Goal: Task Accomplishment & Management: Manage account settings

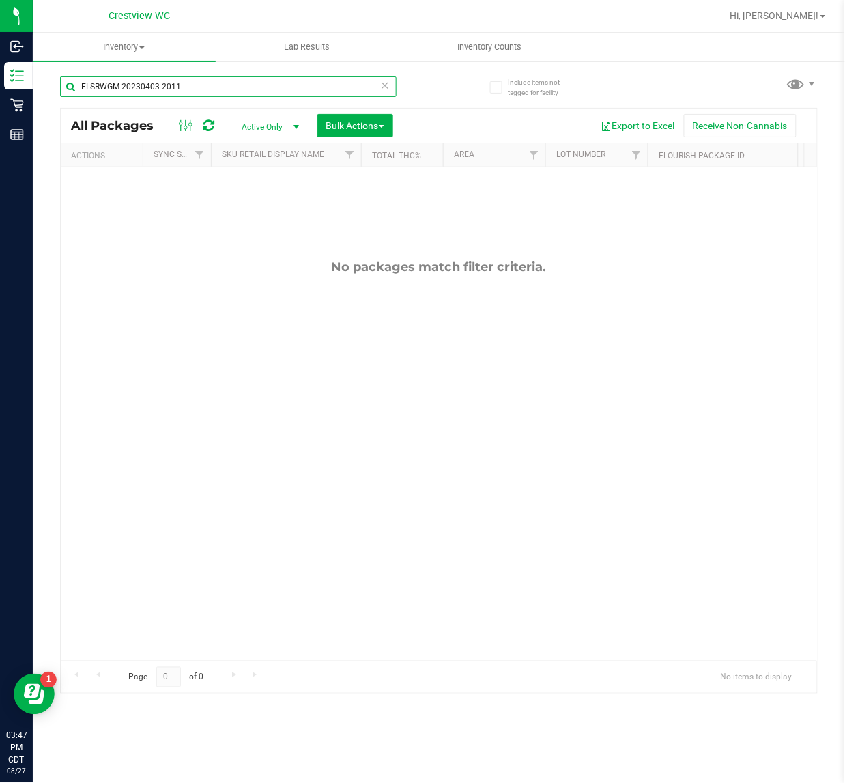
click at [204, 87] on input "FLSRWGM-20230403-2011" at bounding box center [228, 86] width 337 height 20
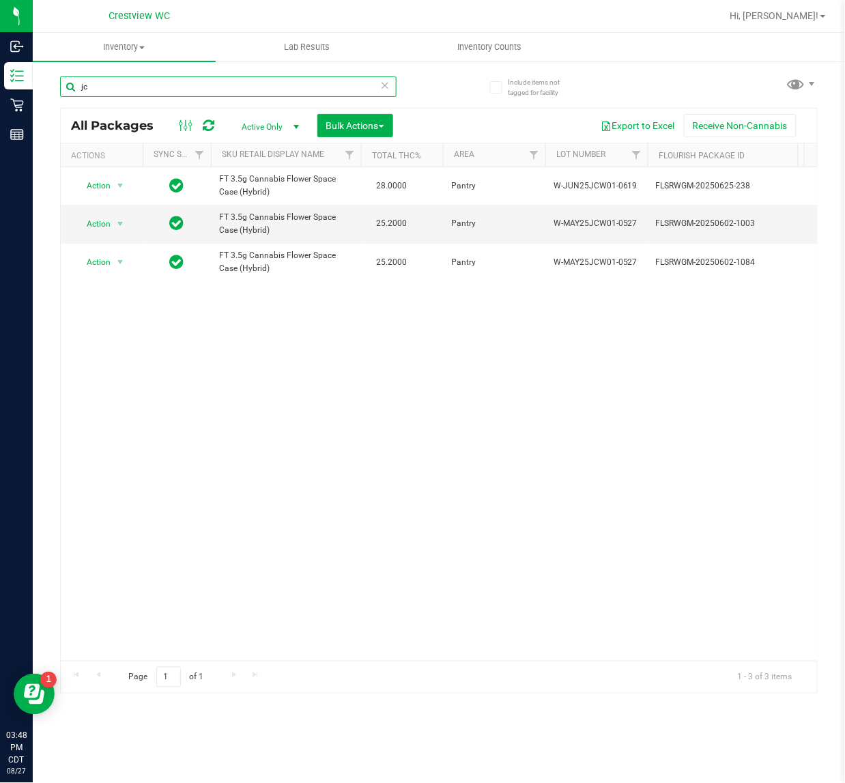
type input "j"
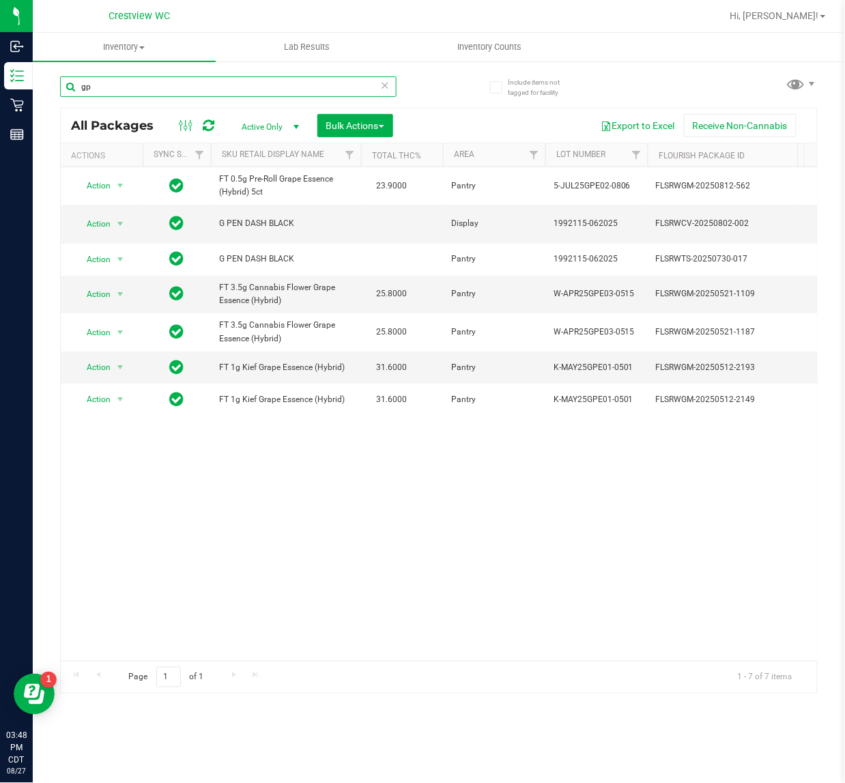
type input "g"
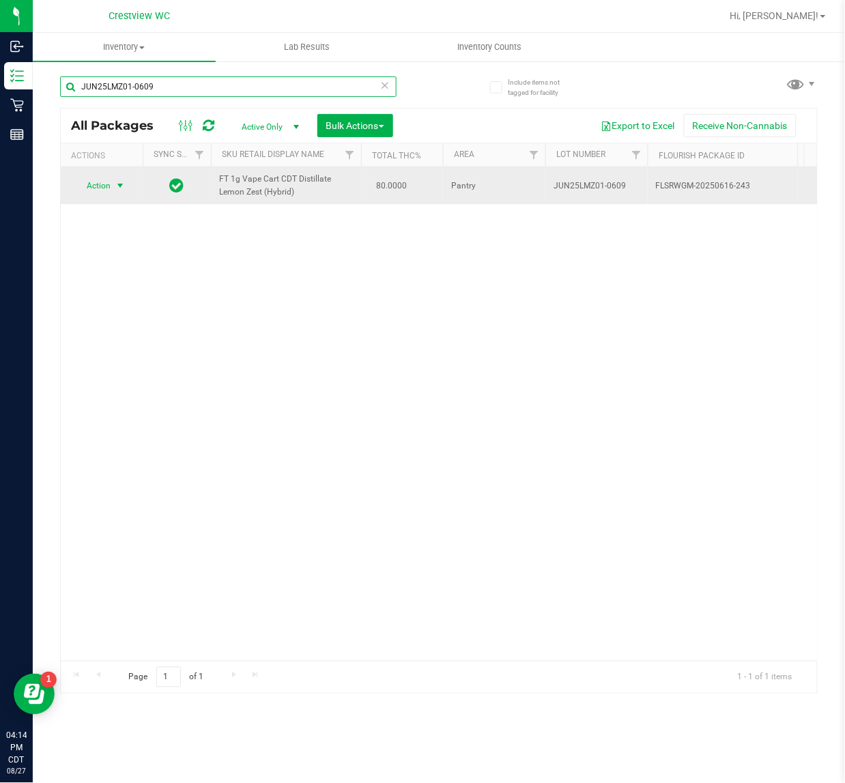
type input "JUN25LMZ01-0609"
click at [100, 192] on span "Action" at bounding box center [92, 185] width 37 height 19
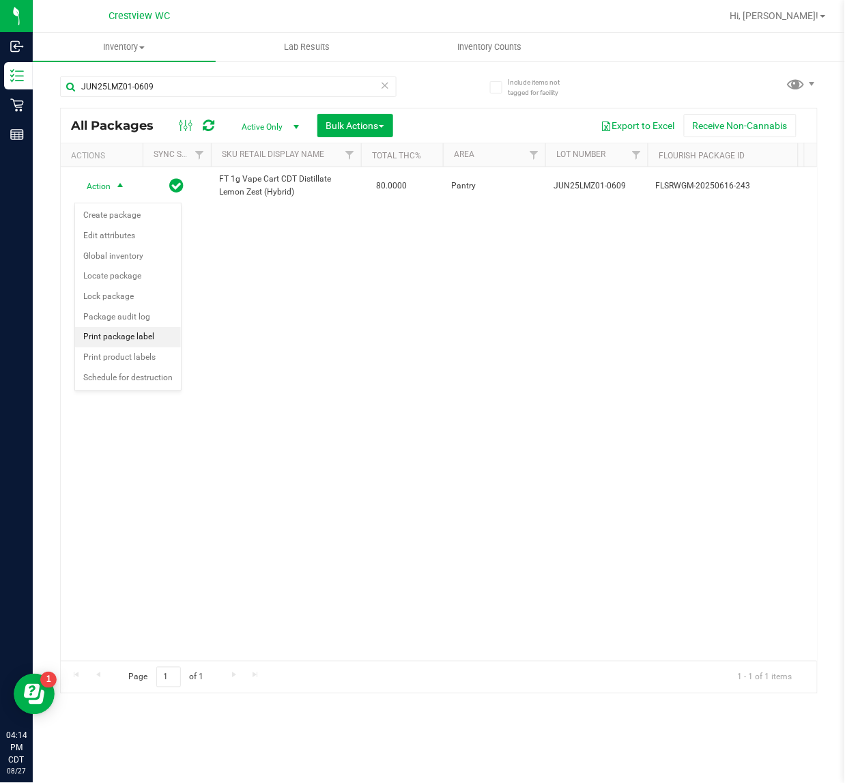
drag, startPoint x: 107, startPoint y: 343, endPoint x: 137, endPoint y: 308, distance: 47.0
click at [107, 341] on li "Print package label" at bounding box center [128, 337] width 106 height 20
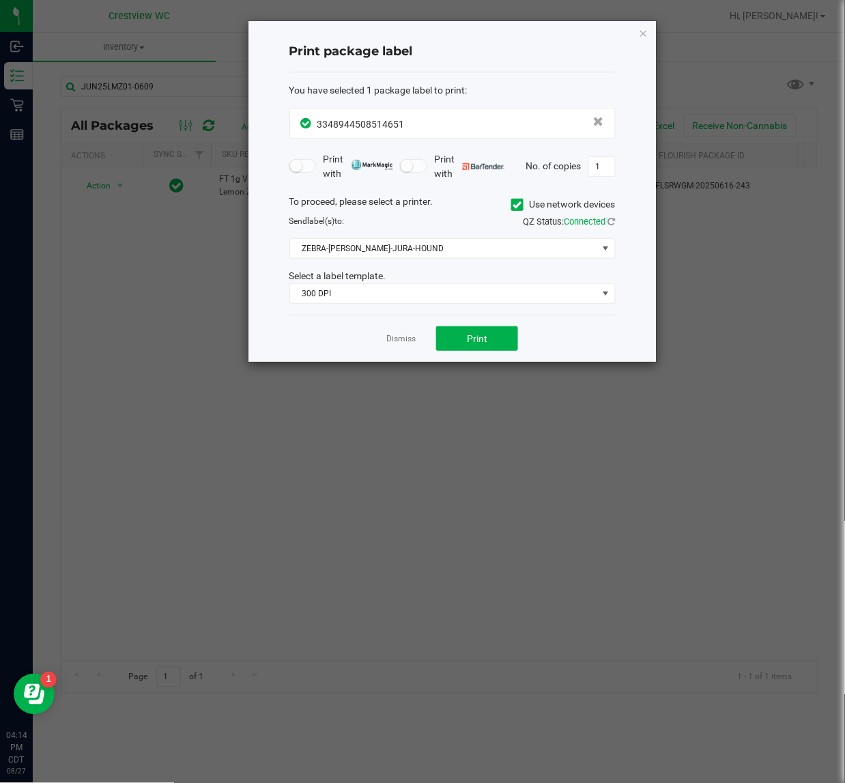
click at [605, 151] on form "You have selected 1 package label to print : 3348944508514651 Print with Print …" at bounding box center [453, 193] width 326 height 221
click at [608, 162] on input "1" at bounding box center [602, 166] width 26 height 19
type input "3"
click at [428, 292] on span "300 DPI" at bounding box center [444, 293] width 308 height 19
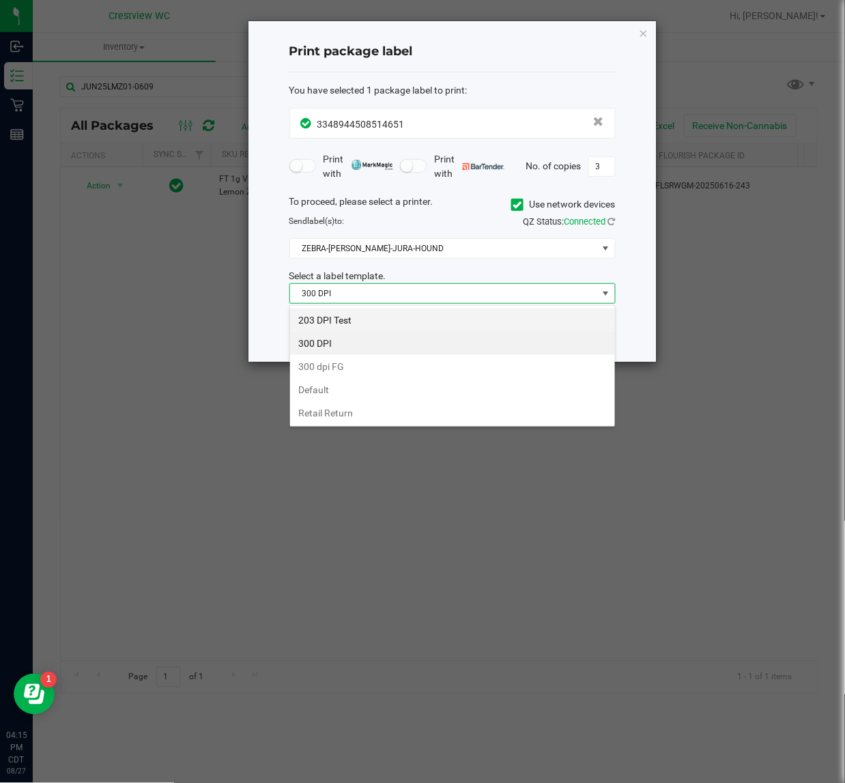
scroll to position [21, 326]
click at [393, 311] on li "203 DPI Test" at bounding box center [452, 320] width 325 height 23
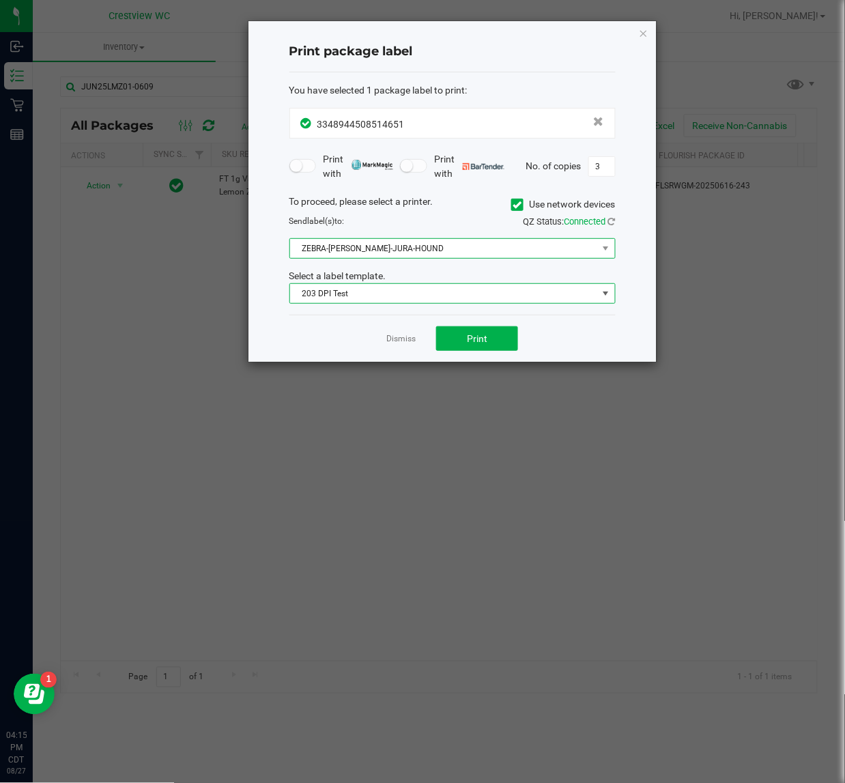
click at [371, 240] on span "ZEBRA-BRUNO-JURA-HOUND" at bounding box center [444, 248] width 308 height 19
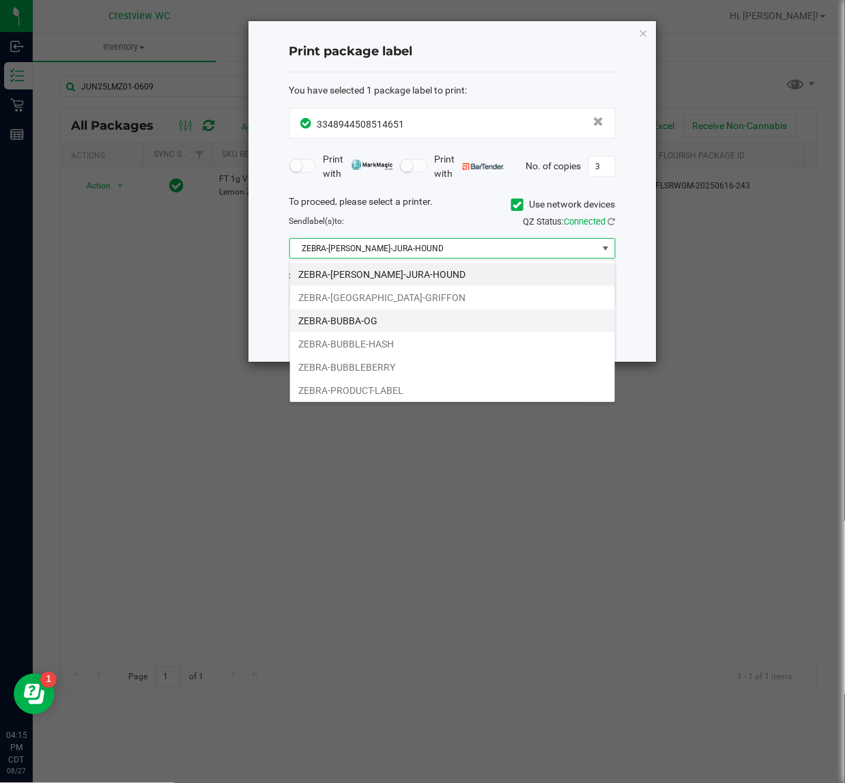
click at [353, 320] on li "ZEBRA-BUBBA-OG" at bounding box center [452, 320] width 325 height 23
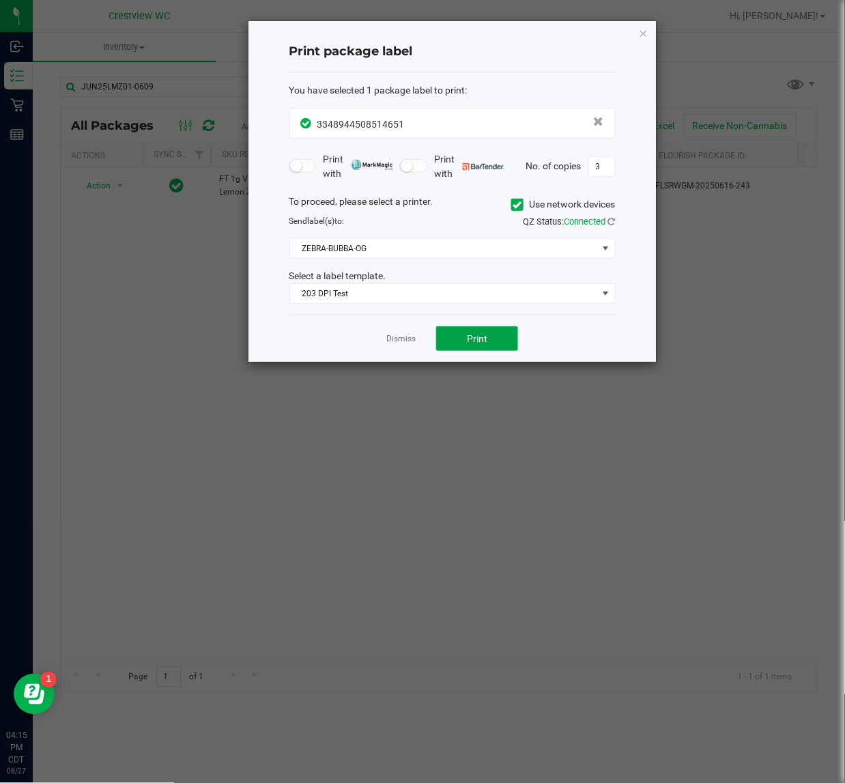
click at [471, 342] on span "Print" at bounding box center [477, 338] width 20 height 11
drag, startPoint x: 641, startPoint y: 35, endPoint x: 325, endPoint y: 83, distance: 319.1
click at [641, 33] on icon "button" at bounding box center [644, 33] width 10 height 16
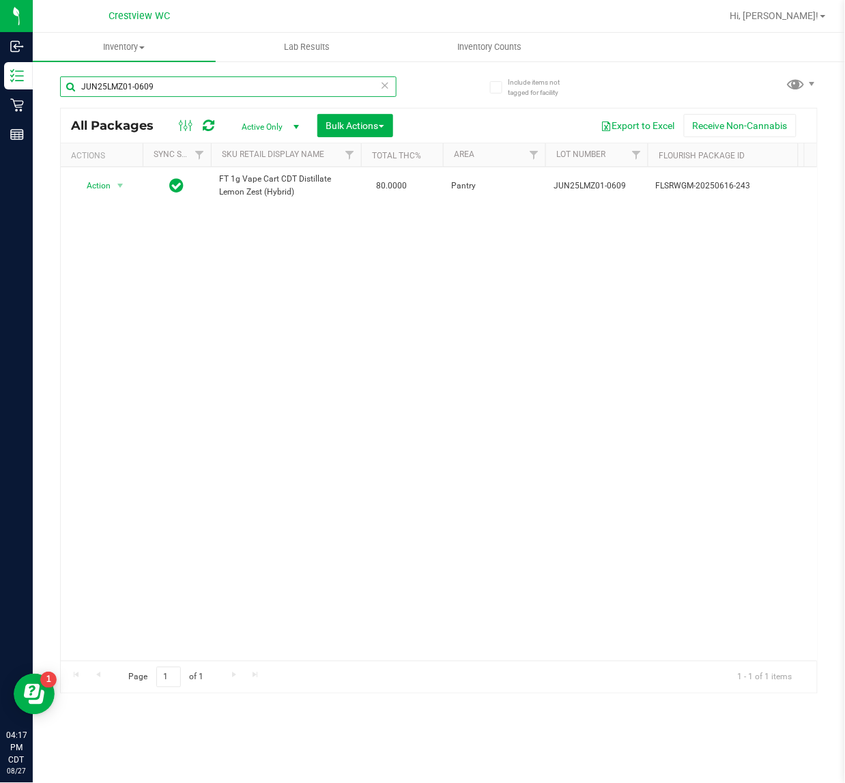
click at [216, 81] on input "JUN25LMZ01-0609" at bounding box center [228, 86] width 337 height 20
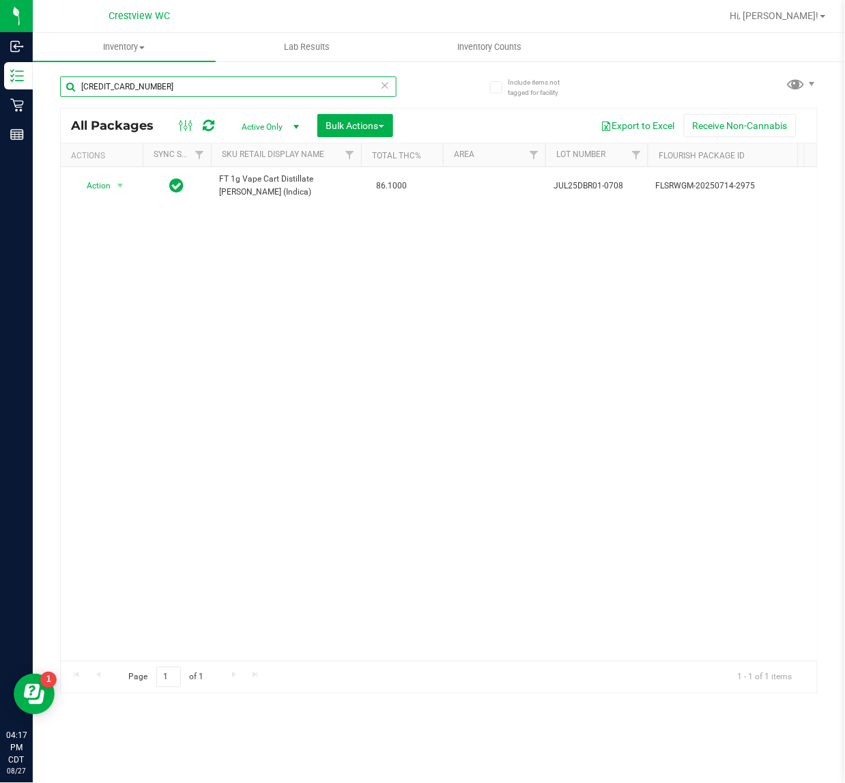
click at [266, 89] on input "3832862502970099" at bounding box center [228, 86] width 337 height 20
click at [264, 89] on input "3832862502970099" at bounding box center [228, 86] width 337 height 20
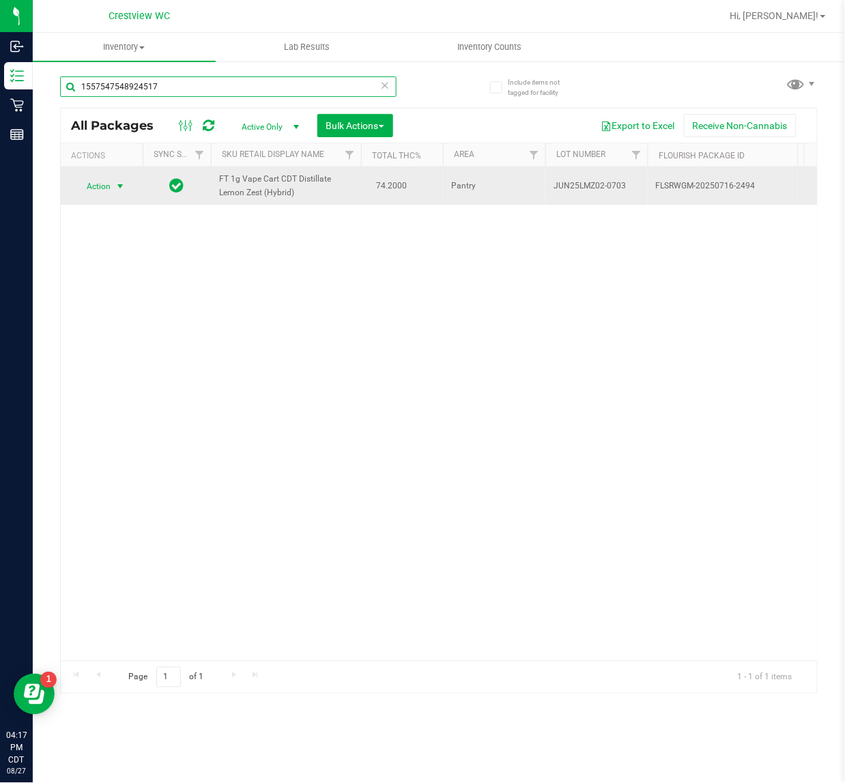
type input "1557547548924517"
click at [111, 185] on span "Action" at bounding box center [101, 186] width 55 height 19
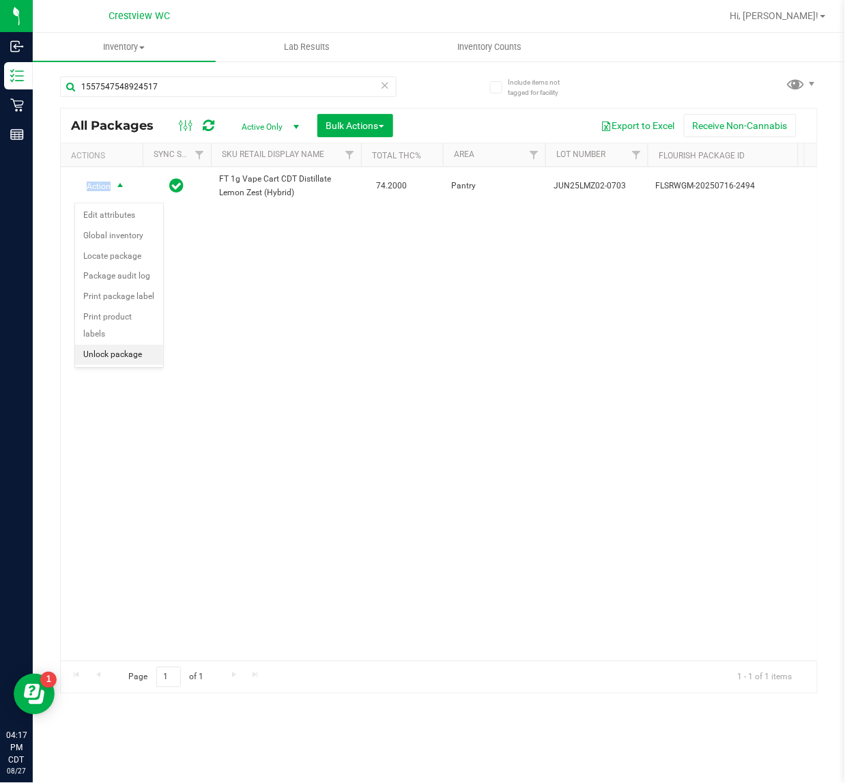
click at [96, 345] on li "Unlock package" at bounding box center [119, 355] width 88 height 20
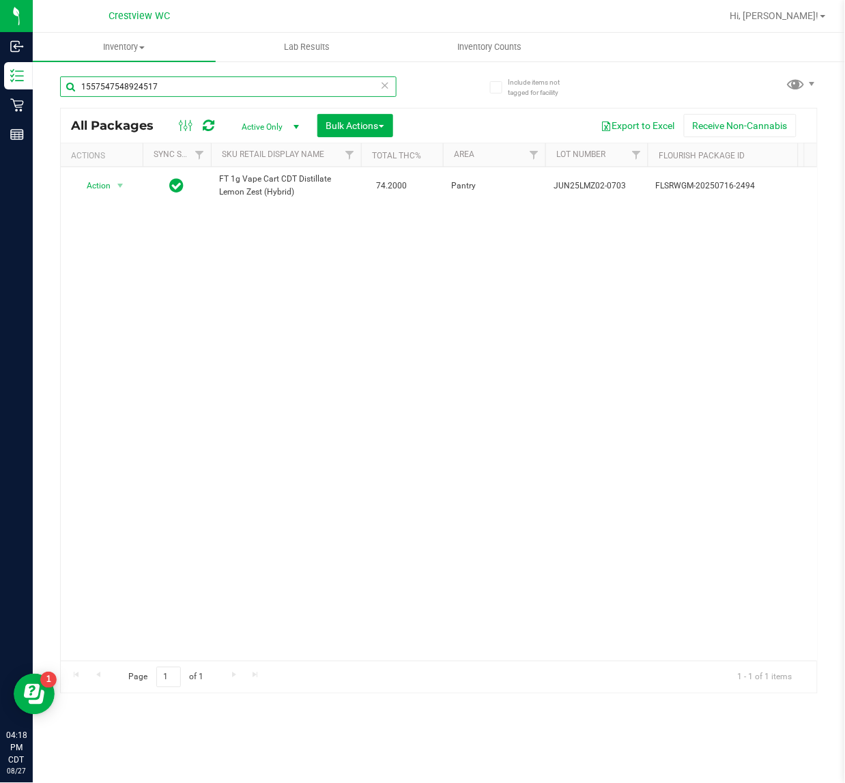
click at [198, 89] on input "1557547548924517" at bounding box center [228, 86] width 337 height 20
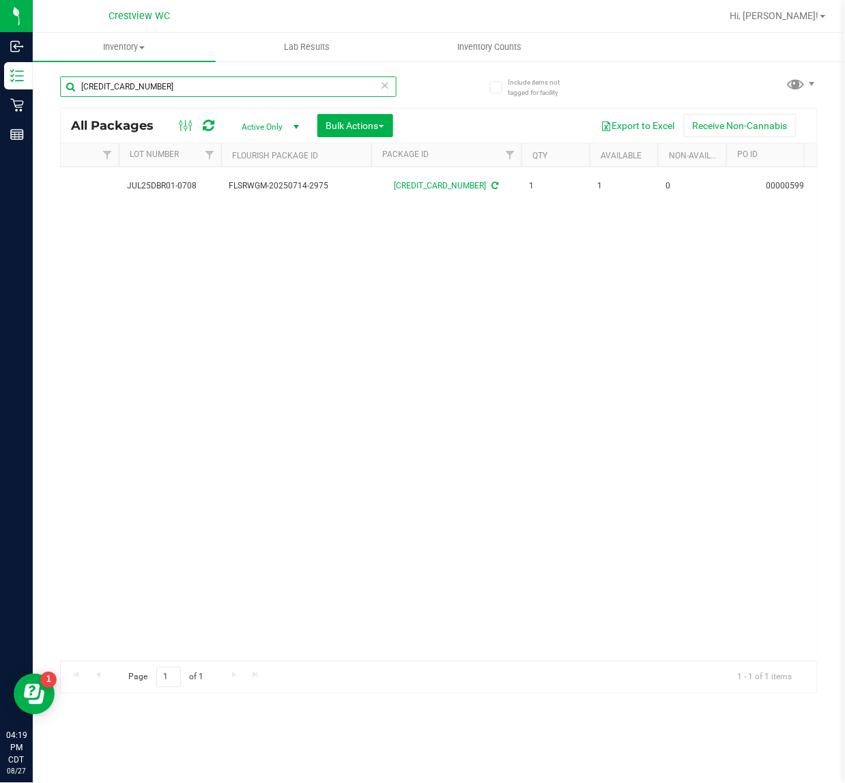
scroll to position [0, 253]
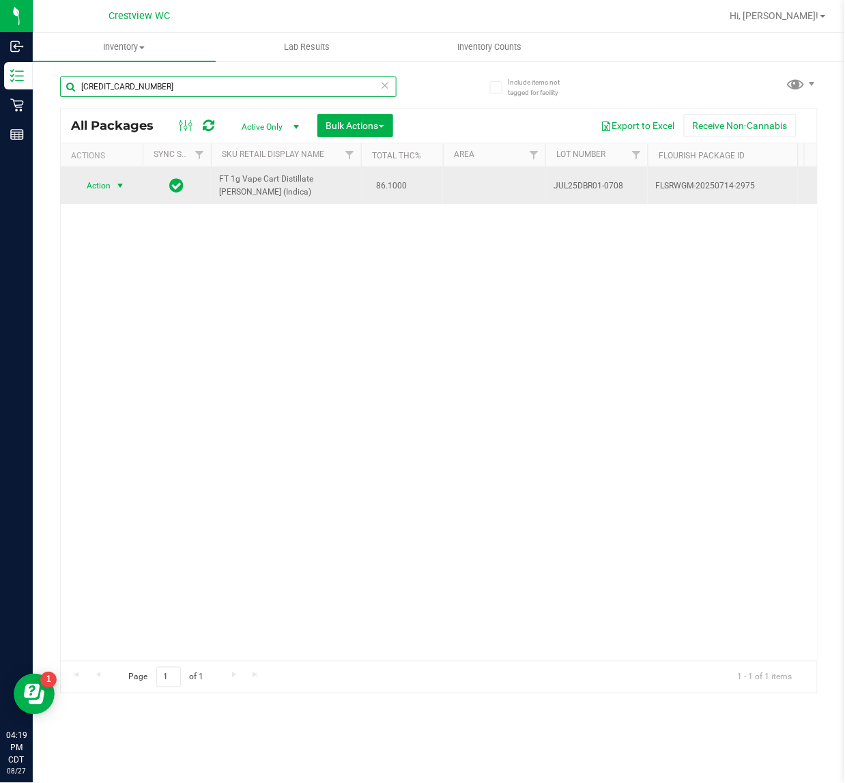
type input "3832862502970099"
click at [107, 186] on span "Action" at bounding box center [92, 185] width 37 height 19
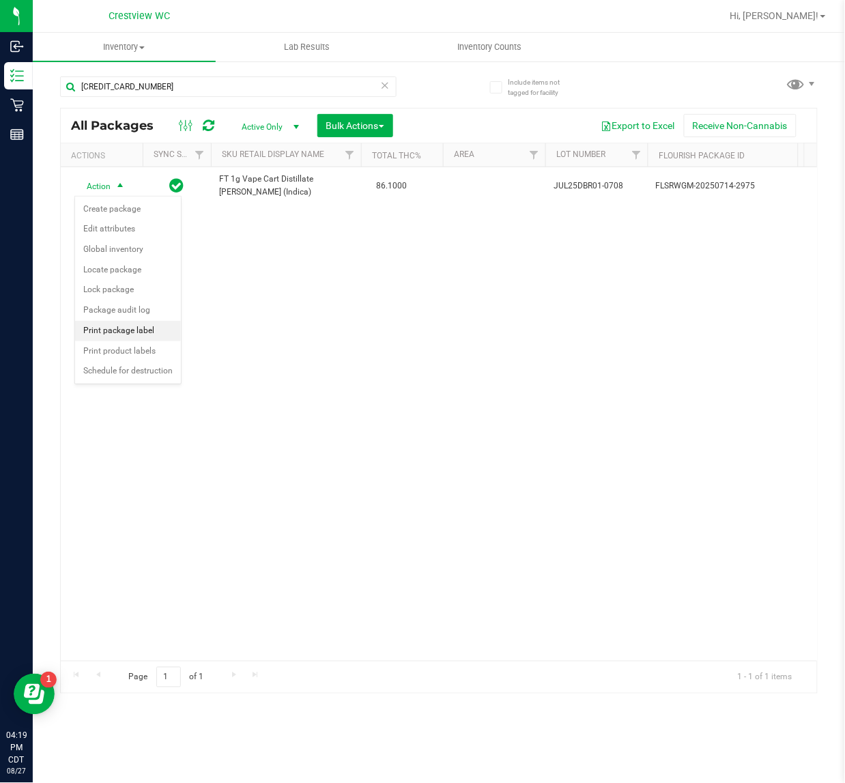
click at [108, 333] on li "Print package label" at bounding box center [128, 331] width 106 height 20
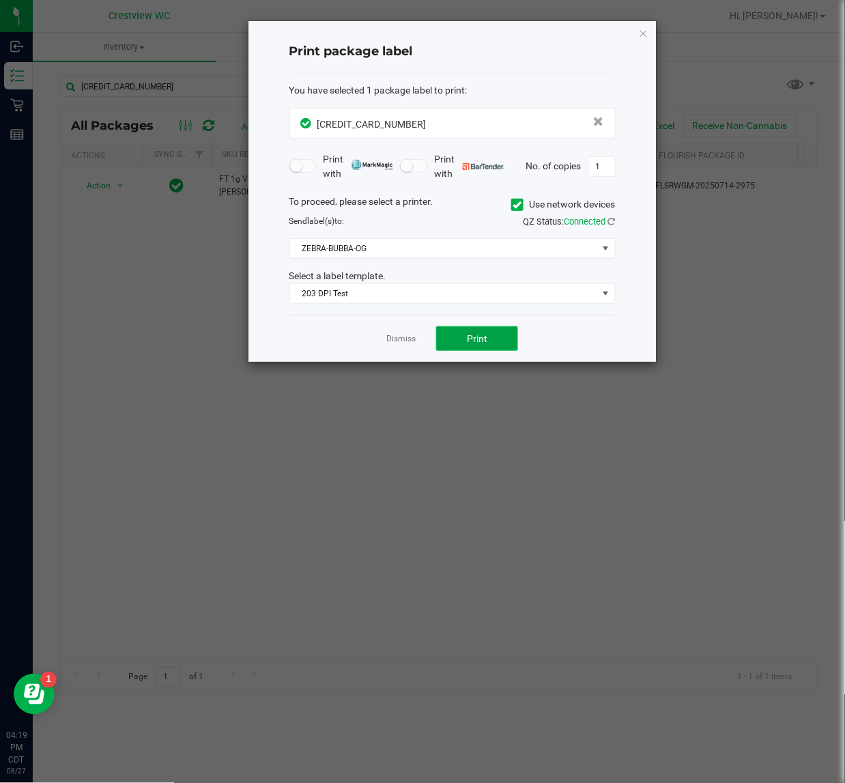
click at [454, 338] on button "Print" at bounding box center [477, 338] width 82 height 25
click at [639, 29] on icon "button" at bounding box center [644, 33] width 10 height 16
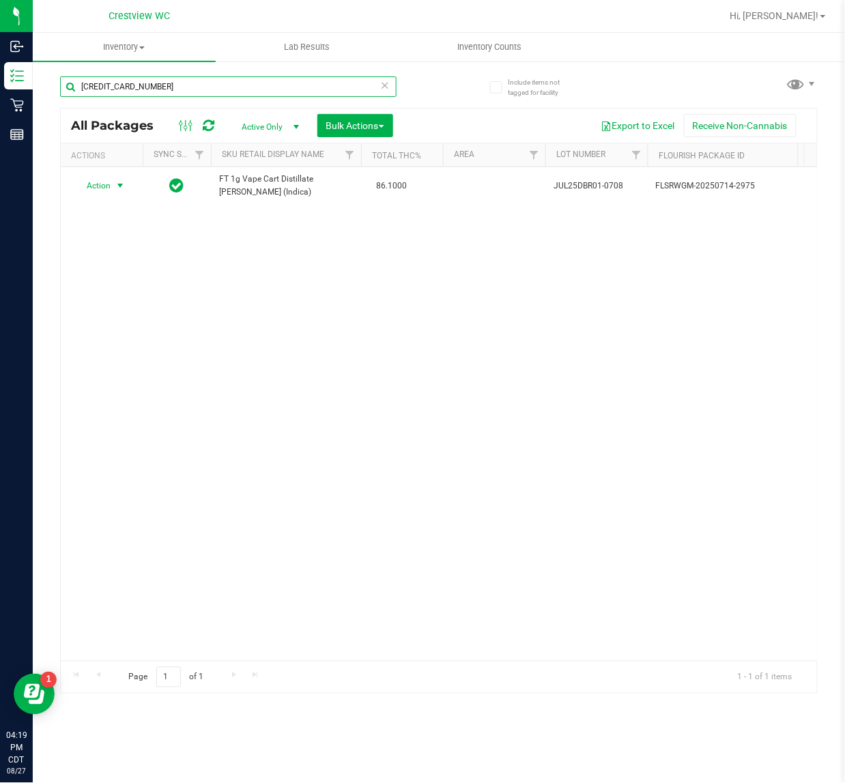
click at [300, 91] on input "3832862502970099" at bounding box center [228, 86] width 337 height 20
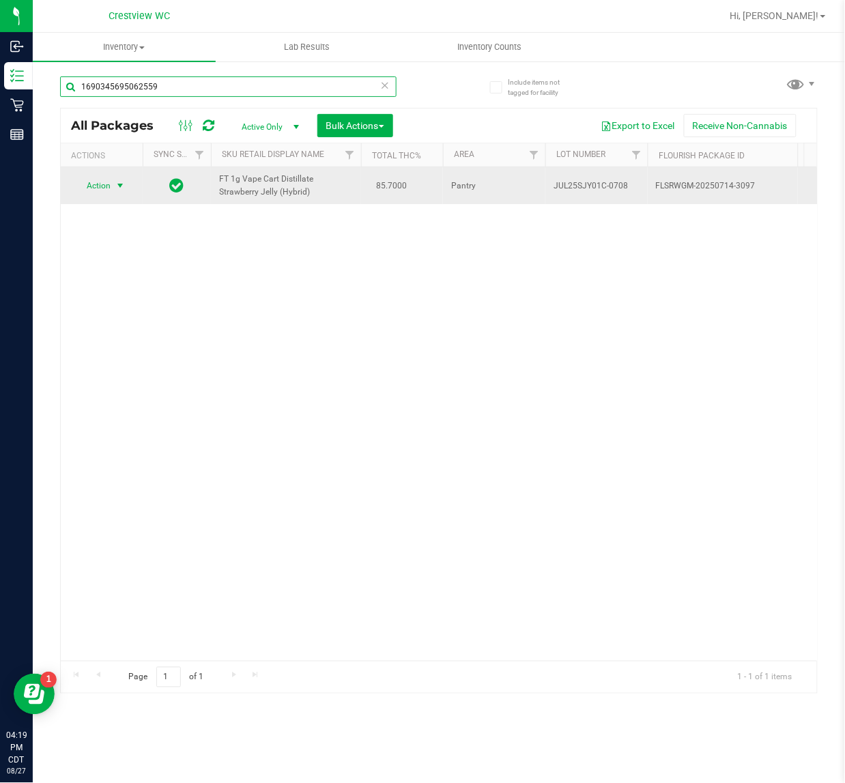
type input "1690345695062559"
click at [92, 182] on span "Action" at bounding box center [92, 185] width 37 height 19
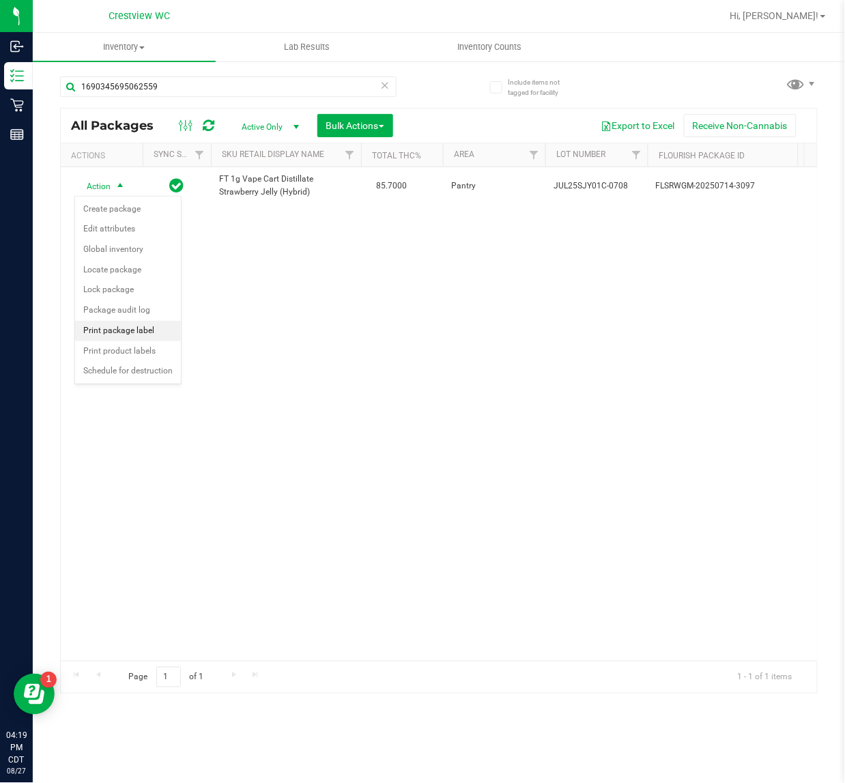
click at [116, 339] on li "Print package label" at bounding box center [128, 331] width 106 height 20
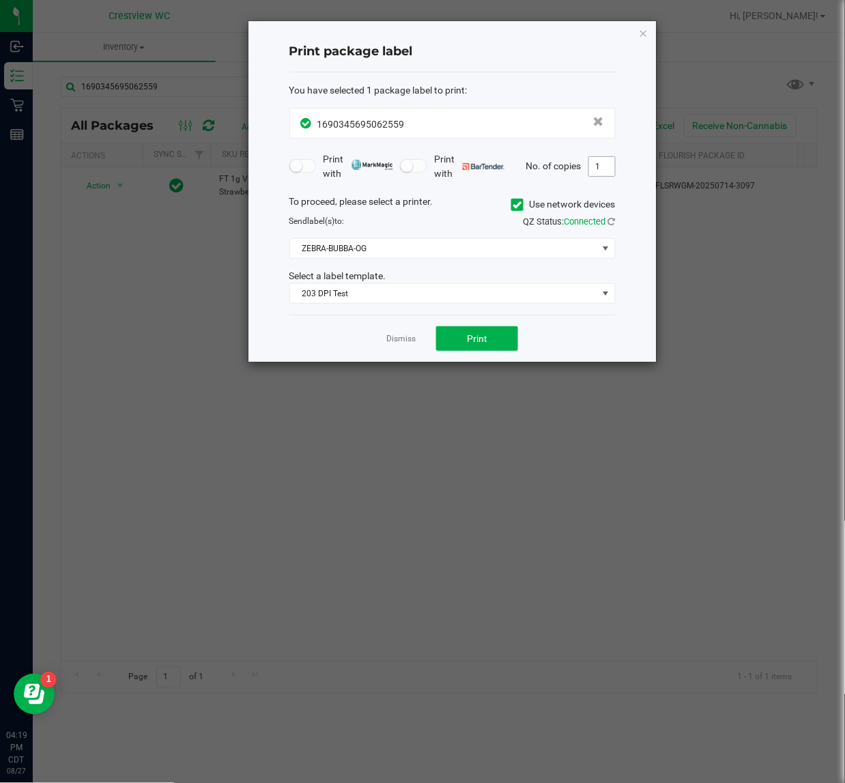
click at [593, 165] on input "1" at bounding box center [602, 166] width 26 height 19
type input "2"
click at [479, 342] on span "Print" at bounding box center [477, 338] width 20 height 11
click at [649, 38] on div "Print package label You have selected 1 package label to print : 16903456950625…" at bounding box center [453, 191] width 408 height 341
click at [645, 36] on icon "button" at bounding box center [644, 33] width 10 height 16
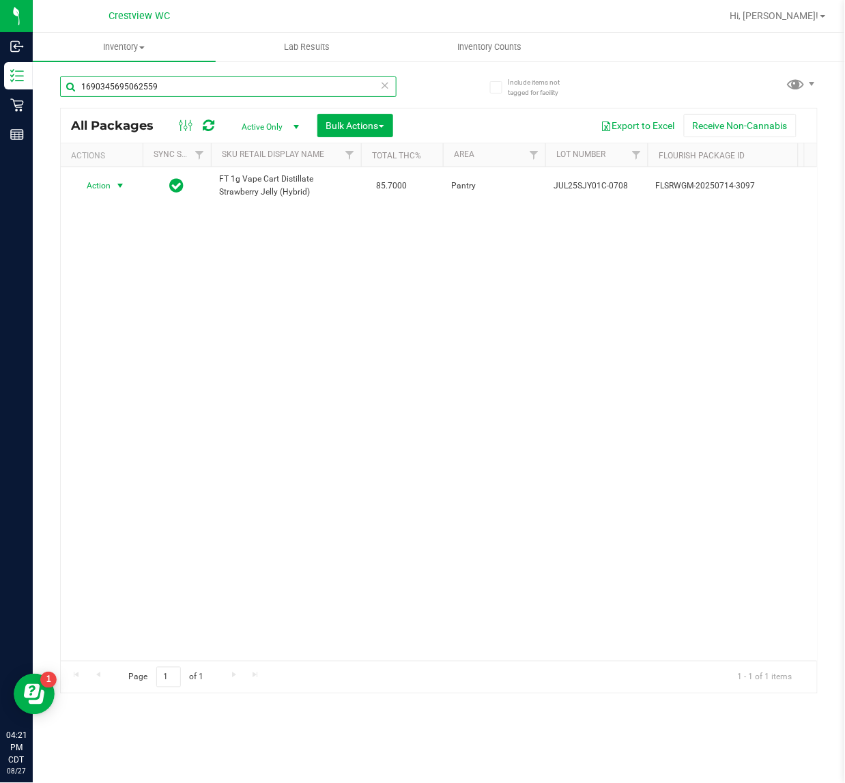
click at [341, 84] on input "1690345695062559" at bounding box center [228, 86] width 337 height 20
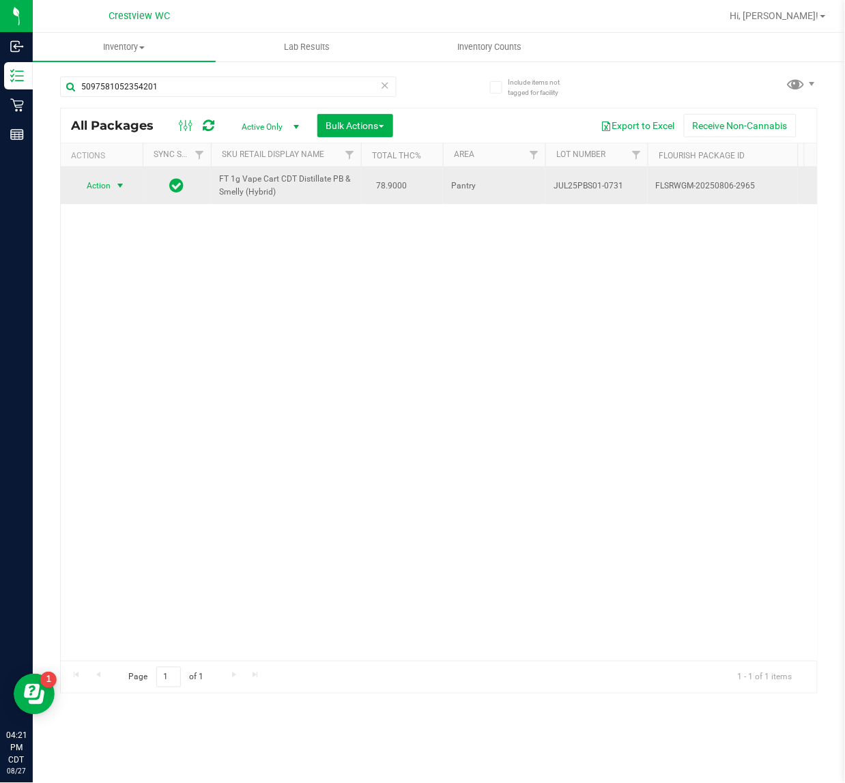
click at [107, 184] on span "Action" at bounding box center [92, 185] width 37 height 19
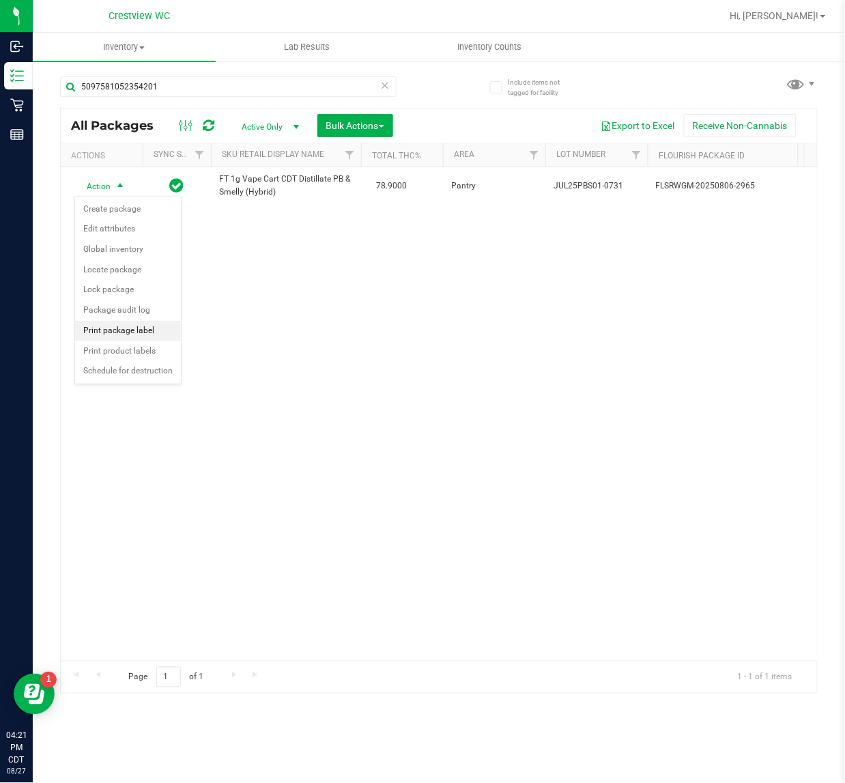
click at [113, 336] on li "Print package label" at bounding box center [128, 331] width 106 height 20
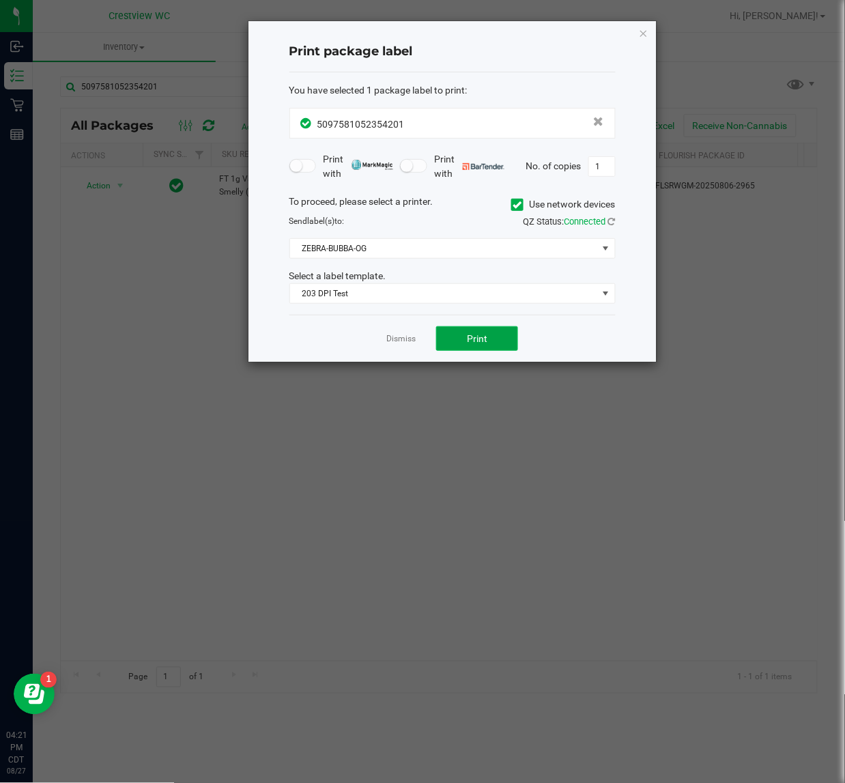
click at [461, 338] on button "Print" at bounding box center [477, 338] width 82 height 25
click at [643, 34] on icon "button" at bounding box center [644, 33] width 10 height 16
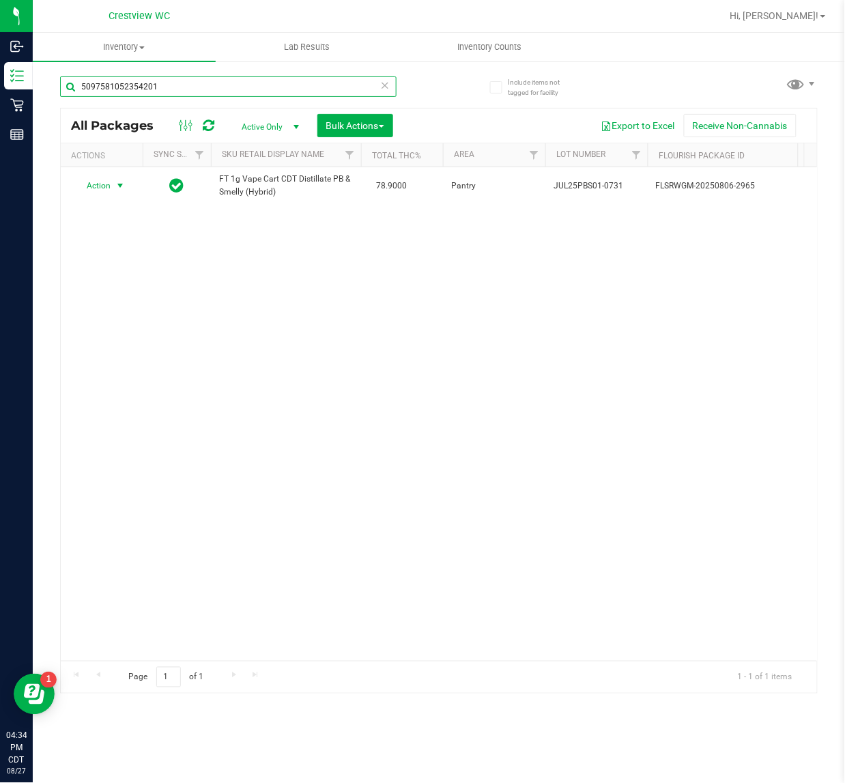
click at [199, 87] on input "5097581052354201" at bounding box center [228, 86] width 337 height 20
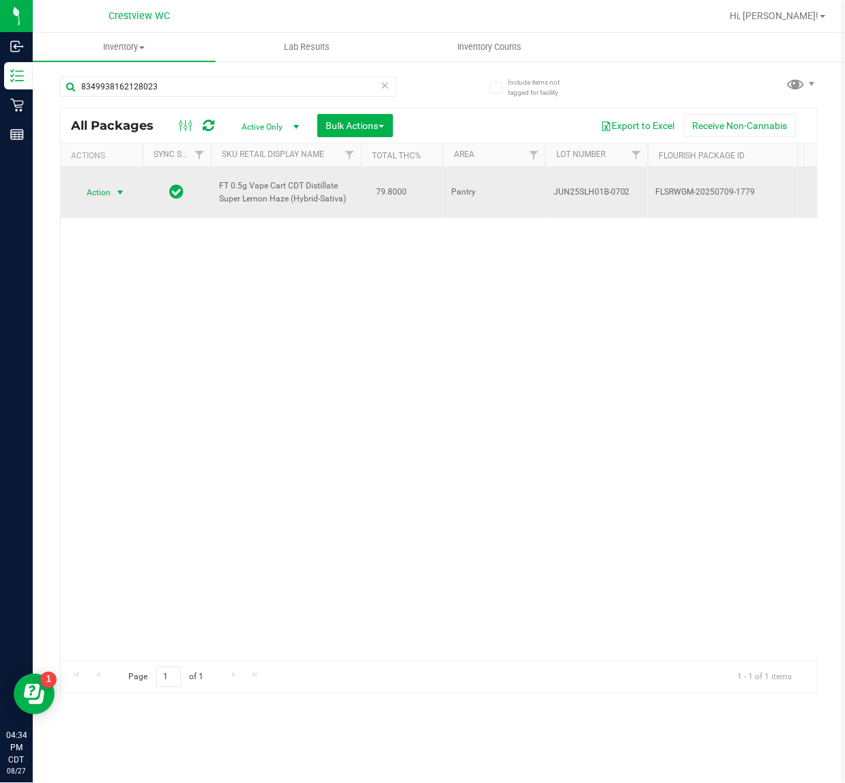
click at [96, 191] on span "Action" at bounding box center [92, 192] width 37 height 19
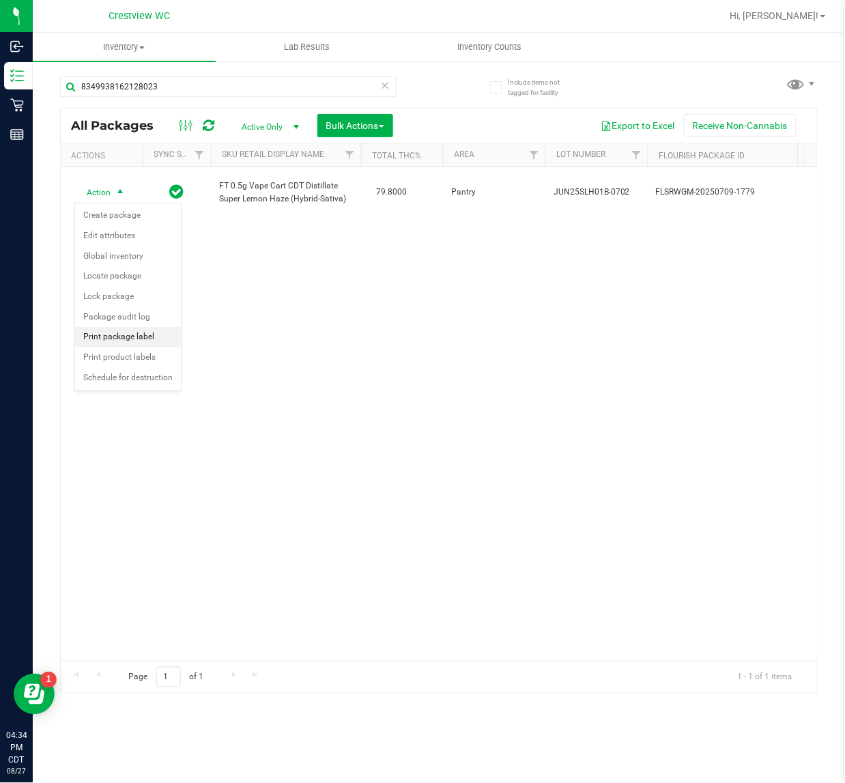
click at [98, 341] on li "Print package label" at bounding box center [128, 337] width 106 height 20
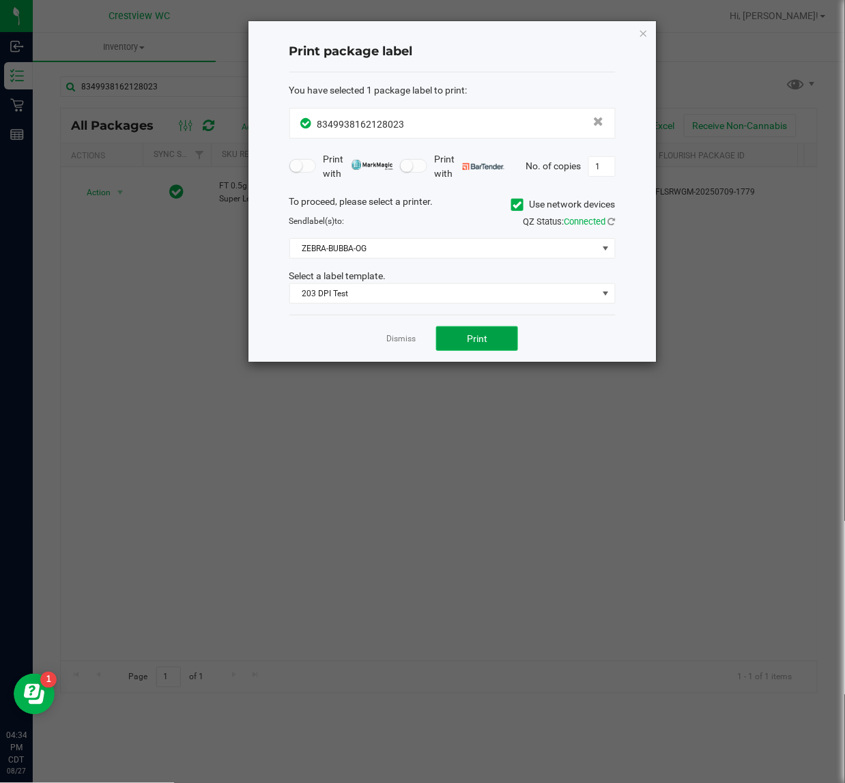
click at [496, 337] on button "Print" at bounding box center [477, 338] width 82 height 25
click at [642, 38] on icon "button" at bounding box center [644, 33] width 10 height 16
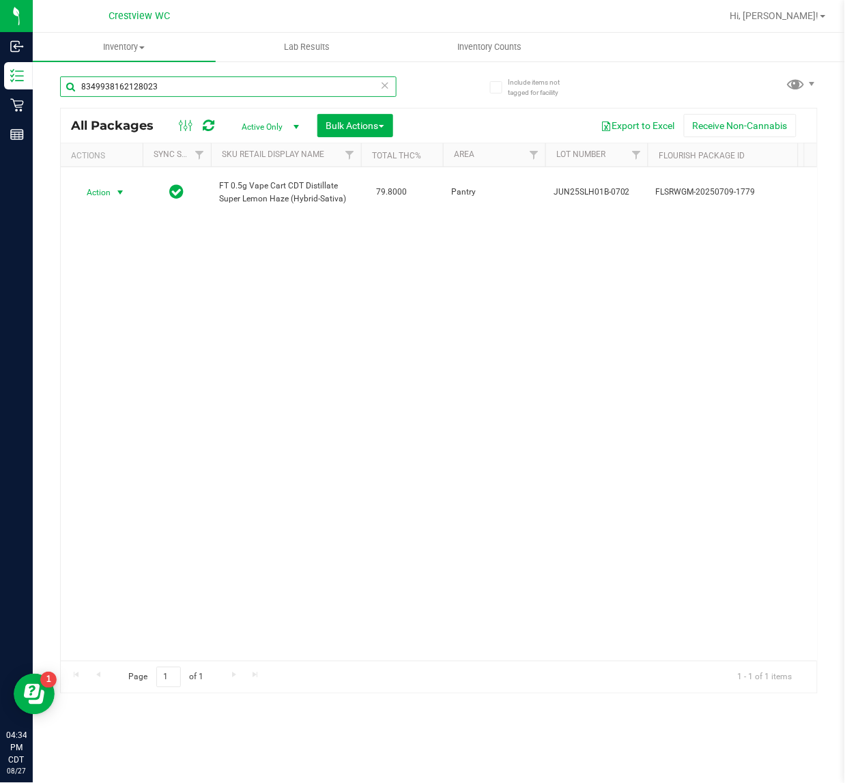
click at [298, 80] on input "8349938162128023" at bounding box center [228, 86] width 337 height 20
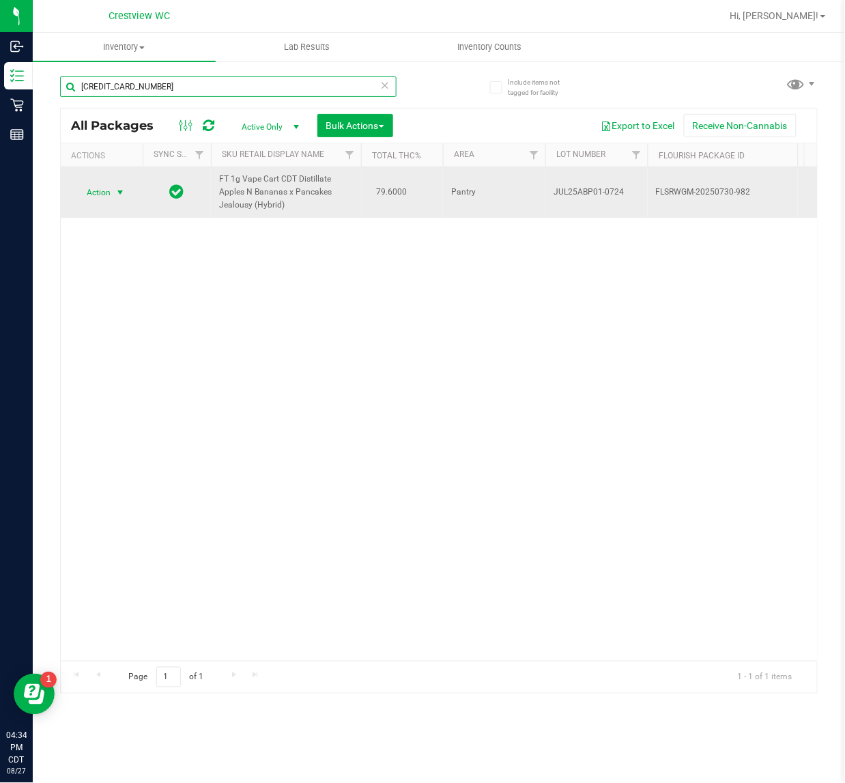
type input "3632236706052008"
click at [106, 188] on span "Action" at bounding box center [92, 192] width 37 height 19
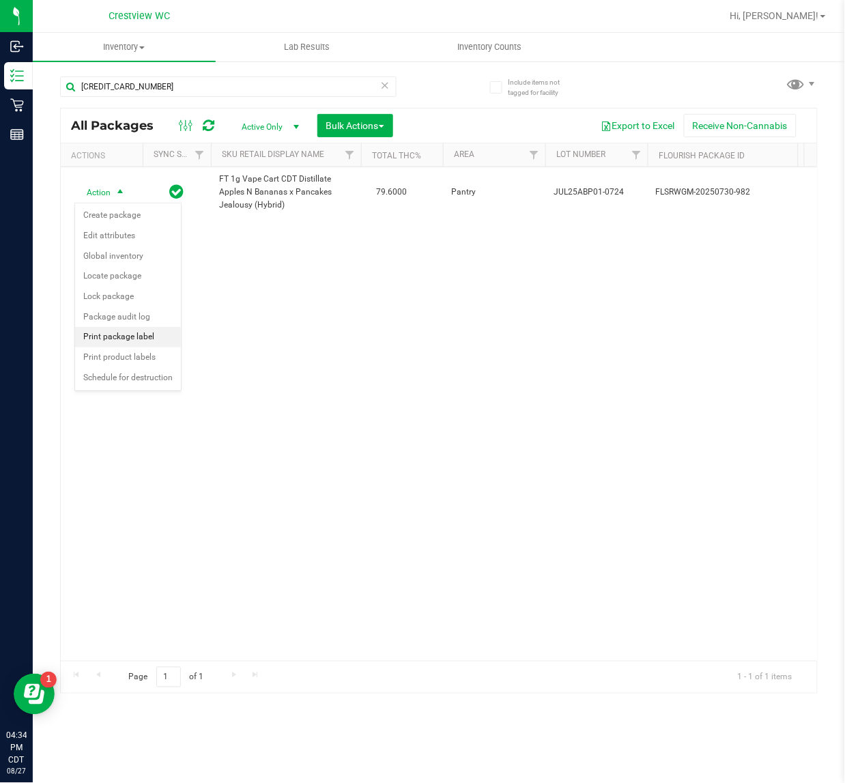
click at [111, 338] on li "Print package label" at bounding box center [128, 337] width 106 height 20
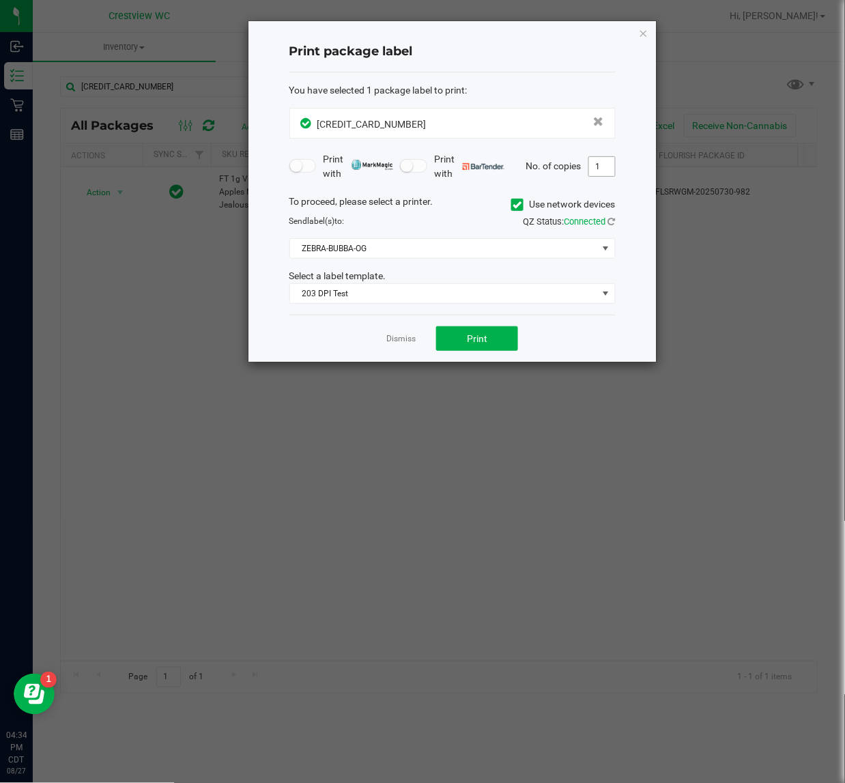
click at [600, 173] on input "1" at bounding box center [602, 166] width 26 height 19
type input "2"
click at [443, 339] on button "Print" at bounding box center [477, 338] width 82 height 25
click at [647, 38] on icon "button" at bounding box center [644, 33] width 10 height 16
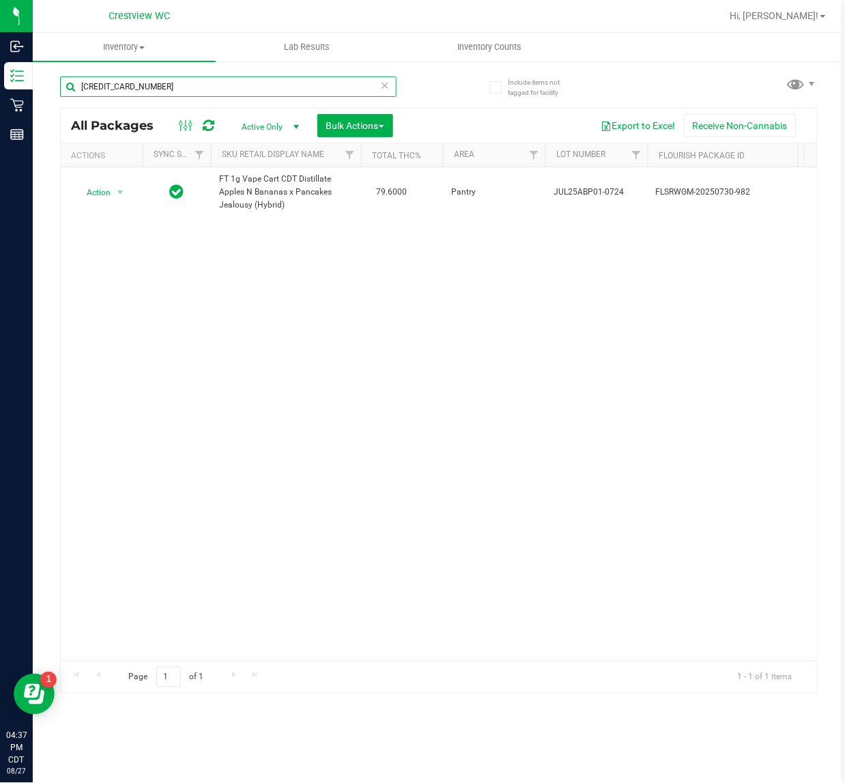
click at [312, 86] on input "3632236706052008" at bounding box center [228, 86] width 337 height 20
type input "a"
click at [158, 90] on input "sjy" at bounding box center [228, 86] width 337 height 20
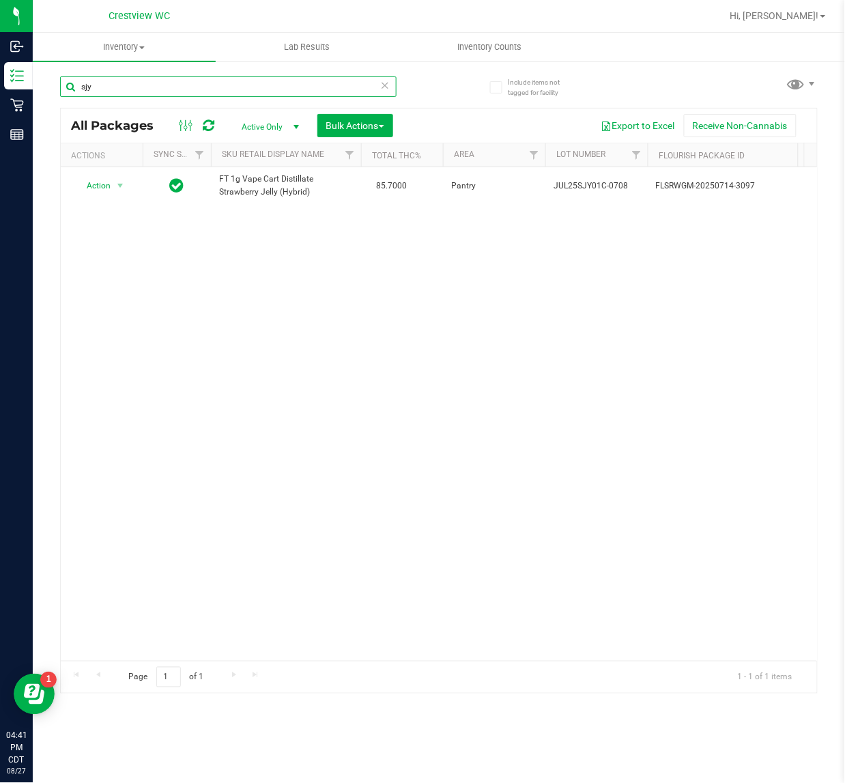
click at [158, 90] on input "sjy" at bounding box center [228, 86] width 337 height 20
type input "s"
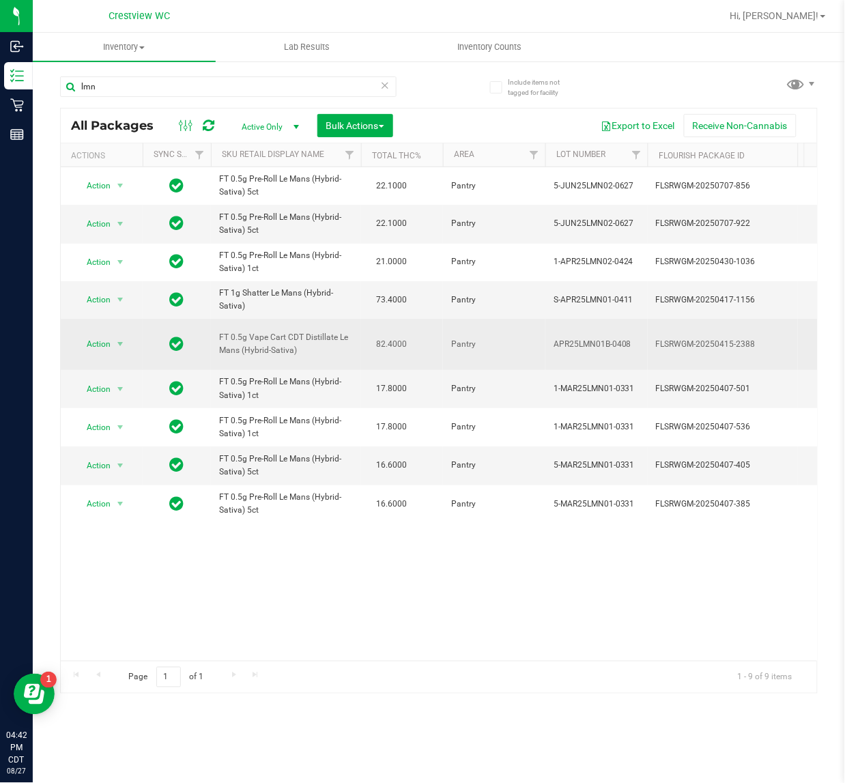
drag, startPoint x: 306, startPoint y: 352, endPoint x: 215, endPoint y: 333, distance: 93.0
click at [213, 332] on td "FT 0.5g Vape Cart CDT Distillate Le Mans (Hybrid-Sativa)" at bounding box center [286, 344] width 150 height 51
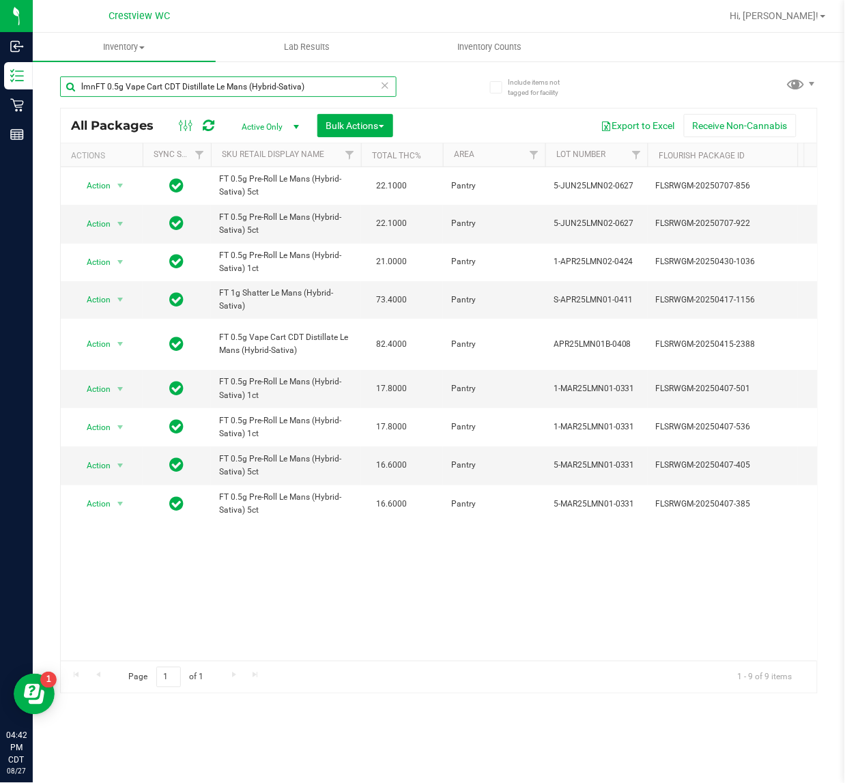
click at [96, 89] on input "lmnFT 0.5g Vape Cart CDT Distillate Le Mans (Hybrid-Sativa)" at bounding box center [228, 86] width 337 height 20
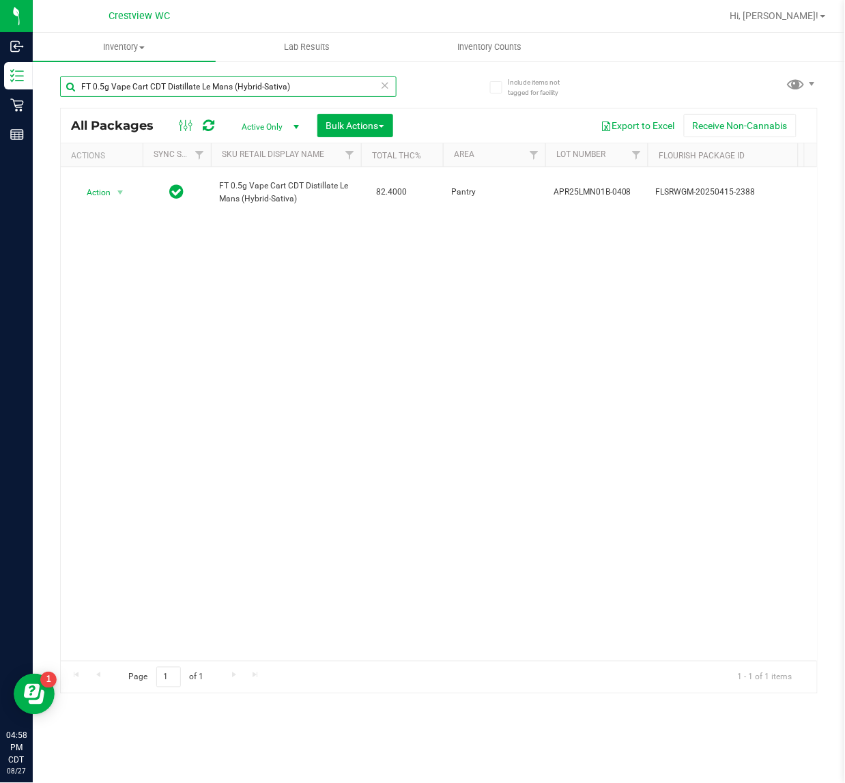
click at [333, 91] on input "FT 0.5g Vape Cart CDT Distillate Le Mans (Hybrid-Sativa)" at bounding box center [228, 86] width 337 height 20
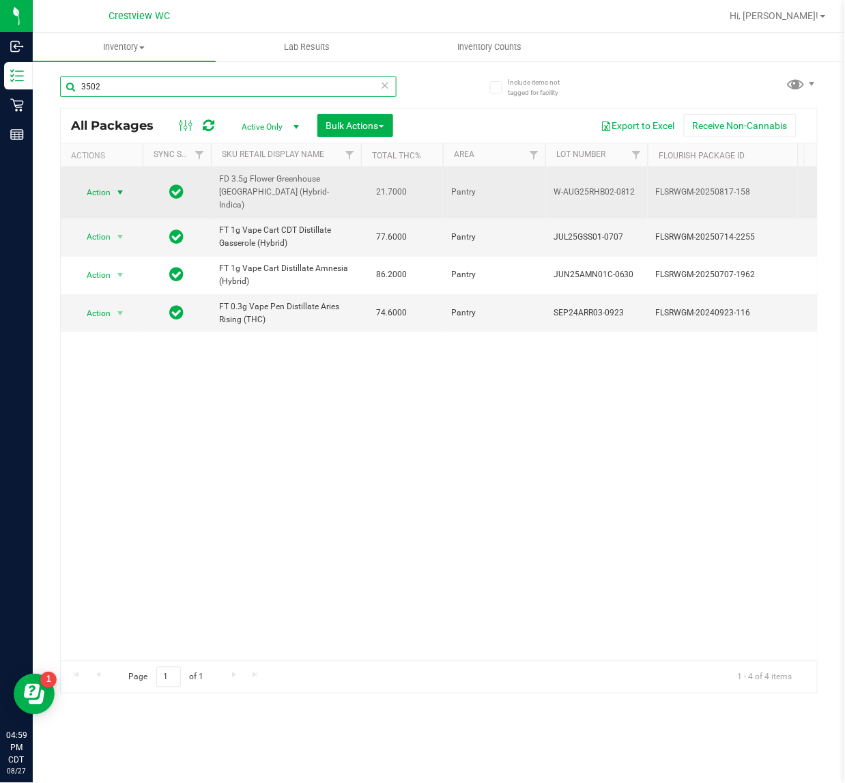
type input "3502"
click at [110, 183] on span "Action" at bounding box center [92, 192] width 37 height 19
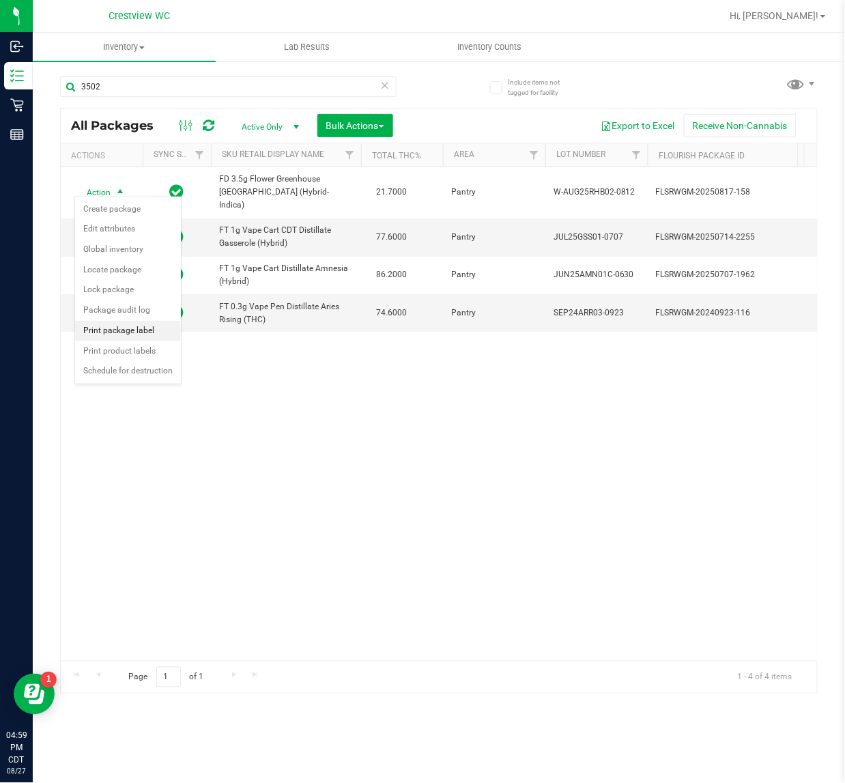
click at [117, 331] on li "Print package label" at bounding box center [128, 331] width 106 height 20
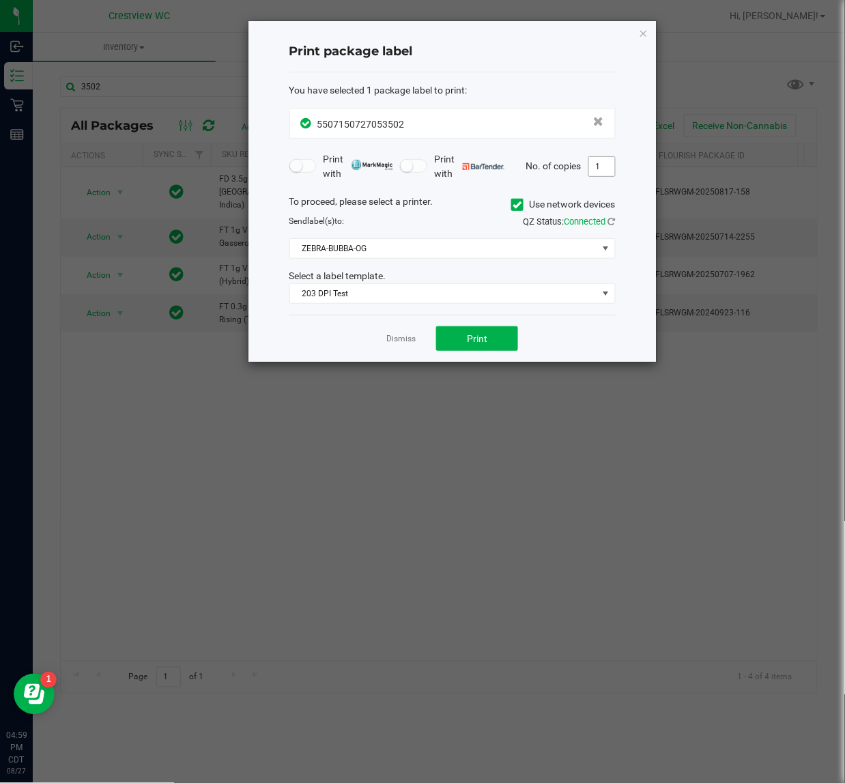
click at [604, 172] on input "1" at bounding box center [602, 166] width 26 height 19
type input "2"
click at [496, 339] on button "Print" at bounding box center [477, 338] width 82 height 25
click at [646, 29] on icon "button" at bounding box center [644, 33] width 10 height 16
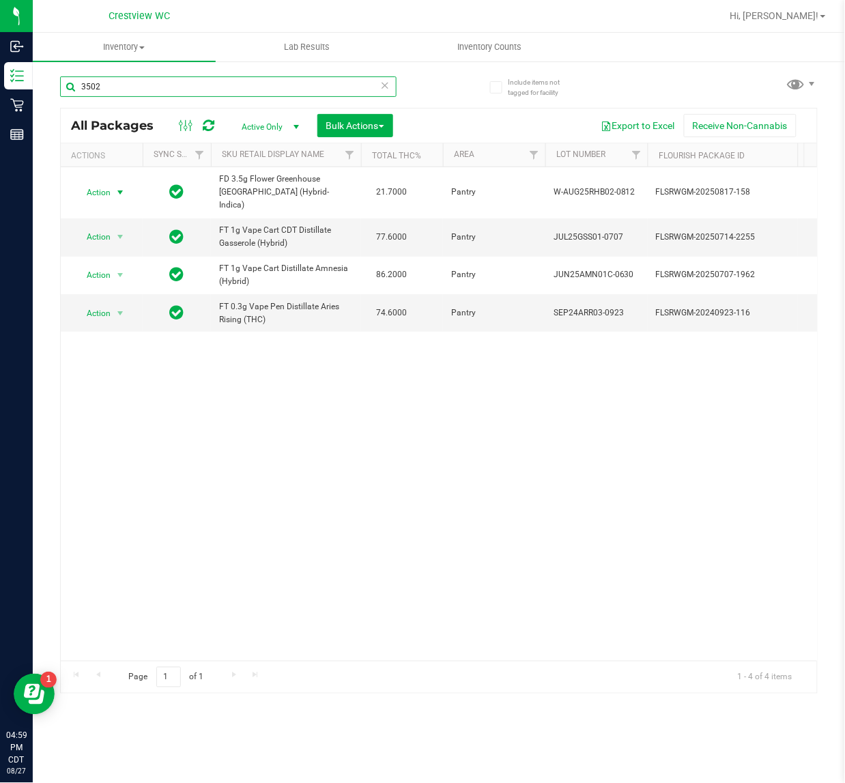
click at [264, 89] on input "3502" at bounding box center [228, 86] width 337 height 20
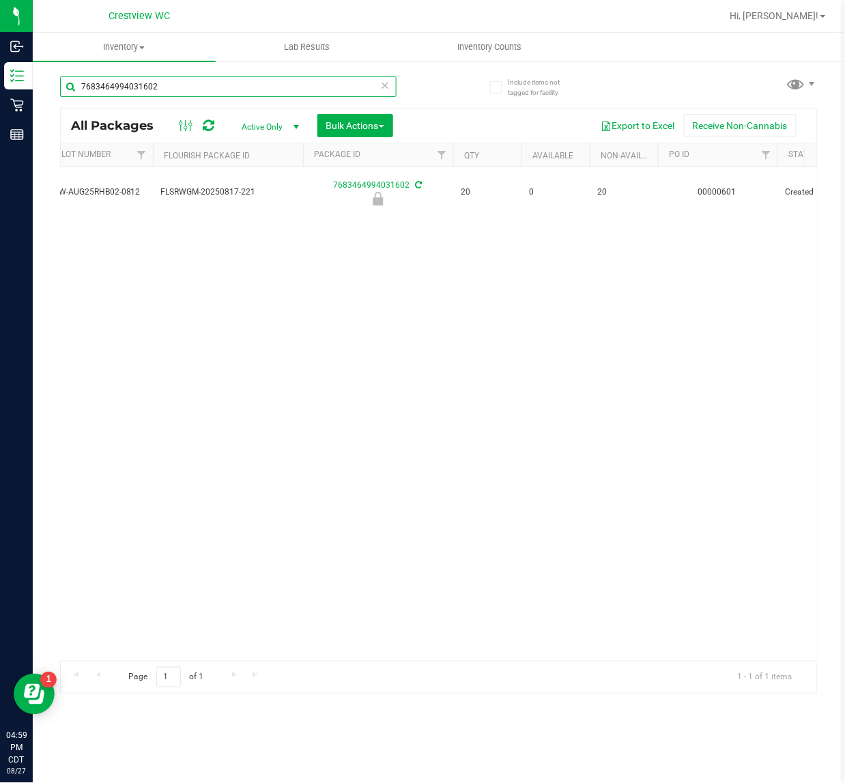
scroll to position [0, 341]
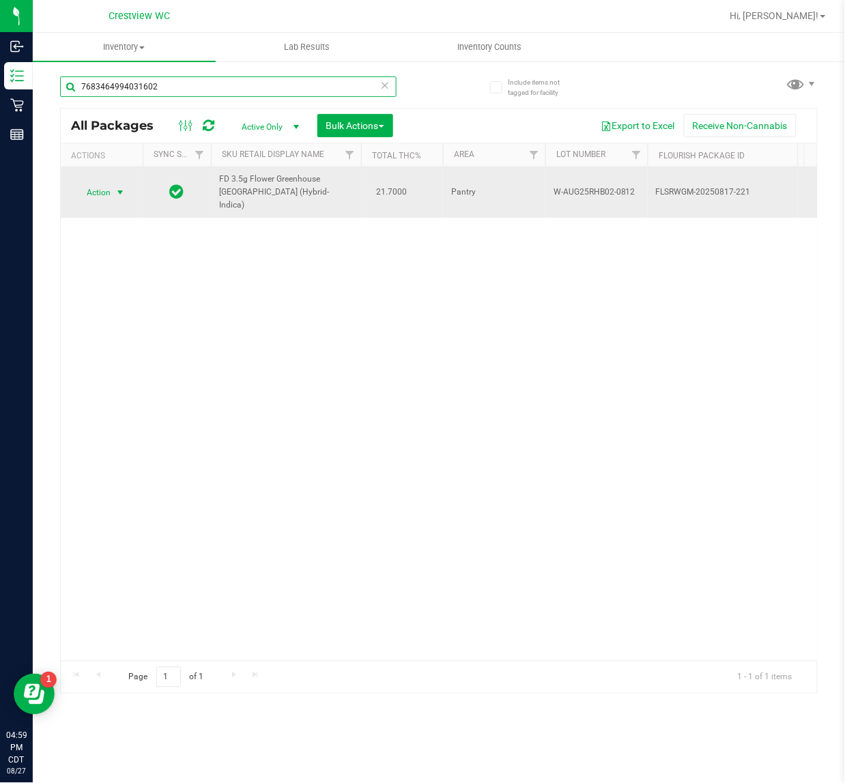
type input "7683464994031602"
click at [109, 185] on span "Action" at bounding box center [92, 192] width 37 height 19
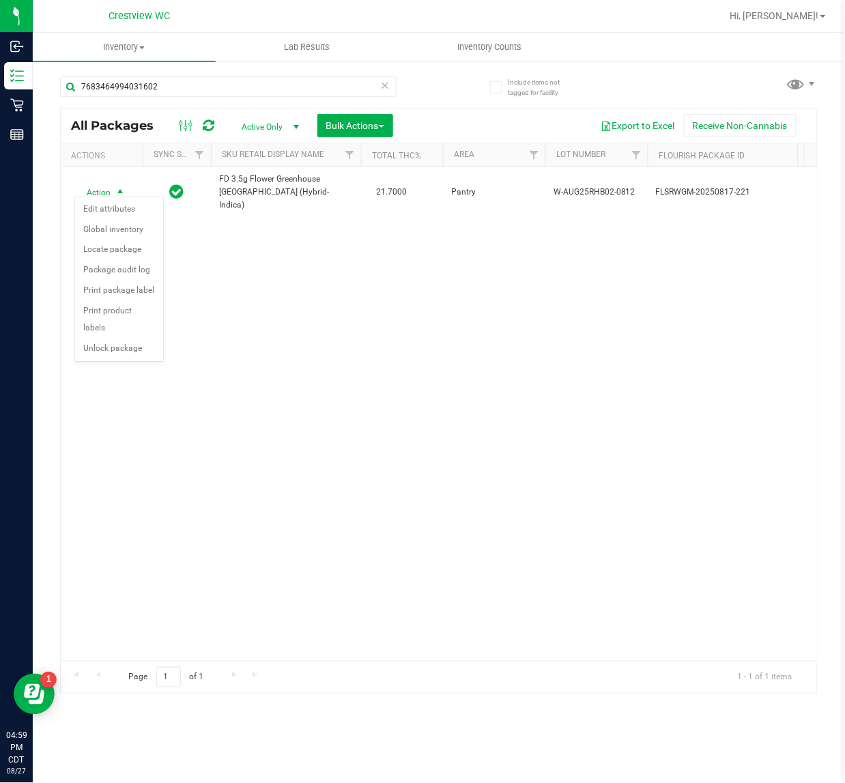
click at [83, 343] on div "Action Edit attributes Global inventory Locate package Package audit log Print …" at bounding box center [118, 280] width 89 height 166
click at [86, 341] on li "Unlock package" at bounding box center [119, 349] width 88 height 20
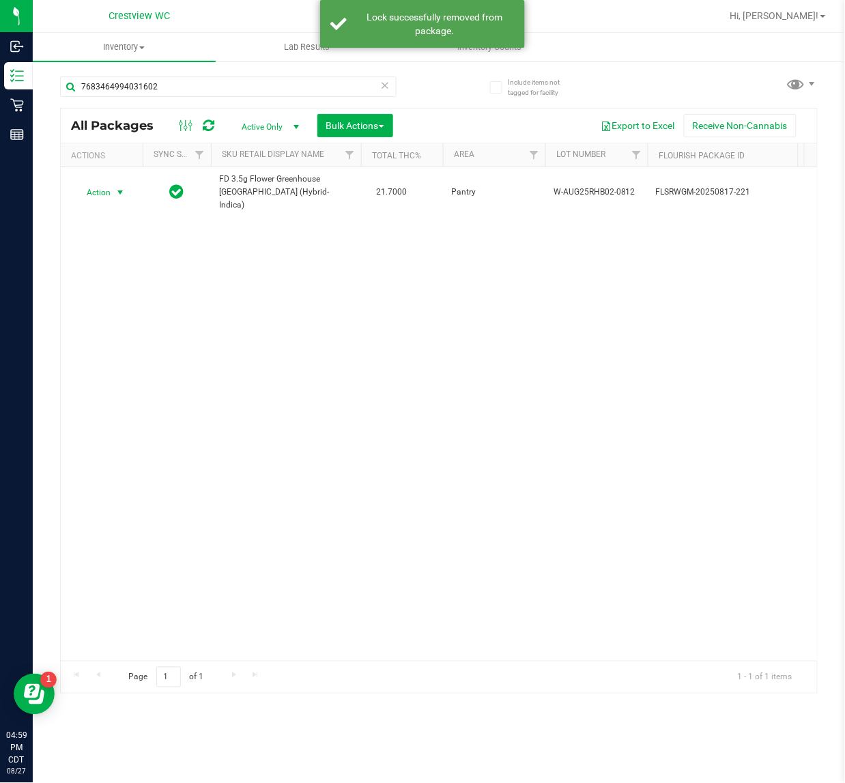
click at [101, 188] on span "Action" at bounding box center [92, 192] width 37 height 19
click at [100, 324] on li "Print package label" at bounding box center [128, 331] width 106 height 20
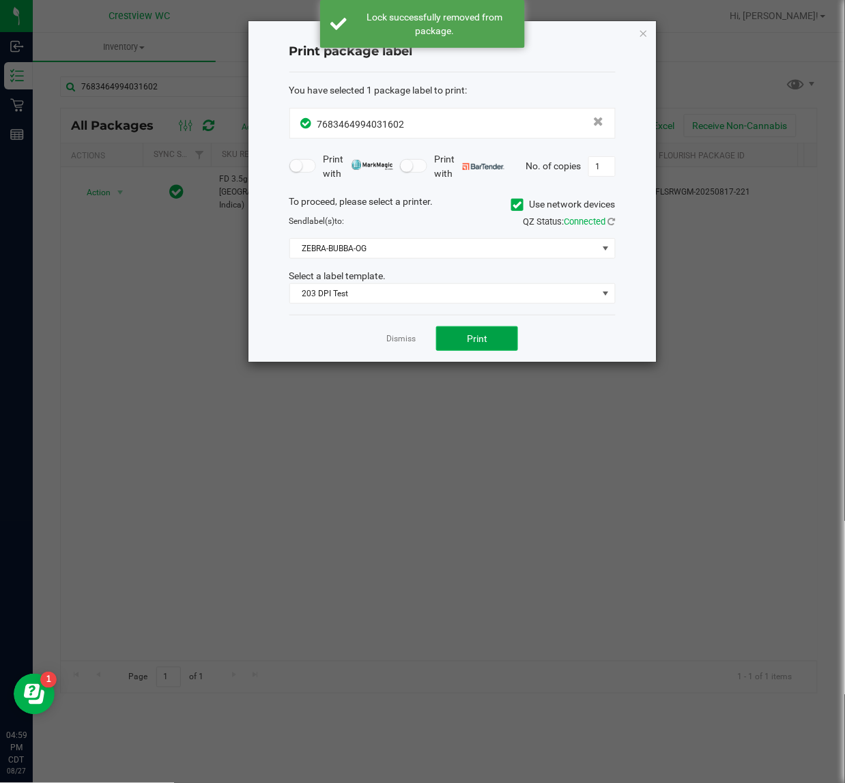
click at [455, 335] on button "Print" at bounding box center [477, 338] width 82 height 25
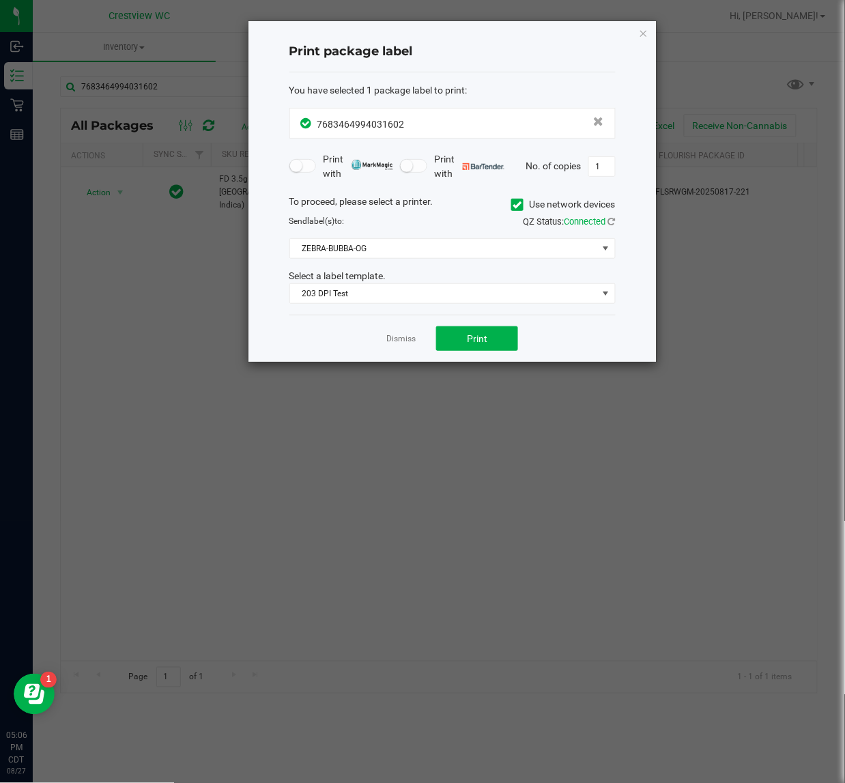
click at [649, 33] on div "Print package label You have selected 1 package label to print : 76834649940316…" at bounding box center [453, 191] width 408 height 341
click at [644, 31] on icon "button" at bounding box center [644, 33] width 10 height 16
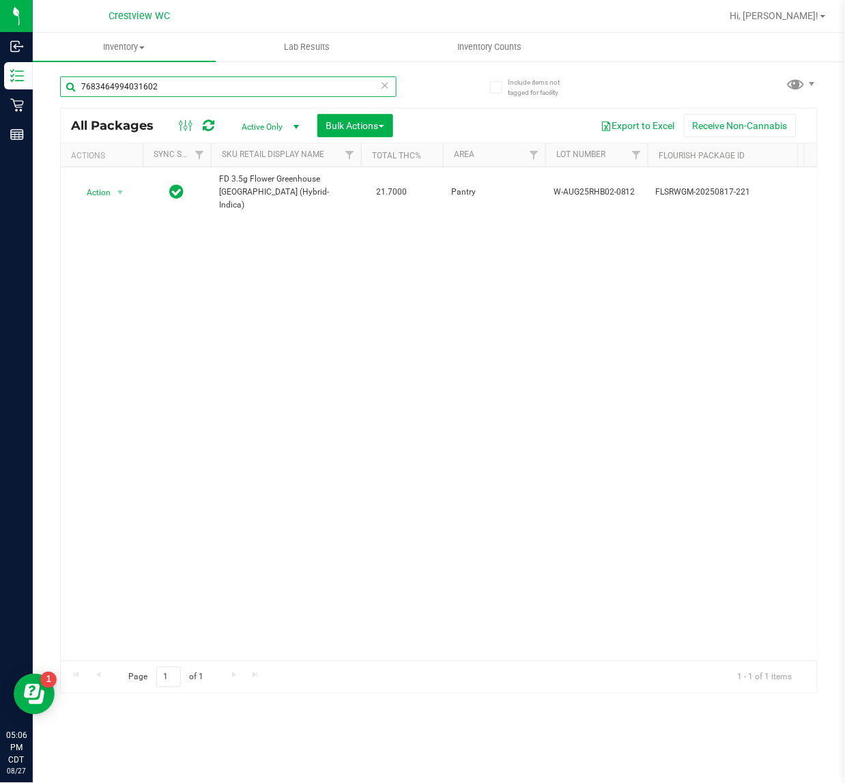
click at [319, 93] on input "7683464994031602" at bounding box center [228, 86] width 337 height 20
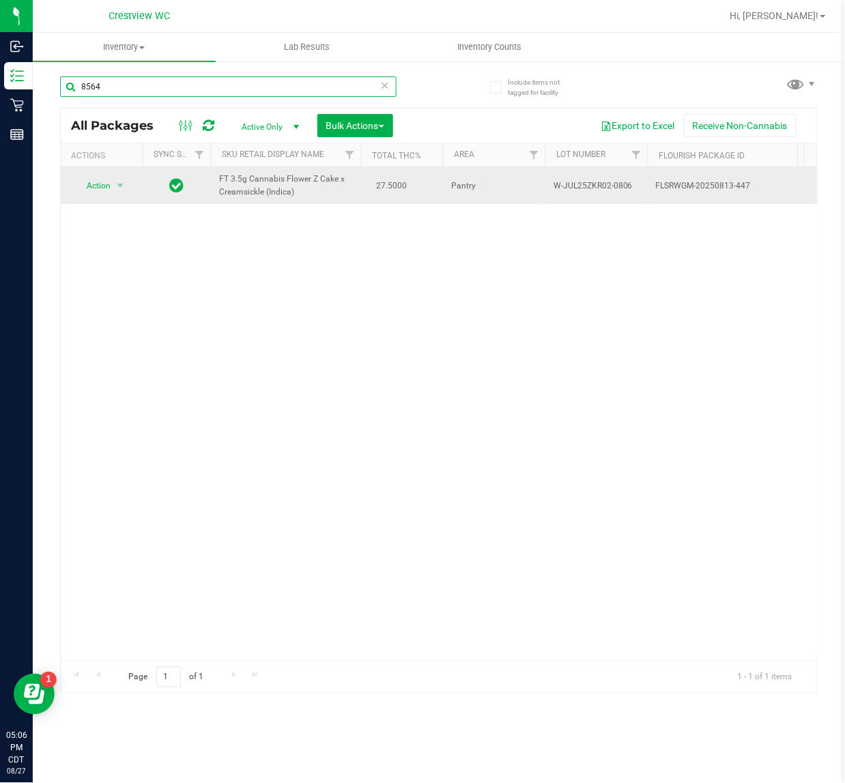
type input "8564"
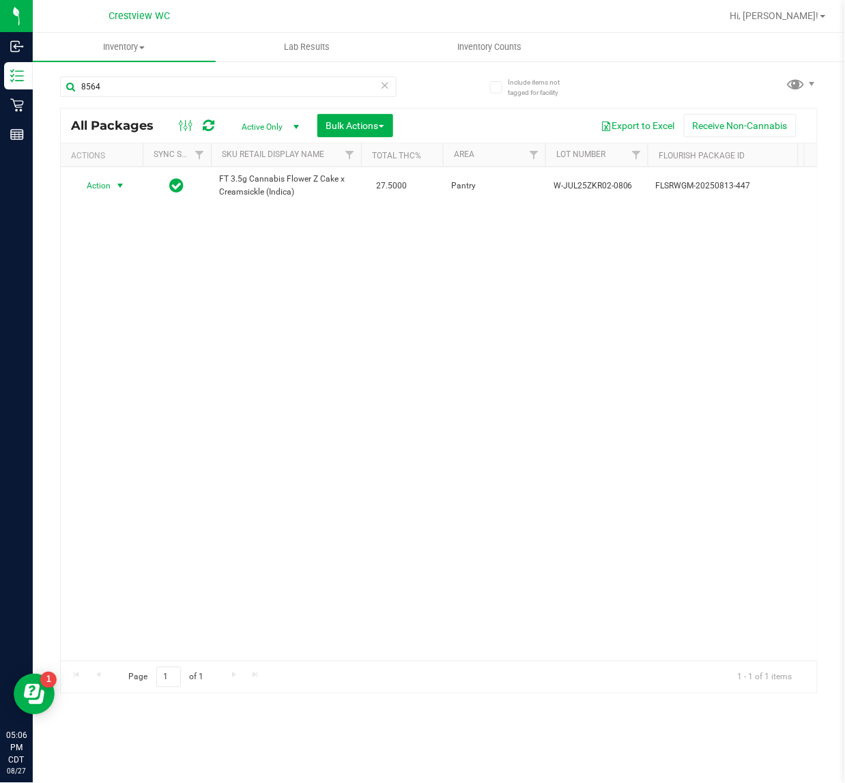
drag, startPoint x: 98, startPoint y: 185, endPoint x: 114, endPoint y: 198, distance: 20.9
click at [101, 182] on span "Action" at bounding box center [92, 185] width 37 height 19
click at [128, 335] on li "Print package label" at bounding box center [128, 331] width 106 height 20
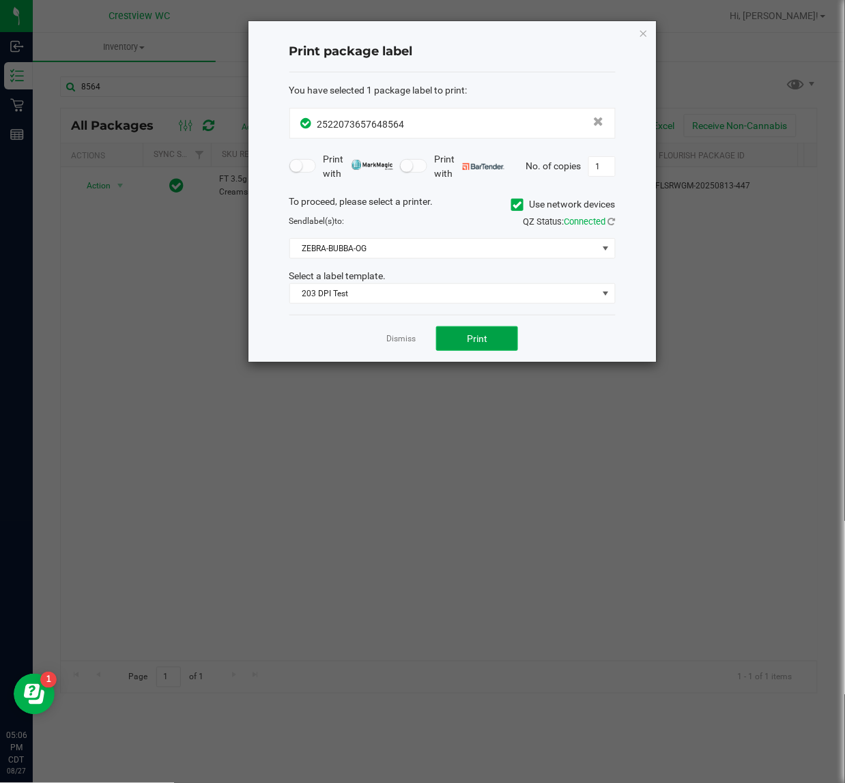
click at [467, 339] on span "Print" at bounding box center [477, 338] width 20 height 11
click at [644, 31] on icon "button" at bounding box center [644, 33] width 10 height 16
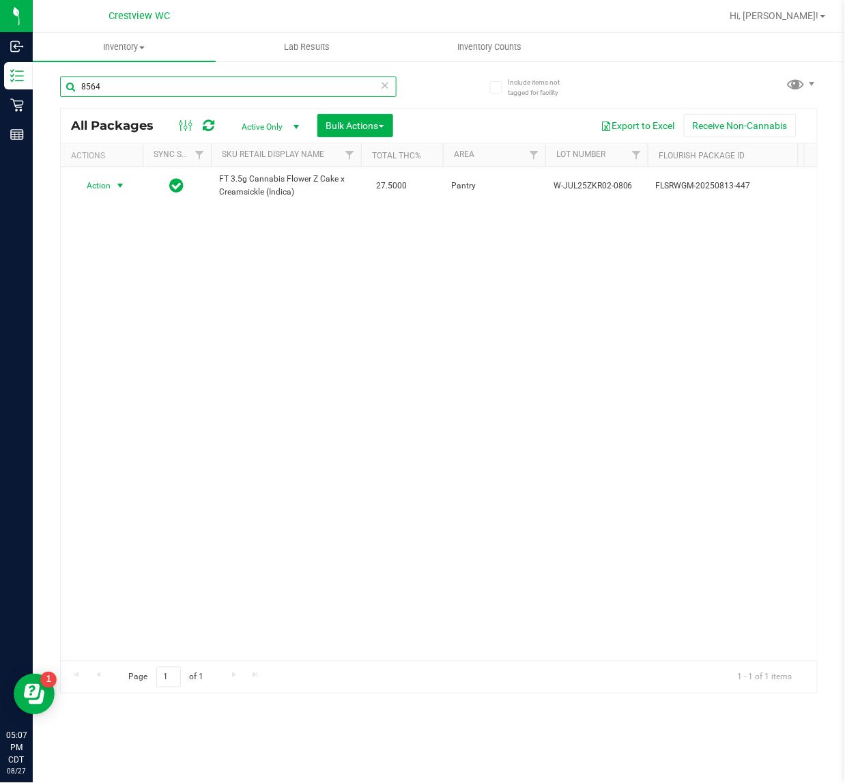
click at [231, 83] on input "8564" at bounding box center [228, 86] width 337 height 20
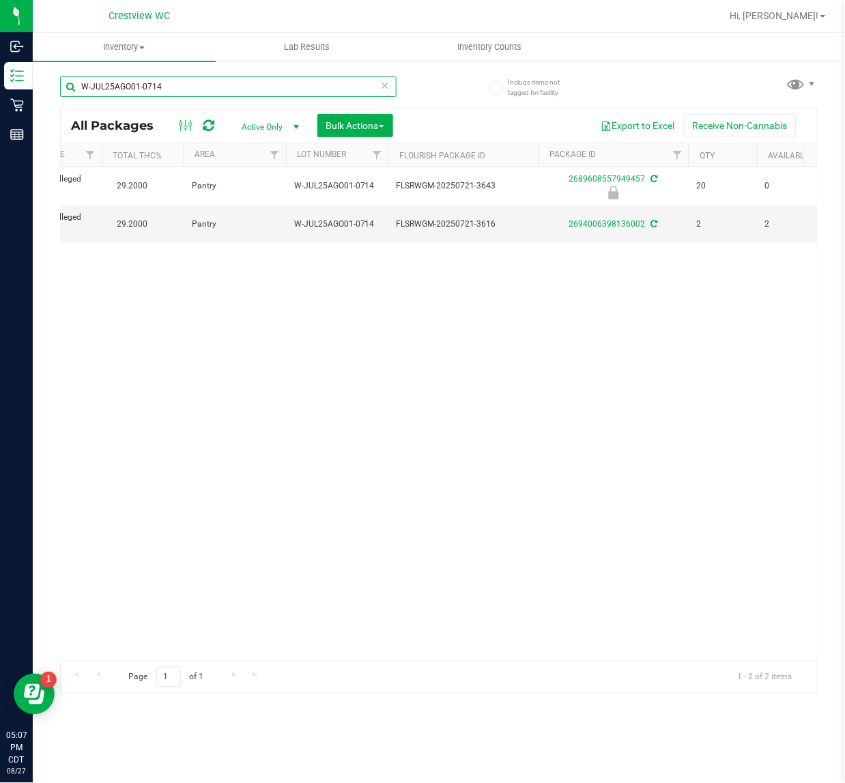
scroll to position [0, 128]
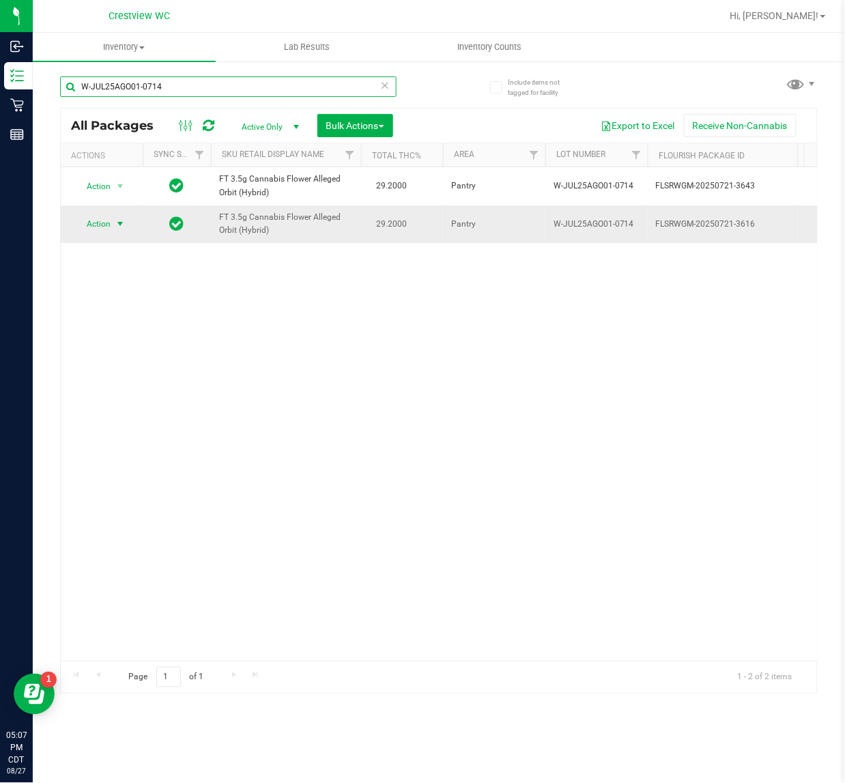
type input "W-JUL25AGO01-0714"
click at [96, 225] on span "Action" at bounding box center [92, 223] width 37 height 19
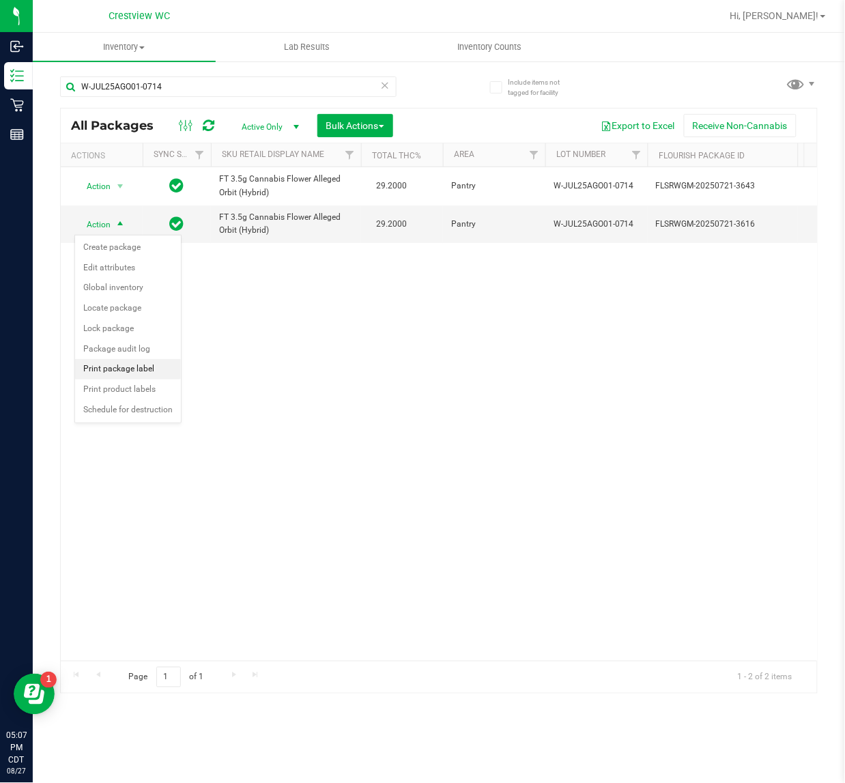
click at [127, 376] on li "Print package label" at bounding box center [128, 369] width 106 height 20
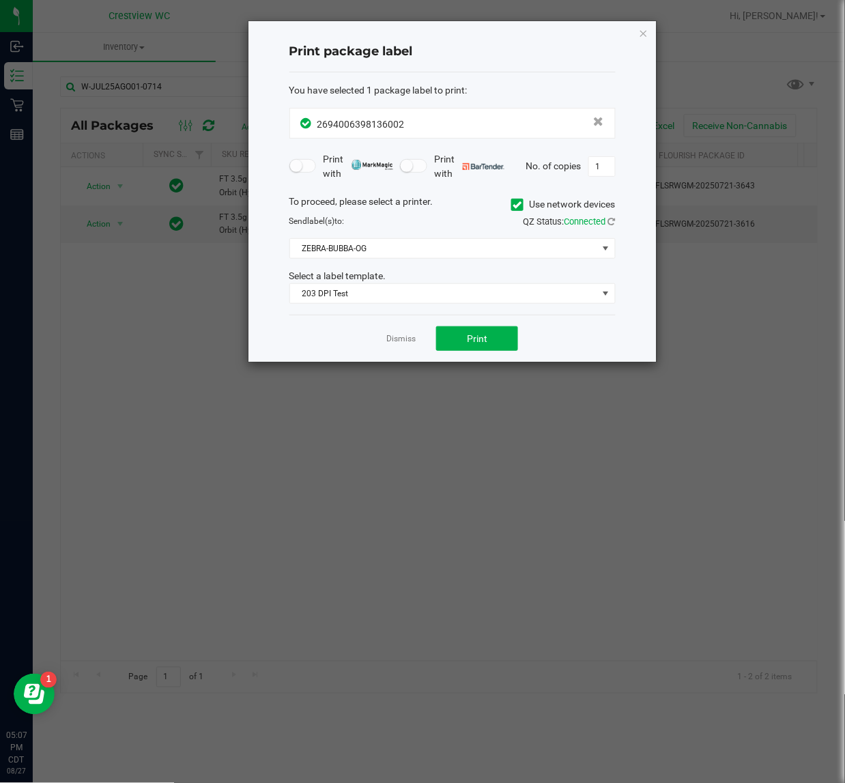
click at [618, 159] on div "Print package label You have selected 1 package label to print : 26940063981360…" at bounding box center [453, 191] width 408 height 341
click at [598, 165] on input "1" at bounding box center [602, 166] width 26 height 19
type input "2"
click at [512, 330] on button "Print" at bounding box center [477, 338] width 82 height 25
click at [643, 31] on icon "button" at bounding box center [644, 33] width 10 height 16
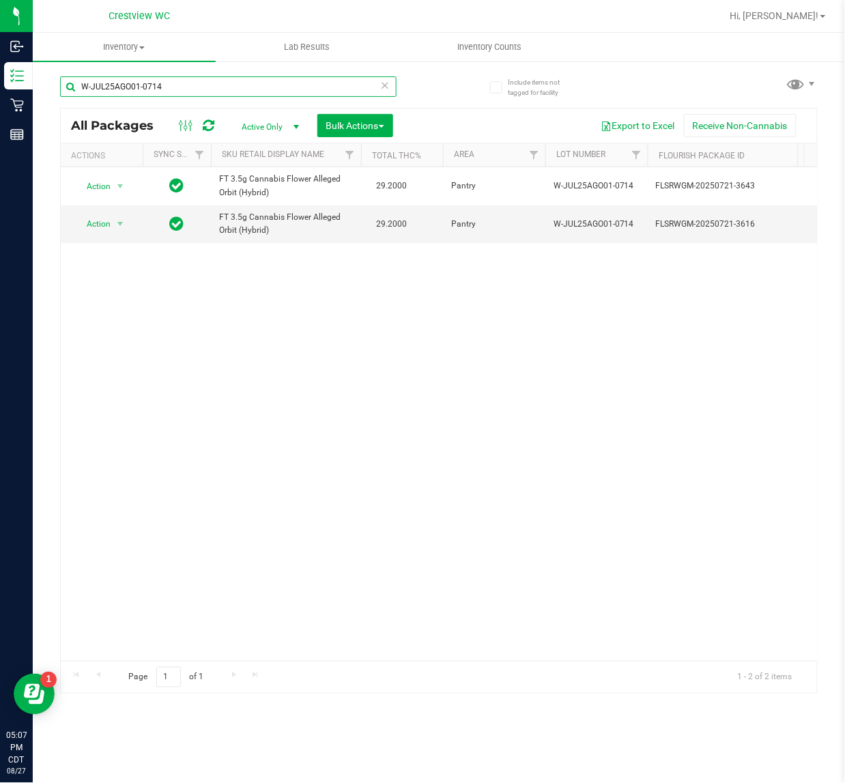
click at [229, 93] on input "W-JUL25AGO01-0714" at bounding box center [228, 86] width 337 height 20
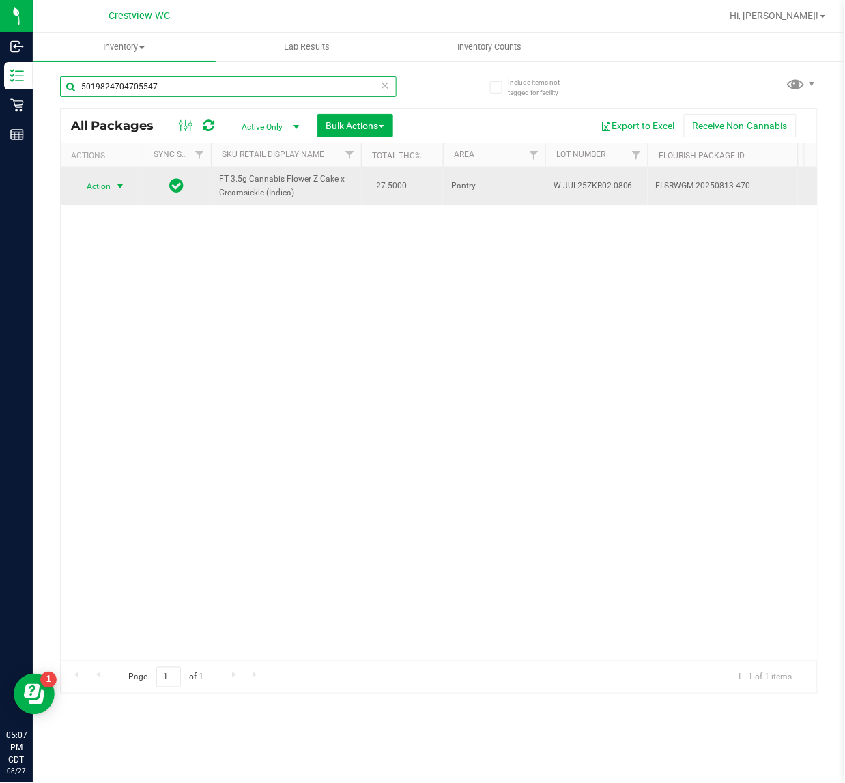
type input "5019824704705547"
click at [86, 182] on span "Action" at bounding box center [92, 186] width 37 height 19
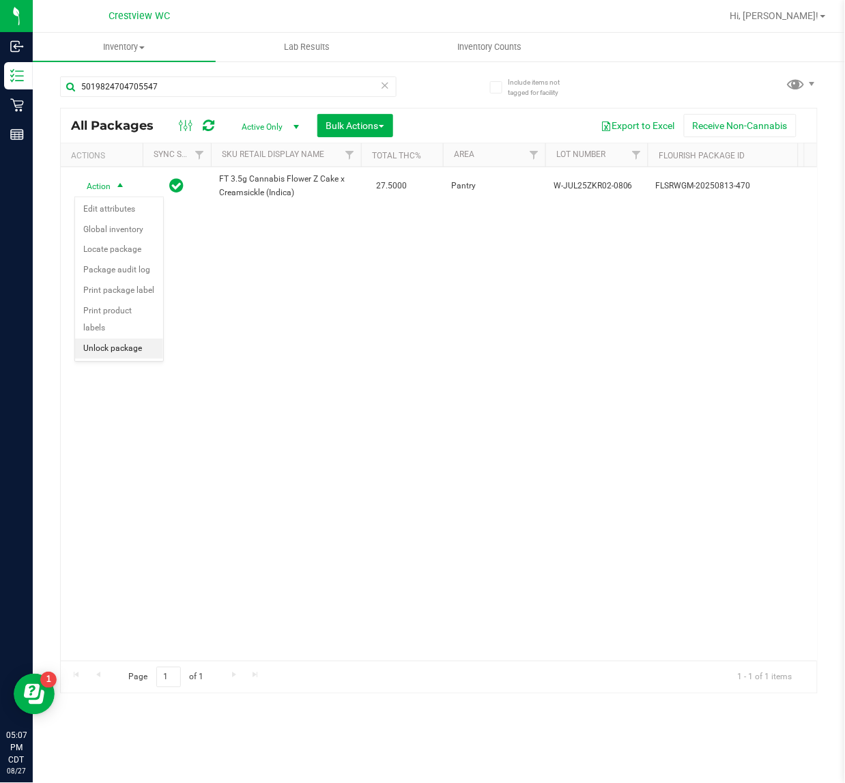
click at [108, 339] on li "Unlock package" at bounding box center [119, 349] width 88 height 20
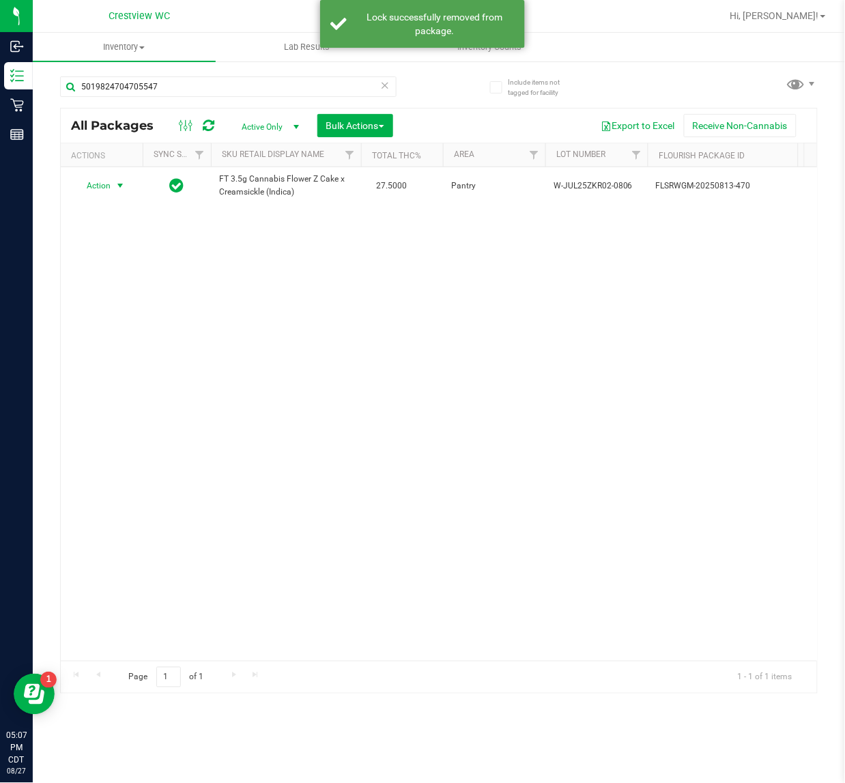
click at [109, 186] on span "Action" at bounding box center [92, 185] width 37 height 19
click at [130, 326] on li "Print package label" at bounding box center [128, 331] width 106 height 20
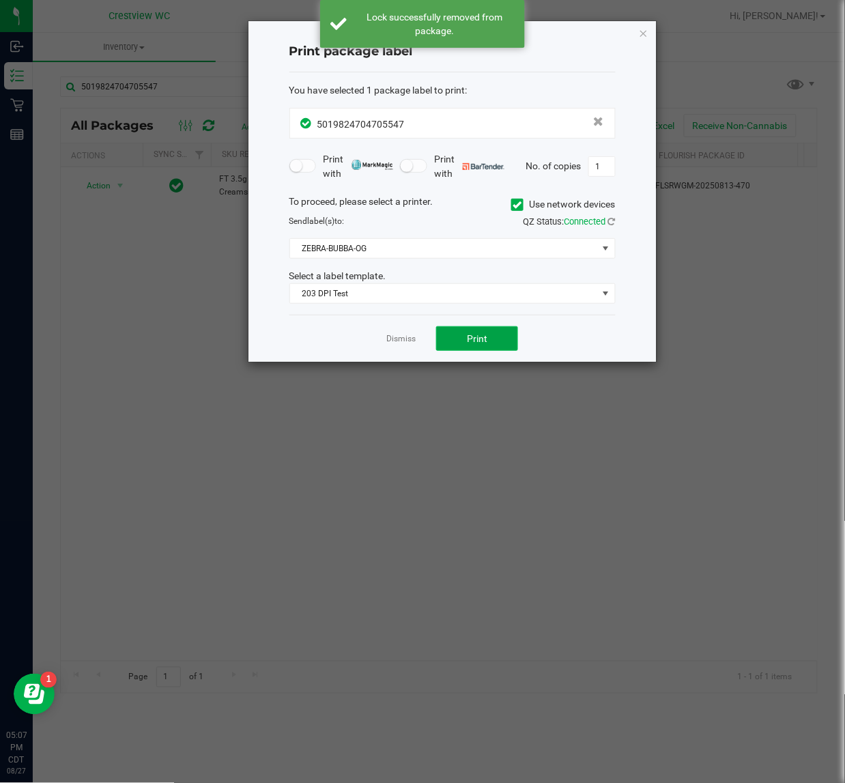
click at [486, 333] on button "Print" at bounding box center [477, 338] width 82 height 25
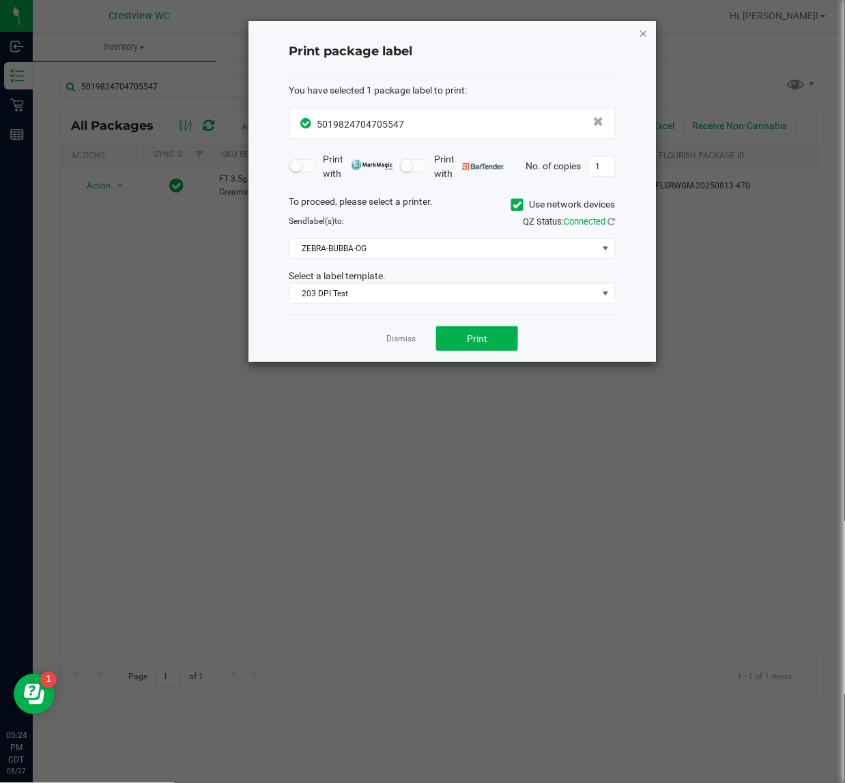
click at [643, 36] on icon "button" at bounding box center [644, 33] width 10 height 16
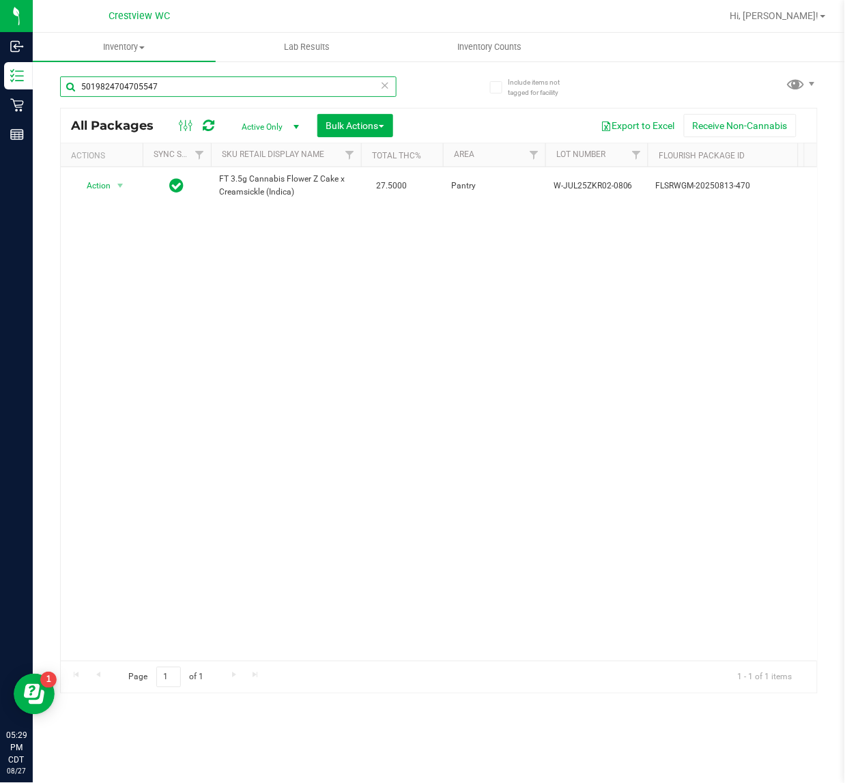
click at [215, 90] on input "5019824704705547" at bounding box center [228, 86] width 337 height 20
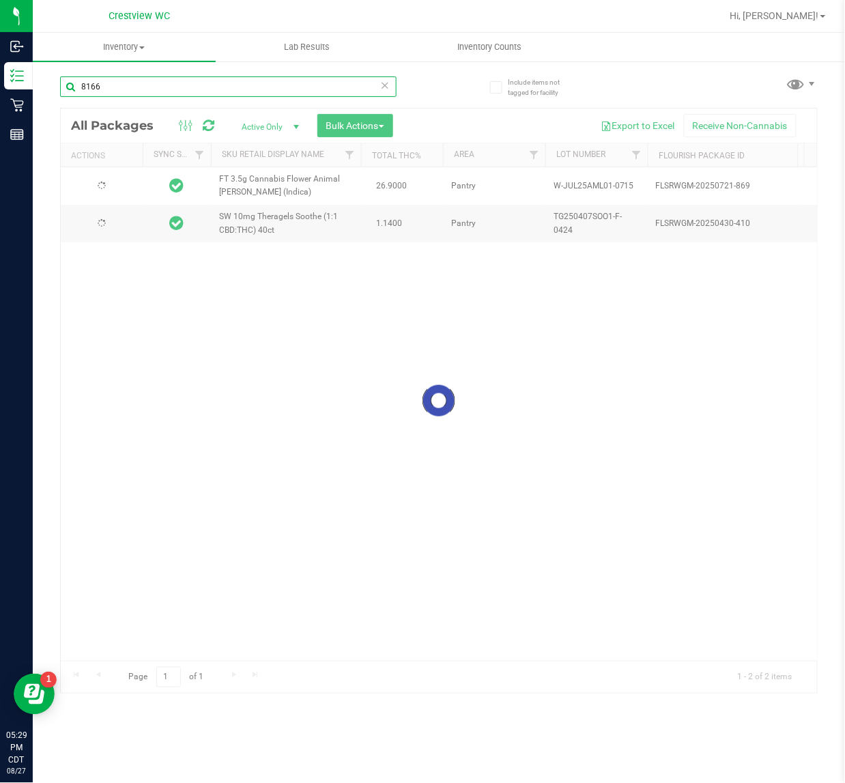
type input "8166"
click at [834, 492] on div "Inventory All packages All inventory Waste log Create inventory Lab Results Inv…" at bounding box center [439, 408] width 813 height 750
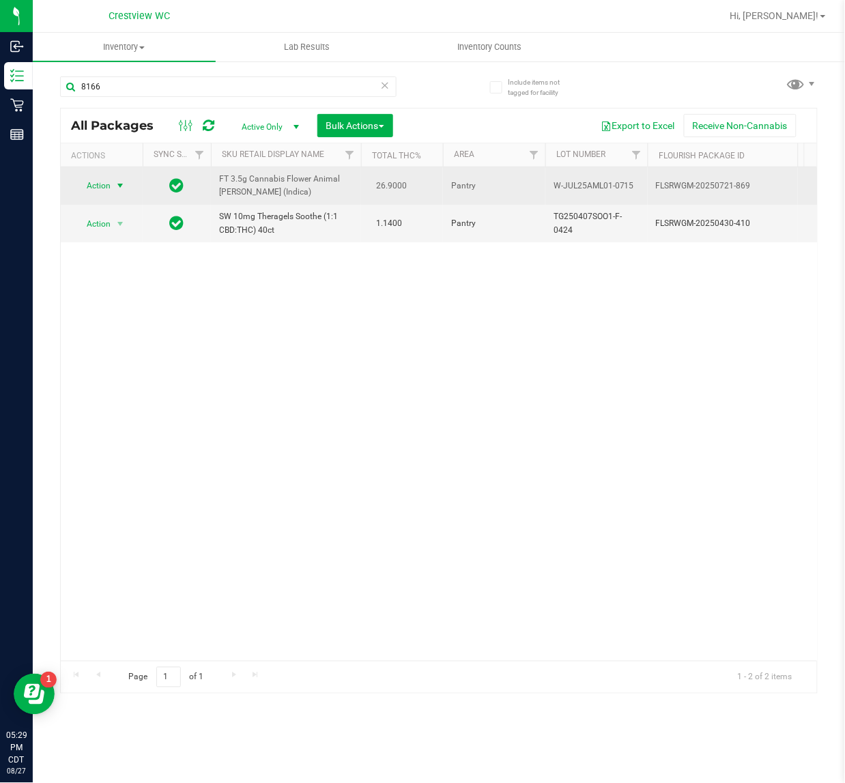
click at [97, 186] on span "Action" at bounding box center [92, 185] width 37 height 19
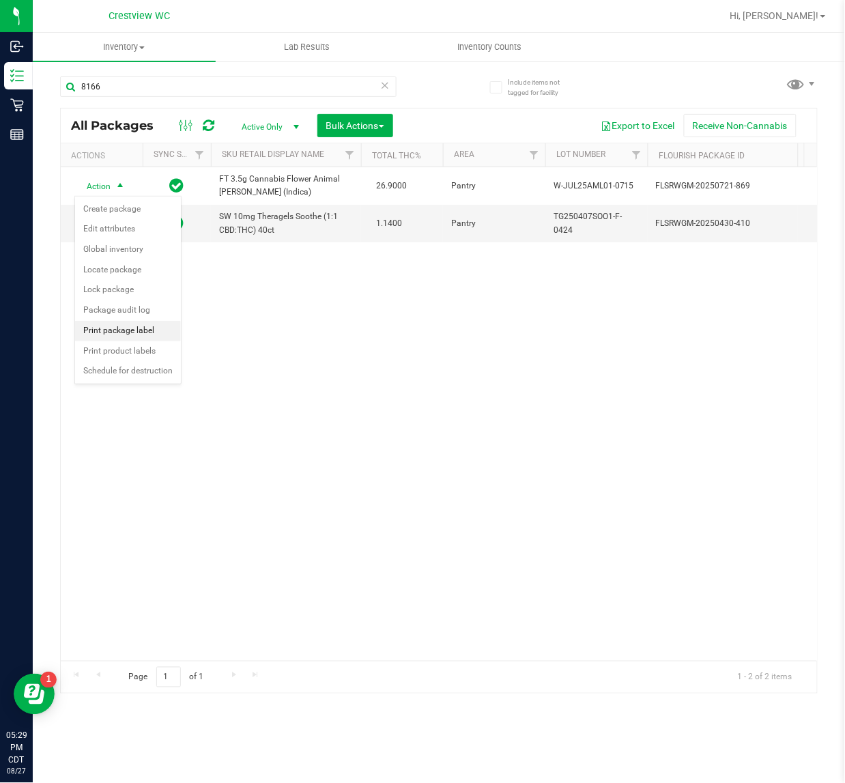
click at [126, 331] on li "Print package label" at bounding box center [128, 331] width 106 height 20
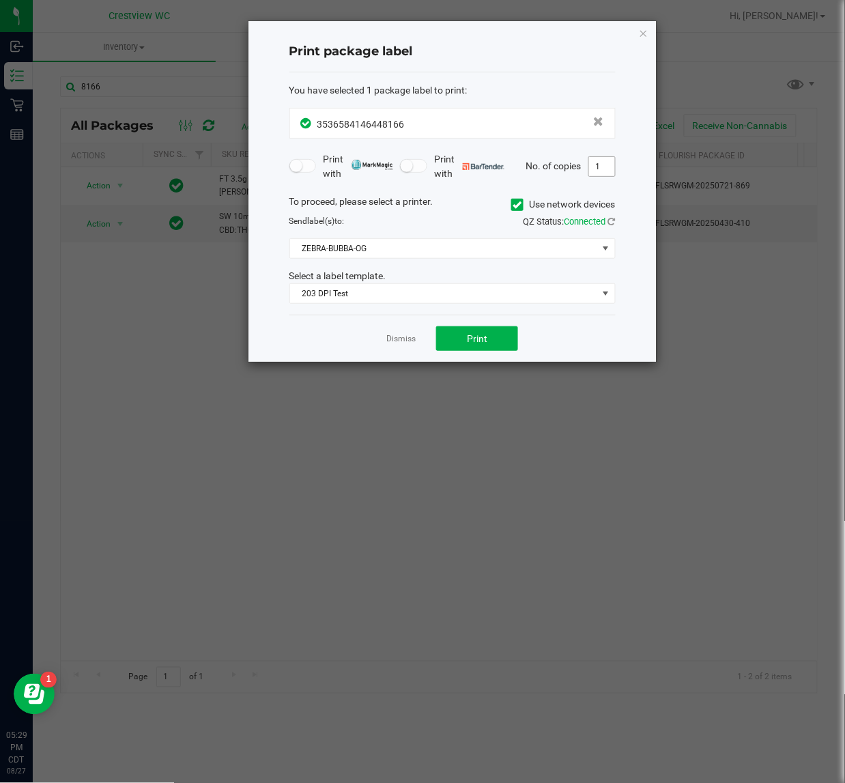
click at [598, 172] on input "1" at bounding box center [602, 166] width 26 height 19
type input "2"
click at [481, 335] on span "Print" at bounding box center [477, 338] width 20 height 11
click at [643, 35] on icon "button" at bounding box center [644, 33] width 10 height 16
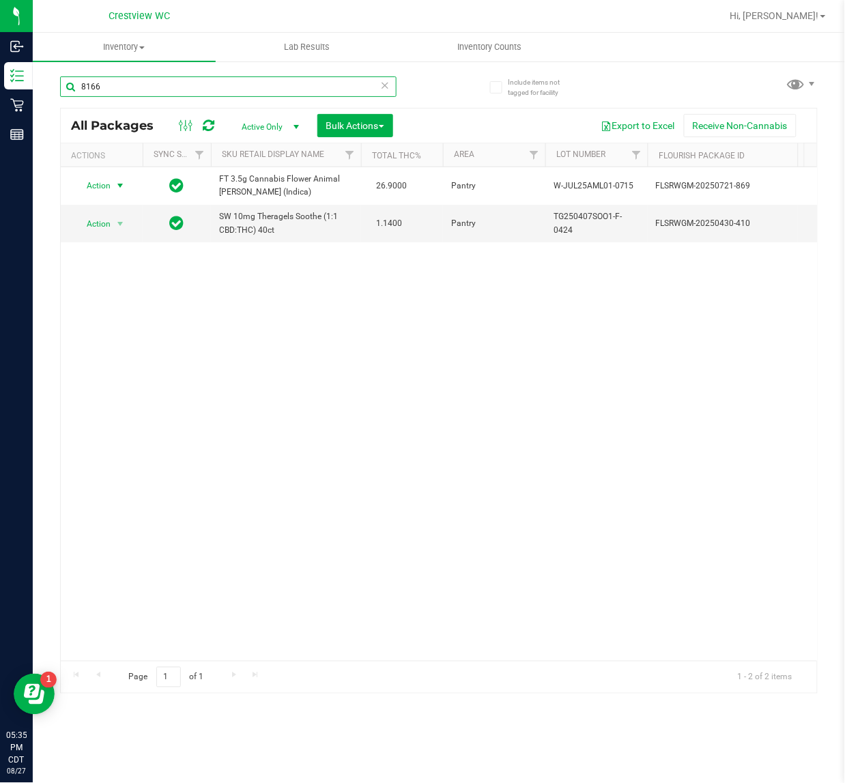
click at [236, 87] on input "8166" at bounding box center [228, 86] width 337 height 20
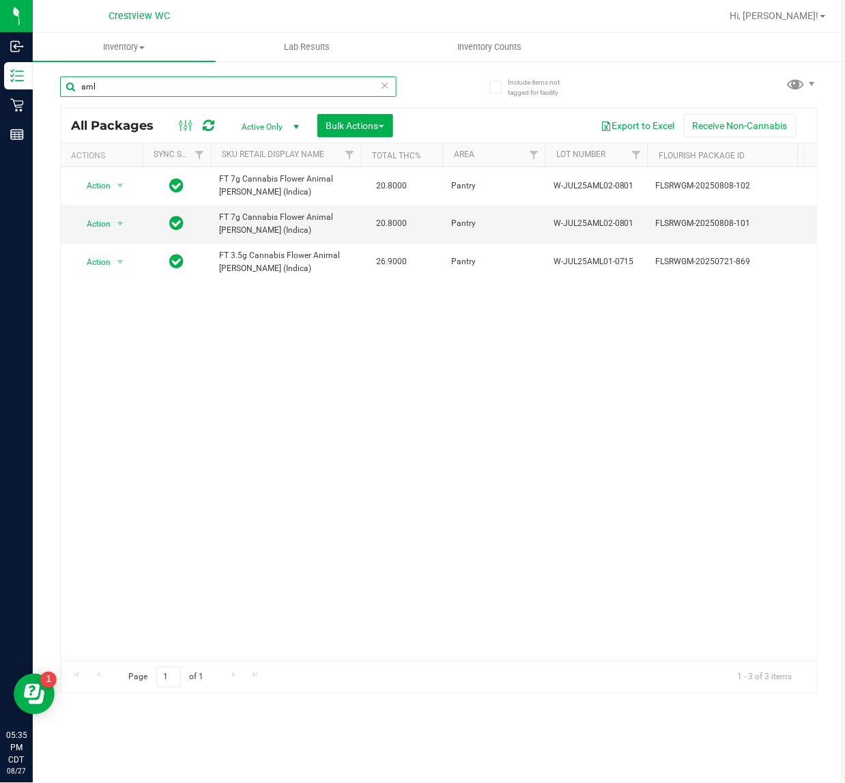
scroll to position [0, 1]
type input "a"
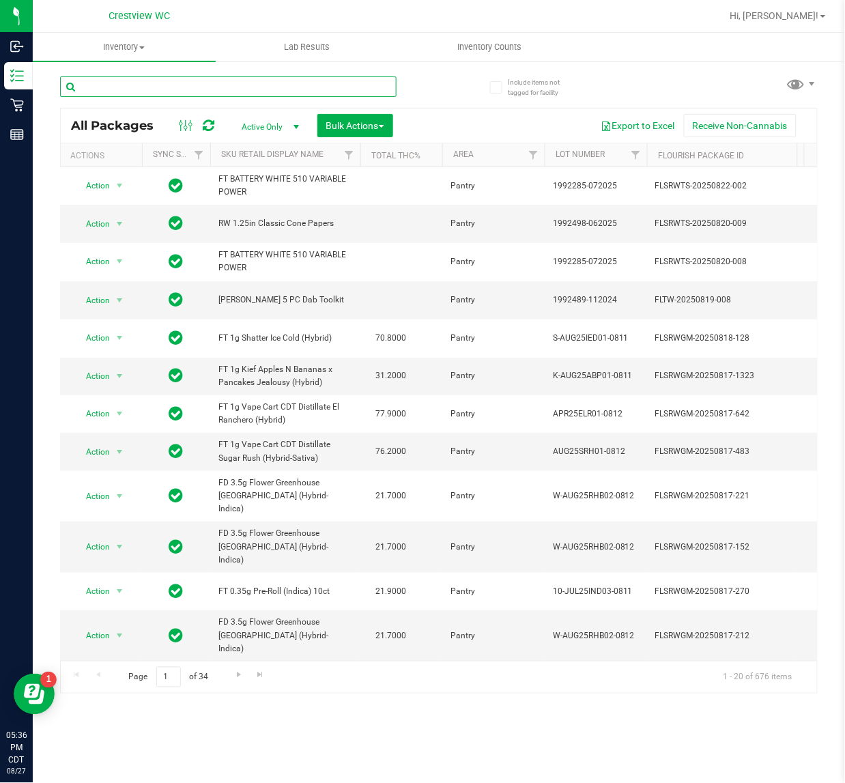
click at [148, 94] on input "text" at bounding box center [228, 86] width 337 height 20
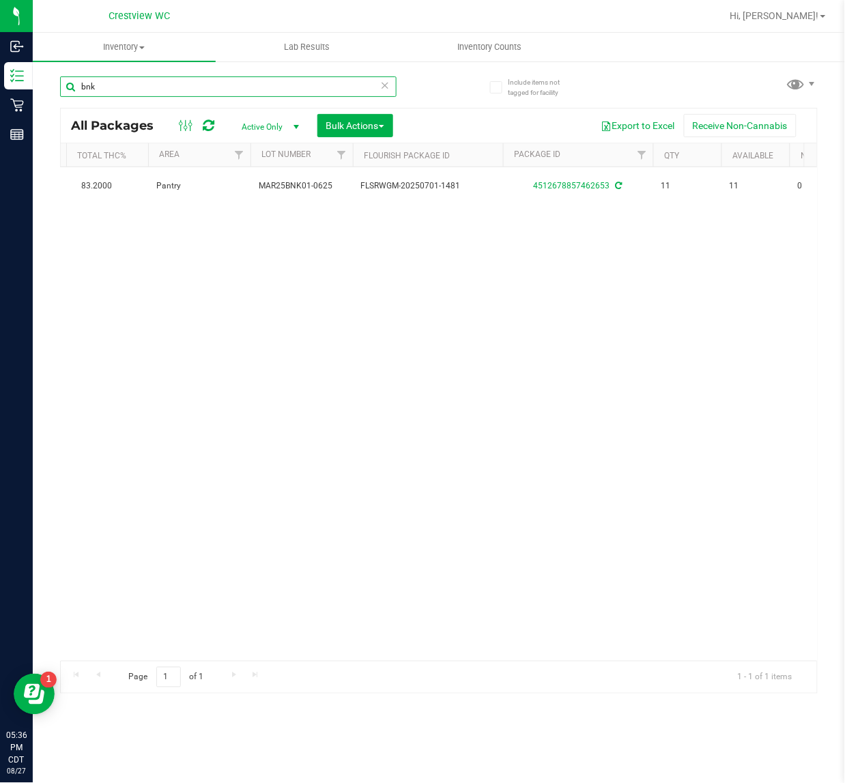
scroll to position [0, 294]
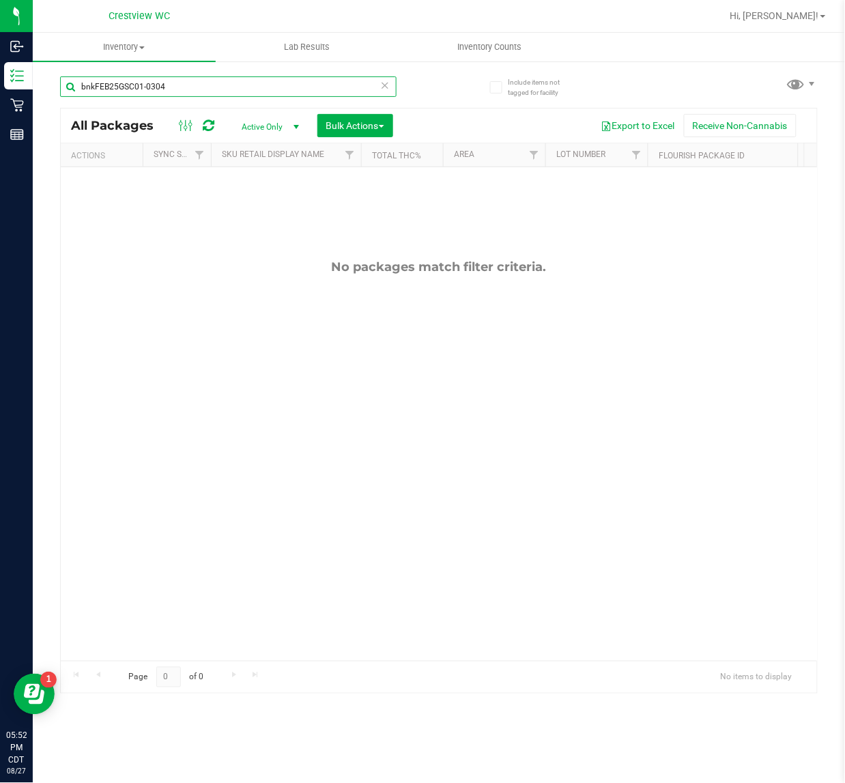
click at [219, 92] on input "bnkFEB25GSC01-0304" at bounding box center [228, 86] width 337 height 20
click at [206, 91] on input "bnkFEB25GSC01-0304" at bounding box center [228, 86] width 337 height 20
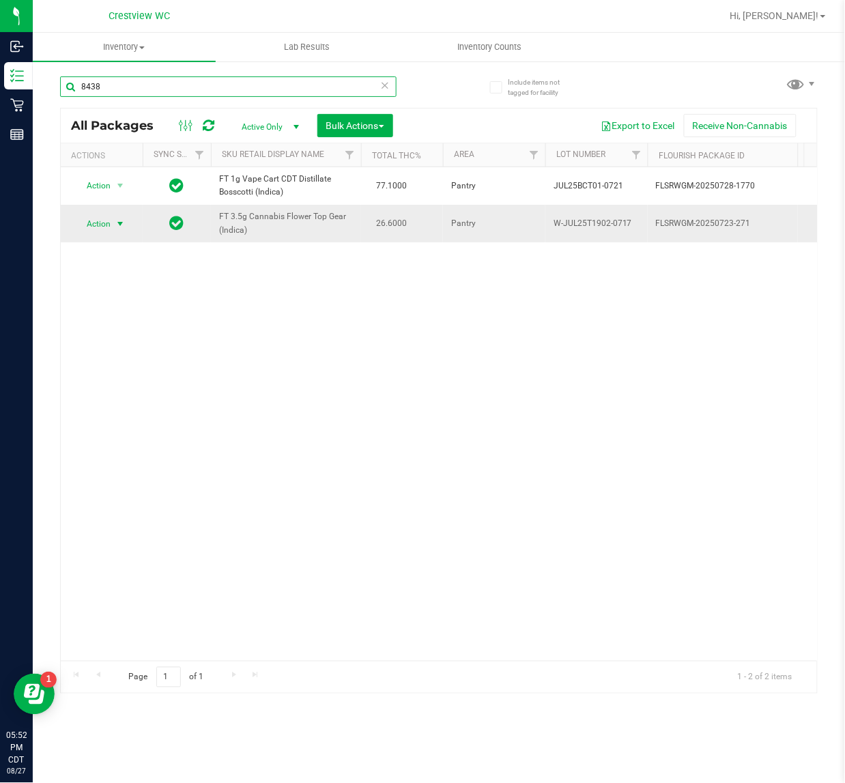
type input "8438"
click at [97, 223] on span "Action" at bounding box center [92, 223] width 37 height 19
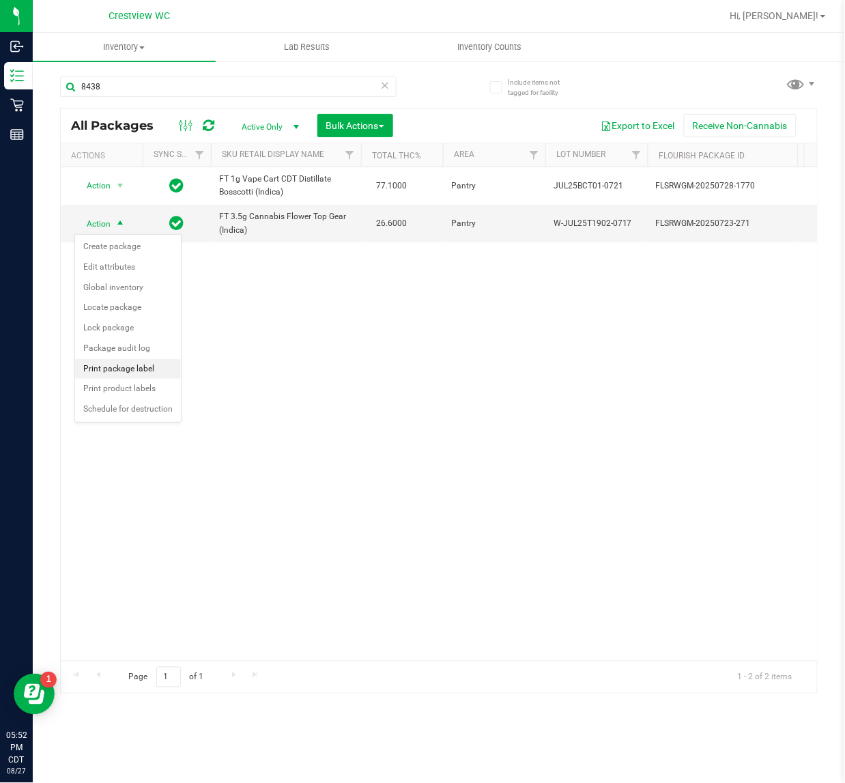
click at [120, 376] on li "Print package label" at bounding box center [128, 369] width 106 height 20
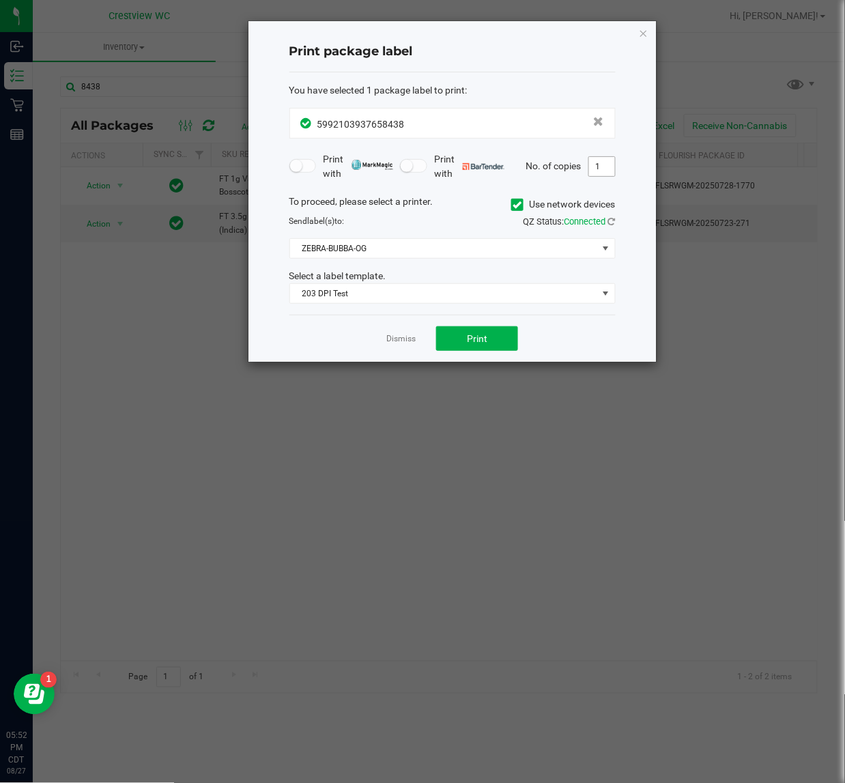
click at [596, 168] on input "1" at bounding box center [602, 166] width 26 height 19
type input "2"
click at [494, 337] on button "Print" at bounding box center [477, 338] width 82 height 25
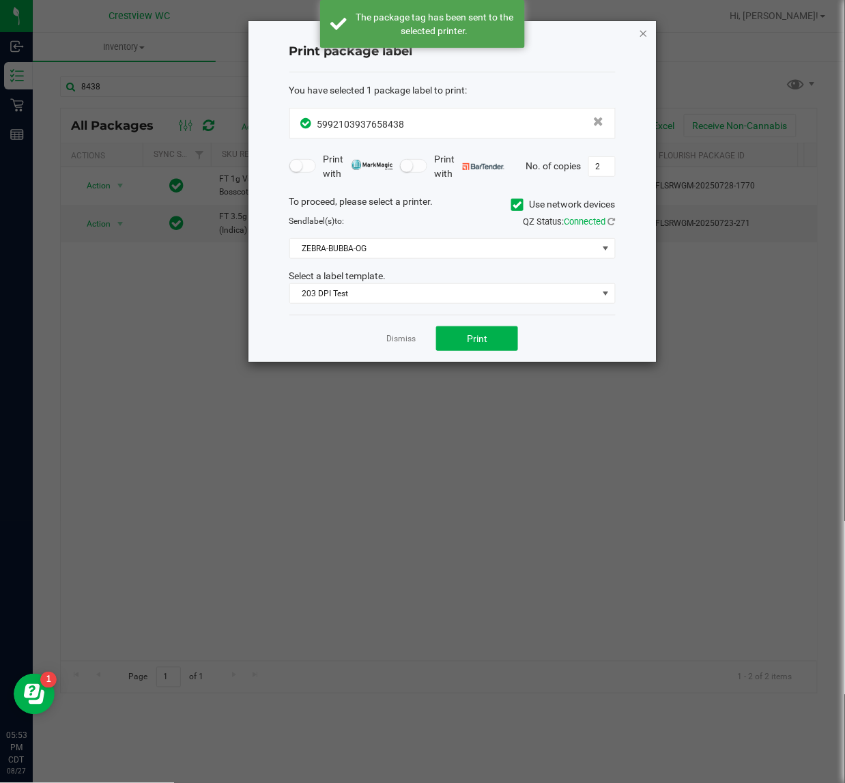
click at [640, 29] on icon "button" at bounding box center [644, 33] width 10 height 16
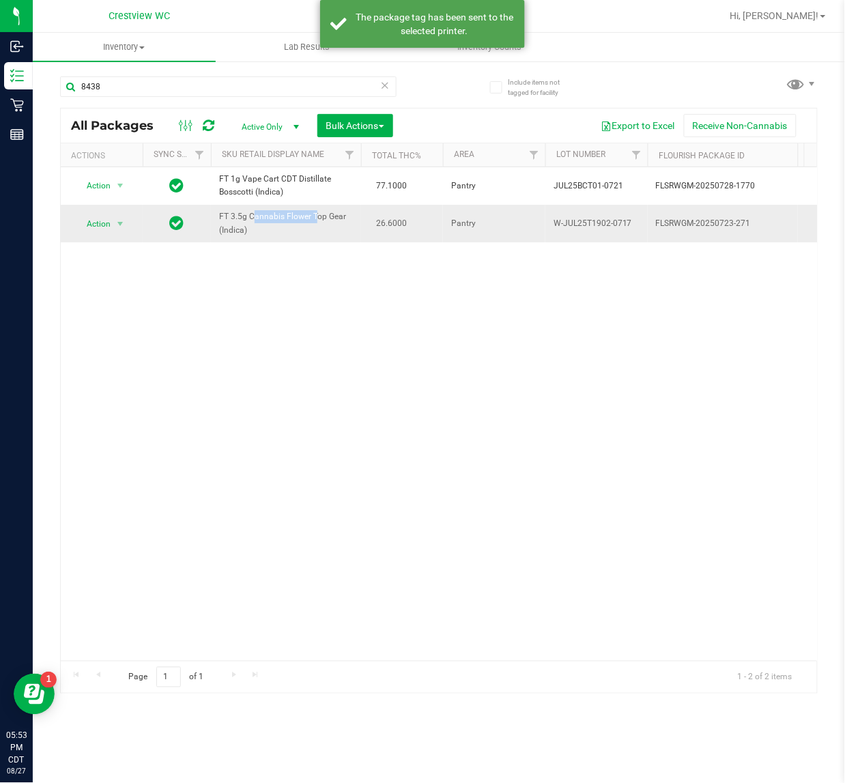
drag, startPoint x: 281, startPoint y: 216, endPoint x: 216, endPoint y: 229, distance: 66.2
click at [216, 229] on td "FT 3.5g Cannabis Flower Top Gear (Indica)" at bounding box center [286, 223] width 150 height 37
drag, startPoint x: 264, startPoint y: 236, endPoint x: 216, endPoint y: 223, distance: 50.0
click at [216, 223] on td "FT 3.5g Cannabis Flower Top Gear (Indica)" at bounding box center [286, 223] width 150 height 37
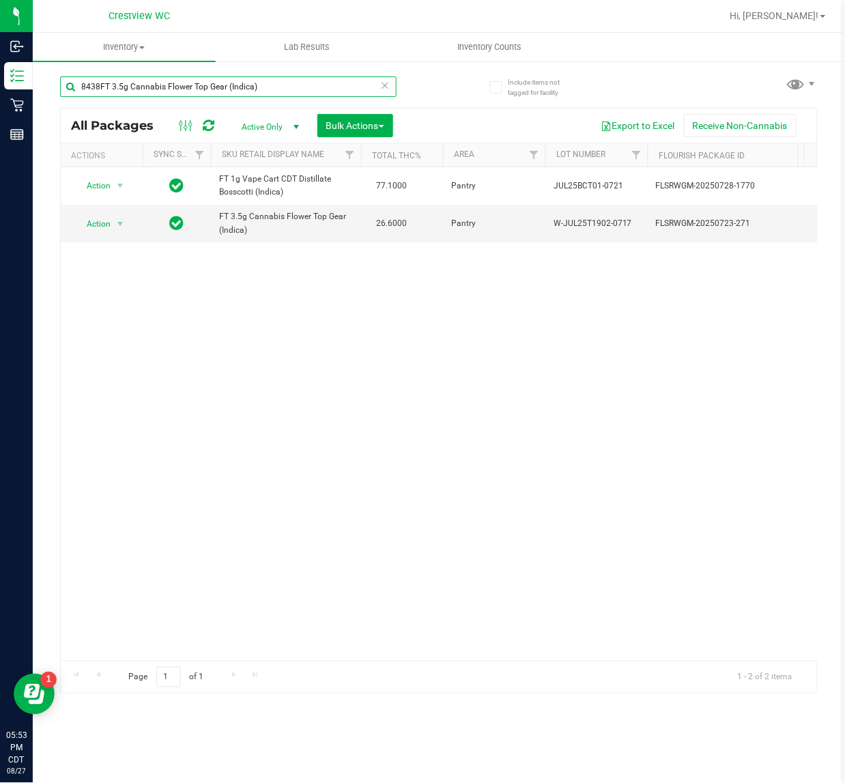
click at [94, 91] on input "8438FT 3.5g Cannabis Flower Top Gear (Indica)" at bounding box center [228, 86] width 337 height 20
click at [100, 91] on input "8438FT 3.5g Cannabis Flower Top Gear (Indica)" at bounding box center [228, 86] width 337 height 20
type input "FT 3.5g Cannabis Flower Top Gear (Indica)"
click at [371, 90] on input "FT 3.5g Cannabis Flower Top Gear (Indica)" at bounding box center [228, 86] width 337 height 20
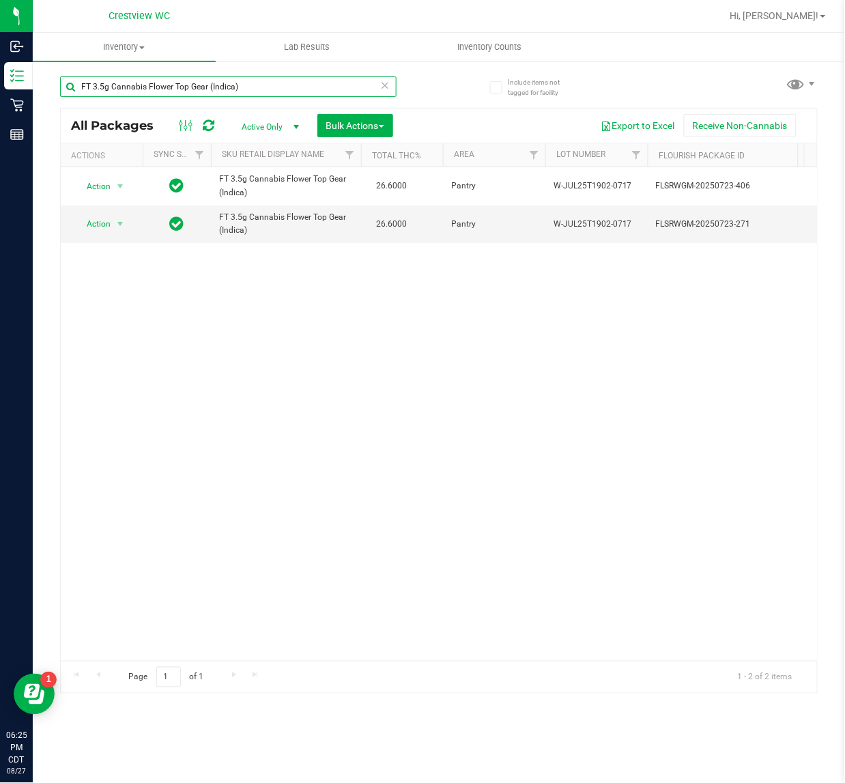
click at [371, 90] on input "FT 3.5g Cannabis Flower Top Gear (Indica)" at bounding box center [228, 86] width 337 height 20
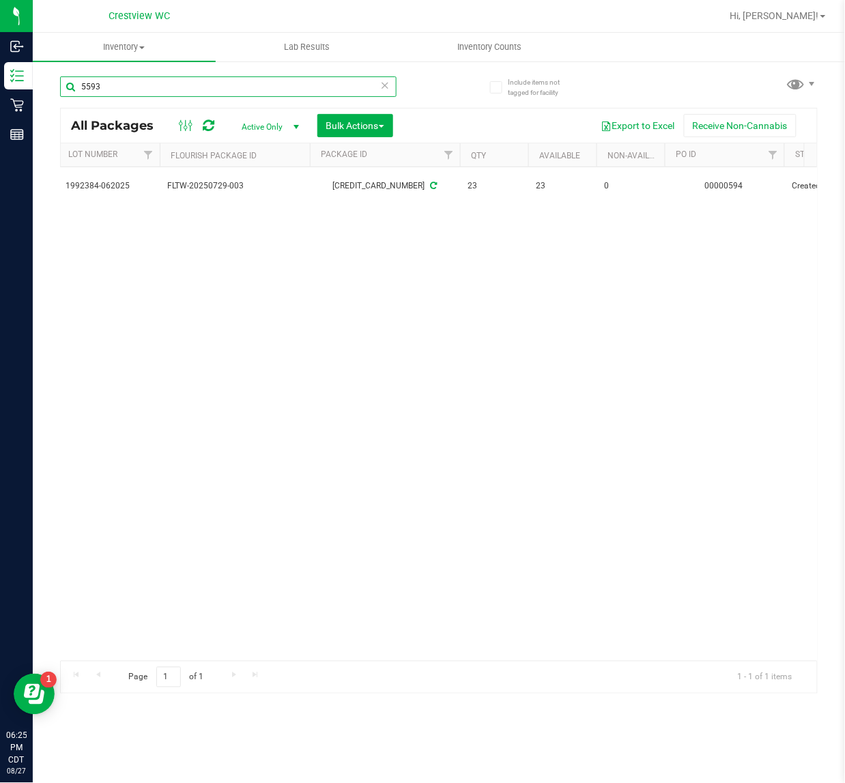
scroll to position [0, 487]
type input "5"
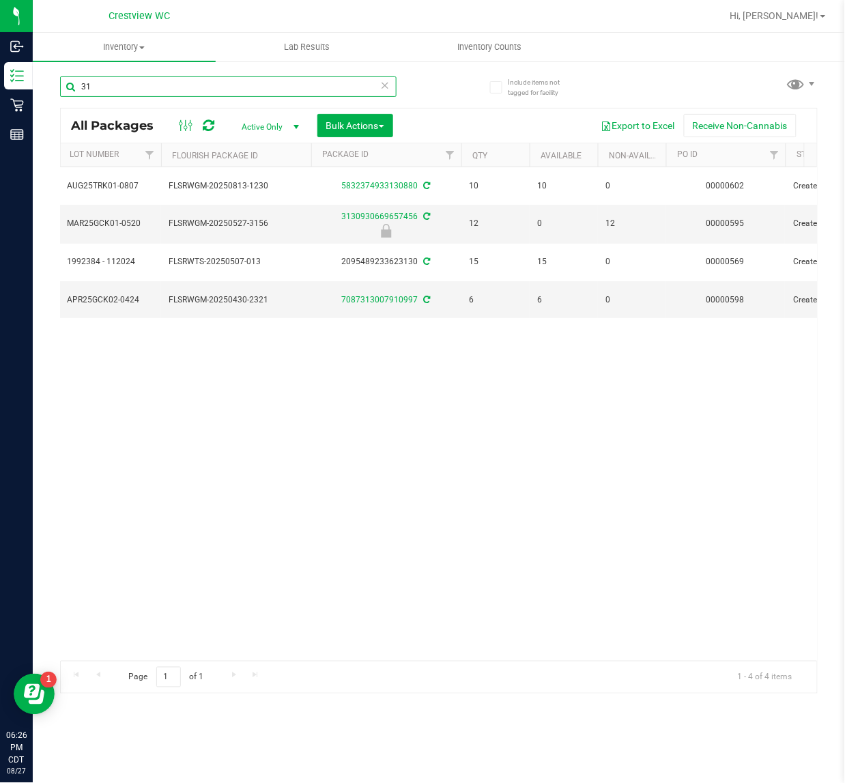
type input "3"
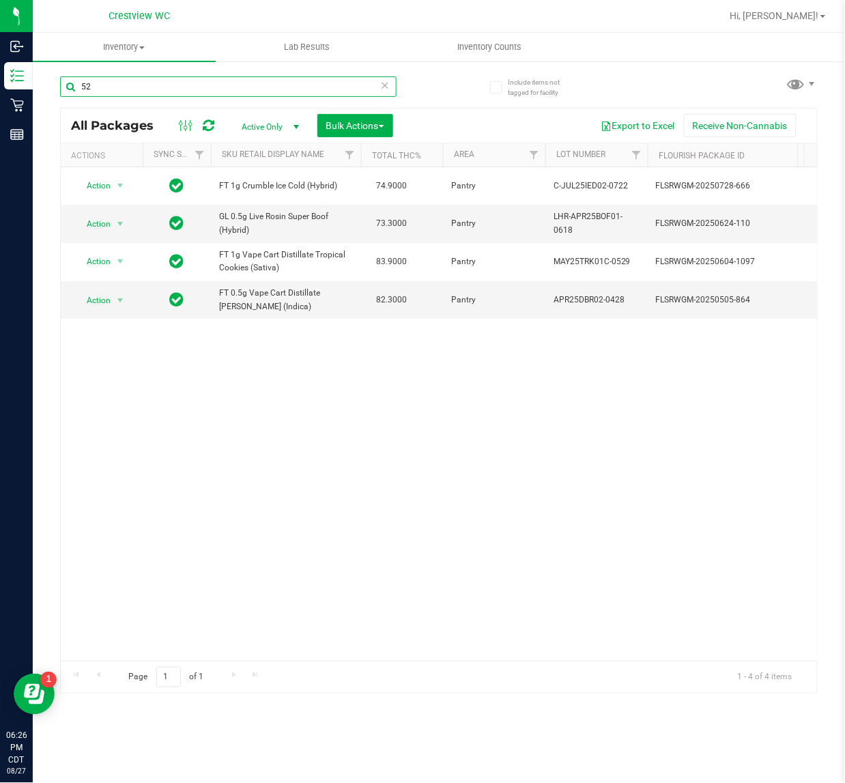
type input "5"
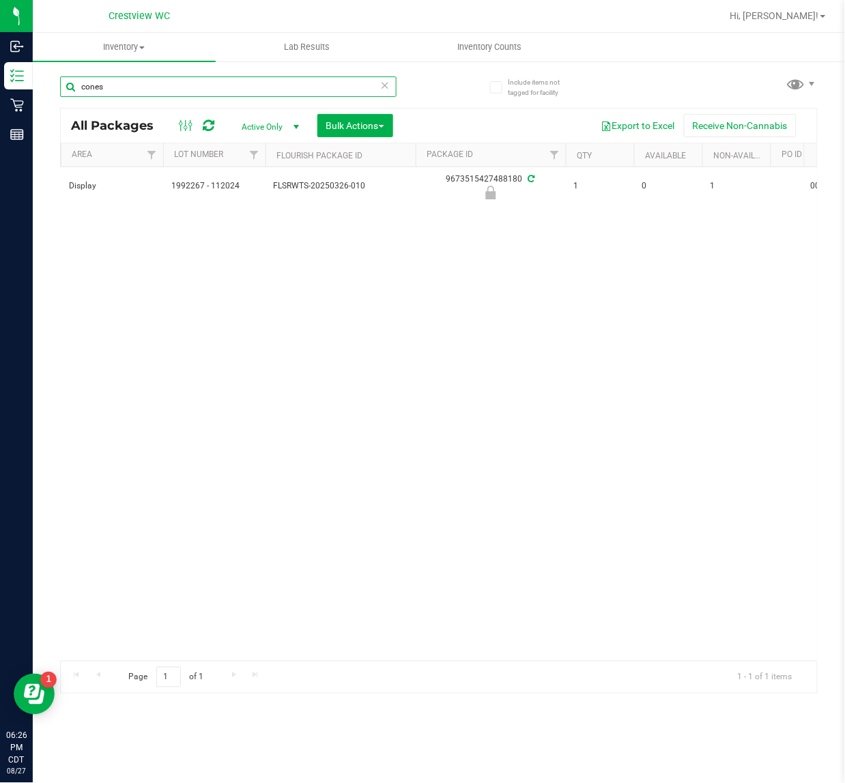
scroll to position [0, 381]
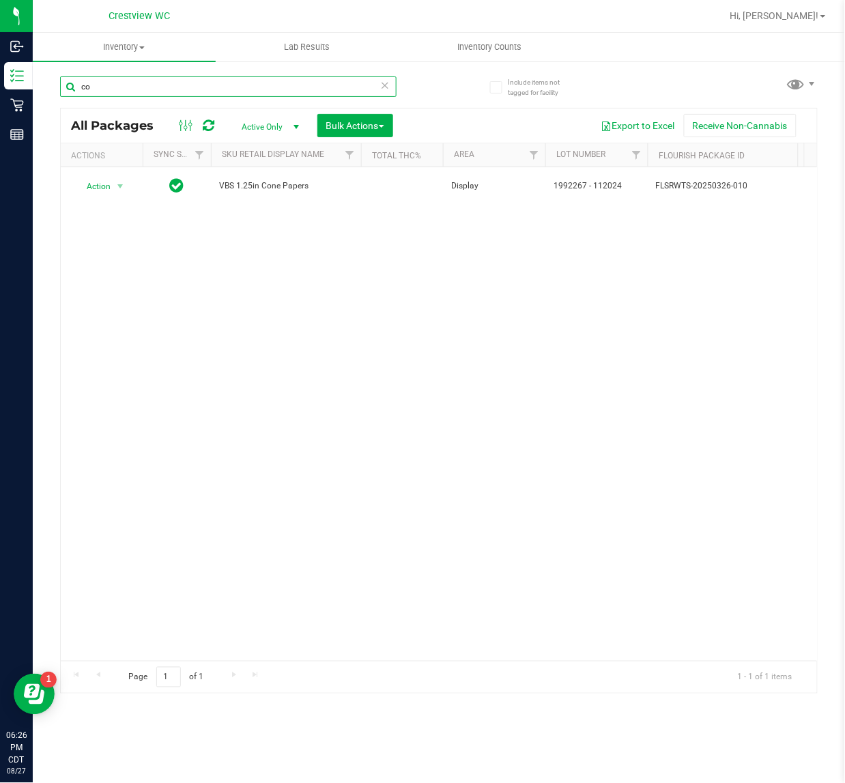
type input "c"
type input "raw"
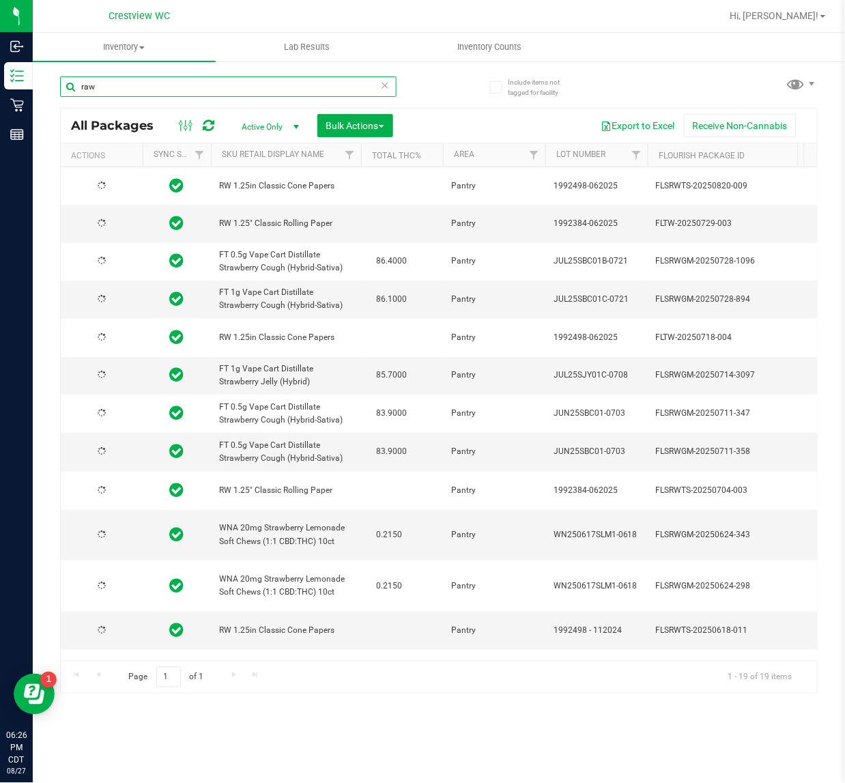
type input "2026-06-17"
type input "2026-04-09"
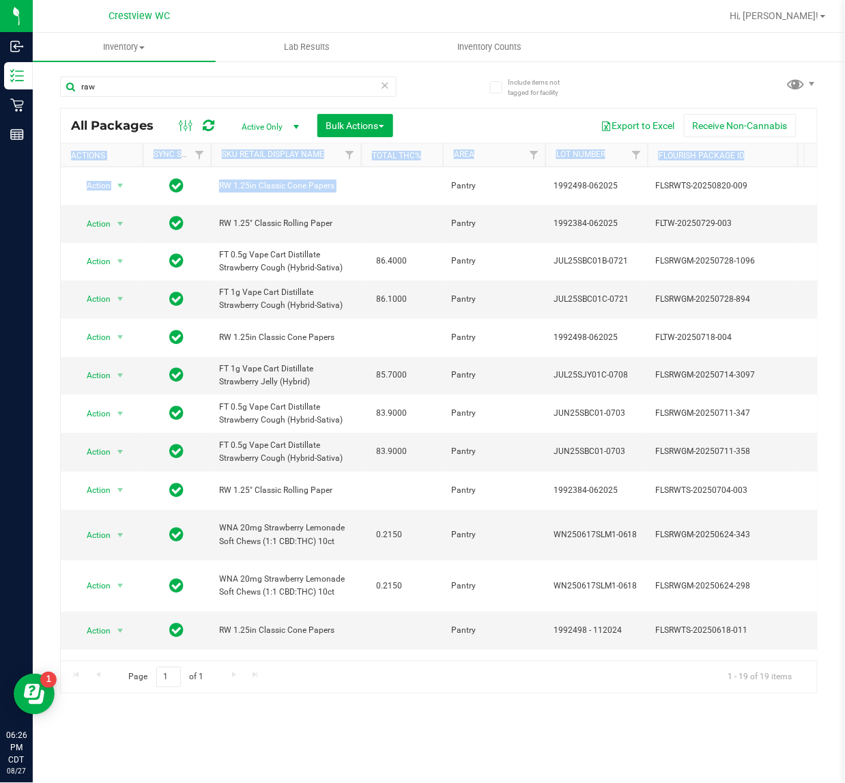
drag, startPoint x: 384, startPoint y: 189, endPoint x: 64, endPoint y: 157, distance: 322.6
click at [64, 157] on div "All Packages Active Only Active Only Lab Samples Locked All External Internal B…" at bounding box center [439, 401] width 758 height 587
click at [254, 207] on td "RW 1.25" Classic Rolling Paper" at bounding box center [286, 224] width 150 height 38
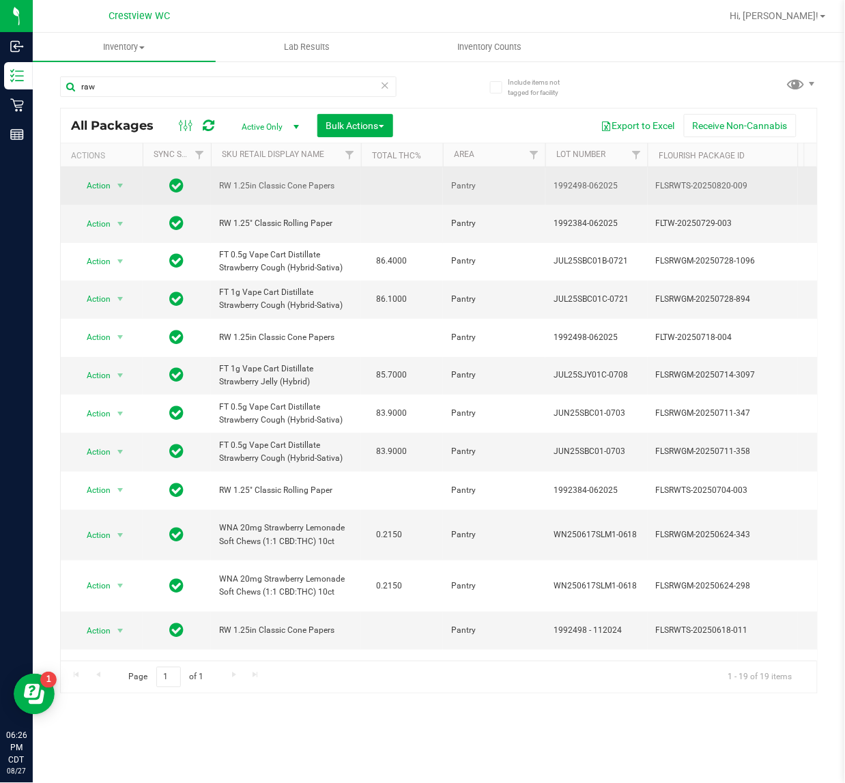
drag, startPoint x: 335, startPoint y: 195, endPoint x: 204, endPoint y: 182, distance: 131.8
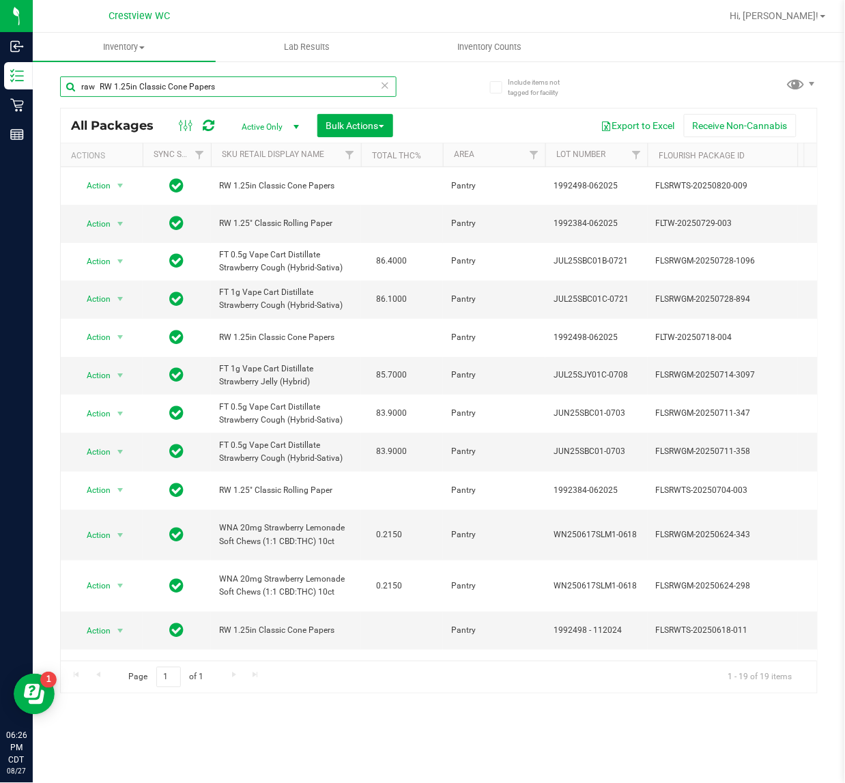
click at [92, 87] on input "raw RW 1.25in Classic Cone Papers" at bounding box center [228, 86] width 337 height 20
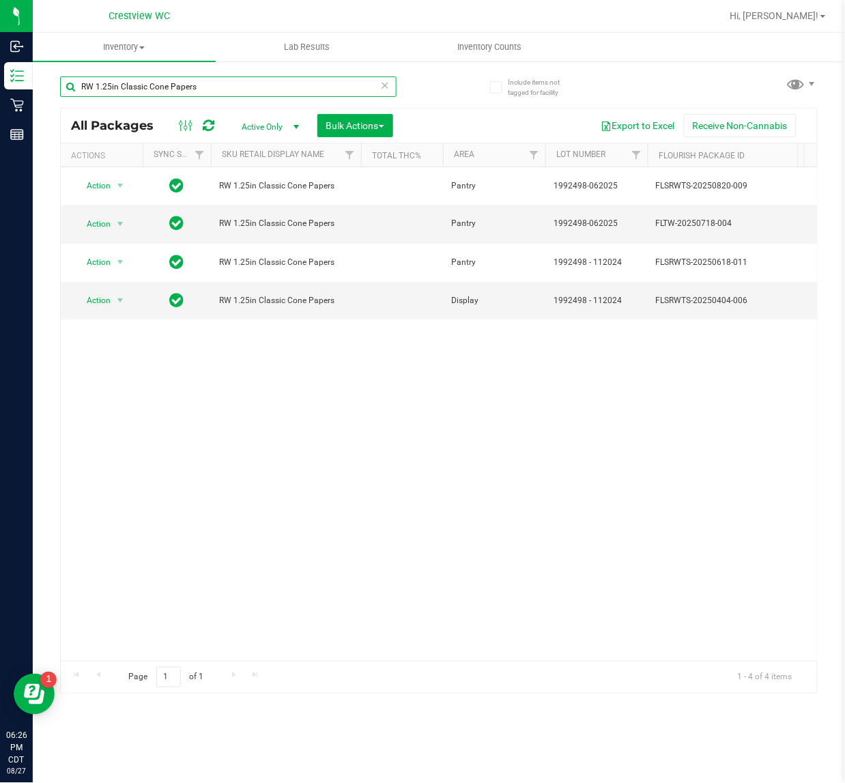
scroll to position [0, 159]
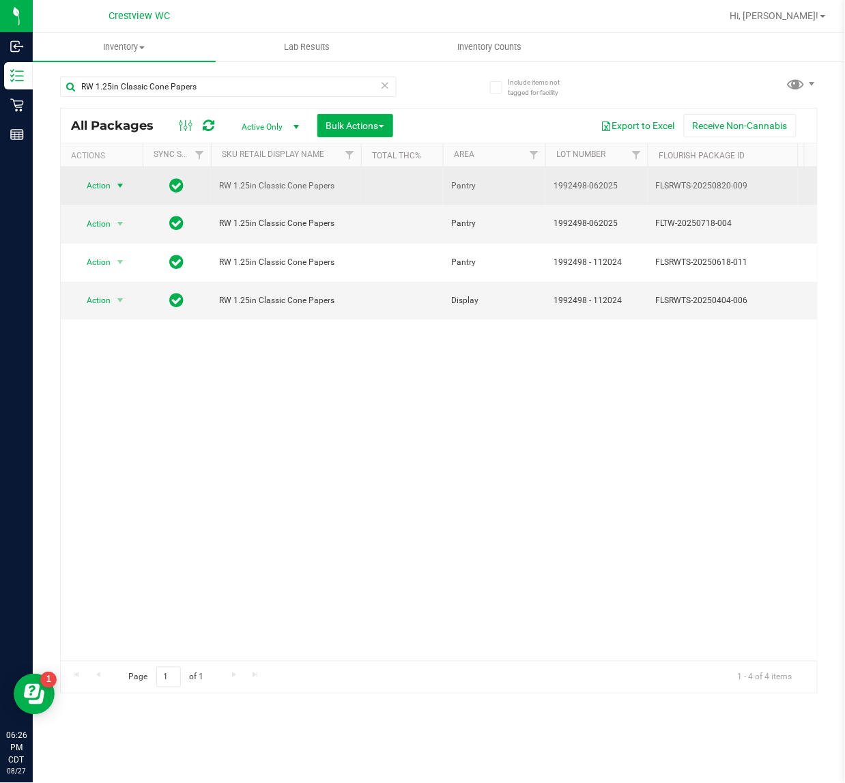
click at [112, 180] on span "select" at bounding box center [120, 185] width 17 height 19
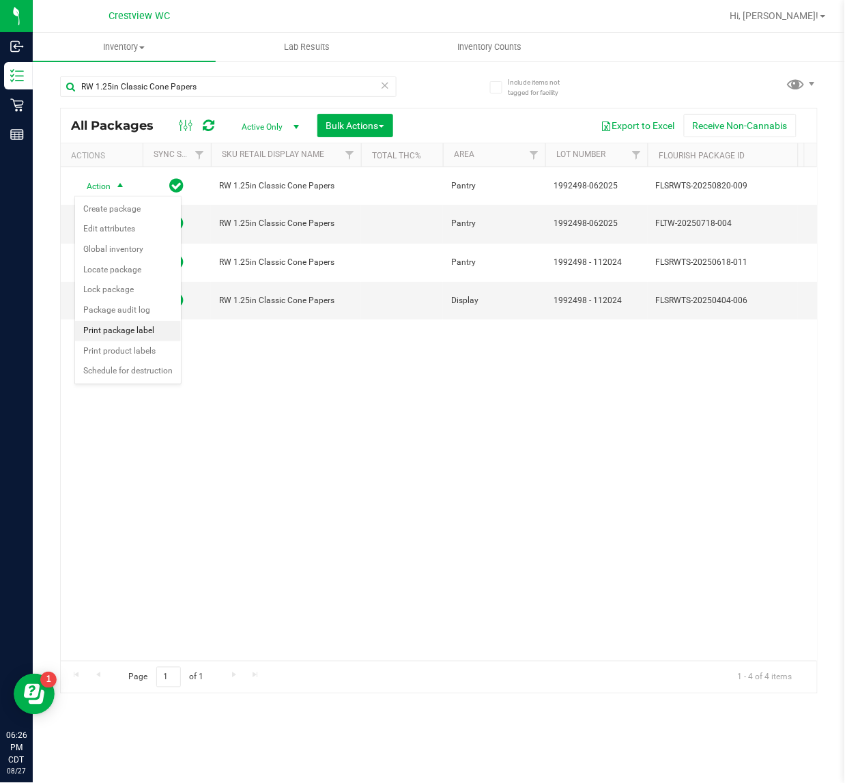
click at [110, 331] on li "Print package label" at bounding box center [128, 331] width 106 height 20
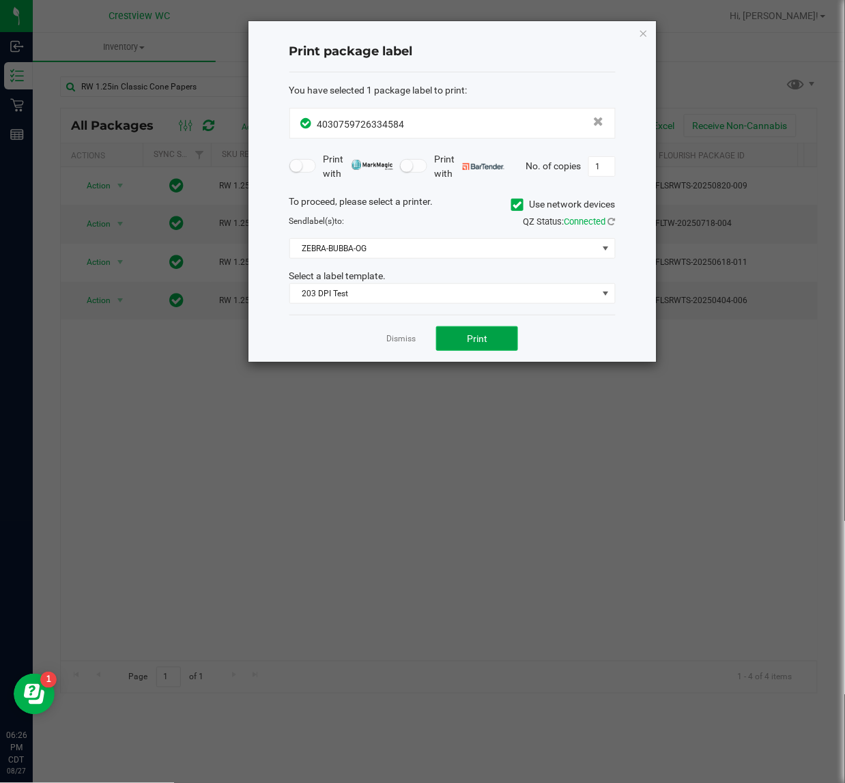
click at [487, 329] on button "Print" at bounding box center [477, 338] width 82 height 25
click at [643, 36] on icon "button" at bounding box center [644, 33] width 10 height 16
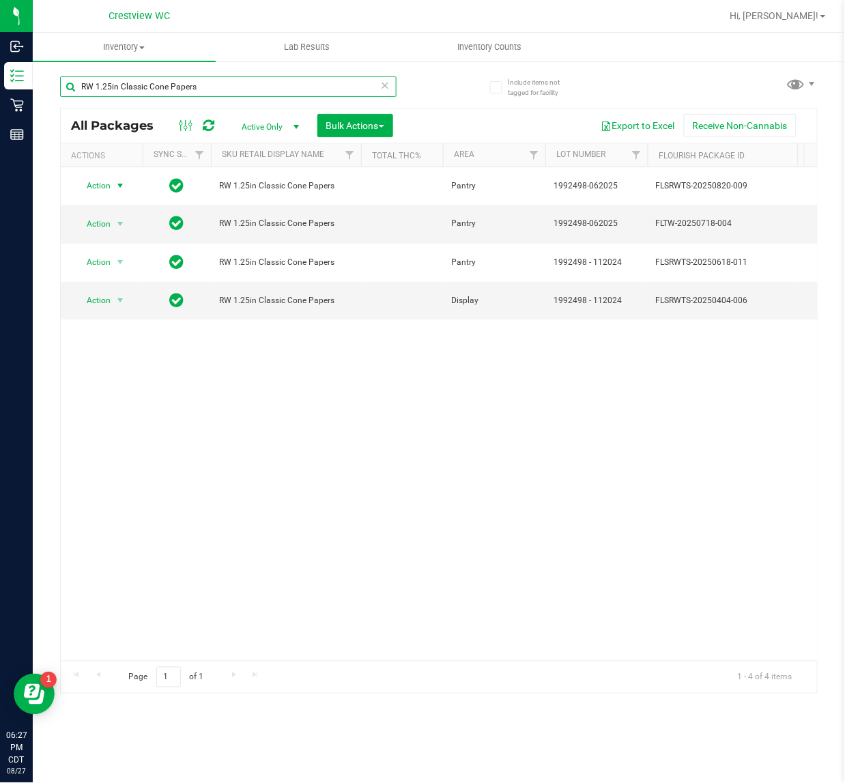
click at [296, 81] on input "RW 1.25in Classic Cone Papers" at bounding box center [228, 86] width 337 height 20
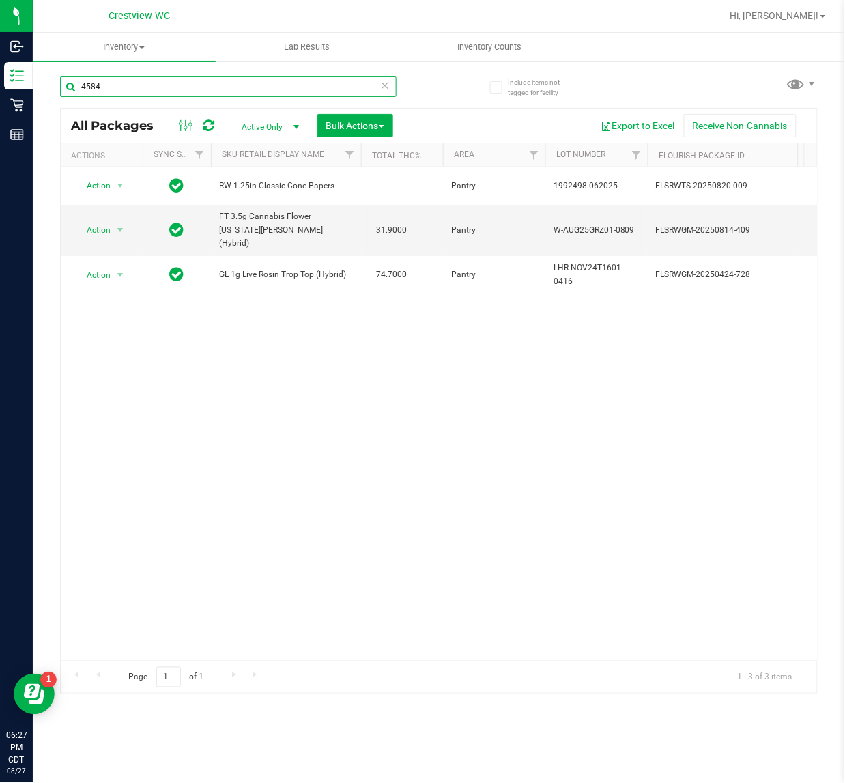
scroll to position [0, 263]
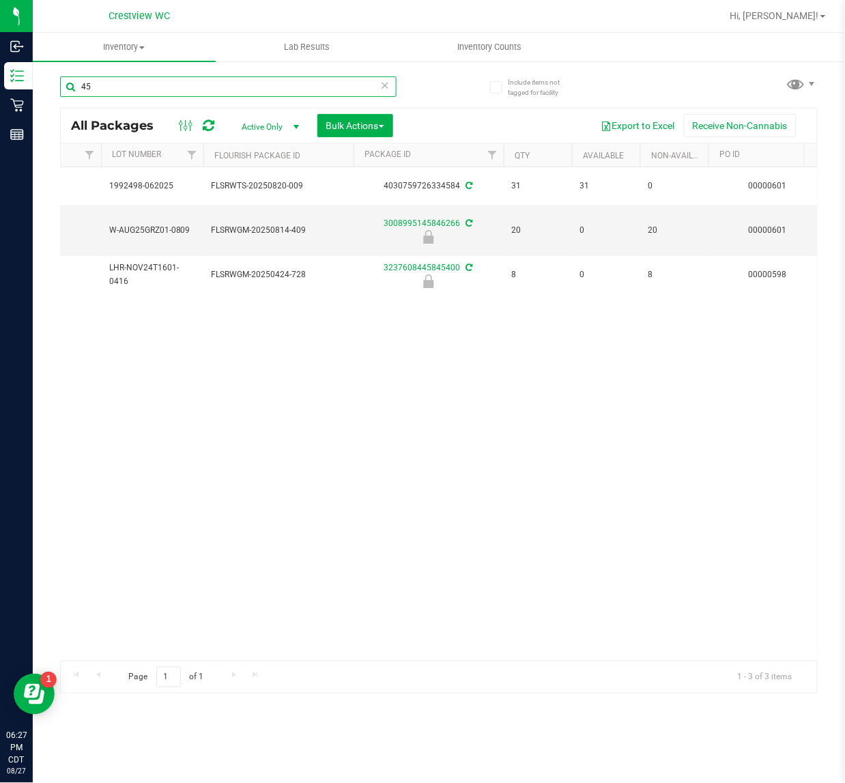
type input "4"
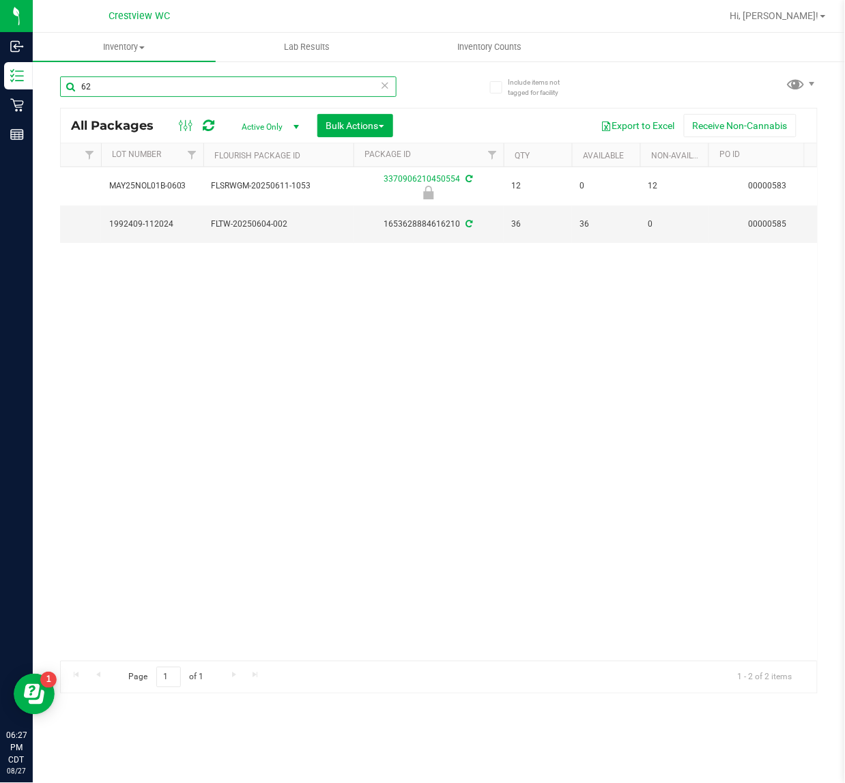
type input "6"
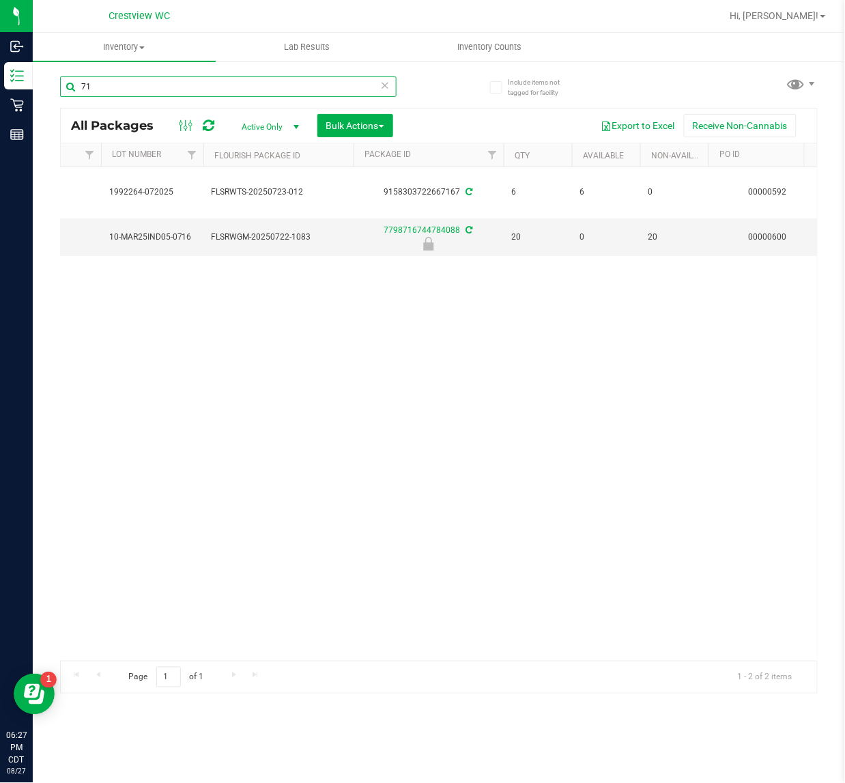
type input "7"
type input "5"
type input "8"
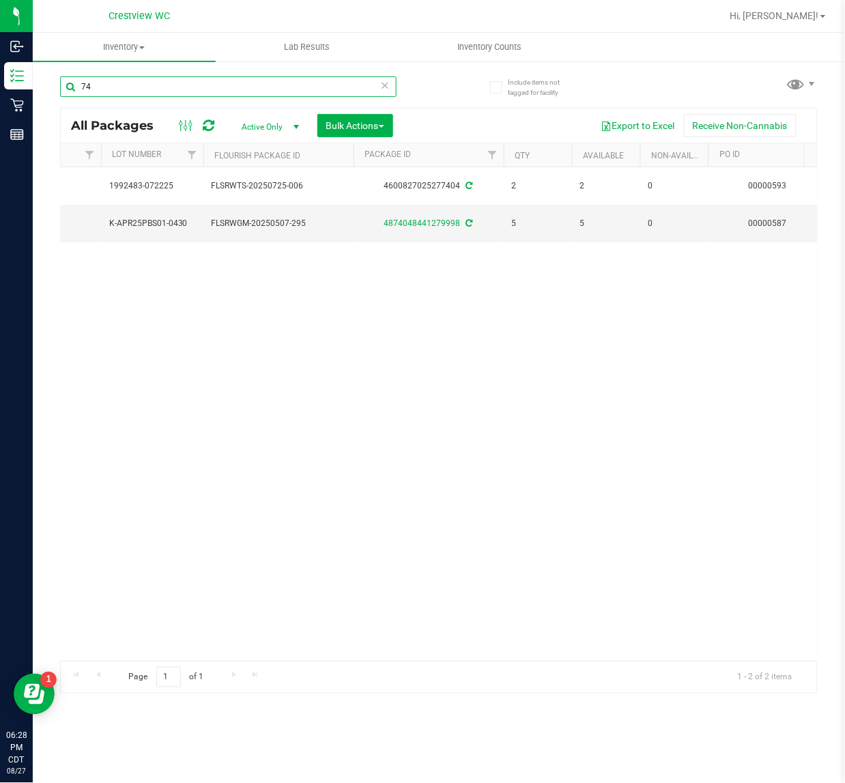
type input "7"
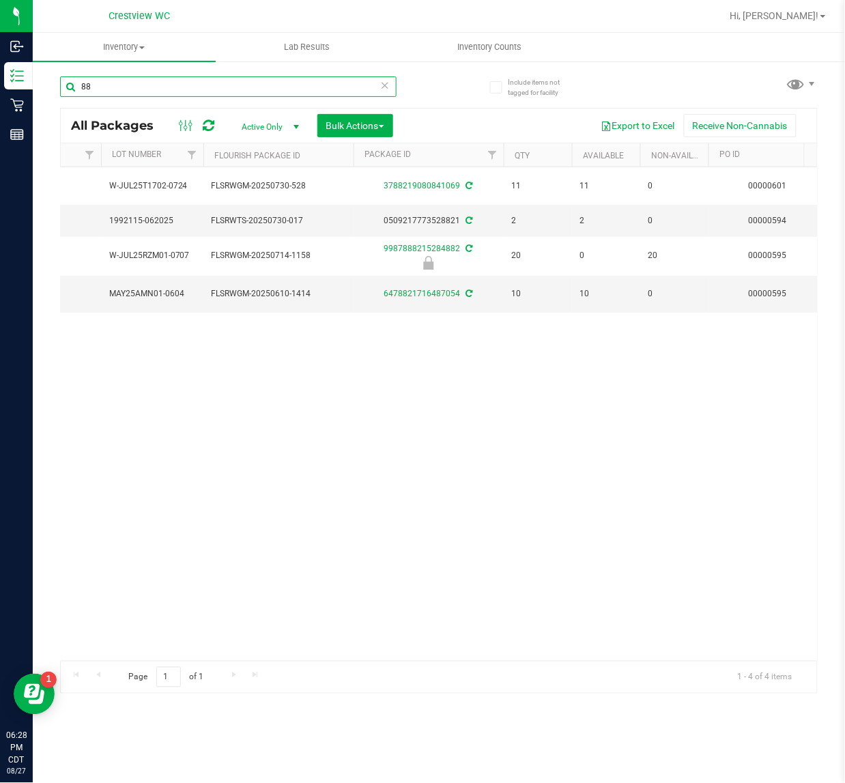
type input "8"
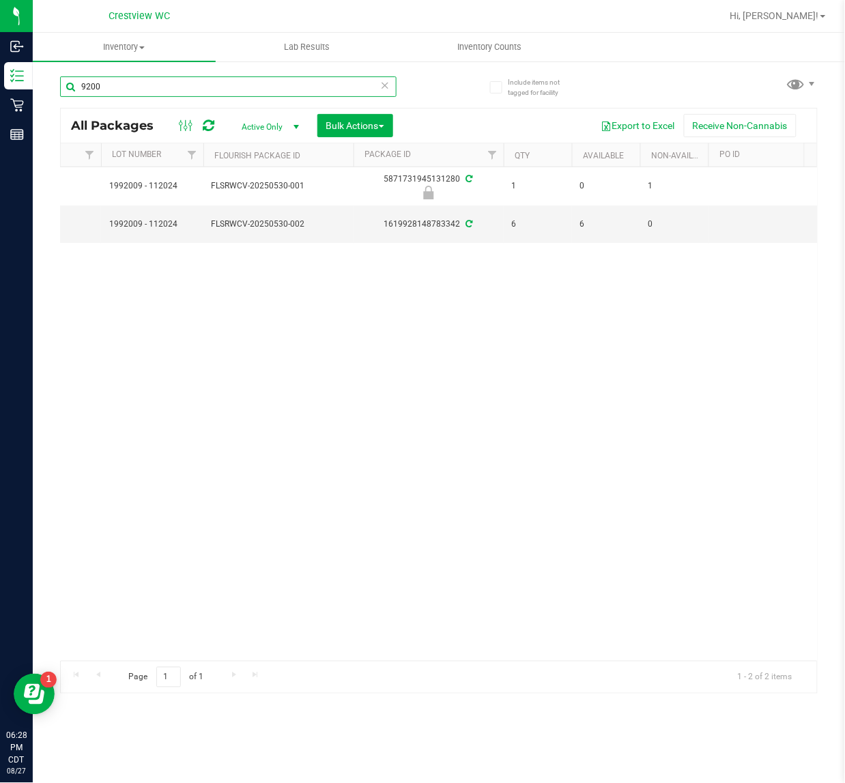
type input "9200"
click at [289, 84] on input "9200" at bounding box center [228, 86] width 337 height 20
click at [285, 86] on input "9200" at bounding box center [228, 86] width 337 height 20
drag, startPoint x: 278, startPoint y: 87, endPoint x: 287, endPoint y: 87, distance: 9.6
click at [281, 87] on input "9200" at bounding box center [228, 86] width 337 height 20
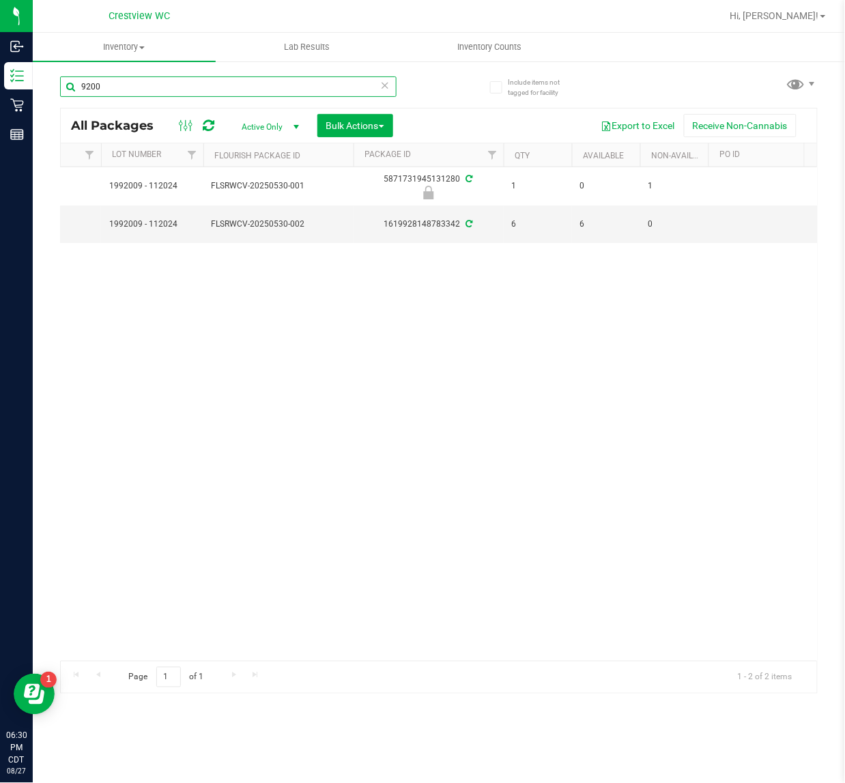
click at [287, 87] on input "9200" at bounding box center [228, 86] width 337 height 20
type input "3"
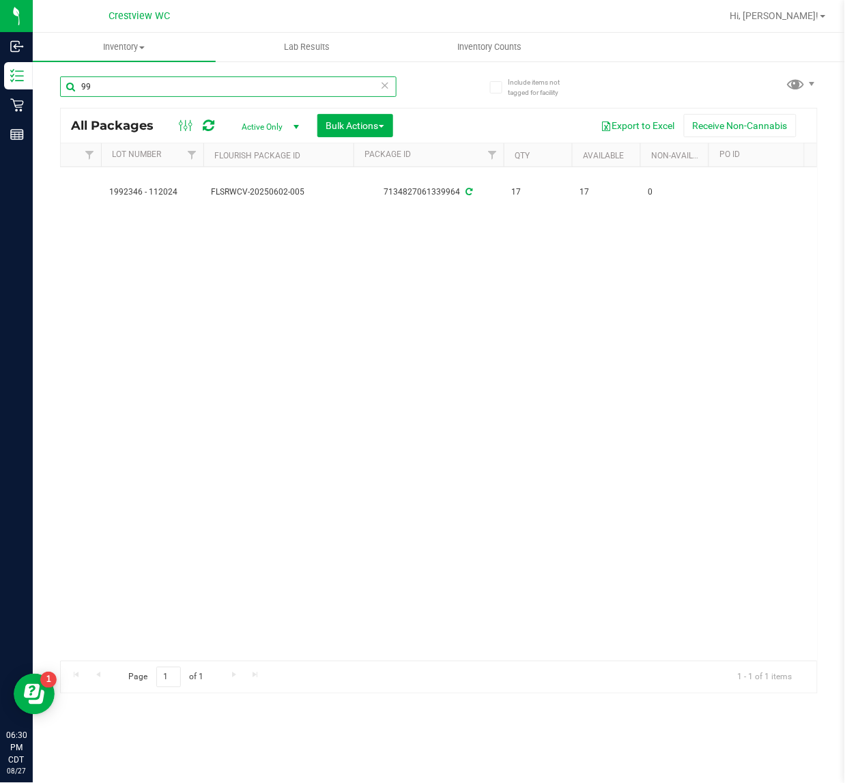
type input "9"
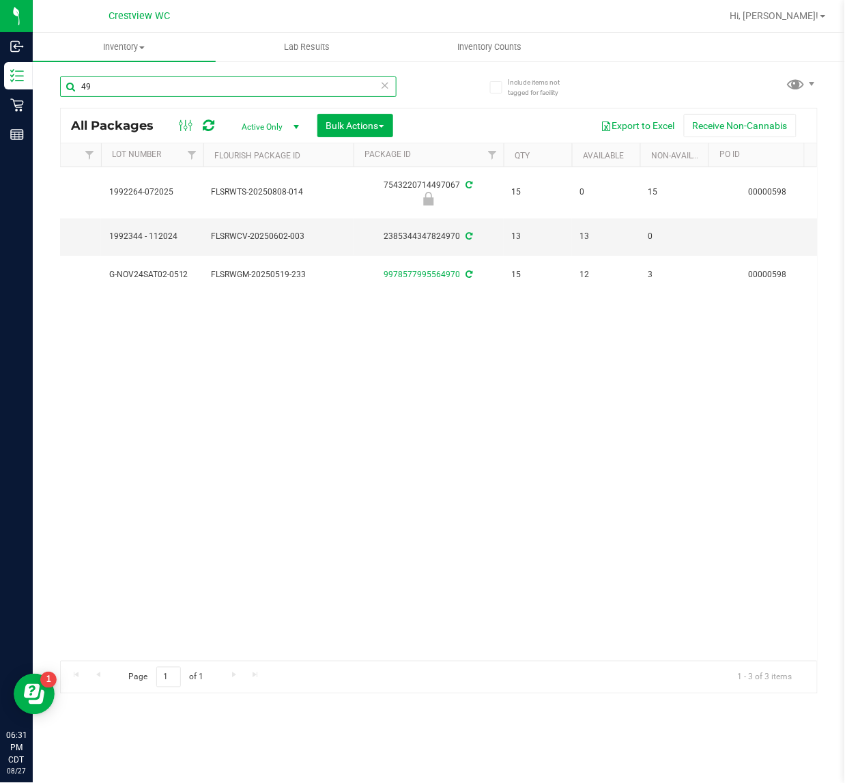
type input "4"
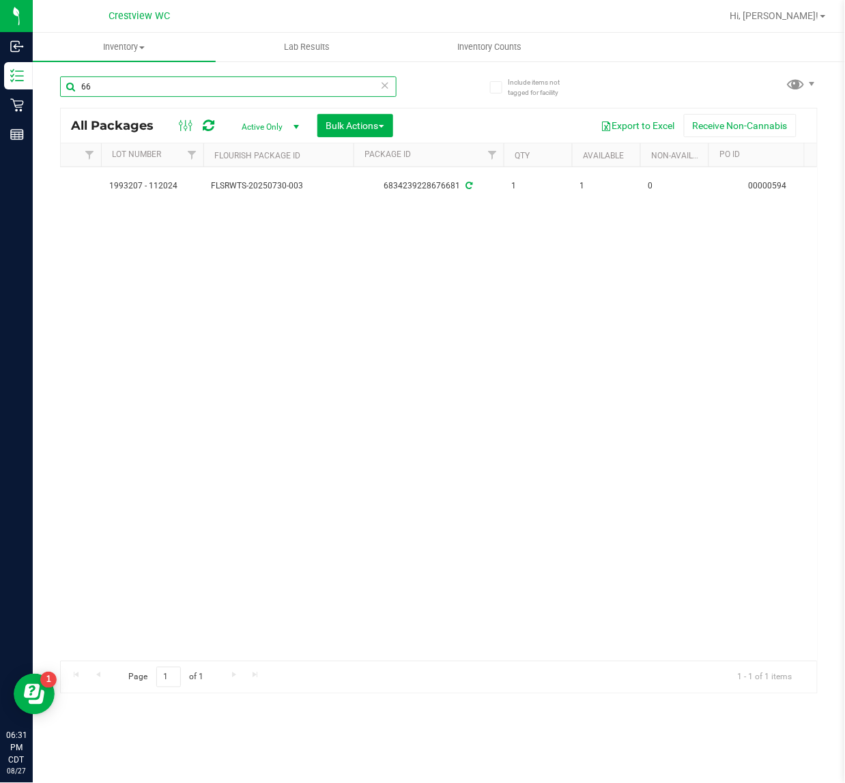
type input "6"
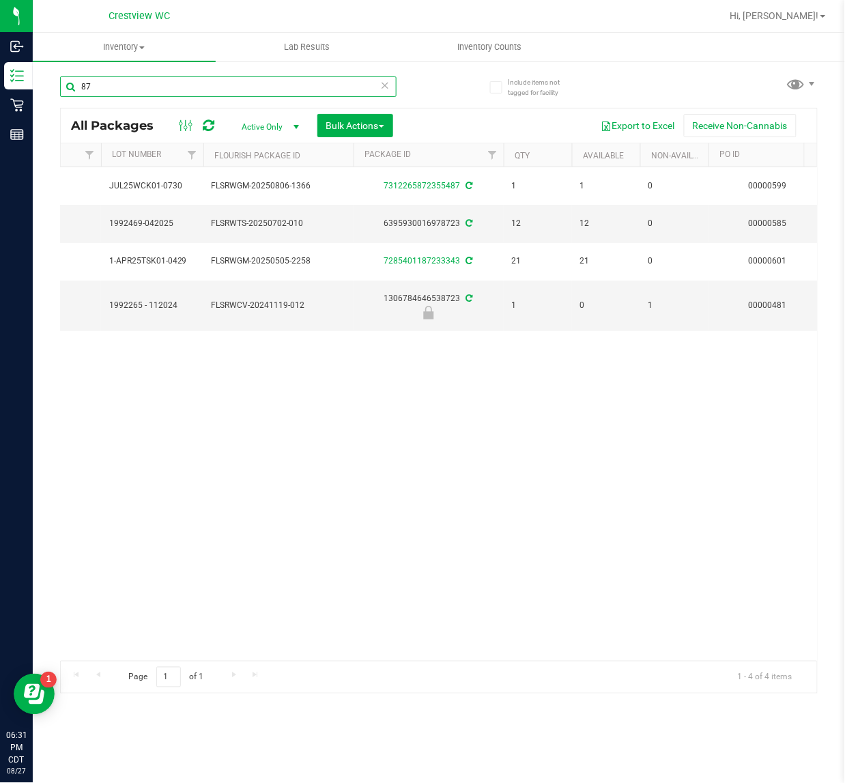
type input "8"
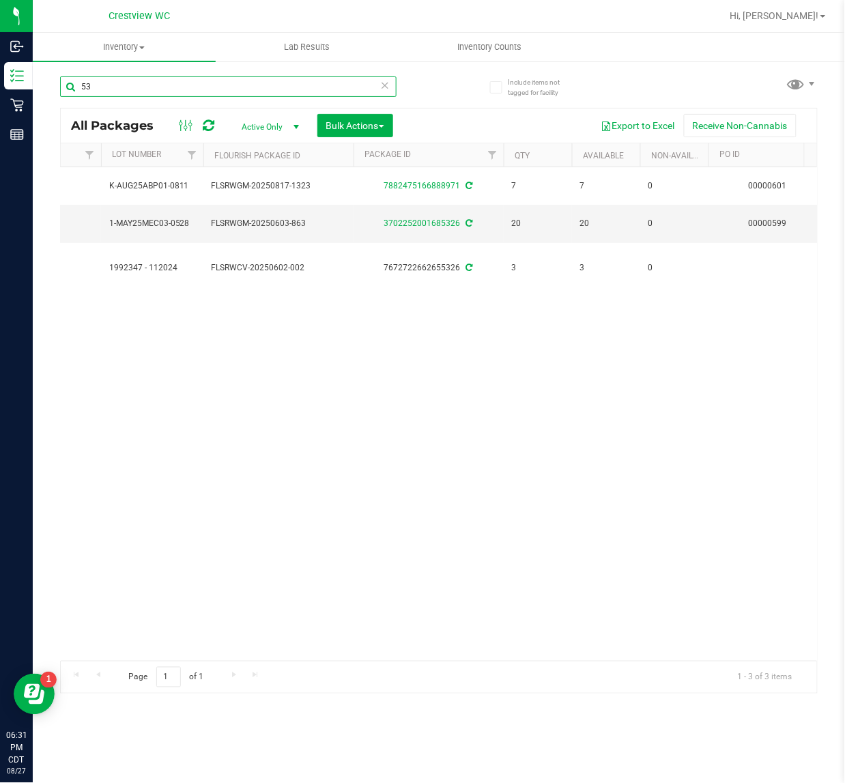
type input "5"
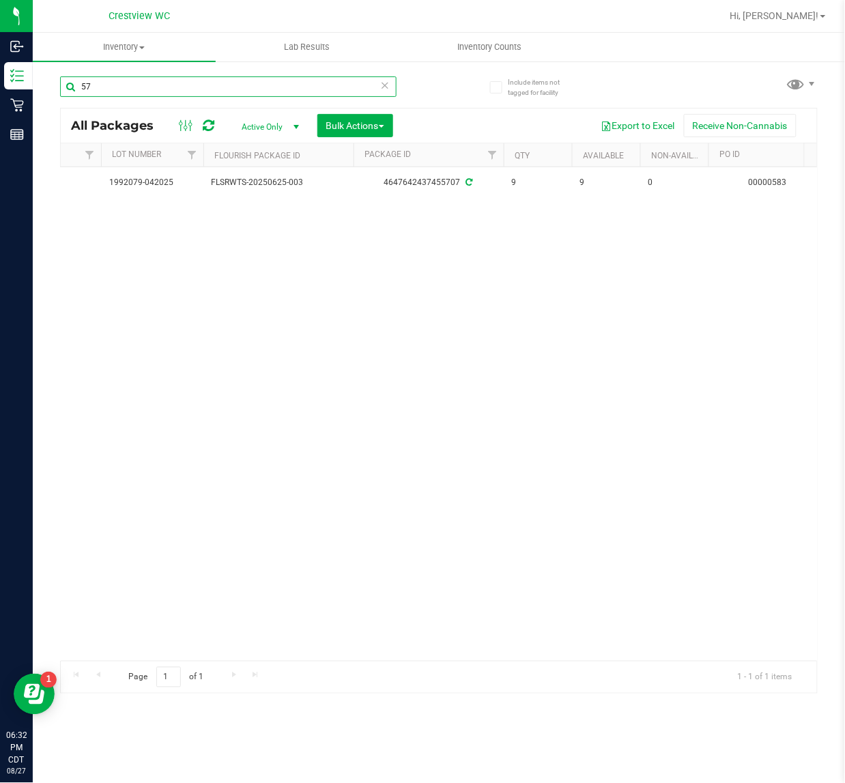
type input "5"
type input "8"
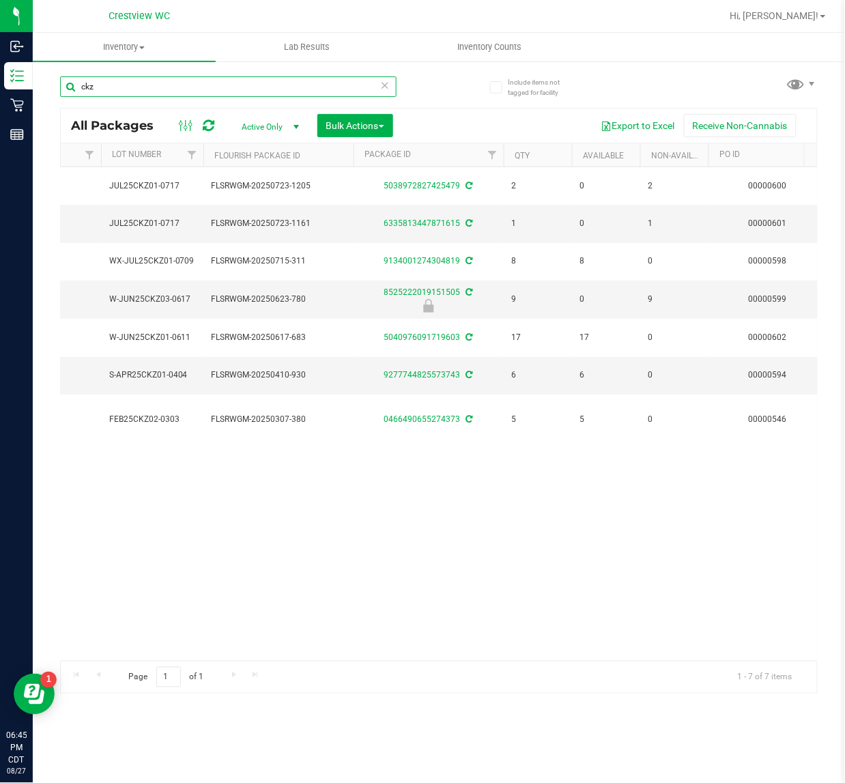
scroll to position [0, 415]
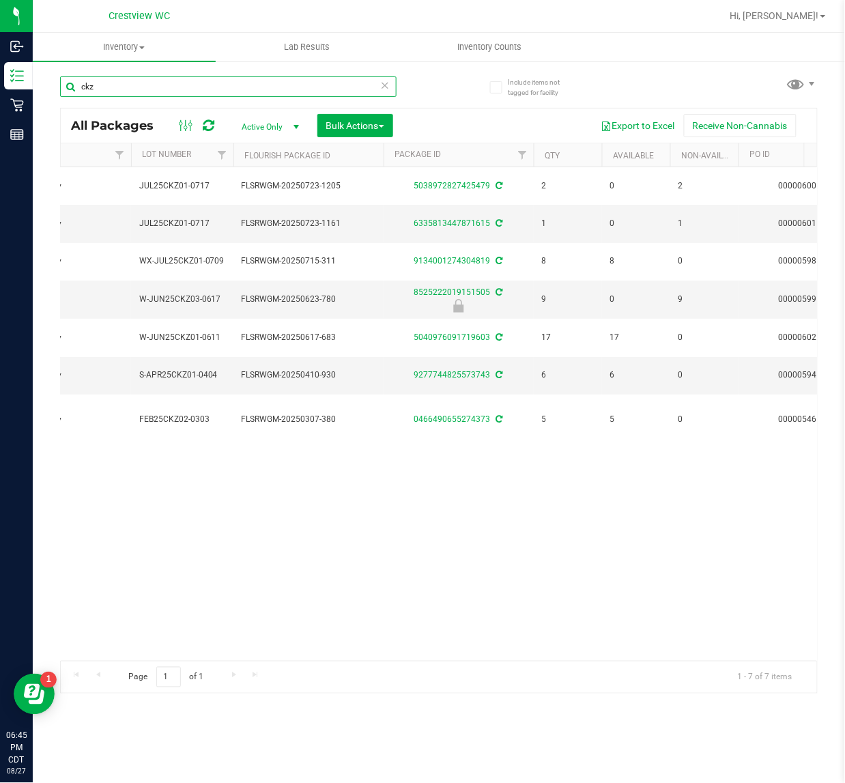
click at [166, 94] on input "ckz" at bounding box center [228, 86] width 337 height 20
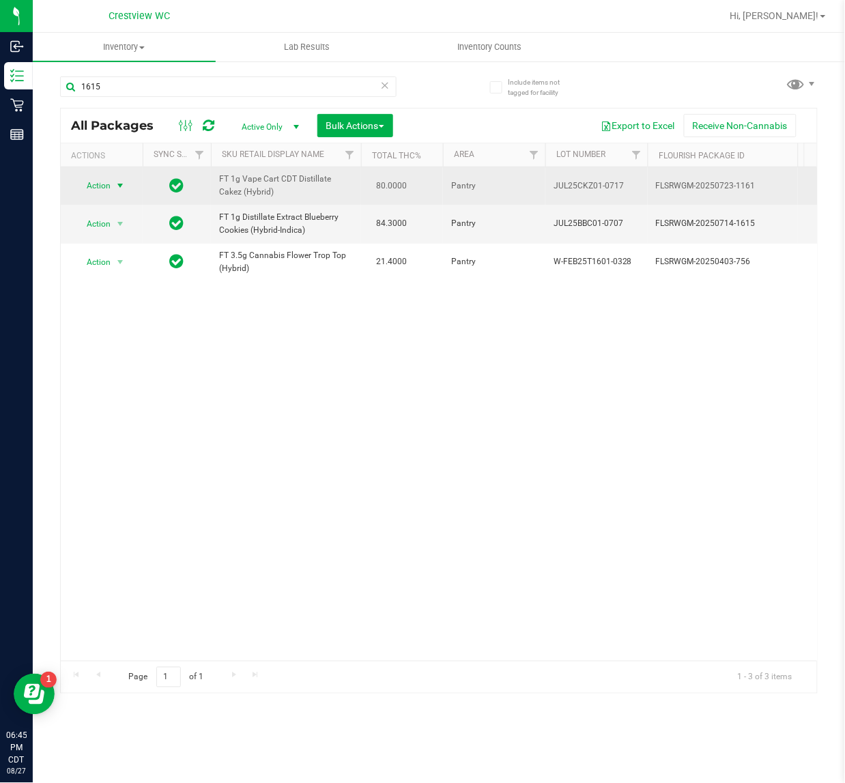
click at [85, 195] on span "Action" at bounding box center [92, 185] width 37 height 19
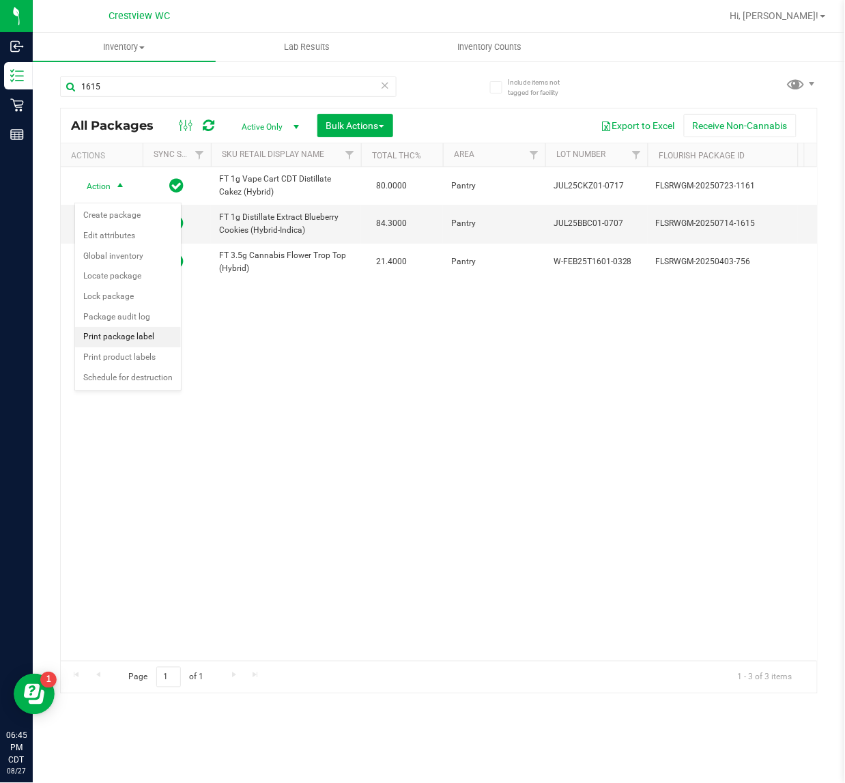
click at [117, 338] on li "Print package label" at bounding box center [128, 337] width 106 height 20
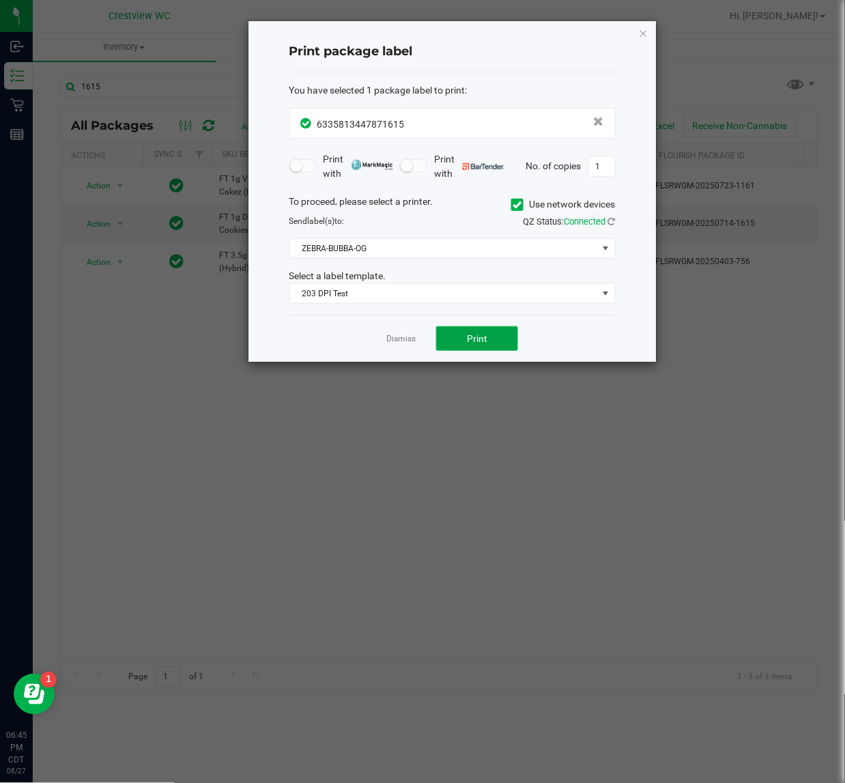
click at [477, 342] on span "Print" at bounding box center [477, 338] width 20 height 11
click at [647, 32] on icon "button" at bounding box center [644, 33] width 10 height 16
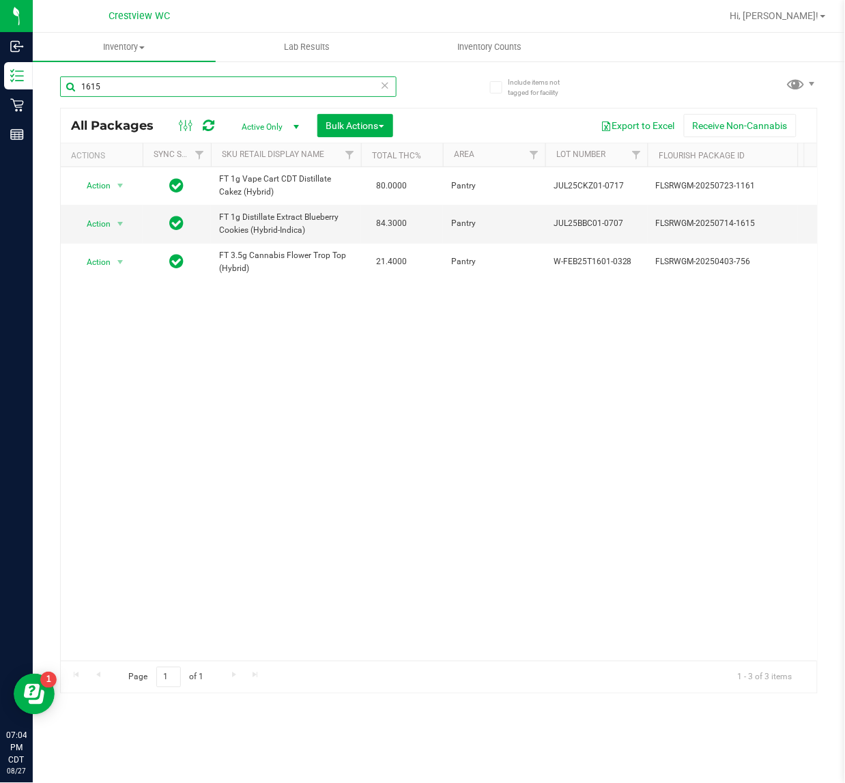
click at [190, 96] on input "1615" at bounding box center [228, 86] width 337 height 20
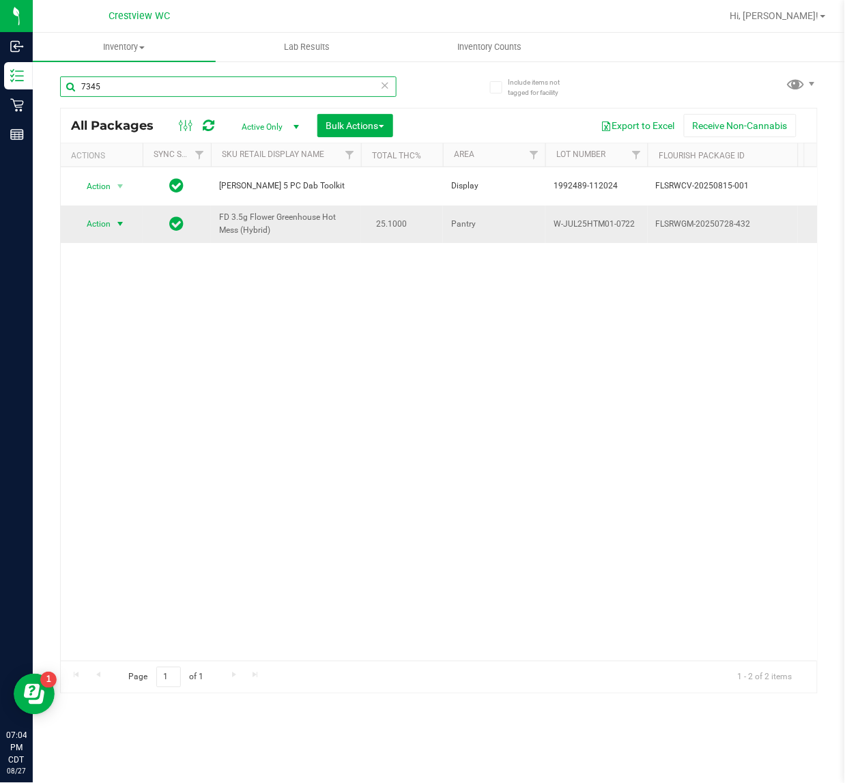
type input "7345"
click at [108, 225] on span "Action" at bounding box center [92, 223] width 37 height 19
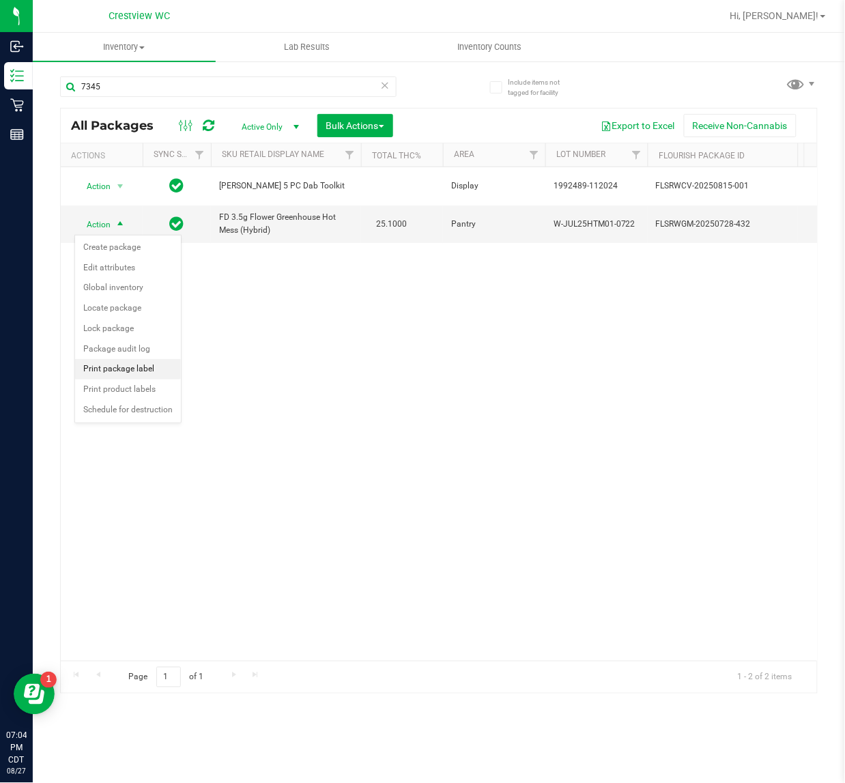
click at [133, 372] on li "Print package label" at bounding box center [128, 369] width 106 height 20
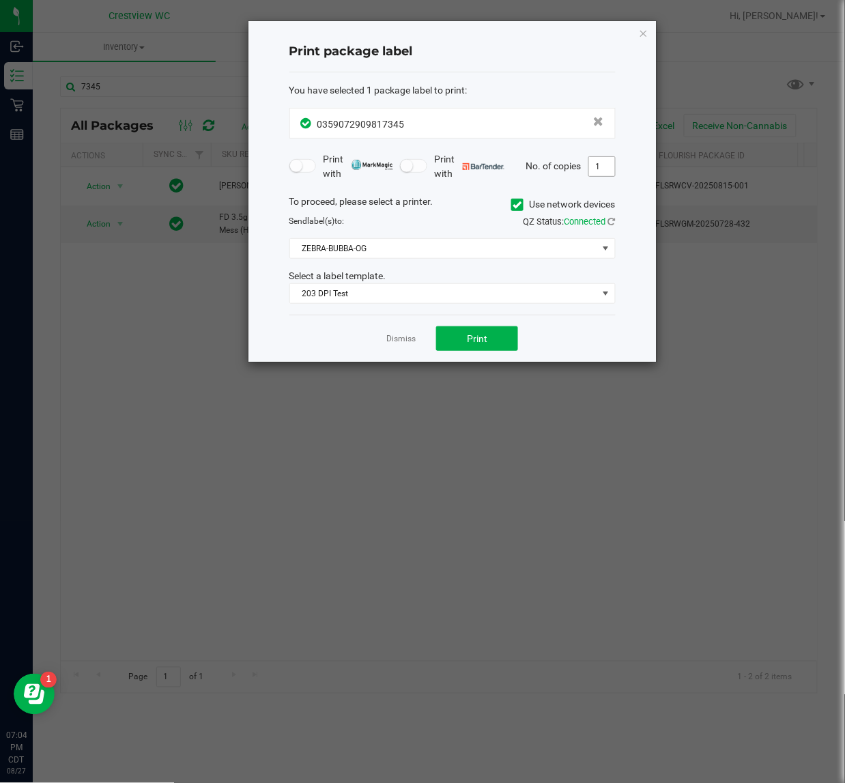
click at [592, 172] on input "1" at bounding box center [602, 166] width 26 height 19
type input "2"
click at [476, 347] on button "Print" at bounding box center [477, 338] width 82 height 25
click at [651, 39] on div "Print package label You have selected 1 package label to print : 03590729098173…" at bounding box center [453, 191] width 408 height 341
click at [645, 29] on icon "button" at bounding box center [644, 33] width 10 height 16
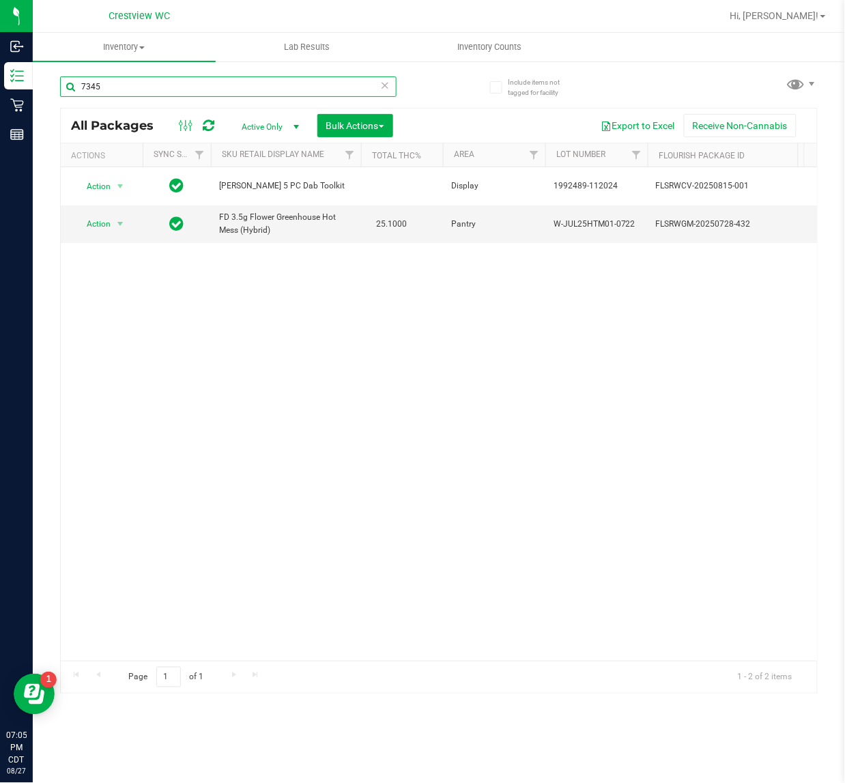
click at [268, 76] on input "7345" at bounding box center [228, 86] width 337 height 20
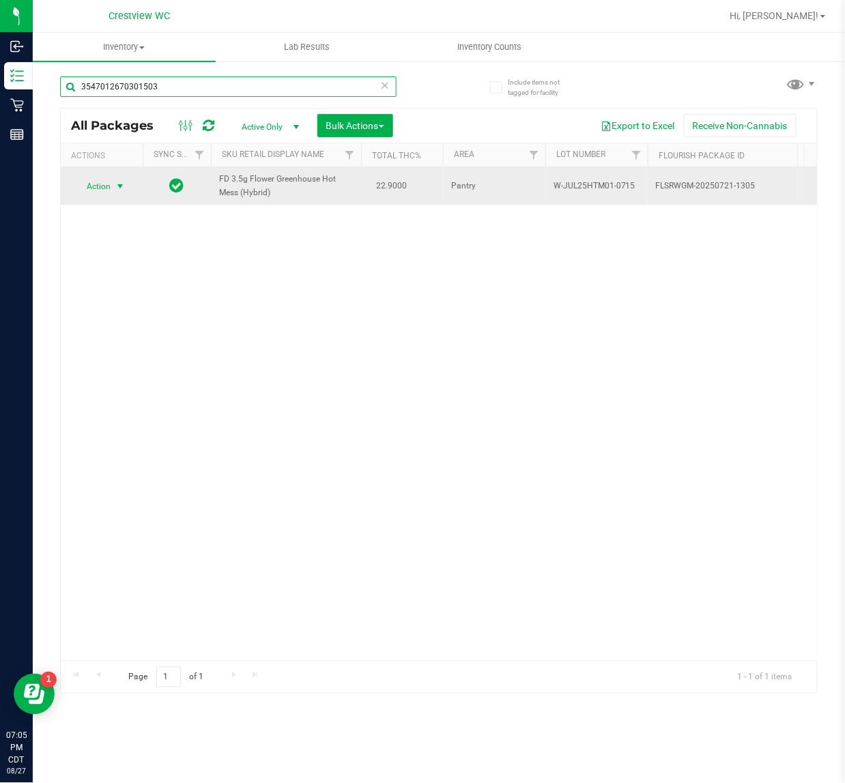
type input "3547012670301503"
click at [117, 182] on span "select" at bounding box center [120, 186] width 11 height 11
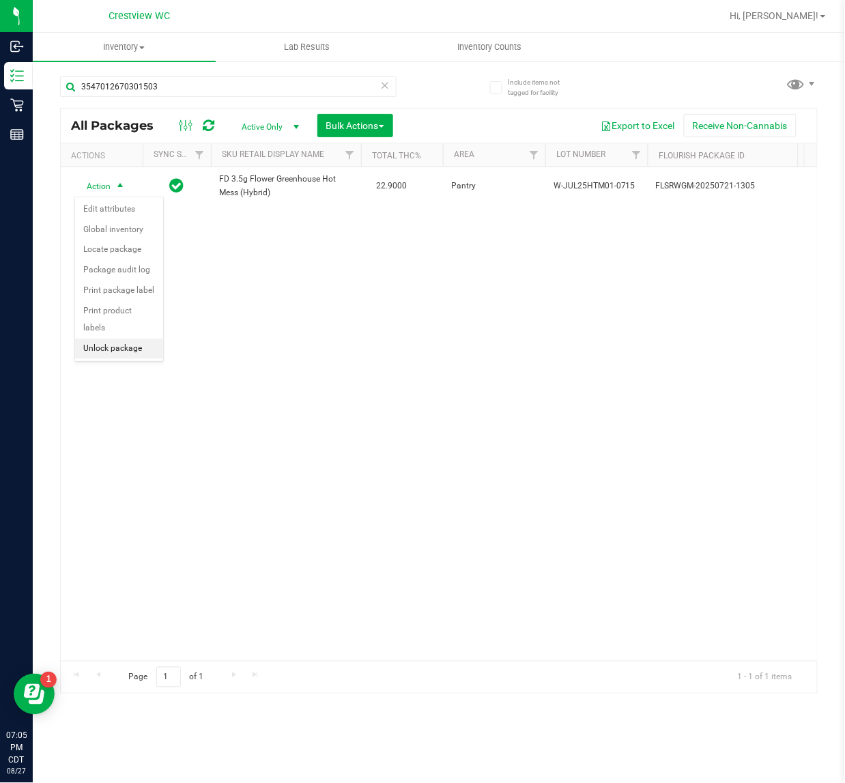
click at [111, 339] on li "Unlock package" at bounding box center [119, 349] width 88 height 20
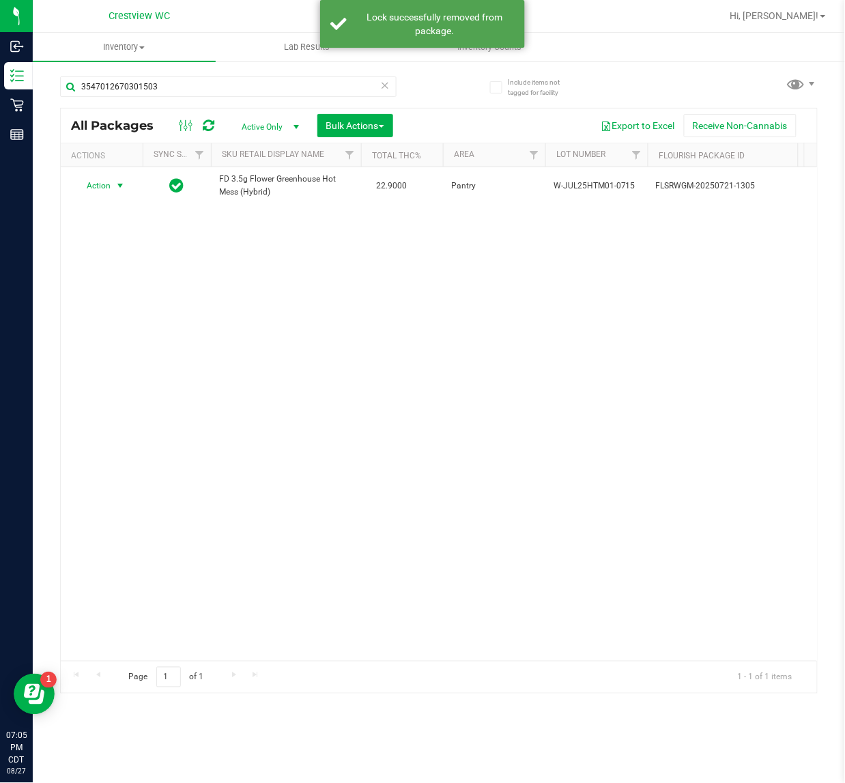
click at [108, 186] on span "Action" at bounding box center [92, 185] width 37 height 19
click at [87, 333] on li "Print package label" at bounding box center [128, 331] width 106 height 20
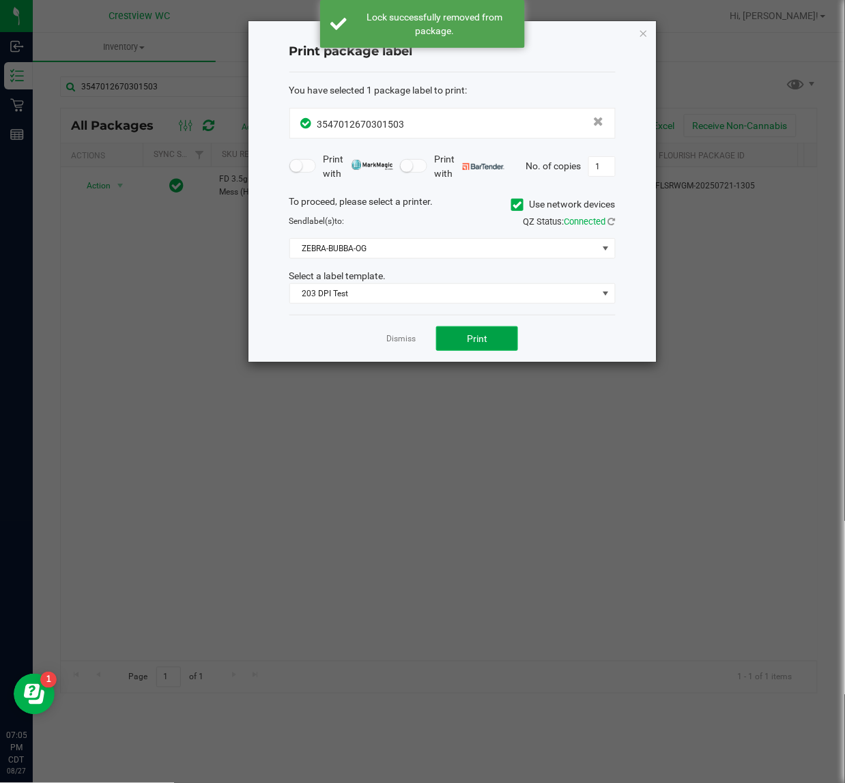
click at [472, 343] on span "Print" at bounding box center [477, 338] width 20 height 11
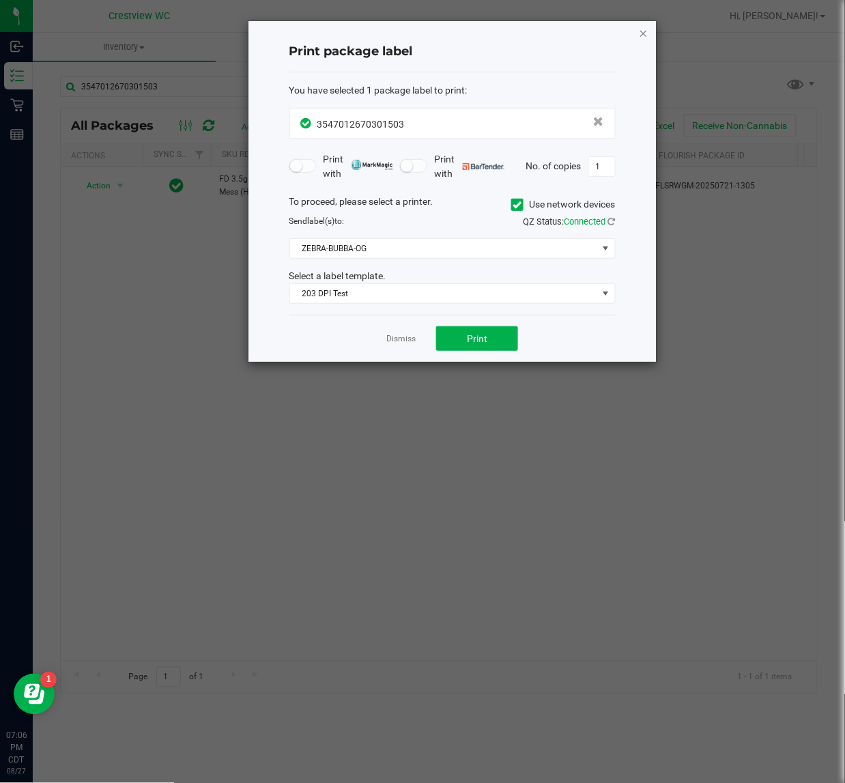
click at [647, 36] on icon "button" at bounding box center [644, 33] width 10 height 16
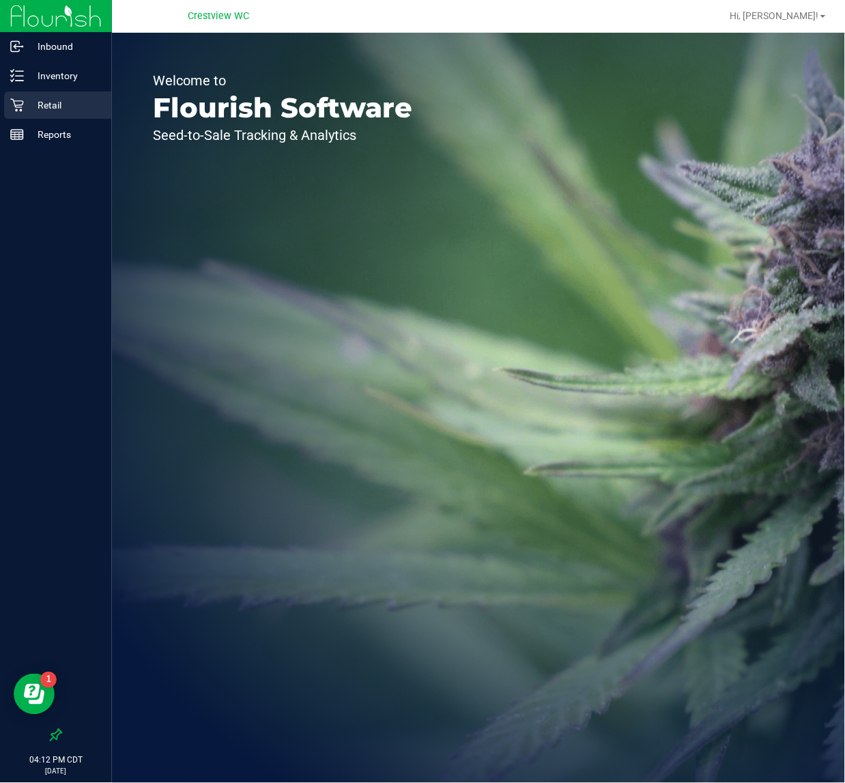
click at [52, 97] on p "Retail" at bounding box center [65, 105] width 82 height 16
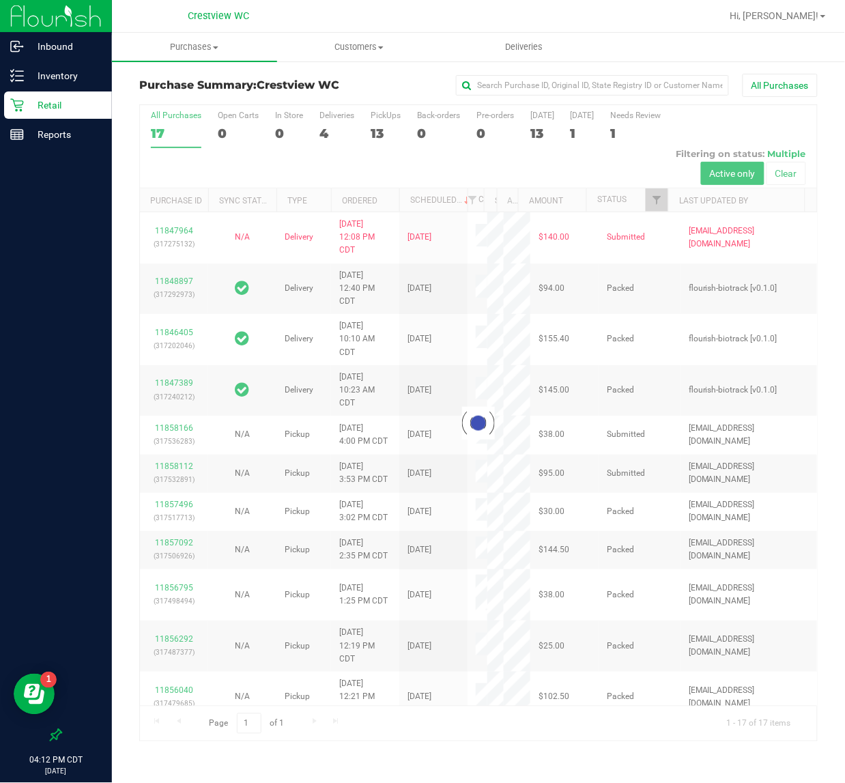
click at [381, 123] on div at bounding box center [478, 423] width 677 height 636
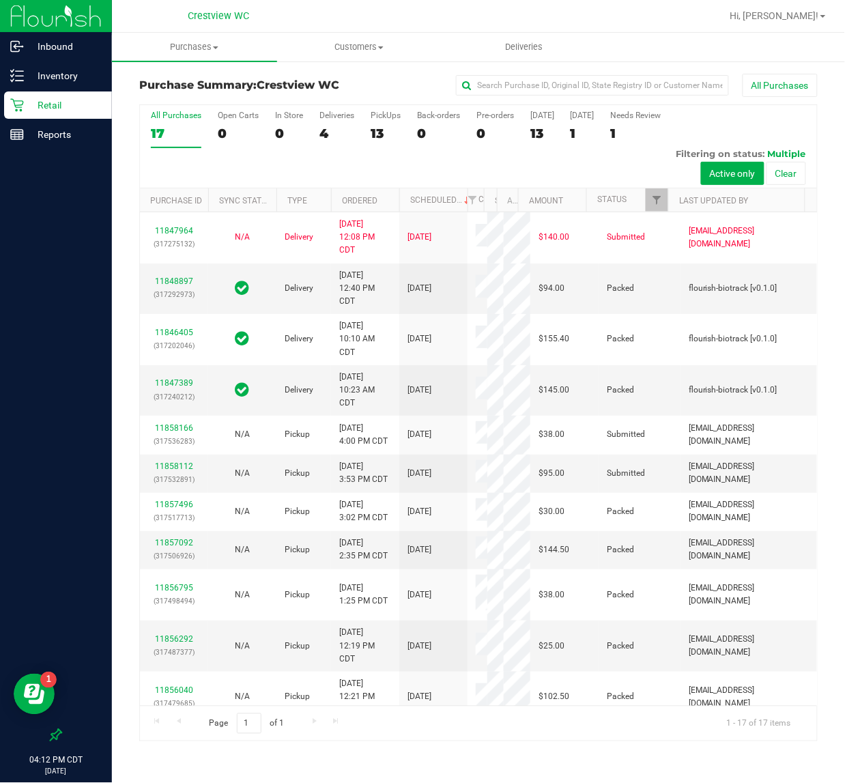
click at [381, 130] on div "13" at bounding box center [386, 134] width 30 height 16
click at [0, 0] on input "PickUps 13" at bounding box center [0, 0] width 0 height 0
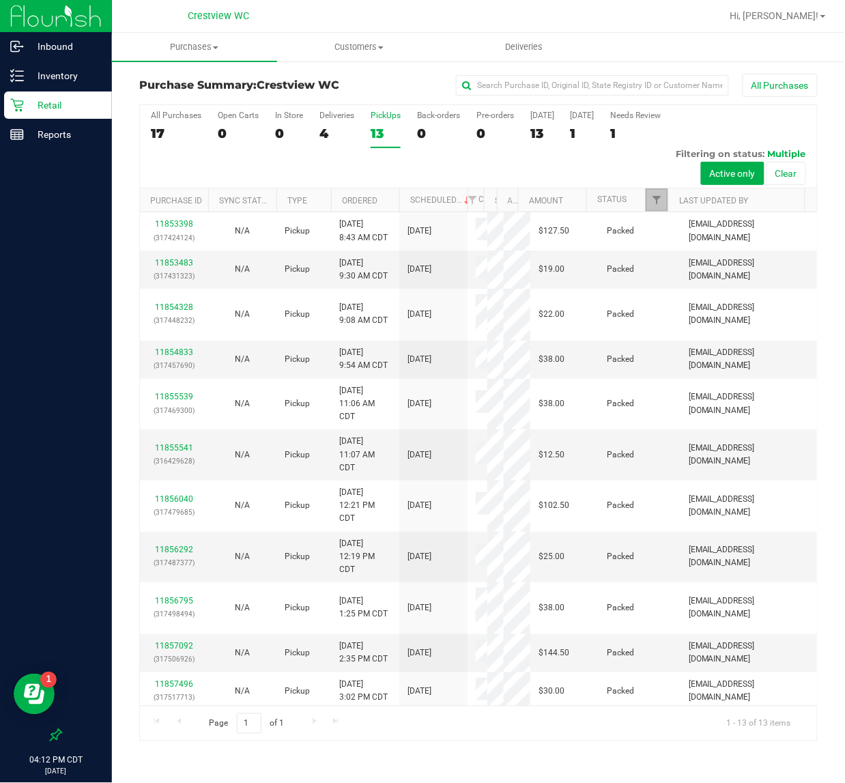
click at [649, 206] on link "Filter" at bounding box center [657, 199] width 23 height 23
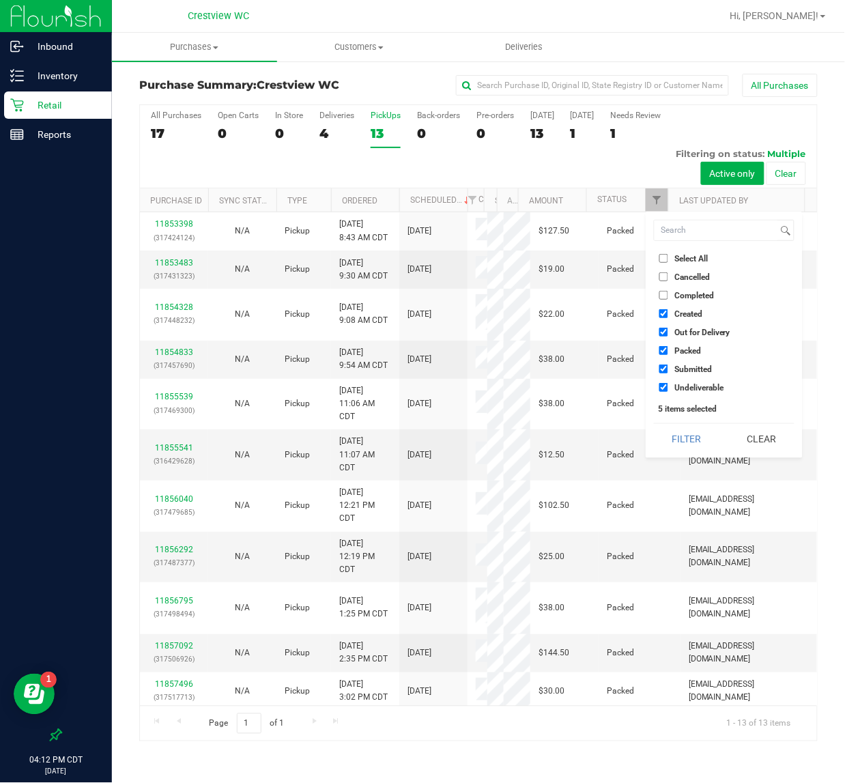
click at [660, 259] on input "Select All" at bounding box center [664, 258] width 9 height 9
checkbox input "true"
click at [660, 259] on input "Select All" at bounding box center [664, 258] width 9 height 9
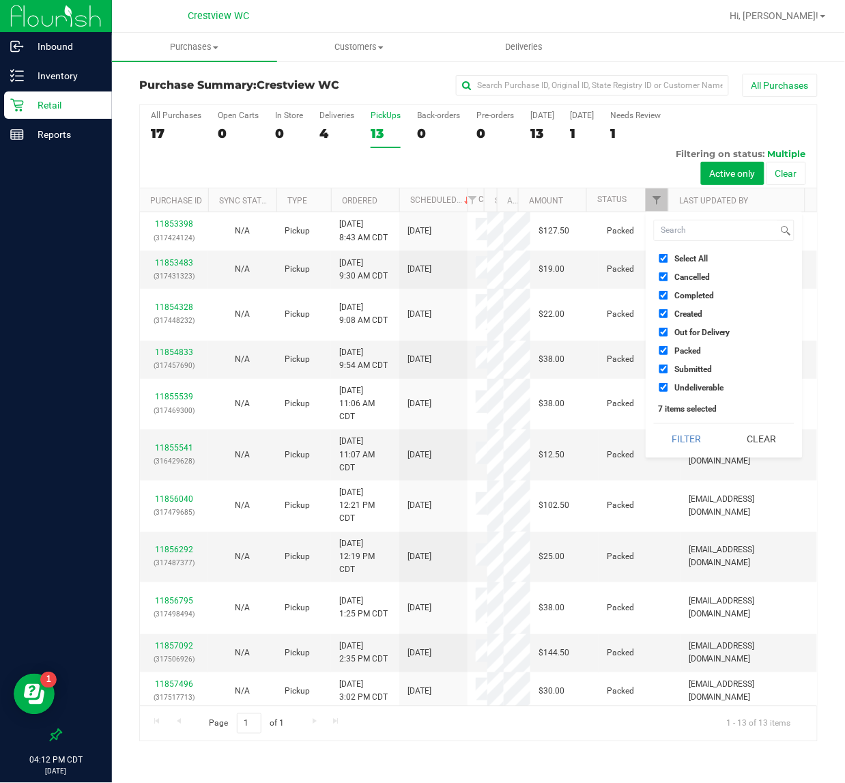
checkbox input "false"
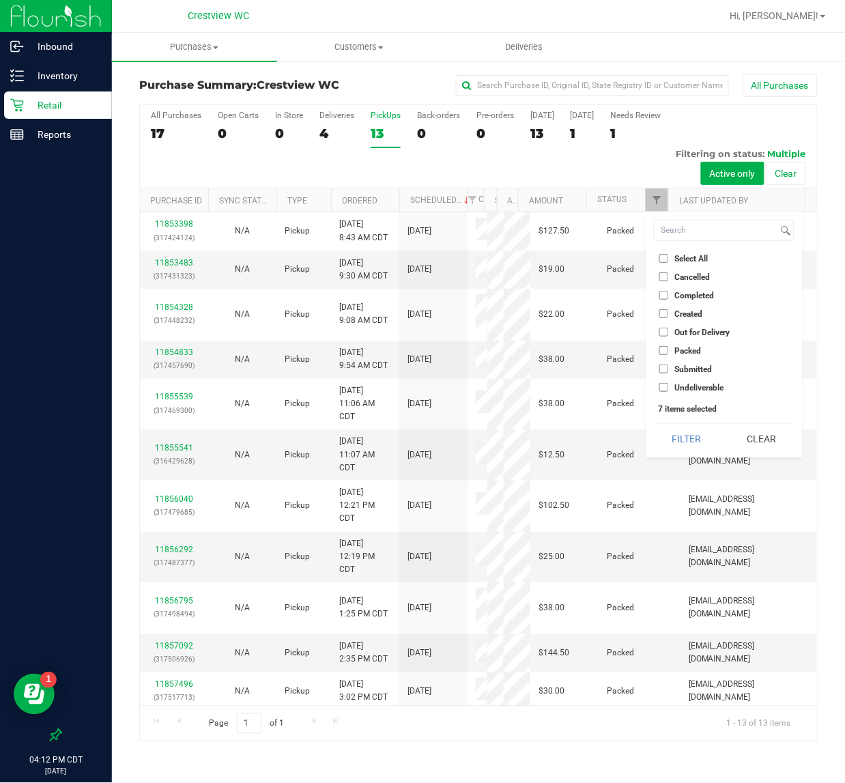
checkbox input "false"
click at [664, 367] on input "Submitted" at bounding box center [664, 369] width 9 height 9
checkbox input "true"
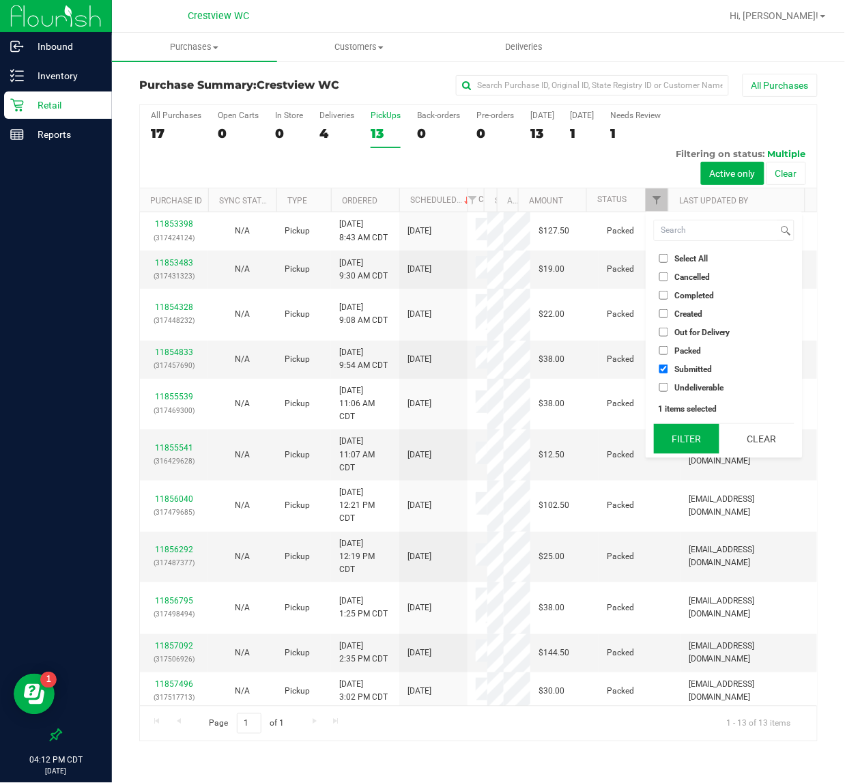
click at [666, 428] on button "Filter" at bounding box center [687, 439] width 66 height 30
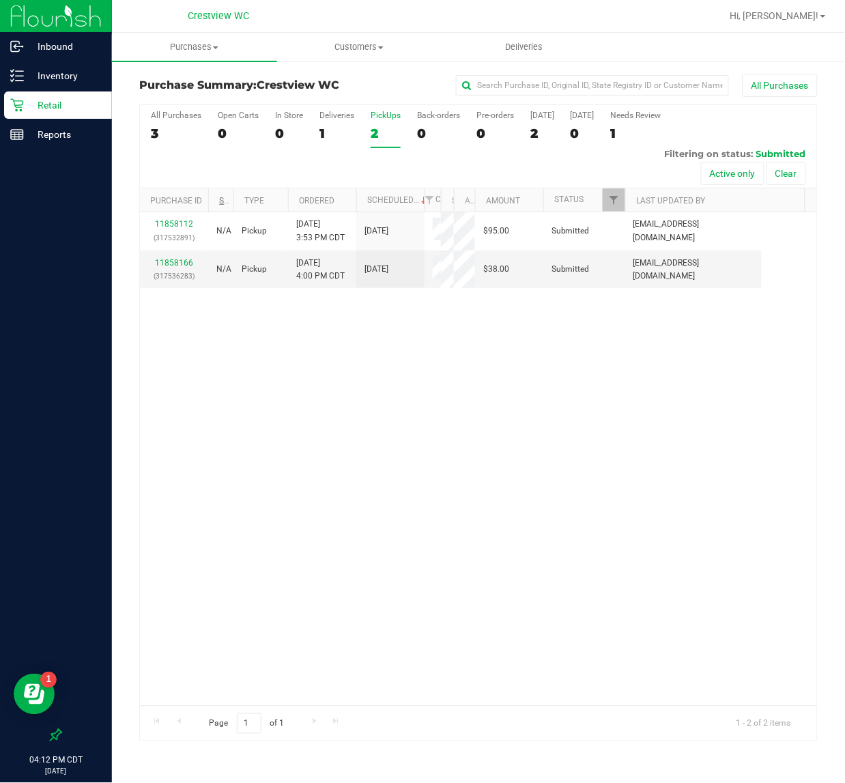
drag, startPoint x: 275, startPoint y: 199, endPoint x: 224, endPoint y: 198, distance: 51.2
click at [224, 198] on div "Purchase ID Sync Status Type Ordered Scheduled Customer State Registry ID Addre…" at bounding box center [473, 199] width 666 height 23
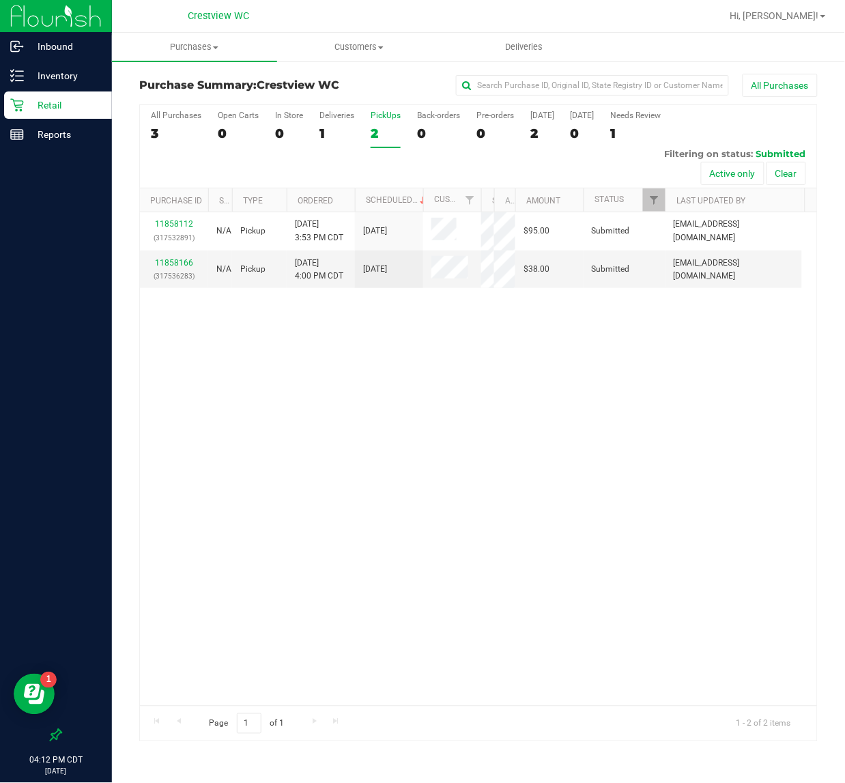
drag, startPoint x: 442, startPoint y: 199, endPoint x: 486, endPoint y: 207, distance: 44.5
click at [486, 207] on div "Purchase ID Sync Status Type Ordered Scheduled Customer State Registry ID Addre…" at bounding box center [473, 199] width 666 height 23
drag, startPoint x: 421, startPoint y: 203, endPoint x: 407, endPoint y: 200, distance: 14.6
click at [407, 200] on div "Purchase ID Sync Status Type Ordered Scheduled Customer State Registry ID Addre…" at bounding box center [473, 199] width 666 height 23
click at [173, 262] on link "11858166" at bounding box center [174, 263] width 38 height 10
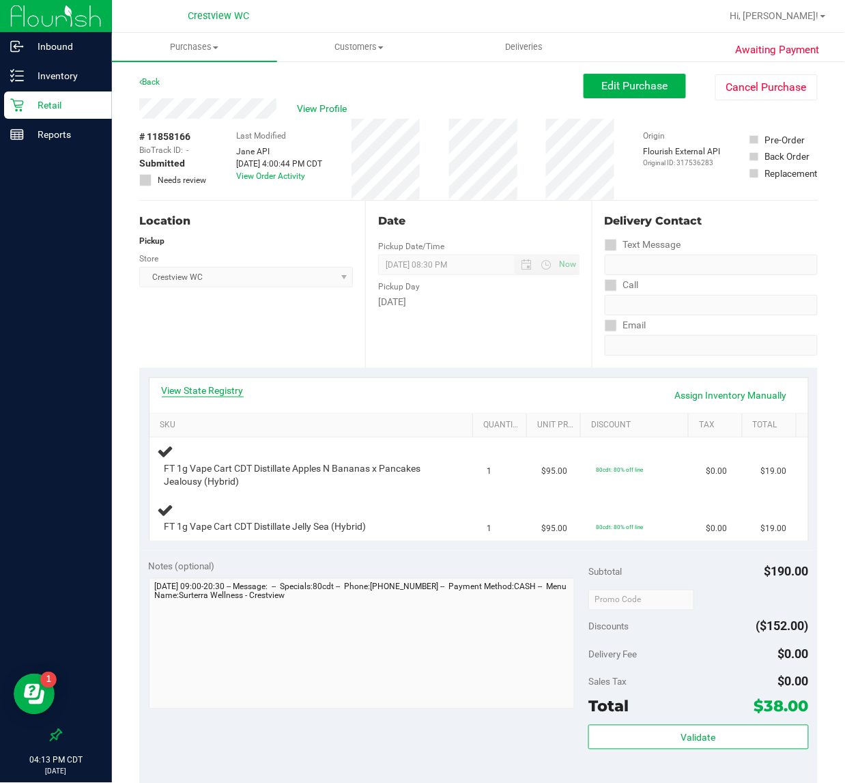
click at [224, 396] on link "View State Registry" at bounding box center [203, 391] width 82 height 14
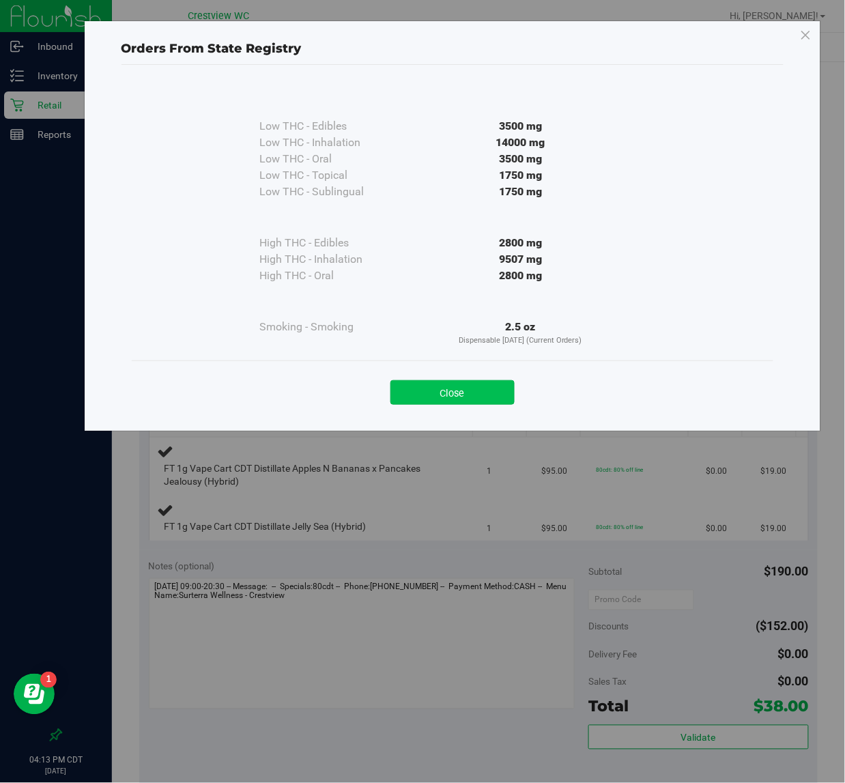
click at [453, 384] on button "Close" at bounding box center [453, 392] width 124 height 25
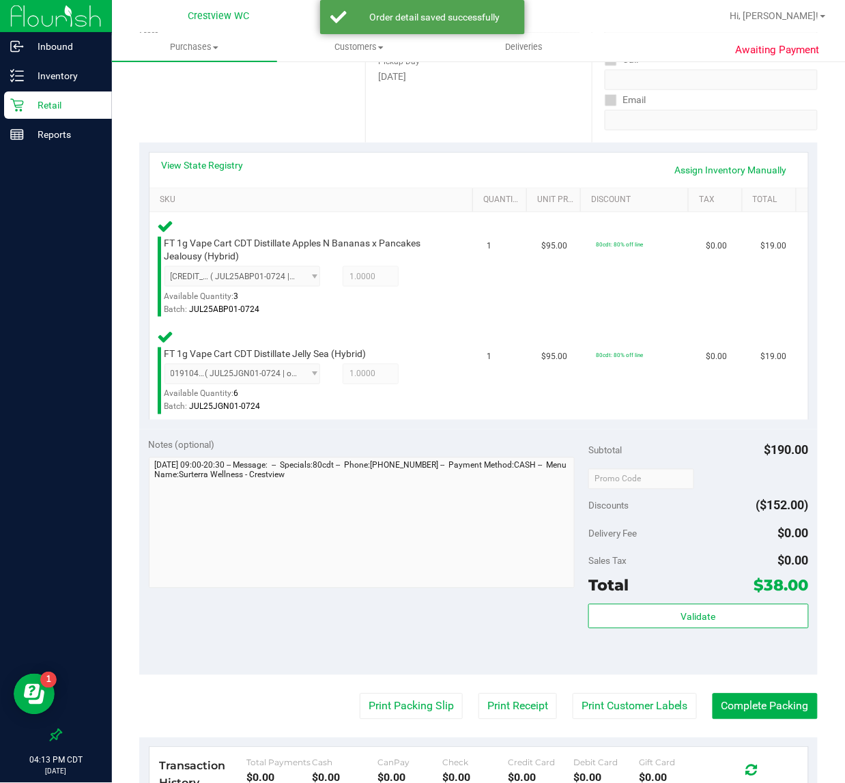
scroll to position [427, 0]
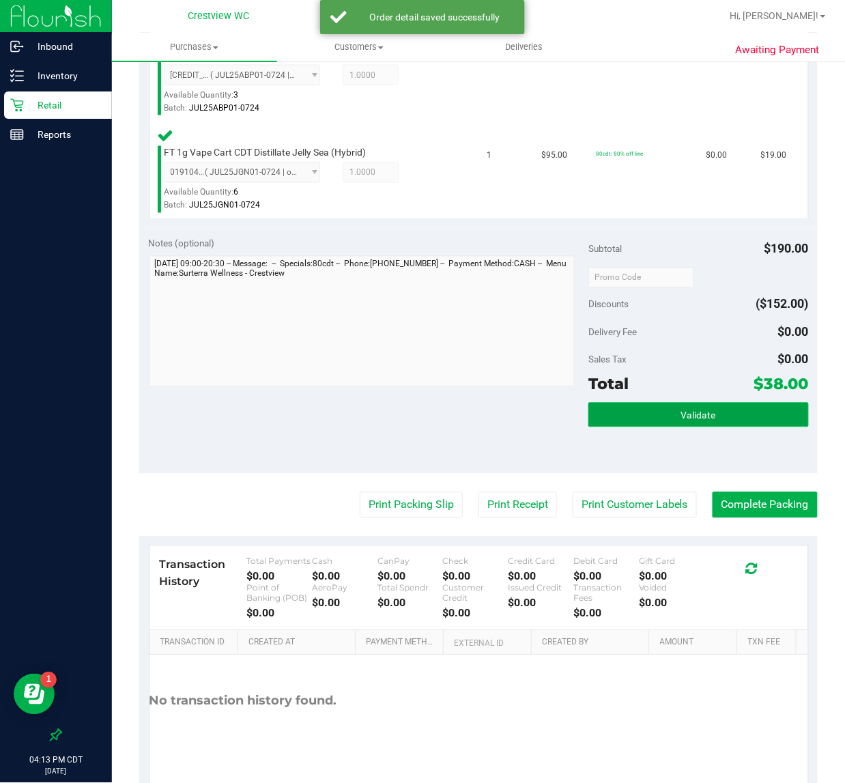
click at [625, 414] on button "Validate" at bounding box center [699, 415] width 220 height 25
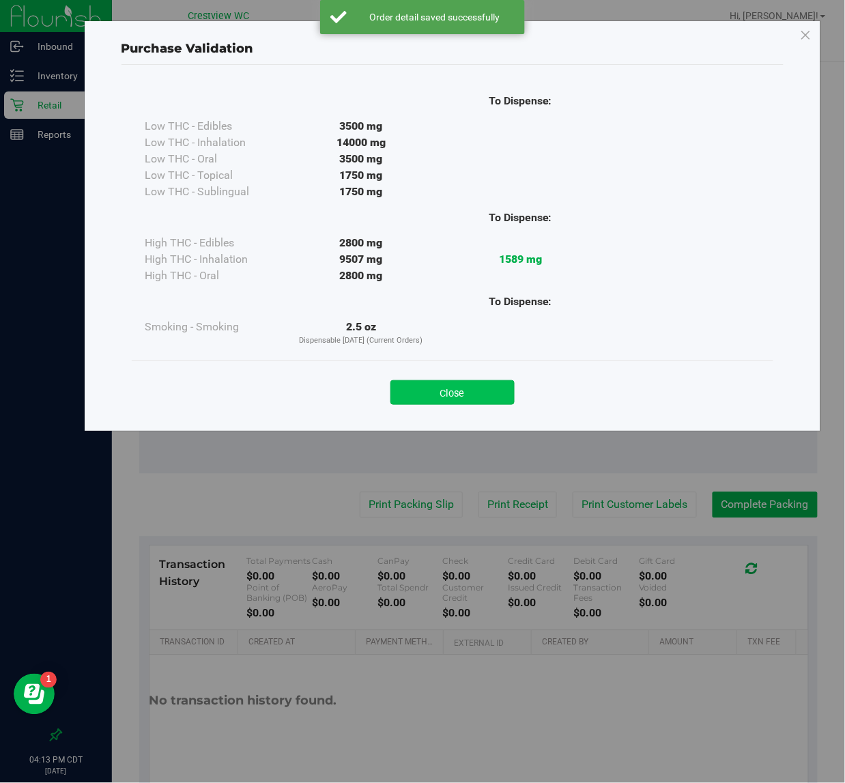
click at [475, 384] on button "Close" at bounding box center [453, 392] width 124 height 25
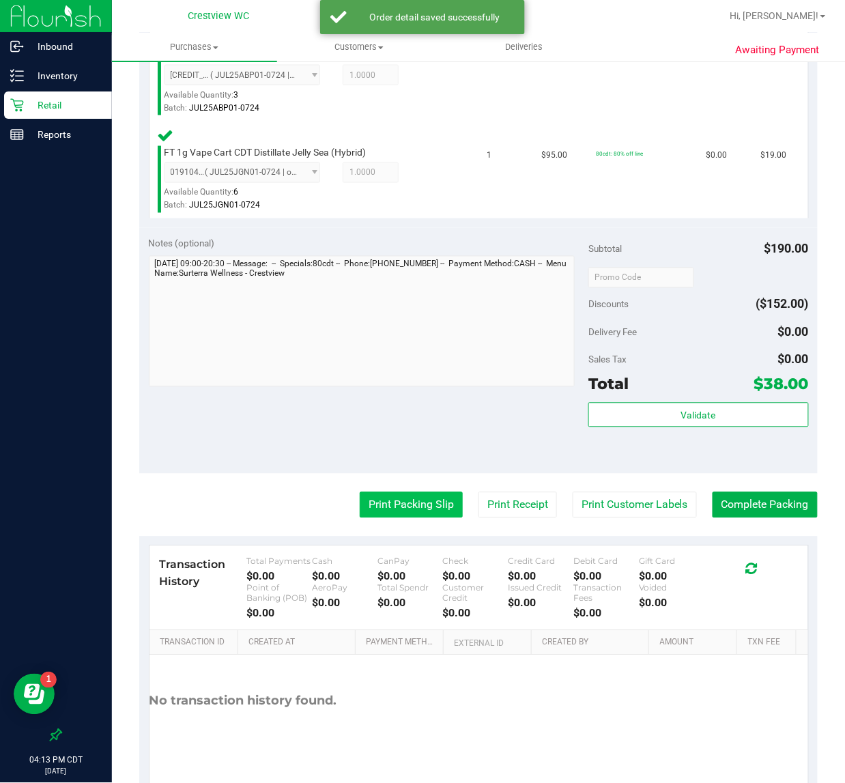
click at [397, 506] on button "Print Packing Slip" at bounding box center [411, 505] width 103 height 26
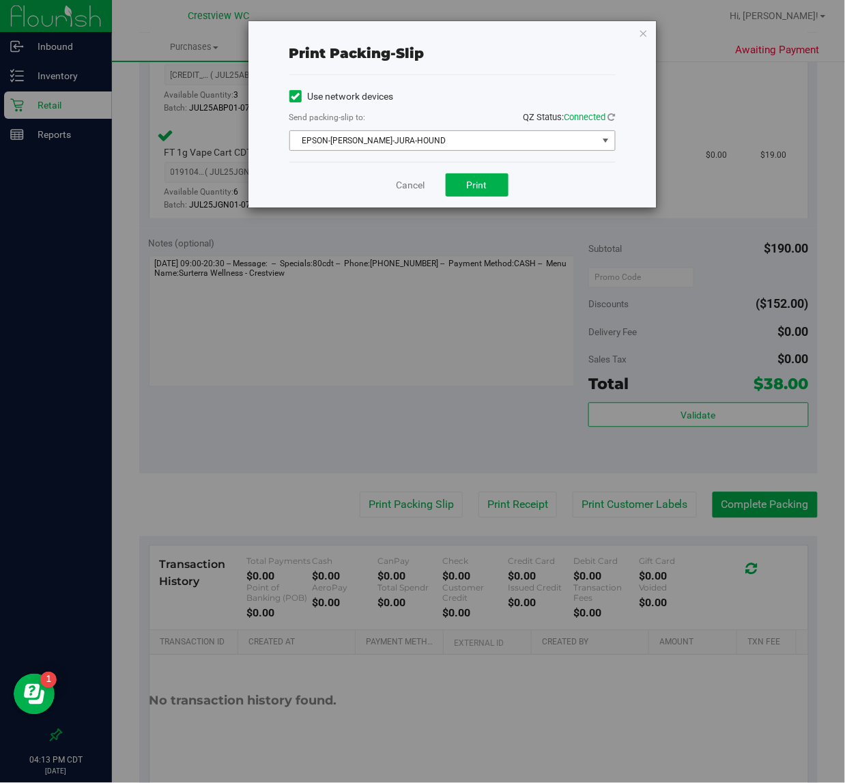
click at [437, 138] on span "EPSON-BRUNO-JURA-HOUND" at bounding box center [444, 140] width 308 height 19
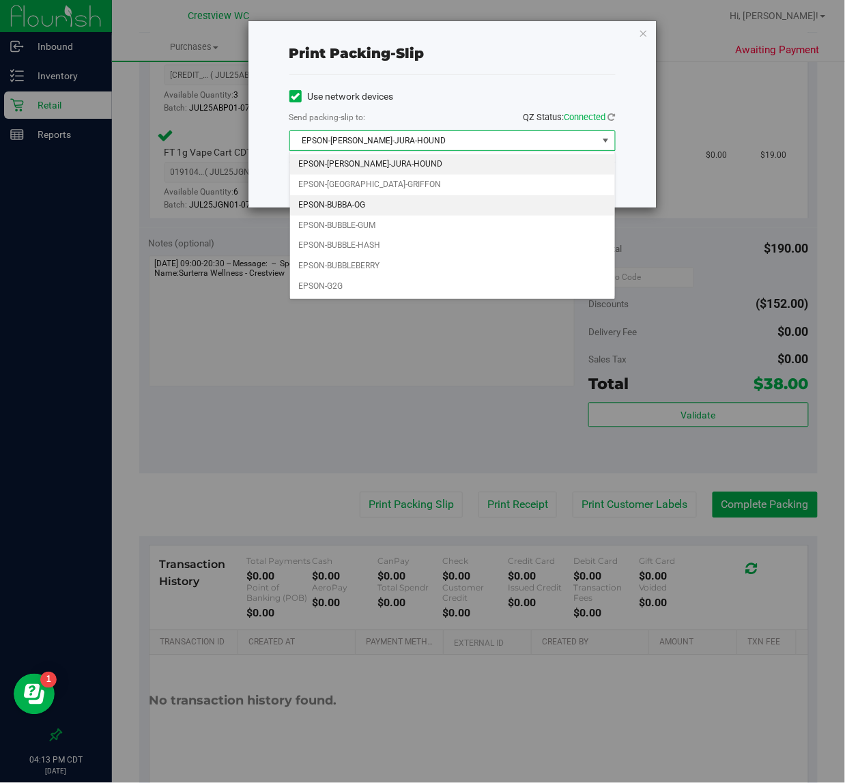
drag, startPoint x: 337, startPoint y: 210, endPoint x: 354, endPoint y: 206, distance: 17.7
click at [338, 210] on li "EPSON-BUBBA-OG" at bounding box center [452, 205] width 325 height 20
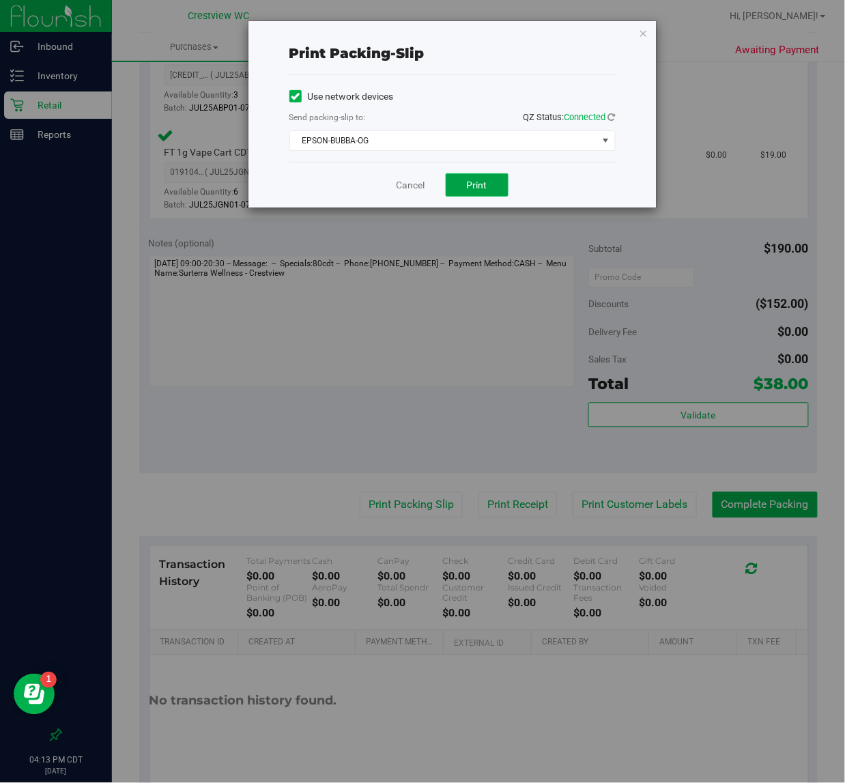
click at [488, 186] on button "Print" at bounding box center [477, 184] width 63 height 23
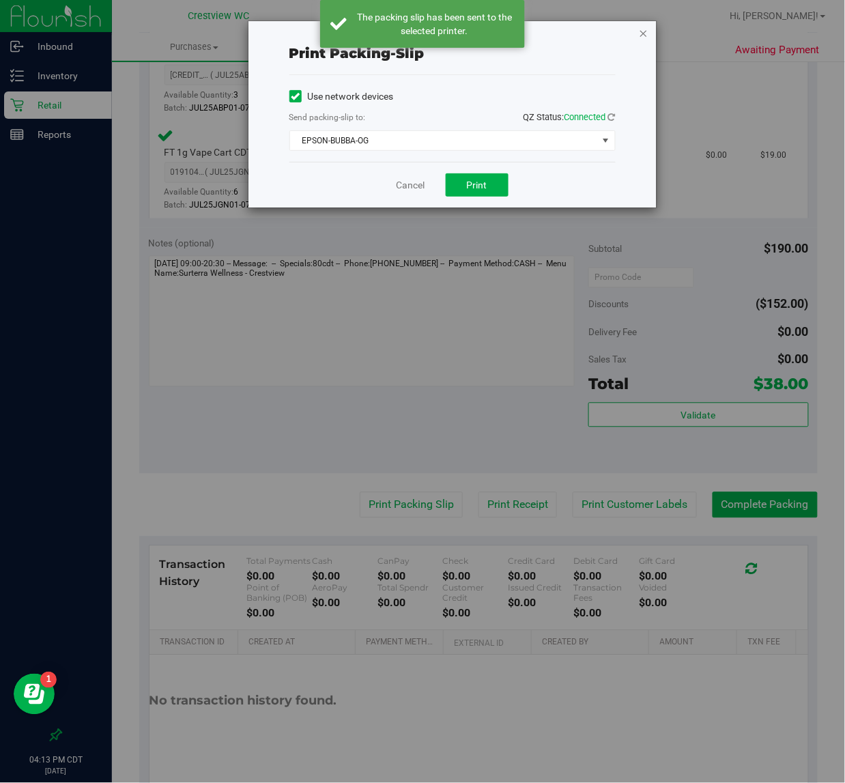
click at [644, 34] on icon "button" at bounding box center [644, 33] width 10 height 16
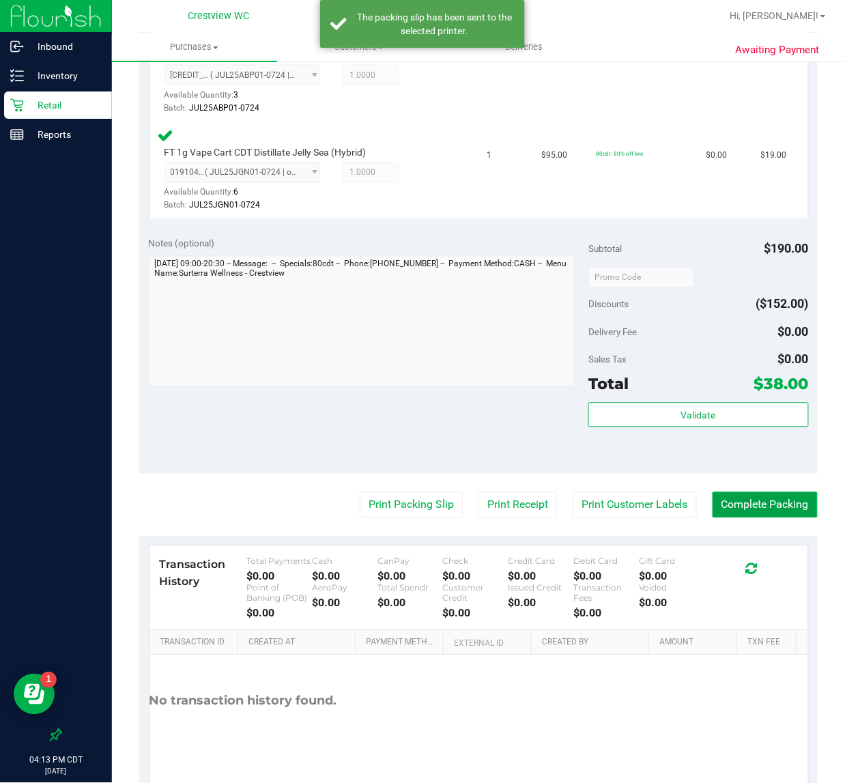
click at [720, 504] on button "Complete Packing" at bounding box center [765, 505] width 105 height 26
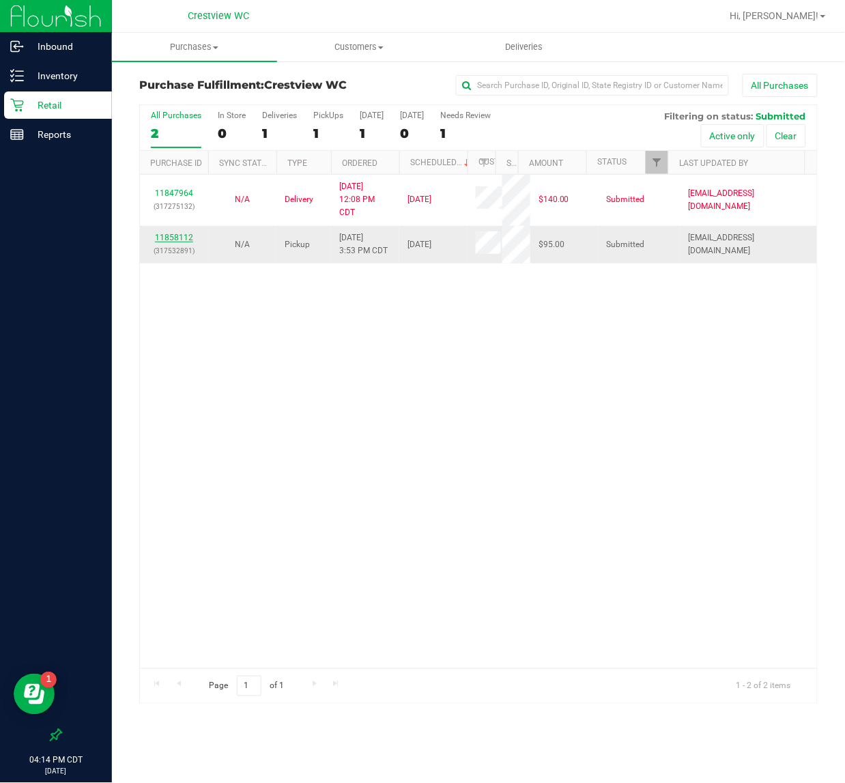
click at [180, 242] on link "11858112" at bounding box center [174, 238] width 38 height 10
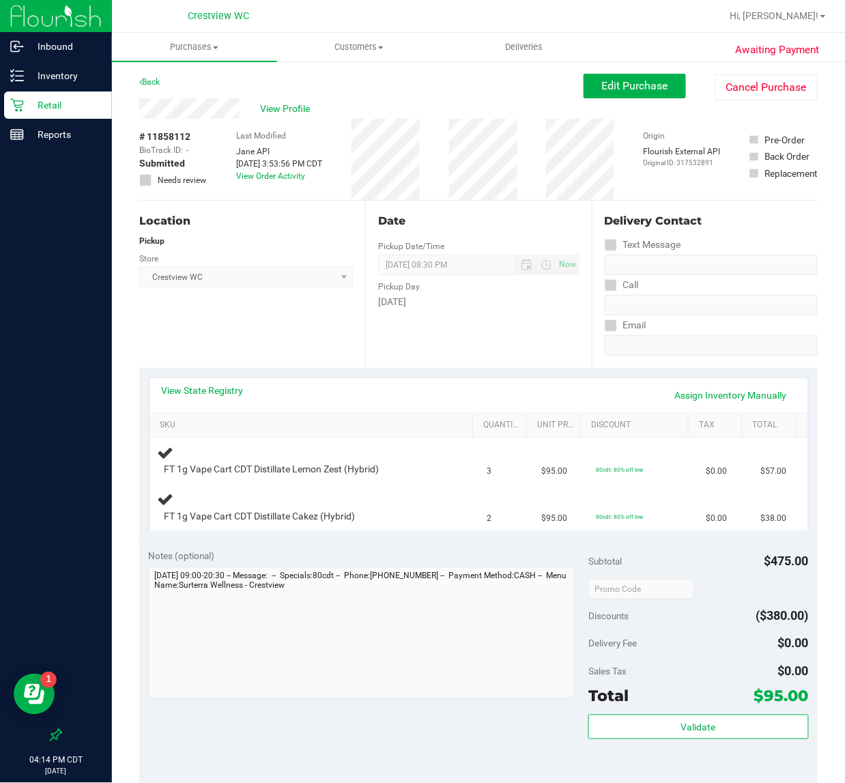
click at [213, 381] on div "View State Registry Assign Inventory Manually" at bounding box center [479, 395] width 659 height 35
click at [217, 388] on link "View State Registry" at bounding box center [203, 391] width 82 height 14
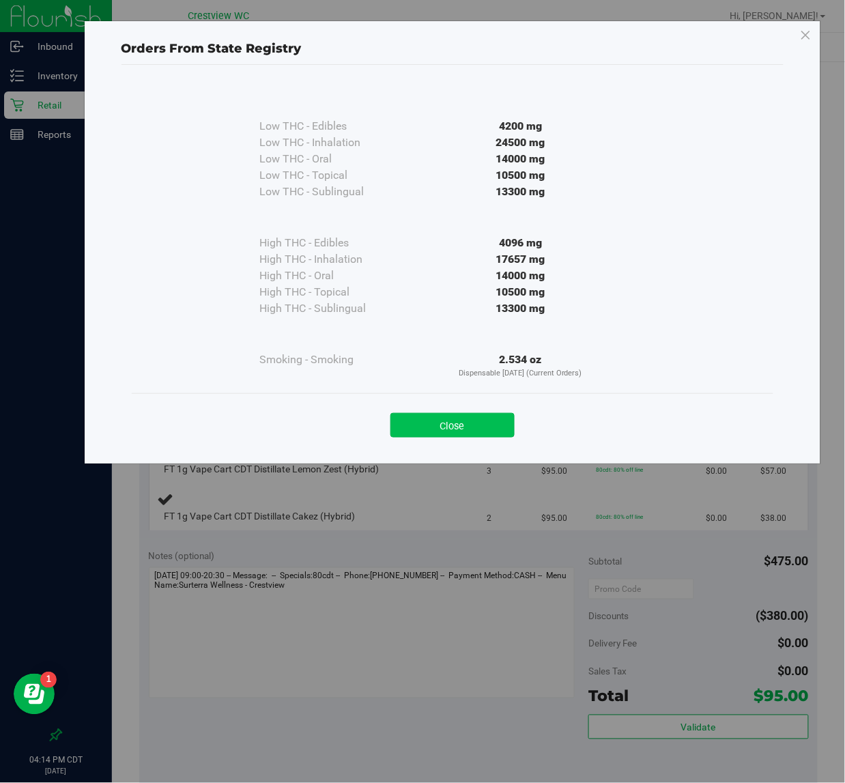
click at [401, 415] on button "Close" at bounding box center [453, 425] width 124 height 25
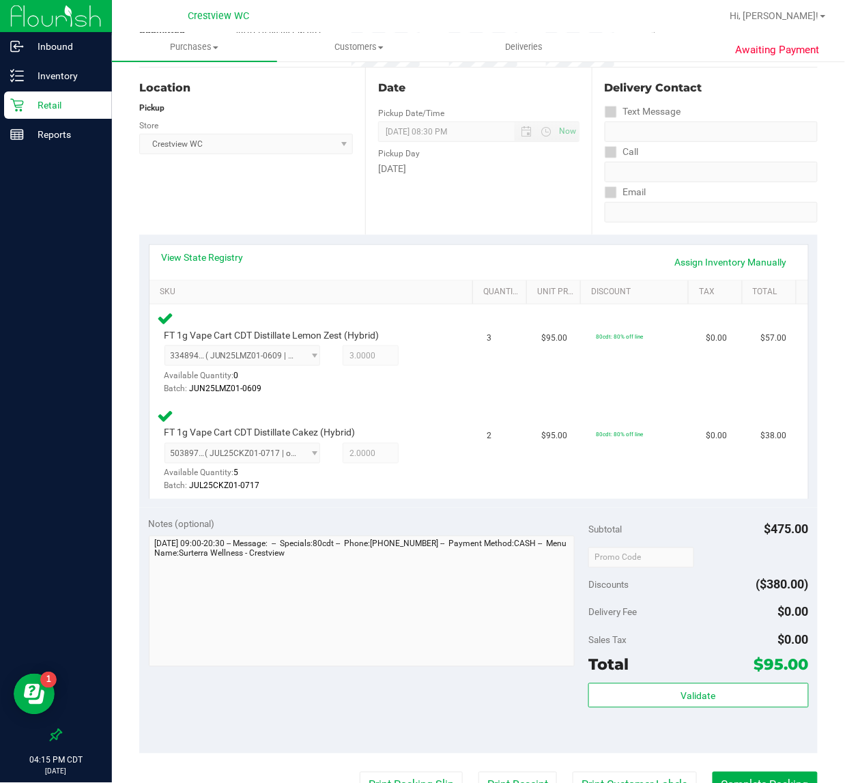
scroll to position [427, 0]
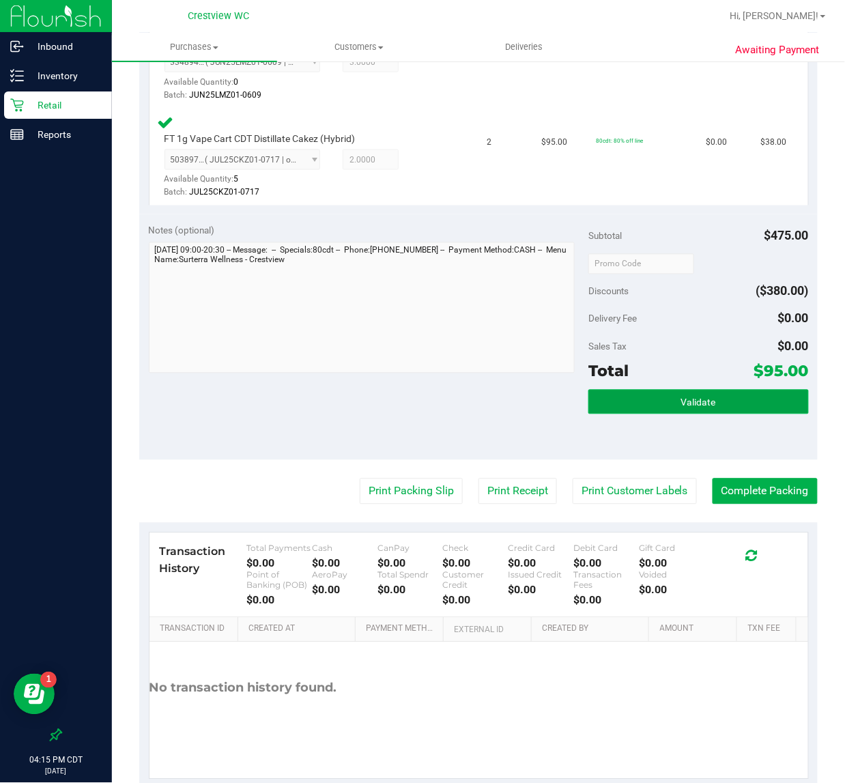
click at [663, 400] on button "Validate" at bounding box center [699, 402] width 220 height 25
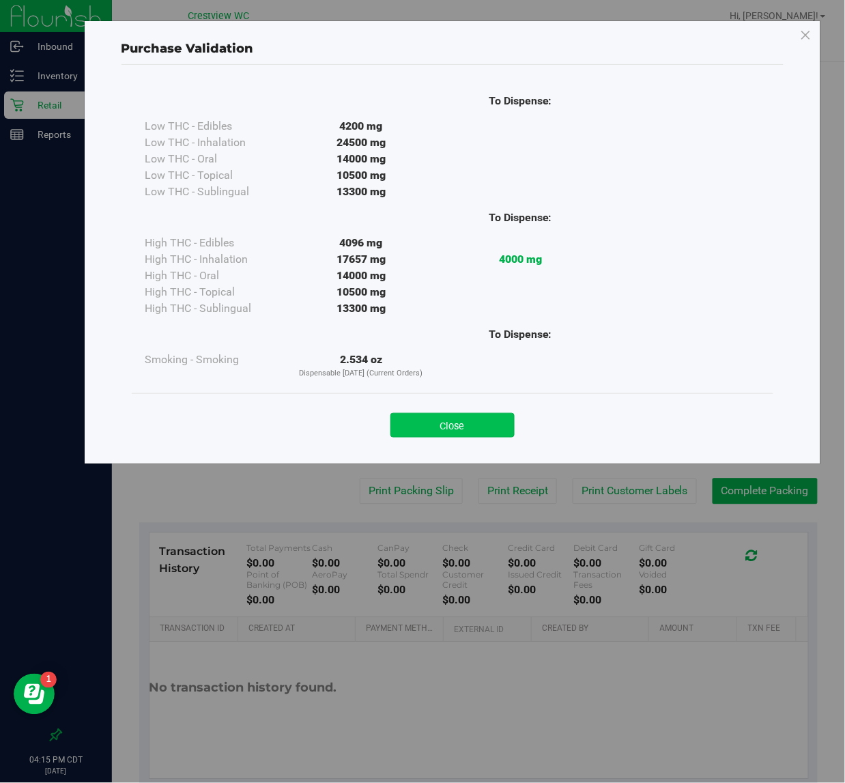
click at [469, 421] on button "Close" at bounding box center [453, 425] width 124 height 25
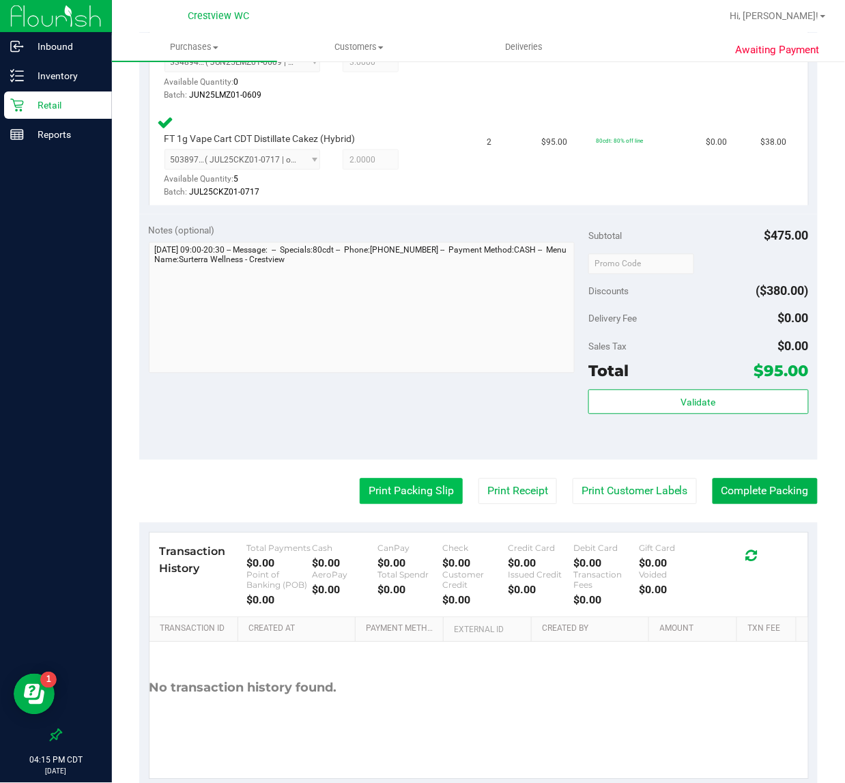
click at [391, 496] on button "Print Packing Slip" at bounding box center [411, 492] width 103 height 26
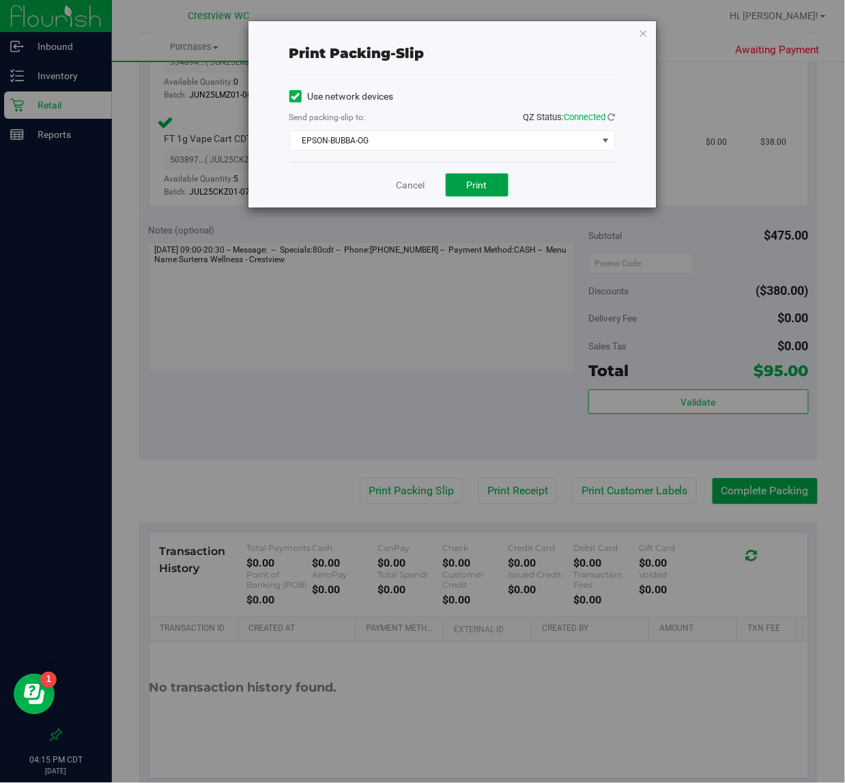
click at [475, 183] on span "Print" at bounding box center [477, 185] width 20 height 11
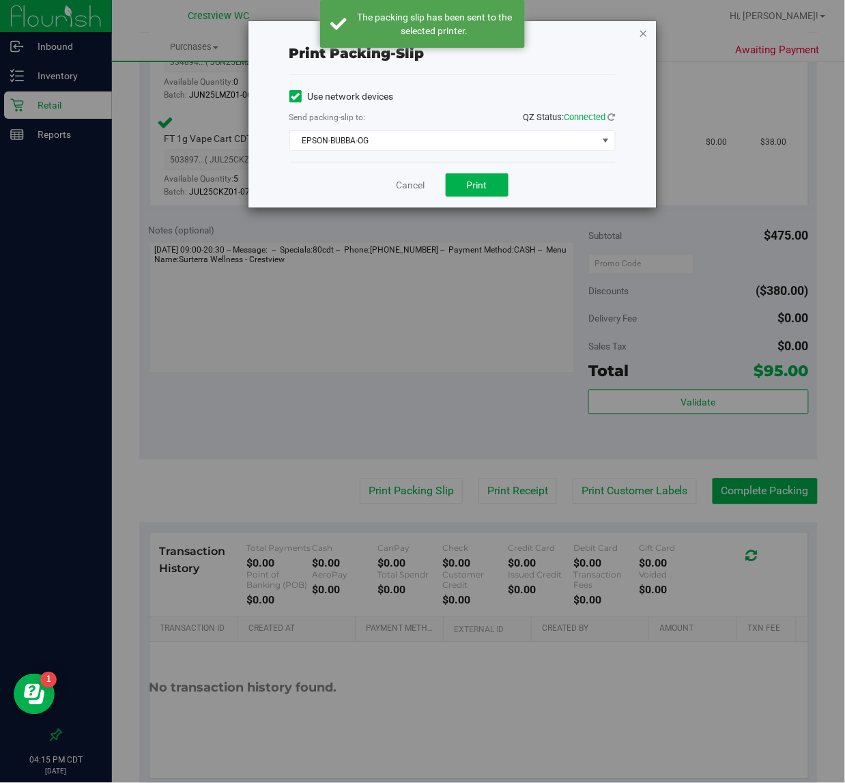
click at [643, 33] on icon "button" at bounding box center [644, 33] width 10 height 16
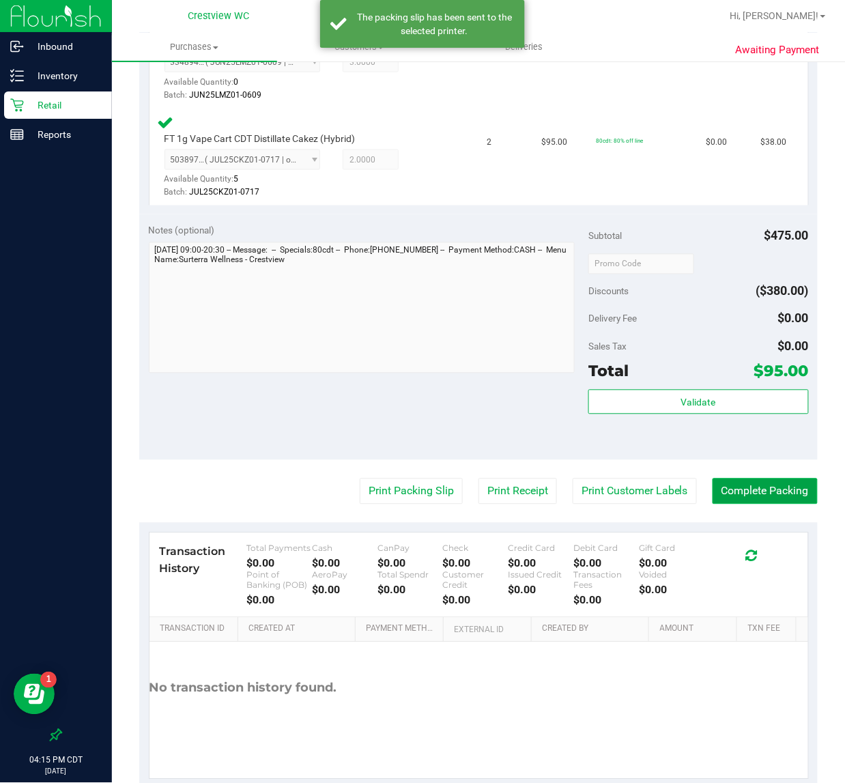
click at [735, 488] on button "Complete Packing" at bounding box center [765, 492] width 105 height 26
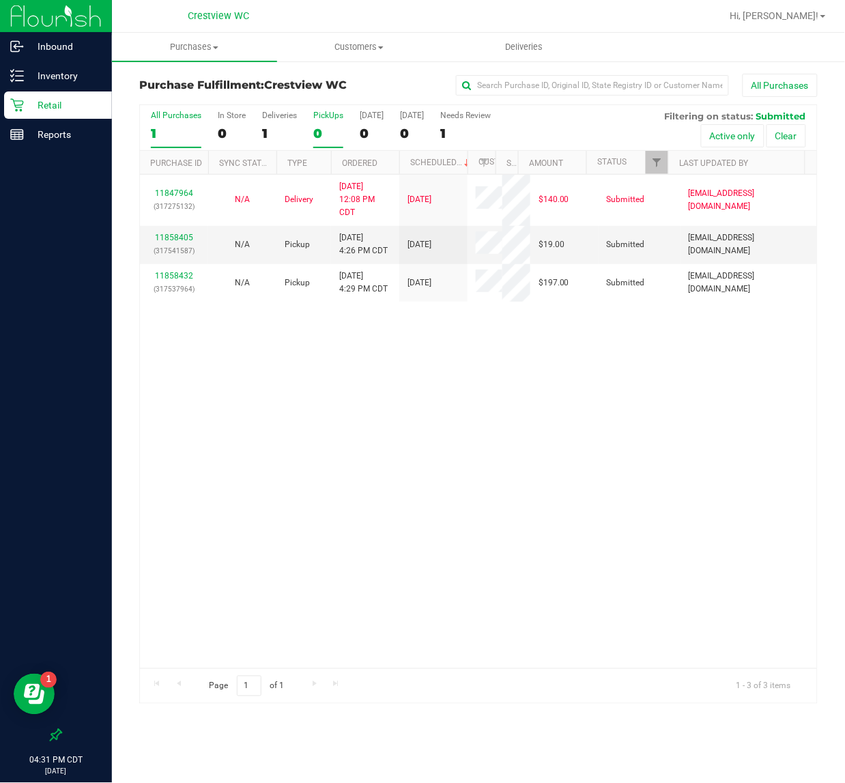
click at [333, 120] on div "PickUps" at bounding box center [328, 116] width 30 height 10
click at [0, 0] on input "PickUps 0" at bounding box center [0, 0] width 0 height 0
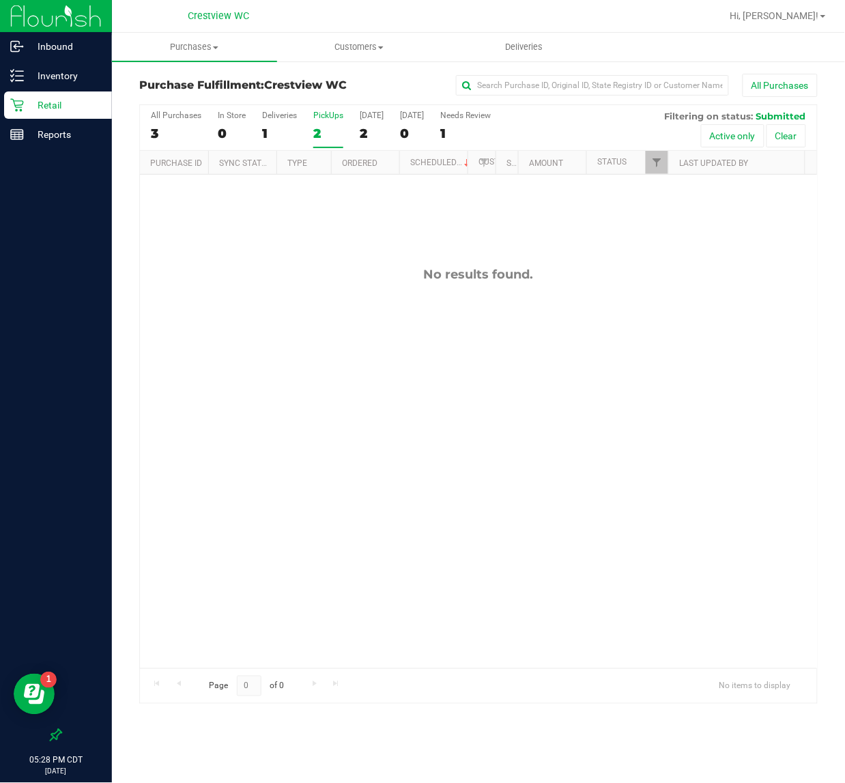
click at [318, 128] on div "2" at bounding box center [328, 134] width 30 height 16
click at [0, 0] on input "PickUps 2" at bounding box center [0, 0] width 0 height 0
click at [273, 120] on div "Deliveries" at bounding box center [279, 116] width 35 height 10
click at [0, 0] on input "Deliveries 1" at bounding box center [0, 0] width 0 height 0
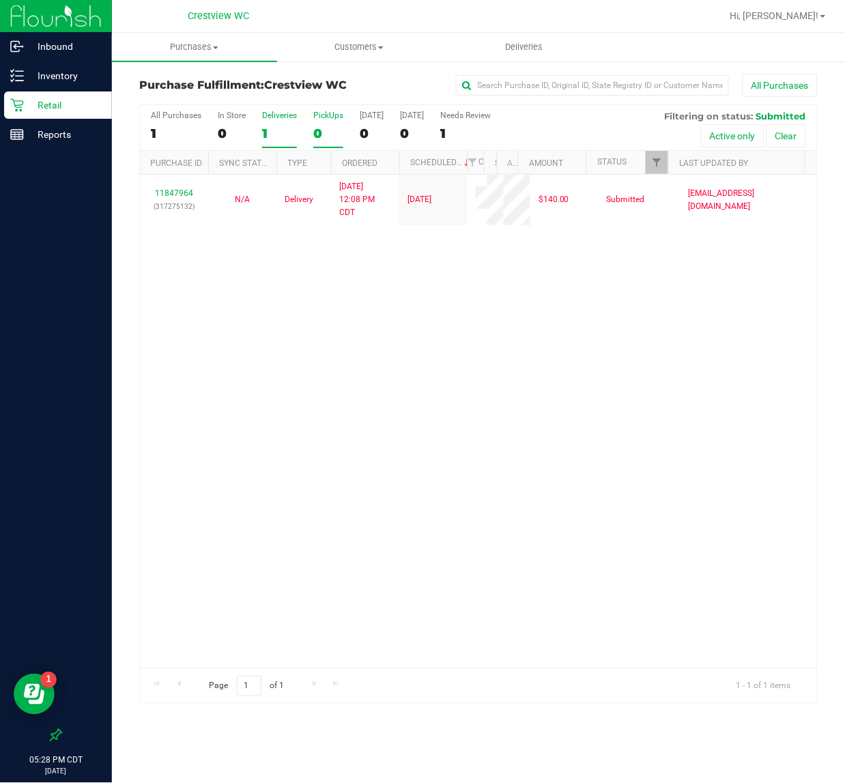
click at [316, 120] on div "PickUps" at bounding box center [328, 116] width 30 height 10
click at [0, 0] on input "PickUps 0" at bounding box center [0, 0] width 0 height 0
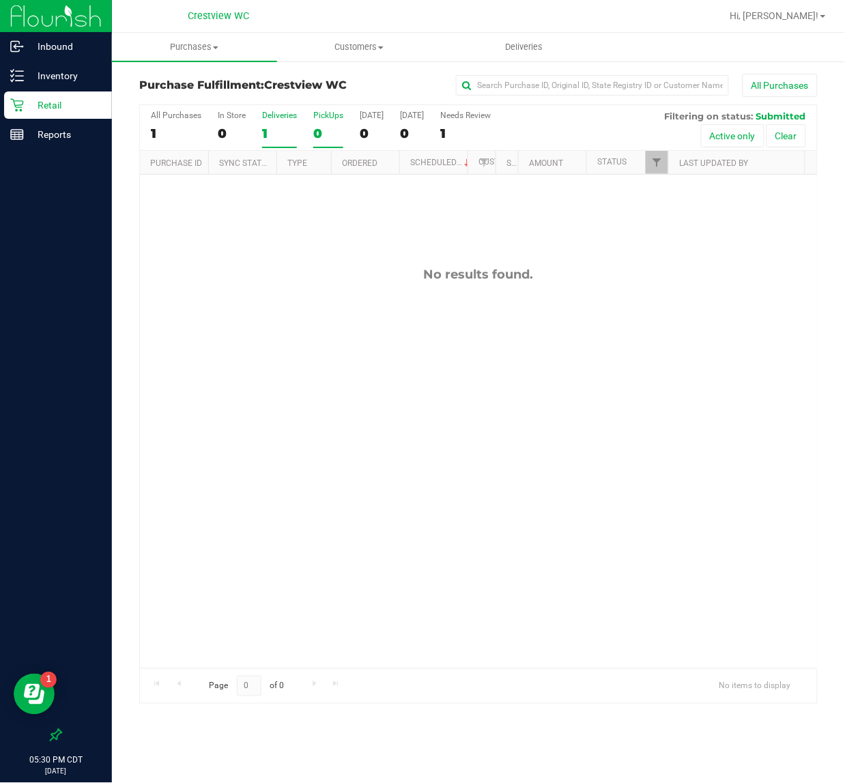
click at [274, 132] on div "1" at bounding box center [279, 134] width 35 height 16
click at [0, 0] on input "Deliveries 1" at bounding box center [0, 0] width 0 height 0
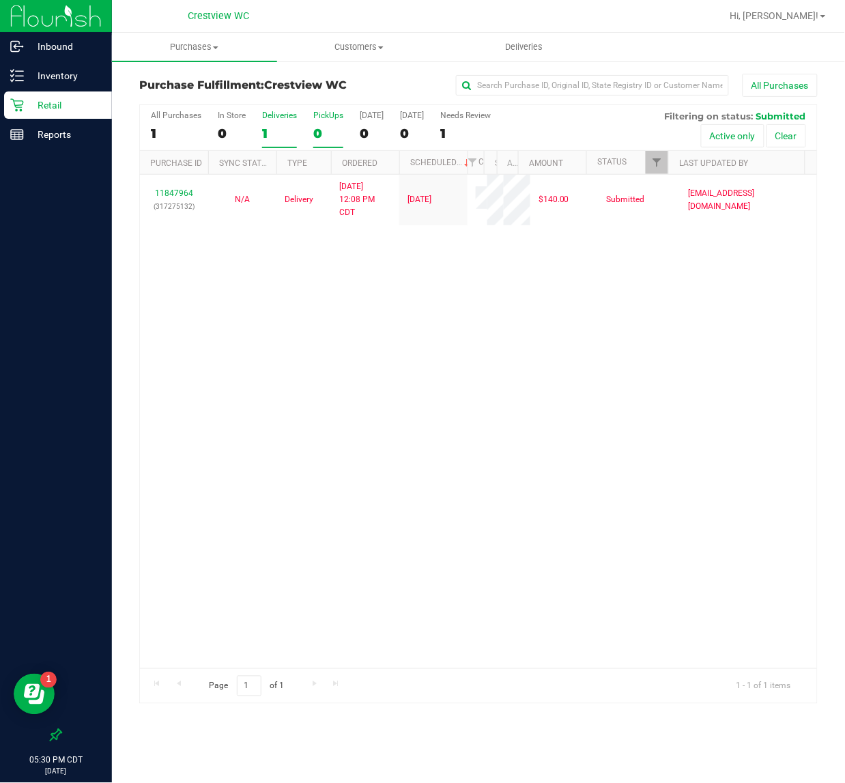
click at [326, 141] on label "PickUps 0" at bounding box center [328, 130] width 30 height 38
click at [0, 0] on input "PickUps 0" at bounding box center [0, 0] width 0 height 0
click at [663, 161] on link "Filter" at bounding box center [657, 162] width 23 height 23
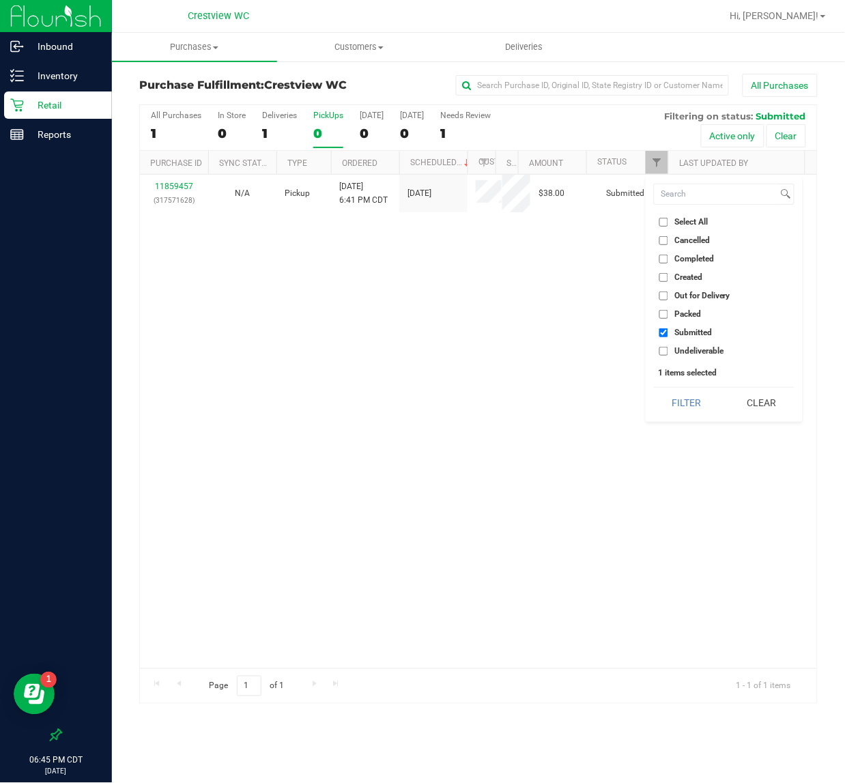
click at [666, 219] on input "Select All" at bounding box center [664, 222] width 9 height 9
checkbox input "true"
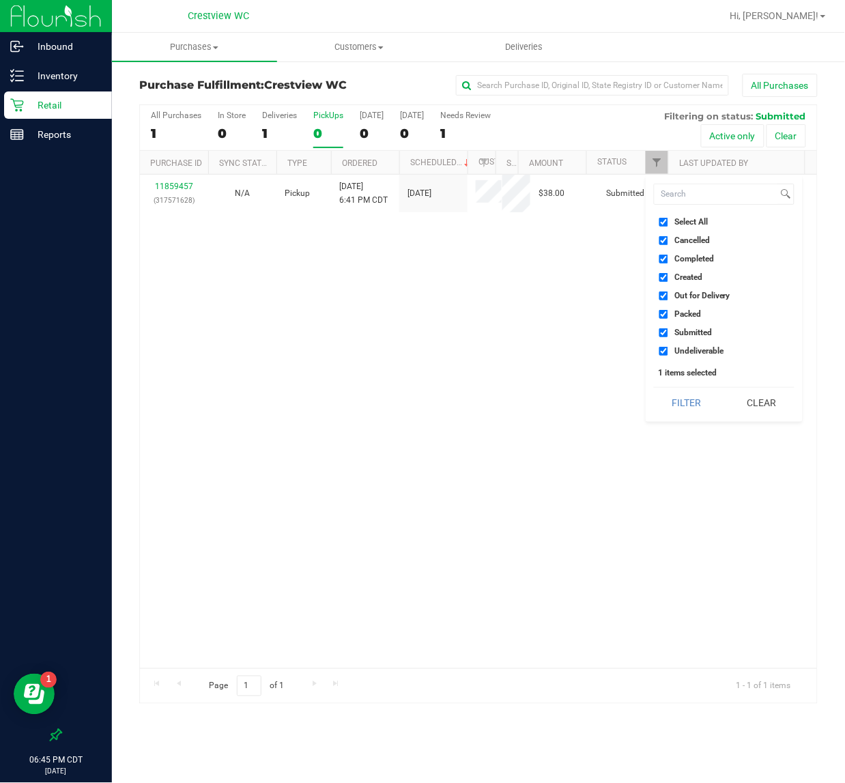
checkbox input "true"
click at [666, 219] on input "Select All" at bounding box center [664, 222] width 9 height 9
checkbox input "false"
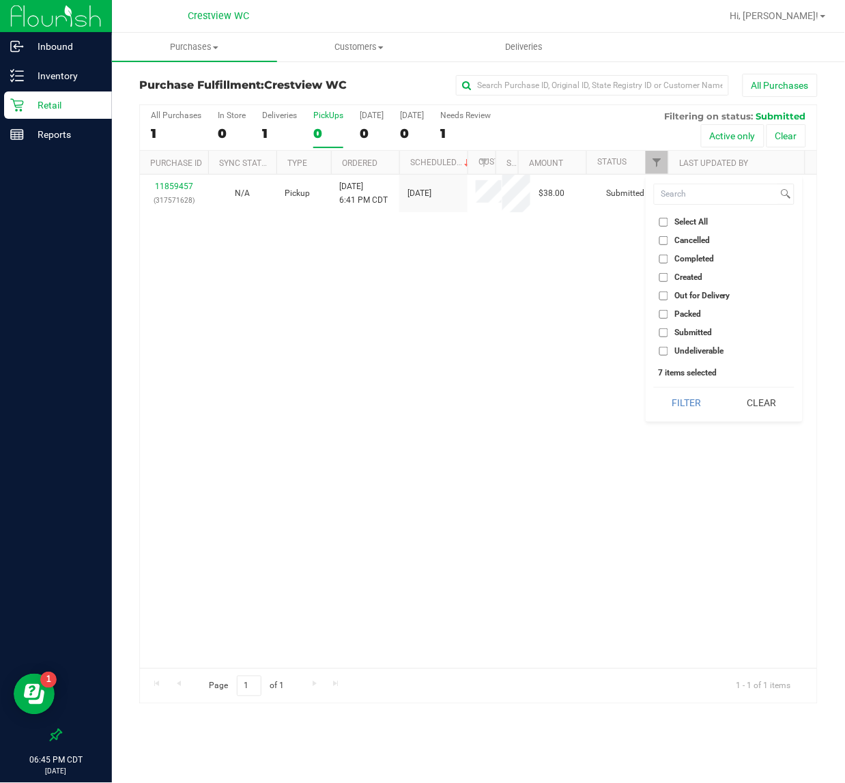
checkbox input "false"
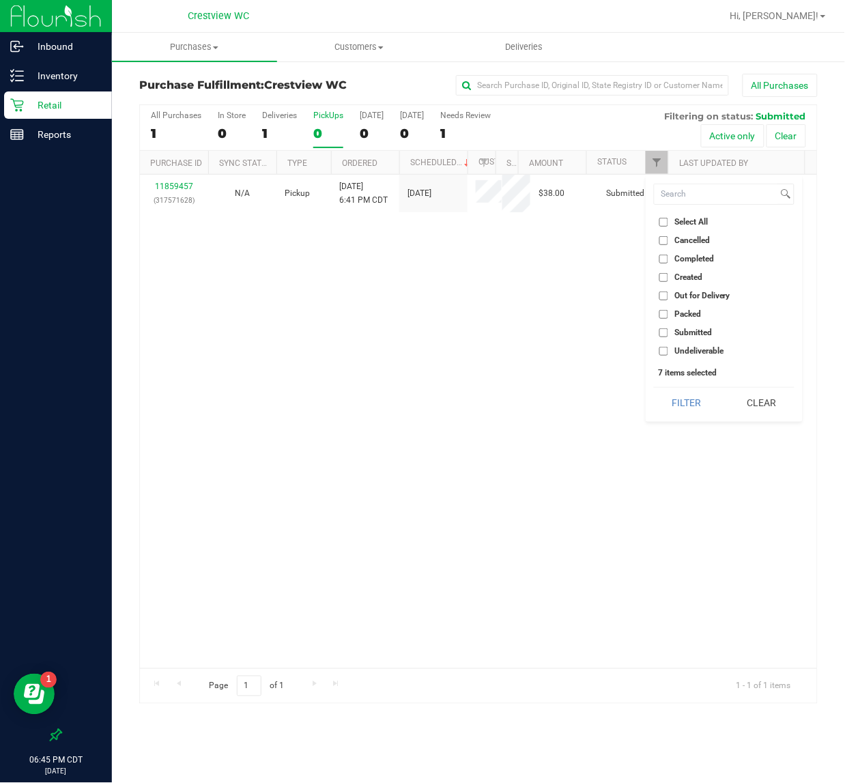
checkbox input "false"
click at [662, 316] on input "Packed" at bounding box center [664, 314] width 9 height 9
checkbox input "true"
click at [678, 397] on button "Filter" at bounding box center [687, 403] width 66 height 30
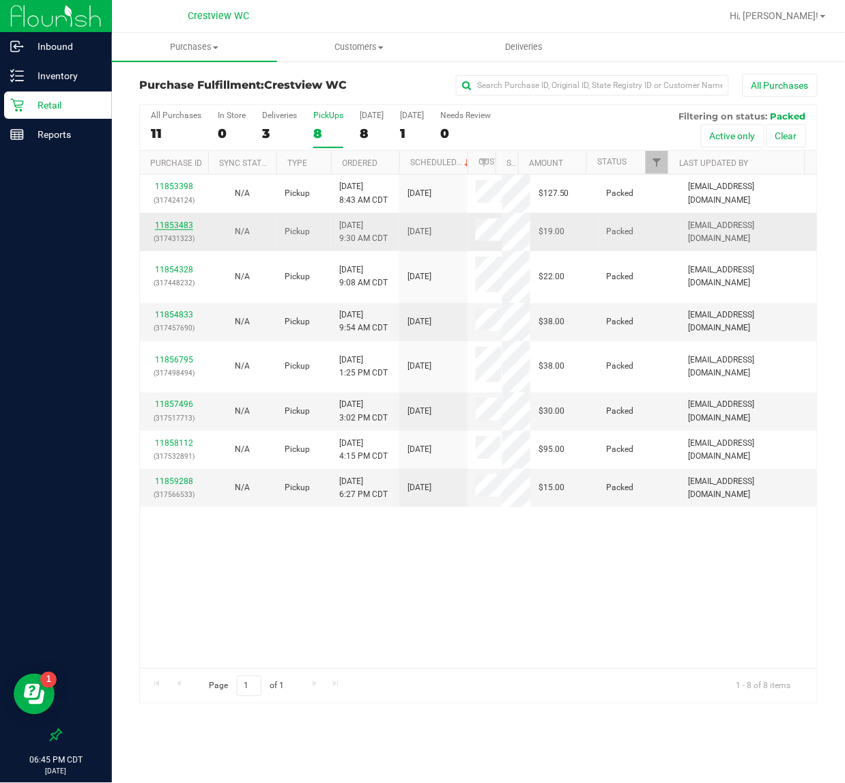
click at [171, 222] on link "11853483" at bounding box center [174, 226] width 38 height 10
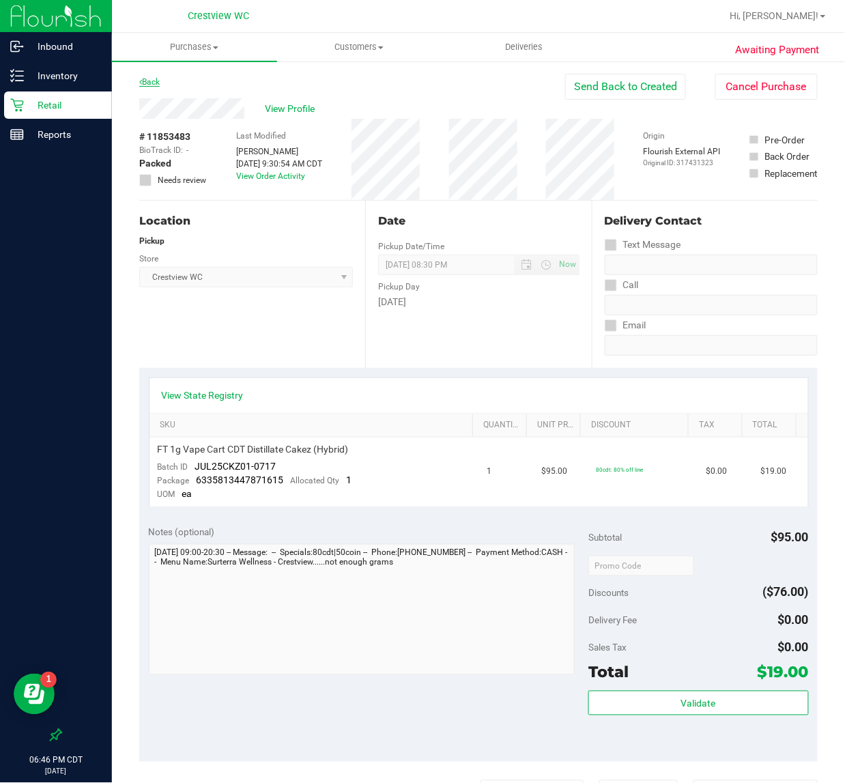
click at [148, 85] on link "Back" at bounding box center [149, 82] width 20 height 10
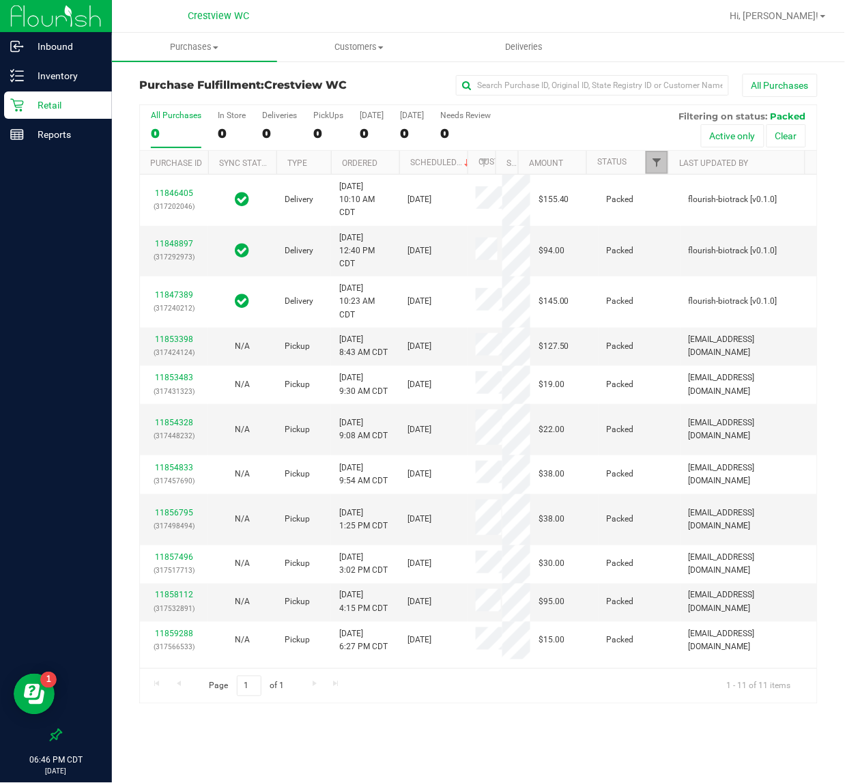
click at [660, 161] on span "Filter" at bounding box center [656, 162] width 11 height 11
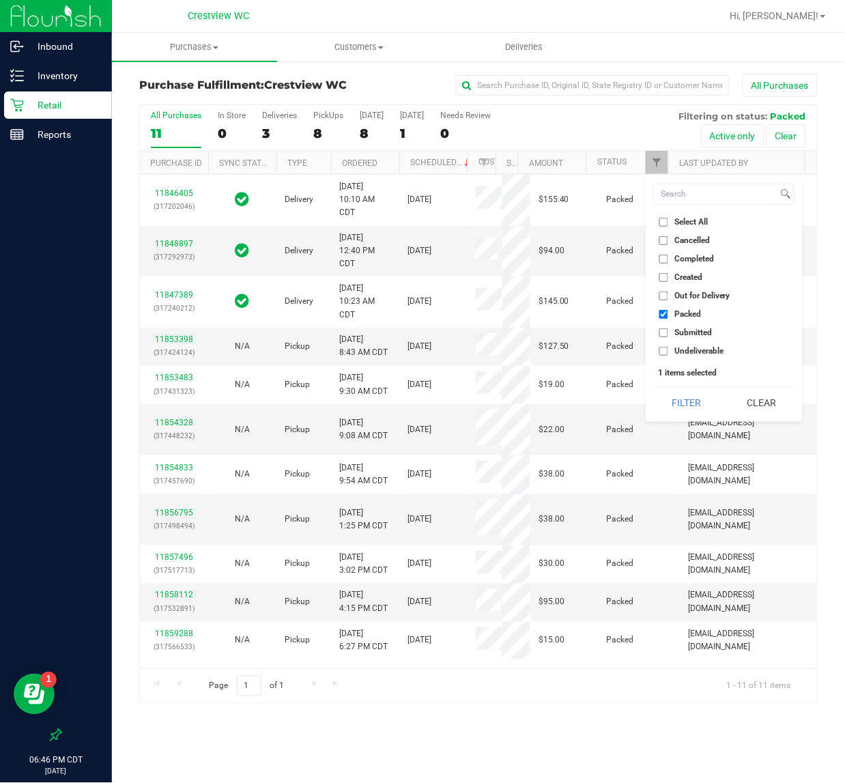
click at [664, 223] on input "Select All" at bounding box center [664, 222] width 9 height 9
checkbox input "true"
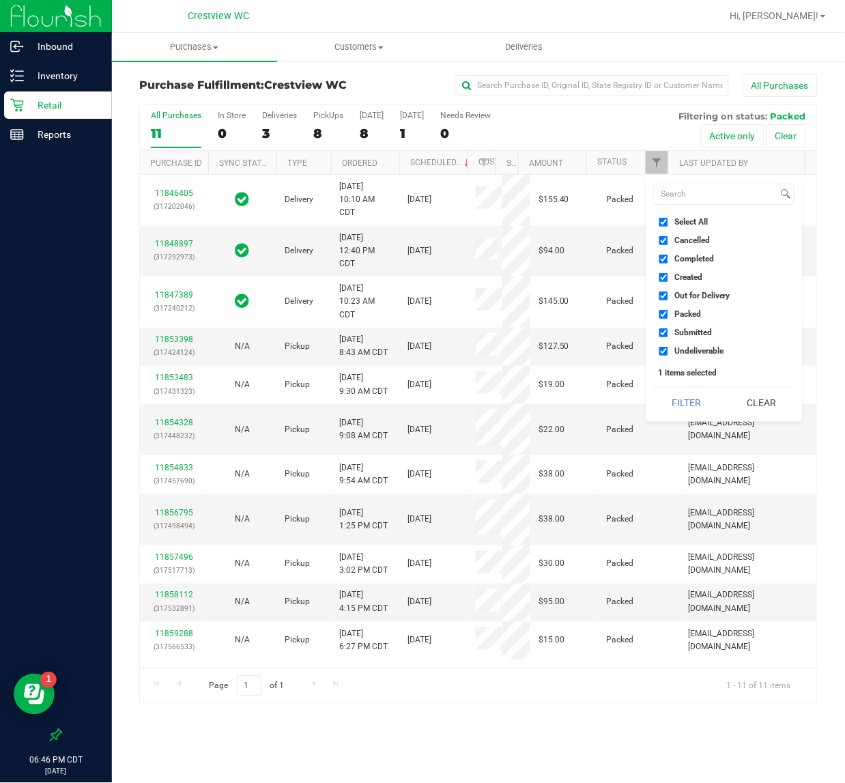
checkbox input "true"
click at [664, 223] on input "Select All" at bounding box center [664, 222] width 9 height 9
checkbox input "false"
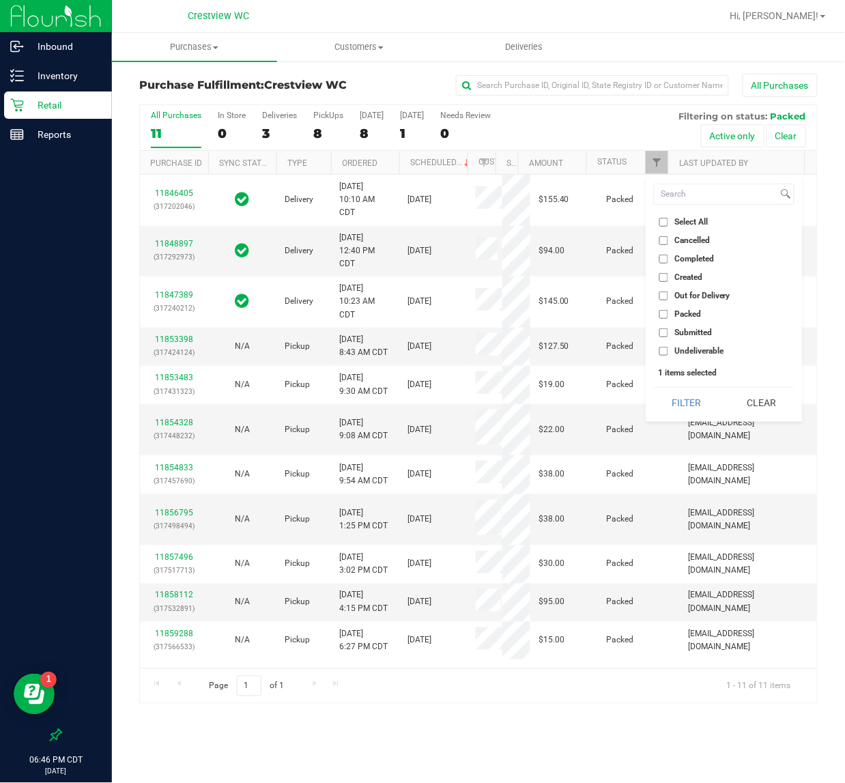
checkbox input "false"
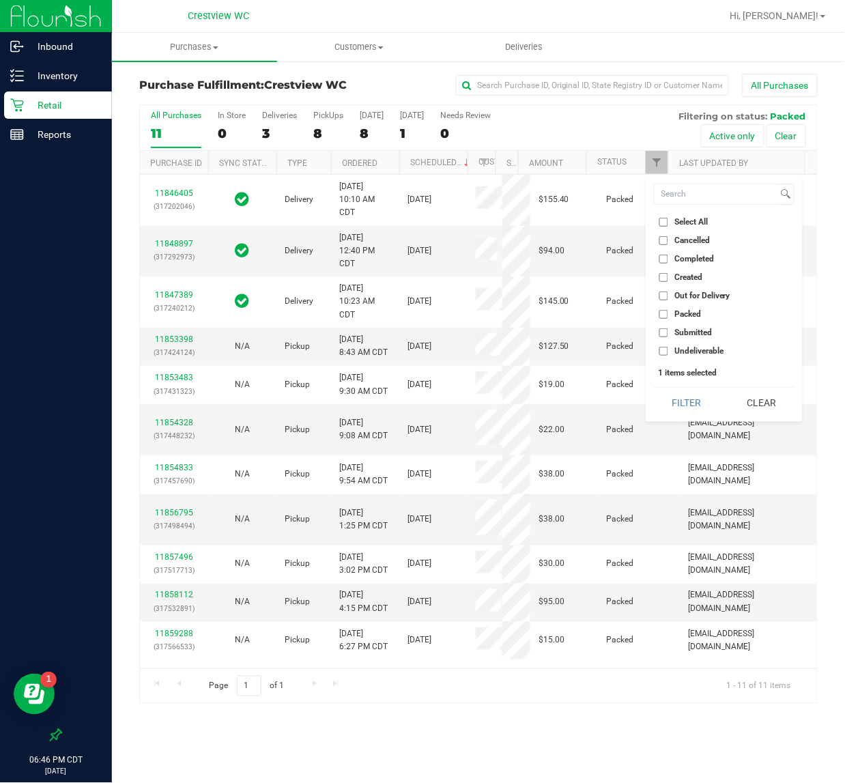
checkbox input "false"
click at [661, 316] on input "Packed" at bounding box center [664, 314] width 9 height 9
checkbox input "true"
drag, startPoint x: 683, startPoint y: 410, endPoint x: 659, endPoint y: 387, distance: 33.3
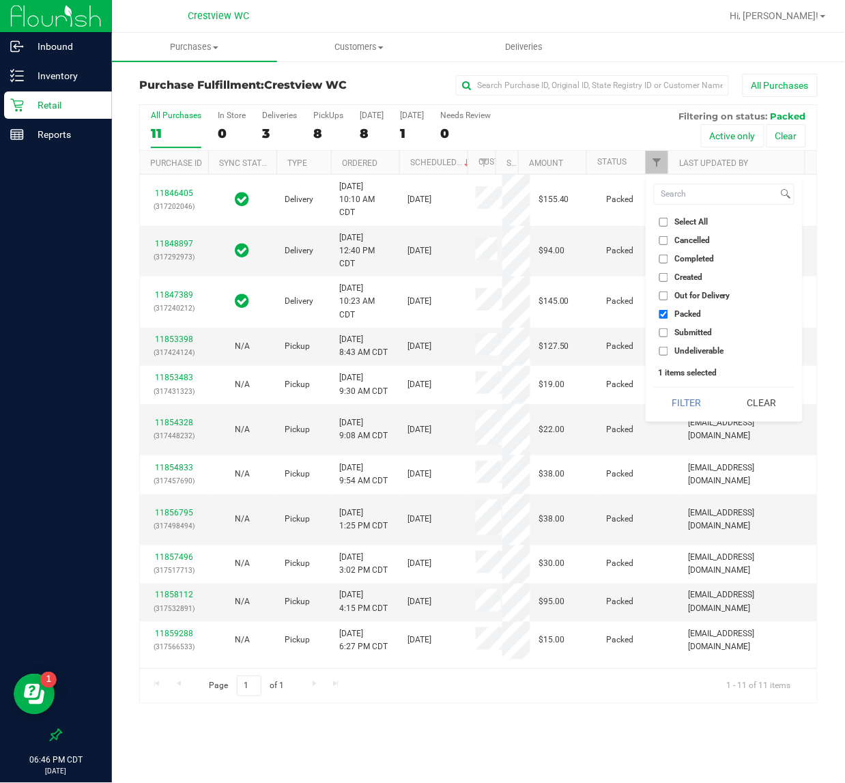
click at [684, 410] on button "Filter" at bounding box center [687, 403] width 66 height 30
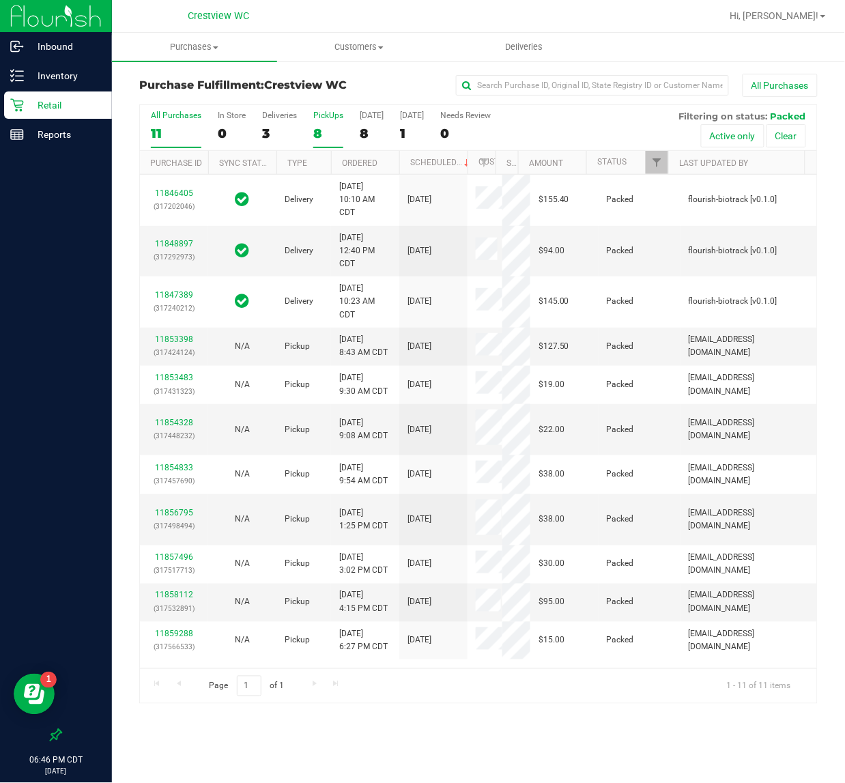
click at [333, 116] on div "PickUps" at bounding box center [328, 116] width 30 height 10
click at [0, 0] on input "PickUps 8" at bounding box center [0, 0] width 0 height 0
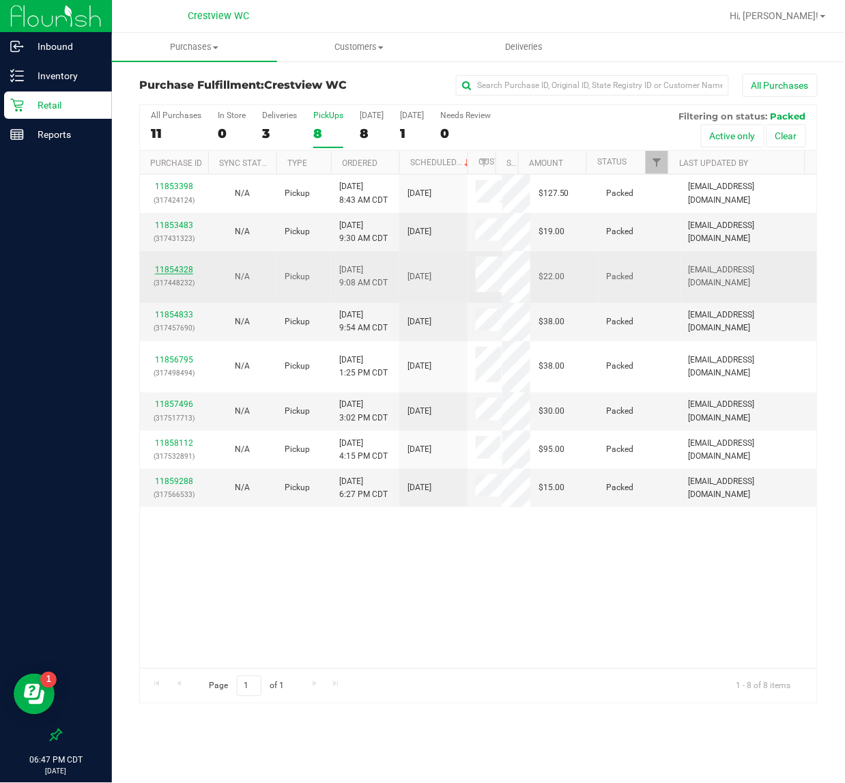
click at [184, 270] on link "11854328" at bounding box center [174, 270] width 38 height 10
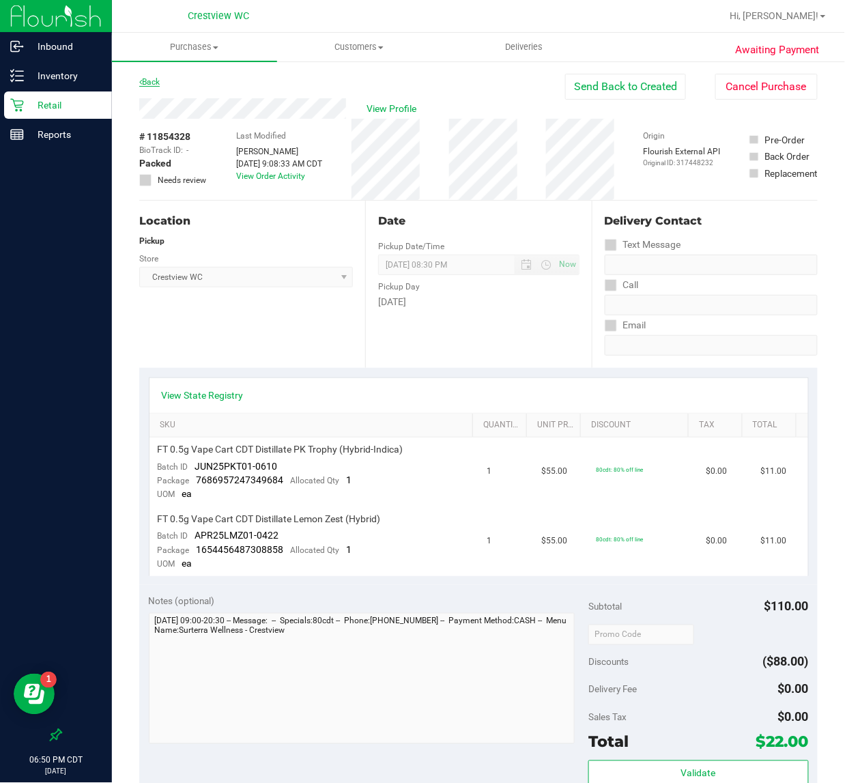
click at [159, 79] on link "Back" at bounding box center [149, 82] width 20 height 10
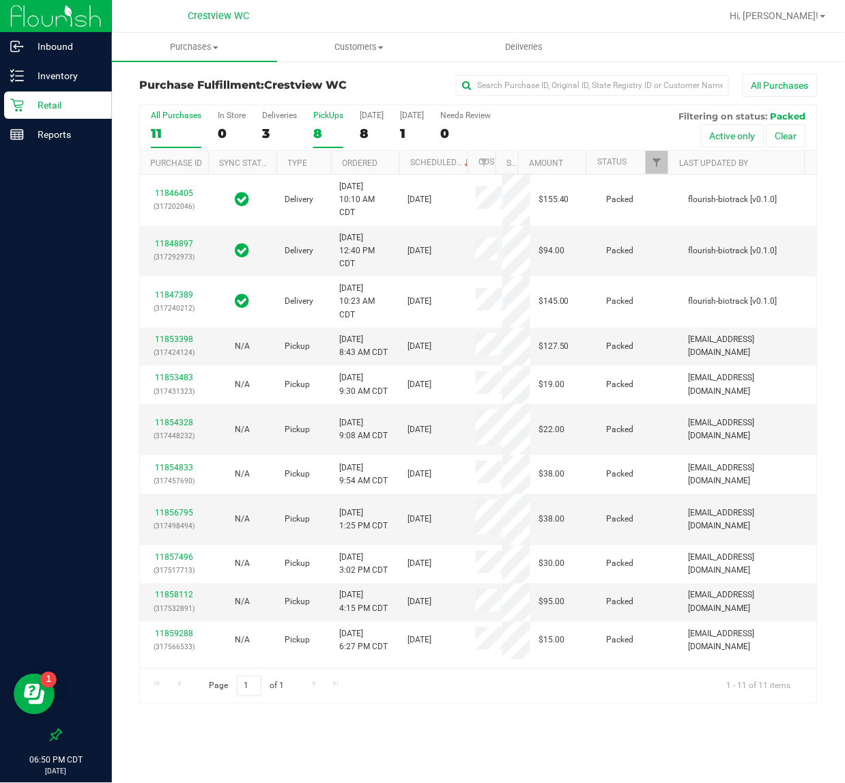
click at [326, 128] on div "8" at bounding box center [328, 134] width 30 height 16
click at [0, 0] on input "PickUps 8" at bounding box center [0, 0] width 0 height 0
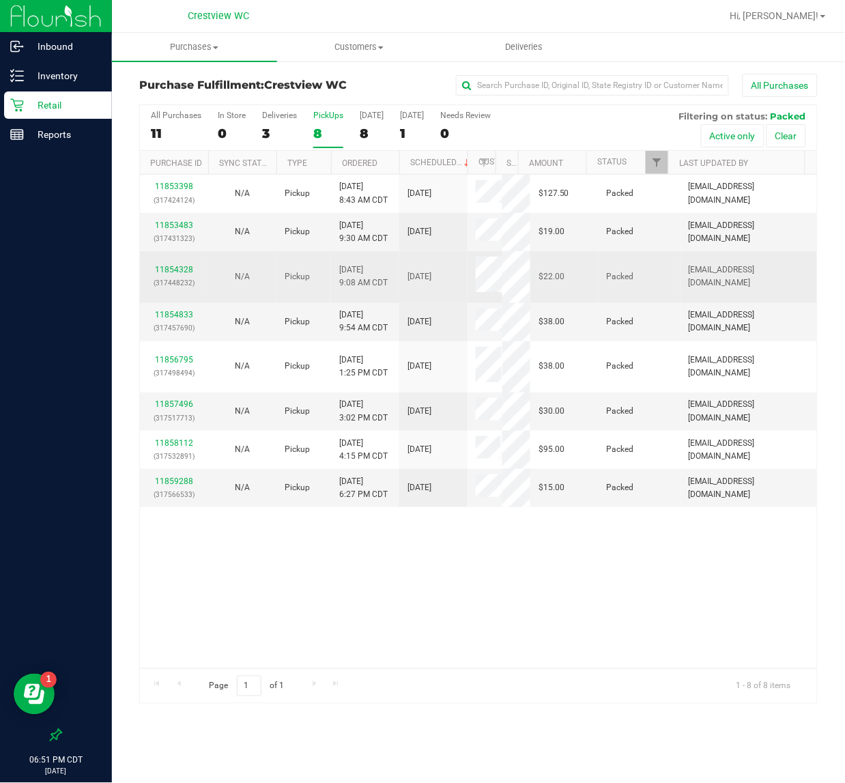
click at [173, 281] on p "(317448232)" at bounding box center [174, 283] width 52 height 13
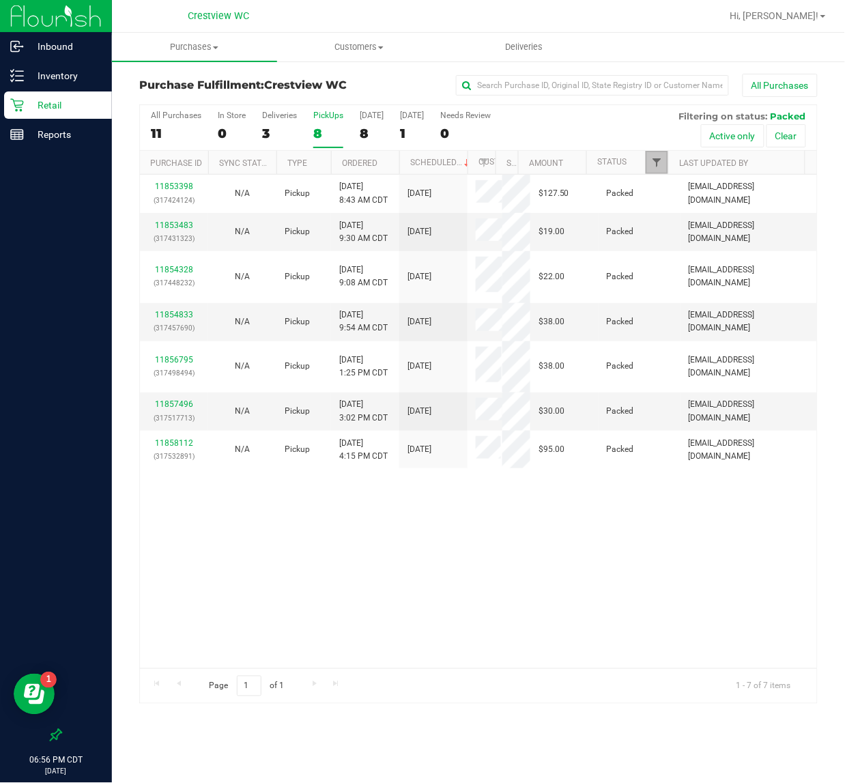
click at [662, 168] on span "Filter" at bounding box center [656, 162] width 11 height 11
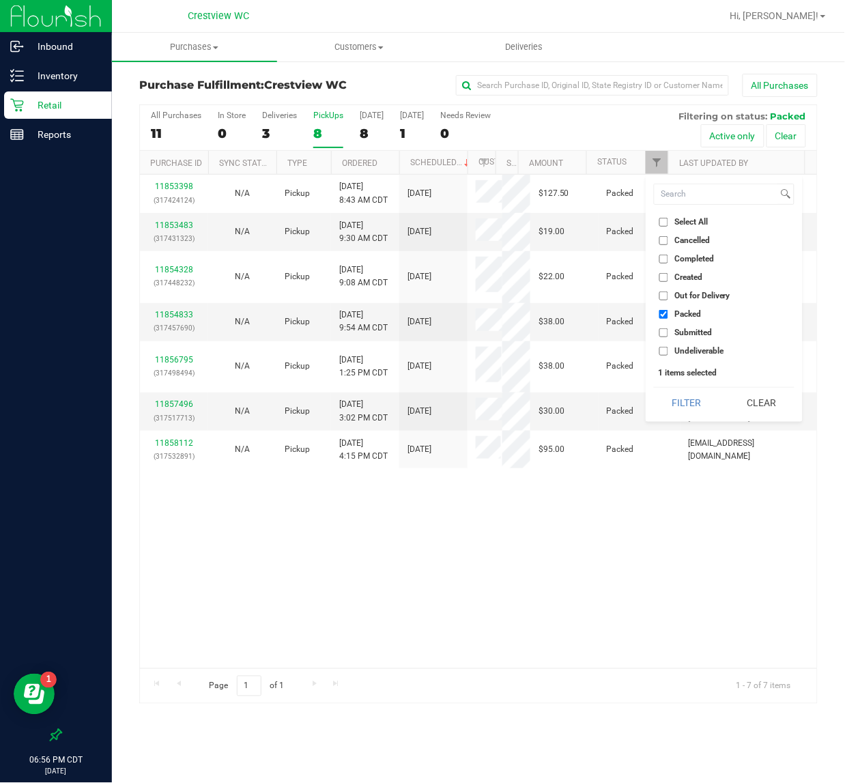
click at [664, 219] on input "Select All" at bounding box center [664, 222] width 9 height 9
checkbox input "true"
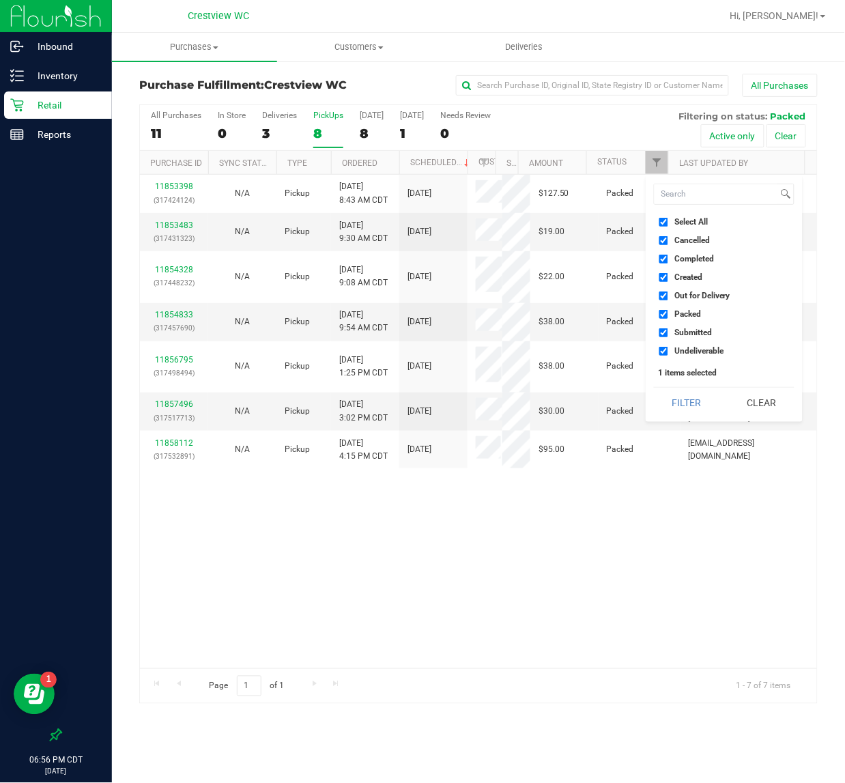
checkbox input "true"
click at [664, 219] on input "Select All" at bounding box center [664, 222] width 9 height 9
checkbox input "false"
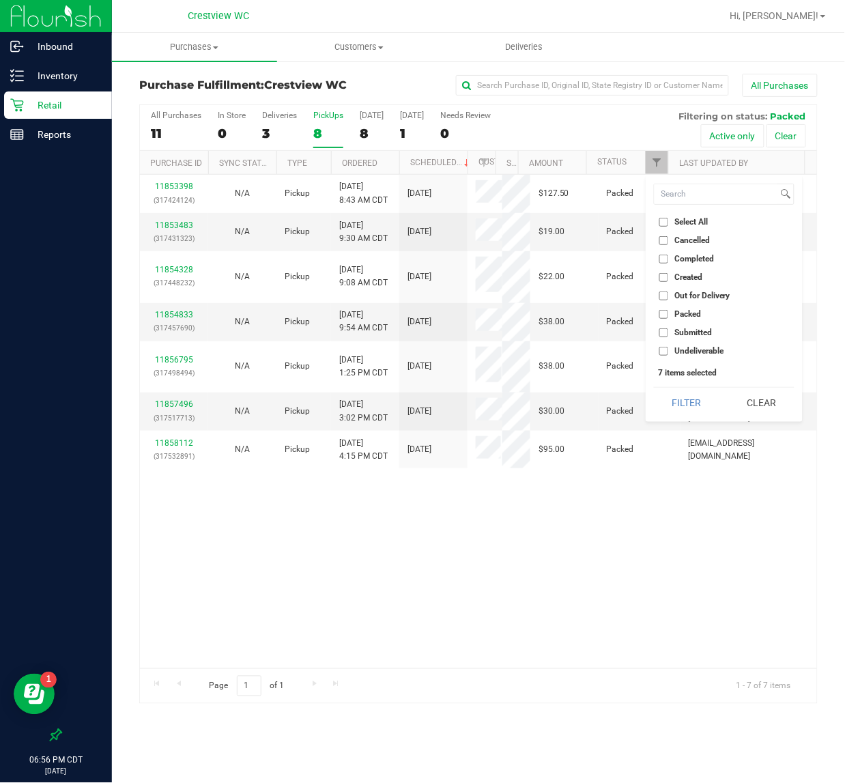
checkbox input "false"
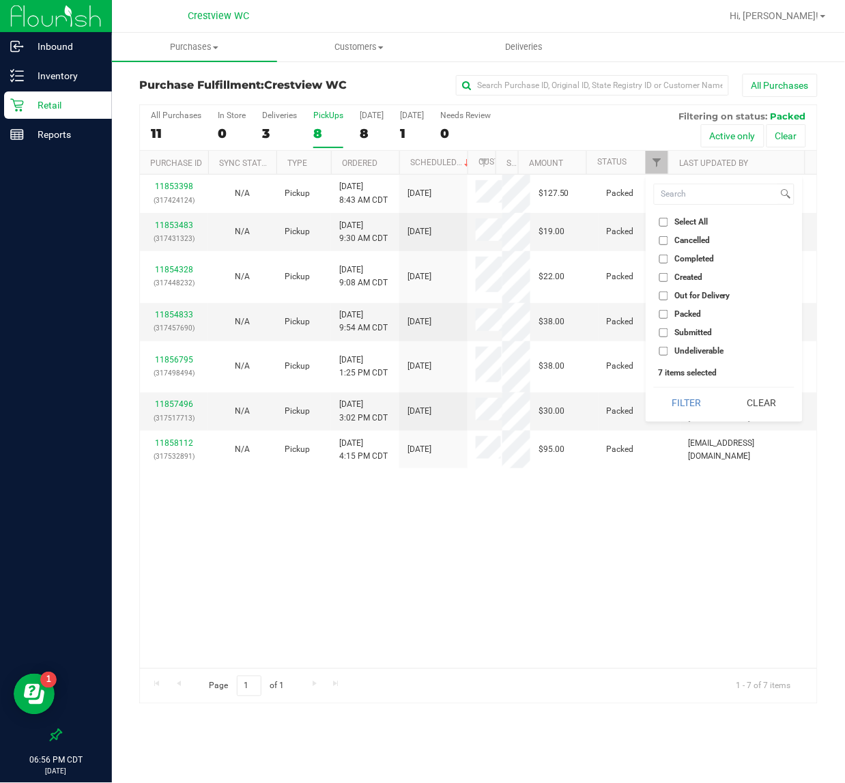
checkbox input "false"
click at [657, 333] on li "Submitted" at bounding box center [724, 333] width 141 height 14
click at [666, 331] on input "Submitted" at bounding box center [664, 332] width 9 height 9
checkbox input "true"
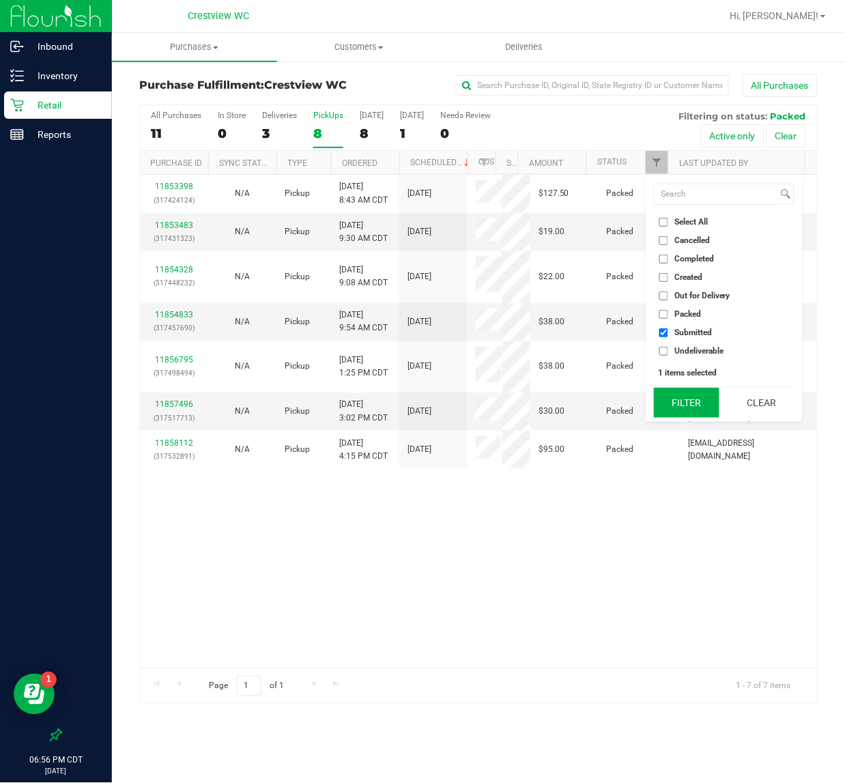
click at [676, 412] on button "Filter" at bounding box center [687, 403] width 66 height 30
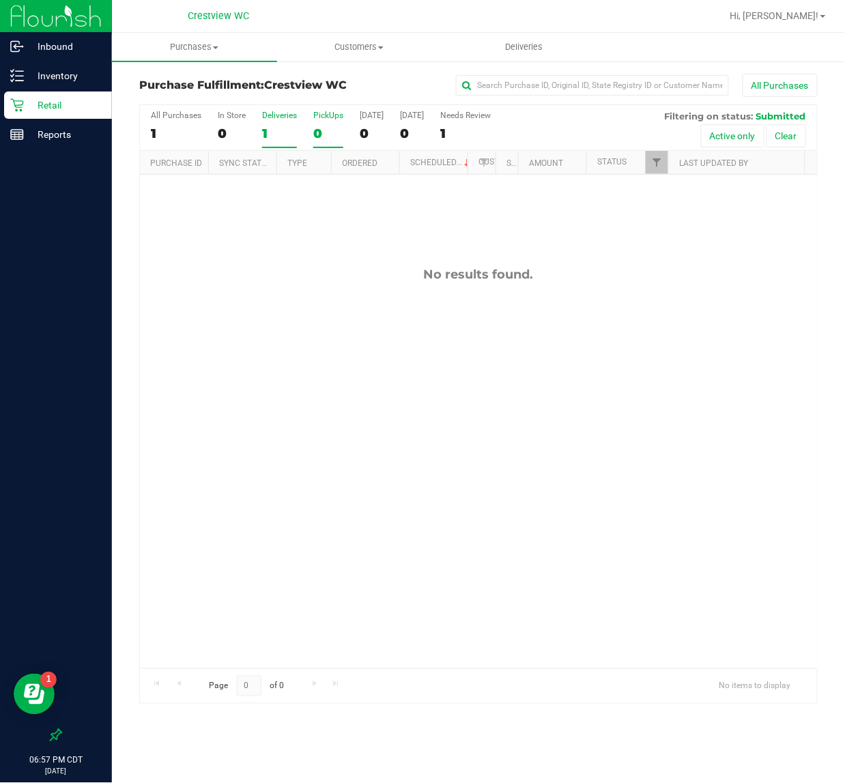
click at [268, 127] on div "1" at bounding box center [279, 134] width 35 height 16
click at [0, 0] on input "Deliveries 1" at bounding box center [0, 0] width 0 height 0
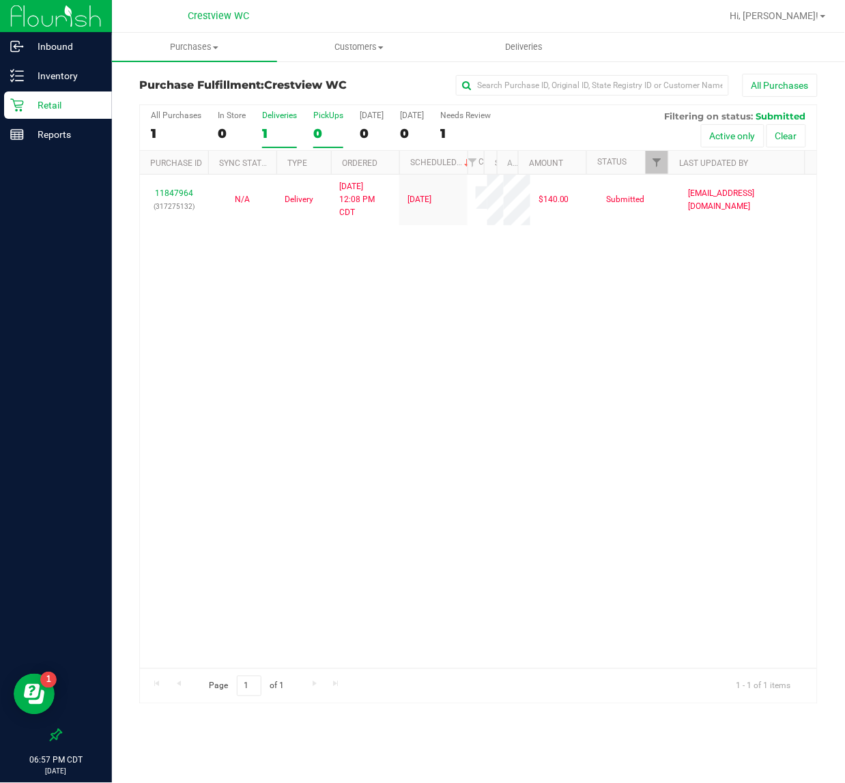
click at [324, 124] on label "PickUps 0" at bounding box center [328, 130] width 30 height 38
click at [0, 0] on input "PickUps 0" at bounding box center [0, 0] width 0 height 0
click at [323, 128] on div "0" at bounding box center [328, 134] width 30 height 16
click at [0, 0] on input "PickUps 0" at bounding box center [0, 0] width 0 height 0
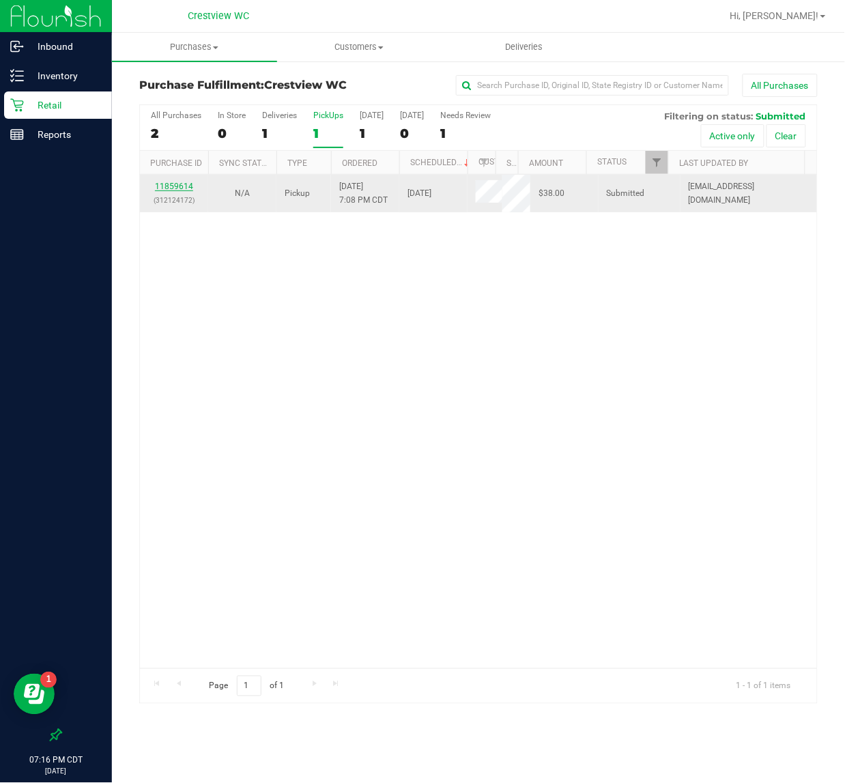
click at [182, 191] on link "11859614" at bounding box center [174, 187] width 38 height 10
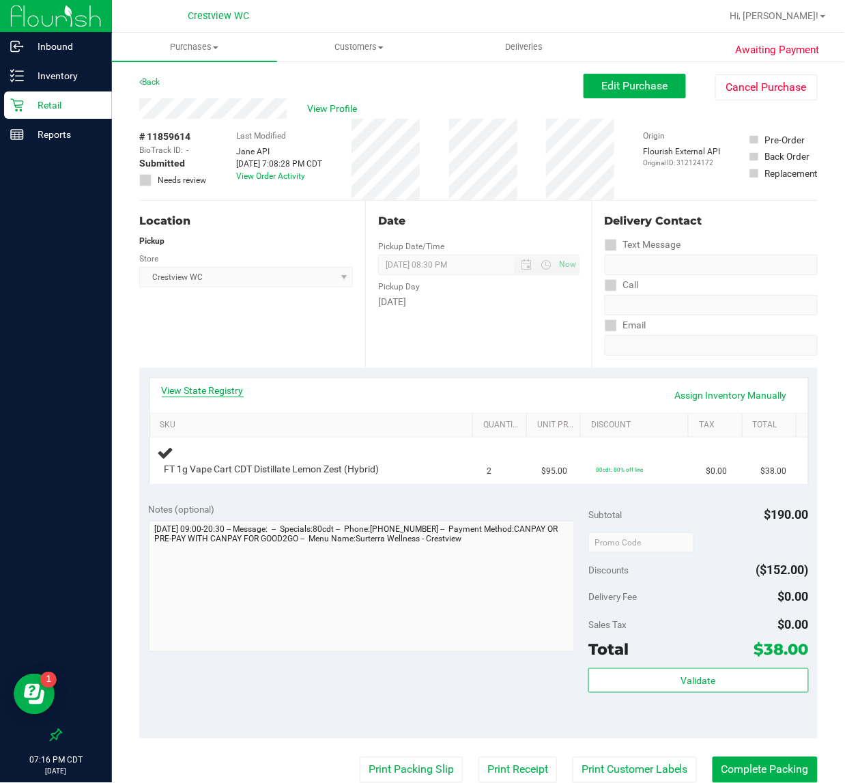
click at [202, 391] on link "View State Registry" at bounding box center [203, 391] width 82 height 14
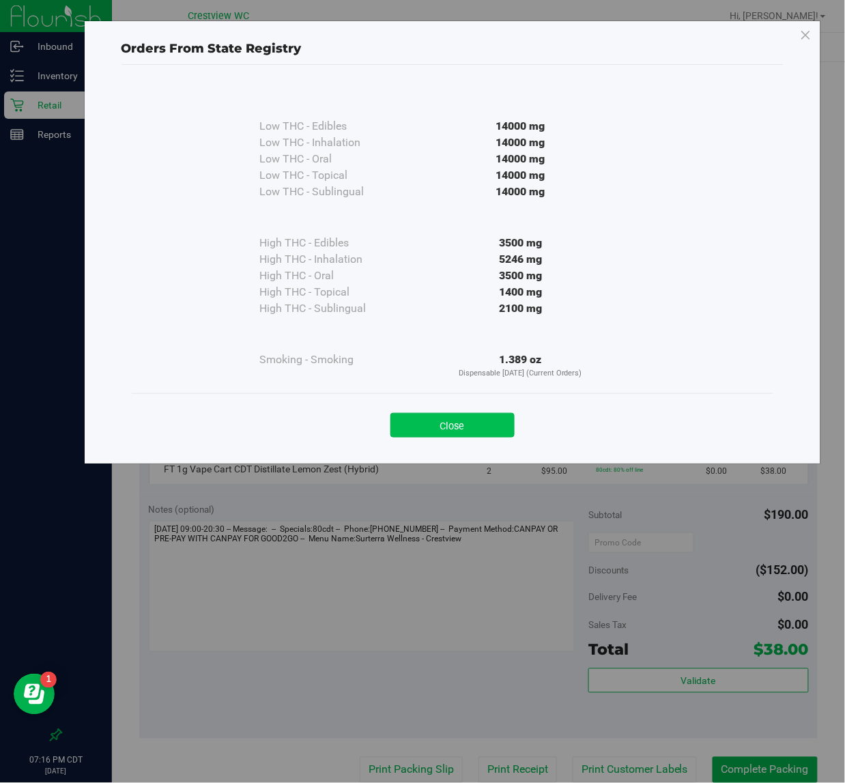
click at [415, 422] on button "Close" at bounding box center [453, 425] width 124 height 25
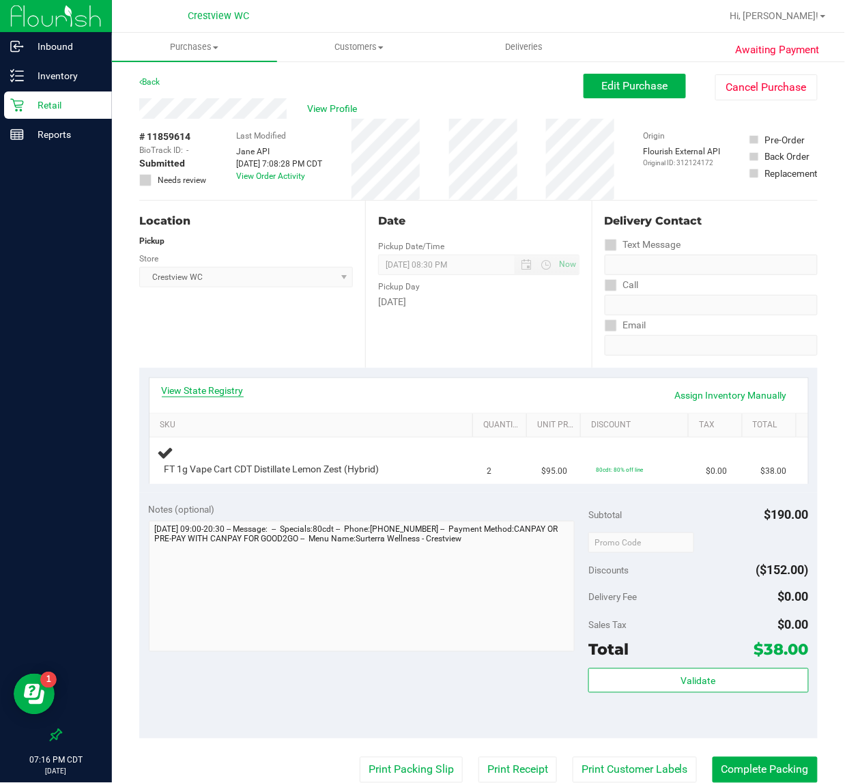
click at [219, 386] on link "View State Registry" at bounding box center [203, 391] width 82 height 14
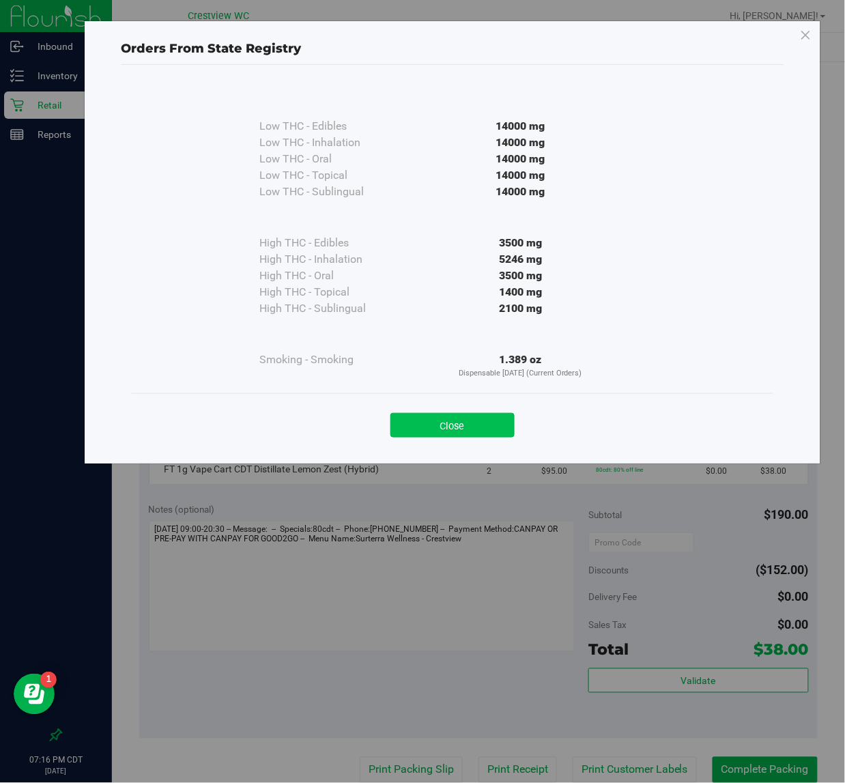
click at [466, 435] on button "Close" at bounding box center [453, 425] width 124 height 25
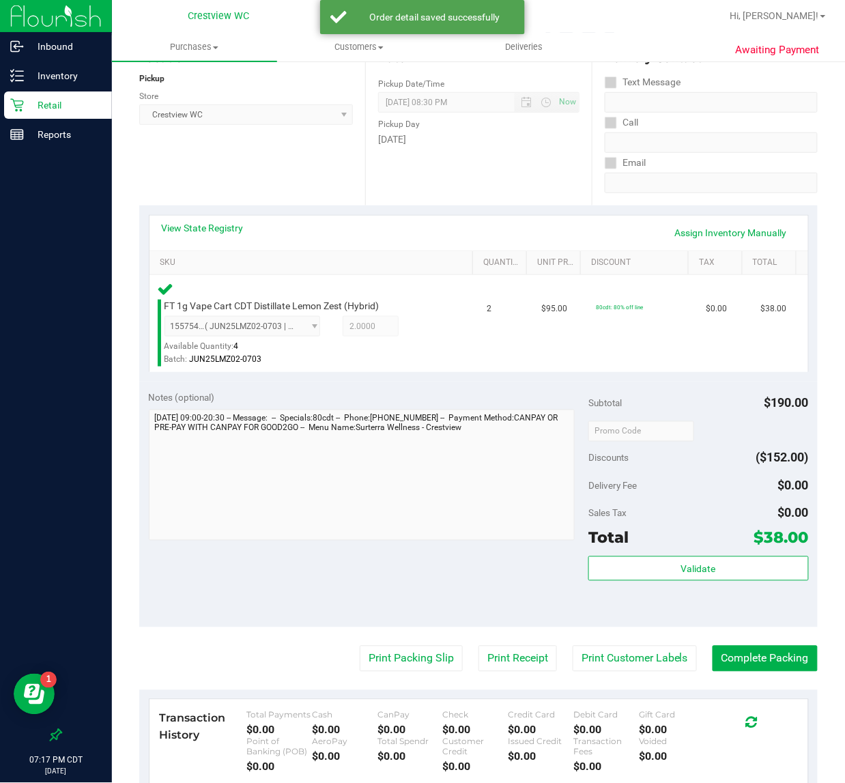
scroll to position [256, 0]
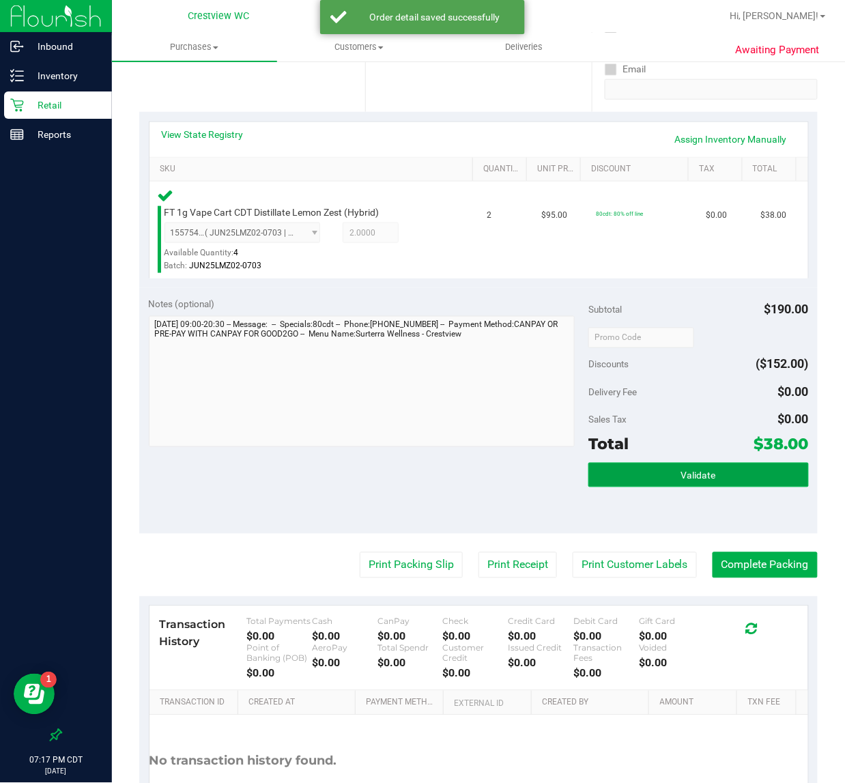
click at [682, 471] on span "Validate" at bounding box center [699, 476] width 35 height 11
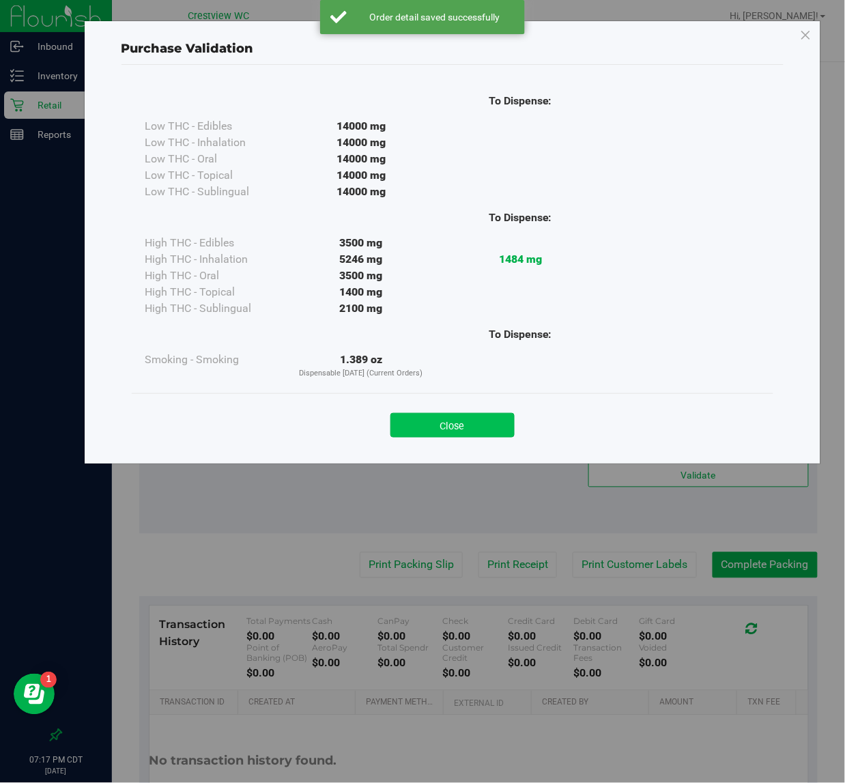
click at [465, 417] on button "Close" at bounding box center [453, 425] width 124 height 25
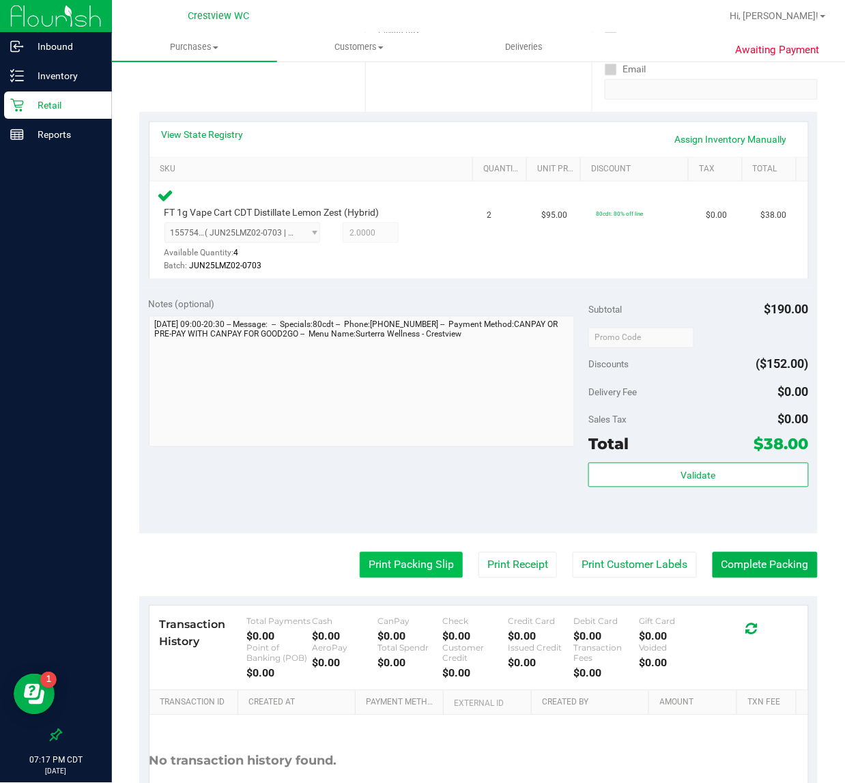
click at [403, 565] on button "Print Packing Slip" at bounding box center [411, 565] width 103 height 26
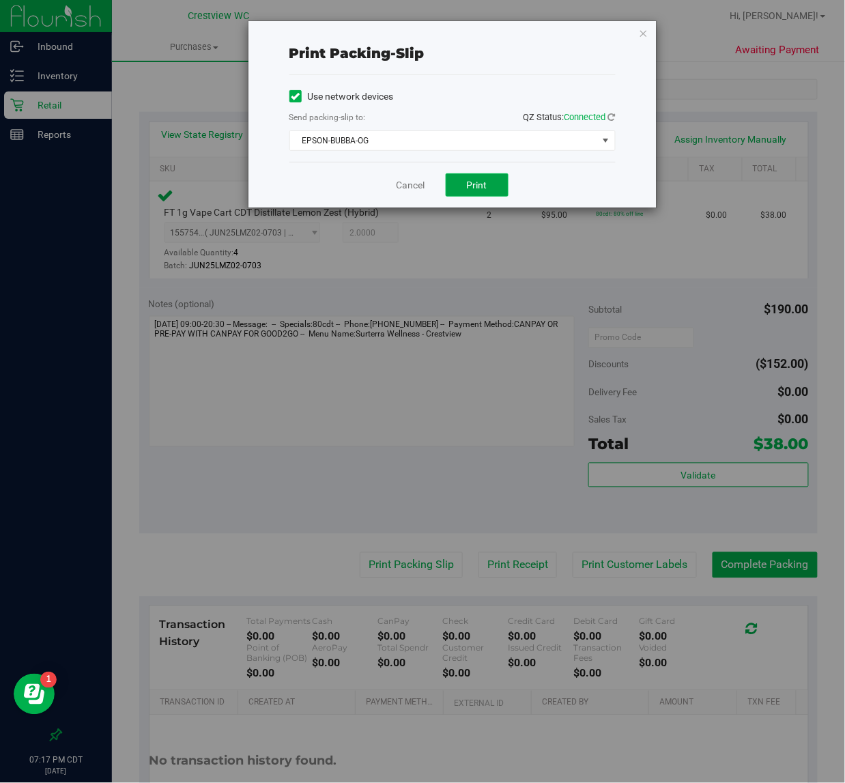
click at [472, 190] on span "Print" at bounding box center [477, 185] width 20 height 11
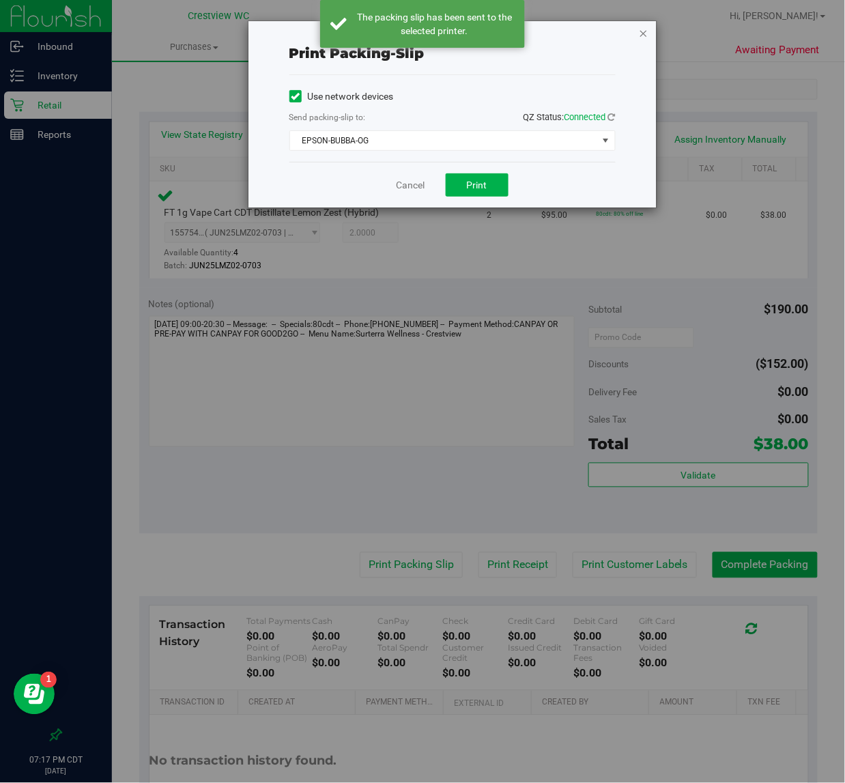
click at [644, 28] on icon "button" at bounding box center [644, 33] width 10 height 16
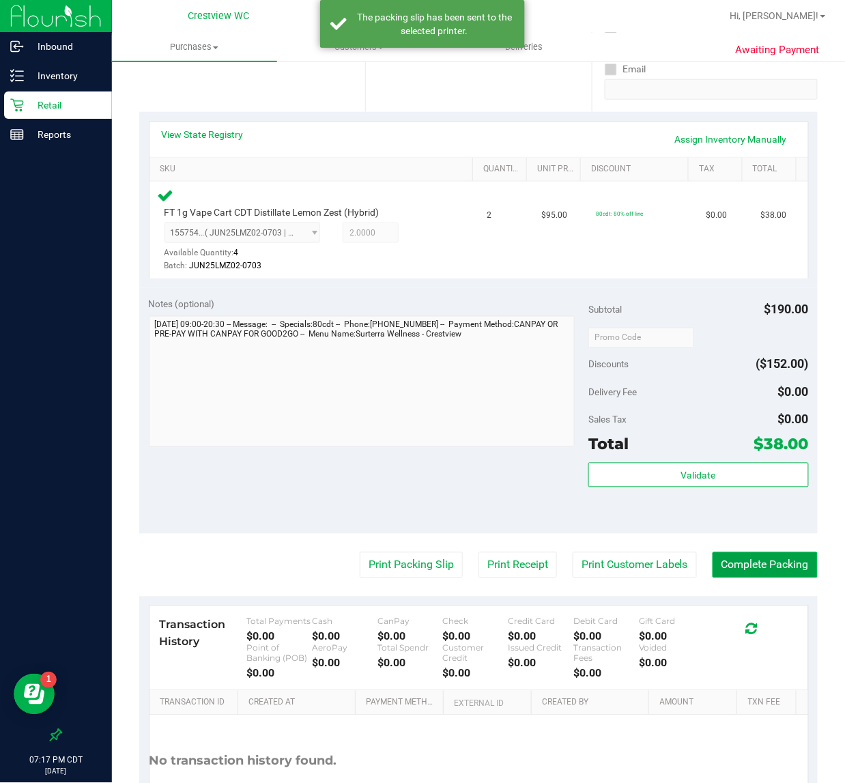
drag, startPoint x: 721, startPoint y: 563, endPoint x: 721, endPoint y: 571, distance: 7.5
click at [721, 564] on button "Complete Packing" at bounding box center [765, 565] width 105 height 26
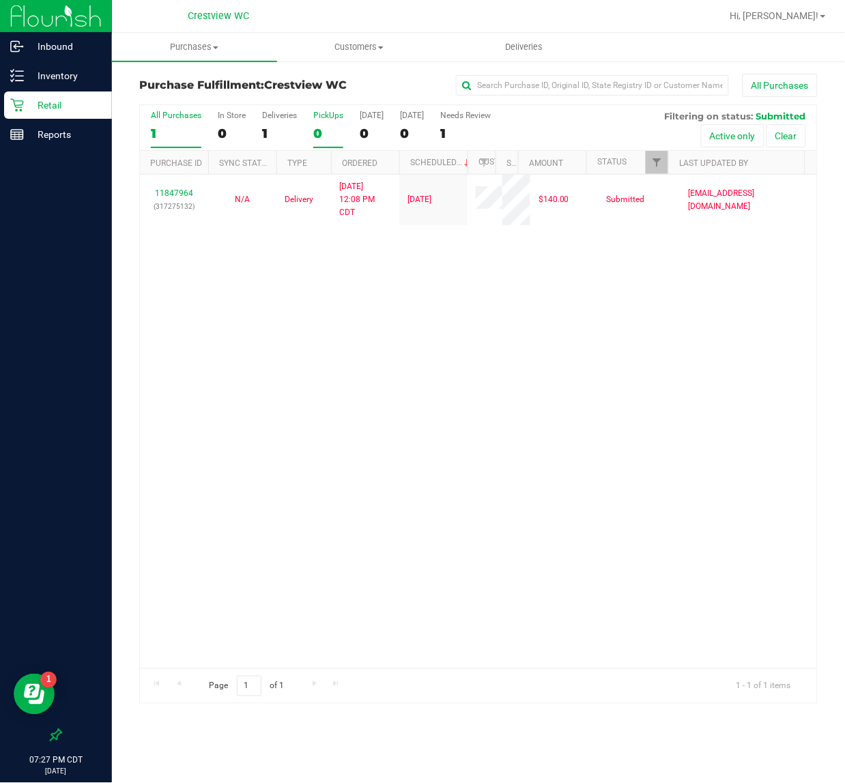
click at [319, 128] on div "0" at bounding box center [328, 134] width 30 height 16
click at [0, 0] on input "PickUps 0" at bounding box center [0, 0] width 0 height 0
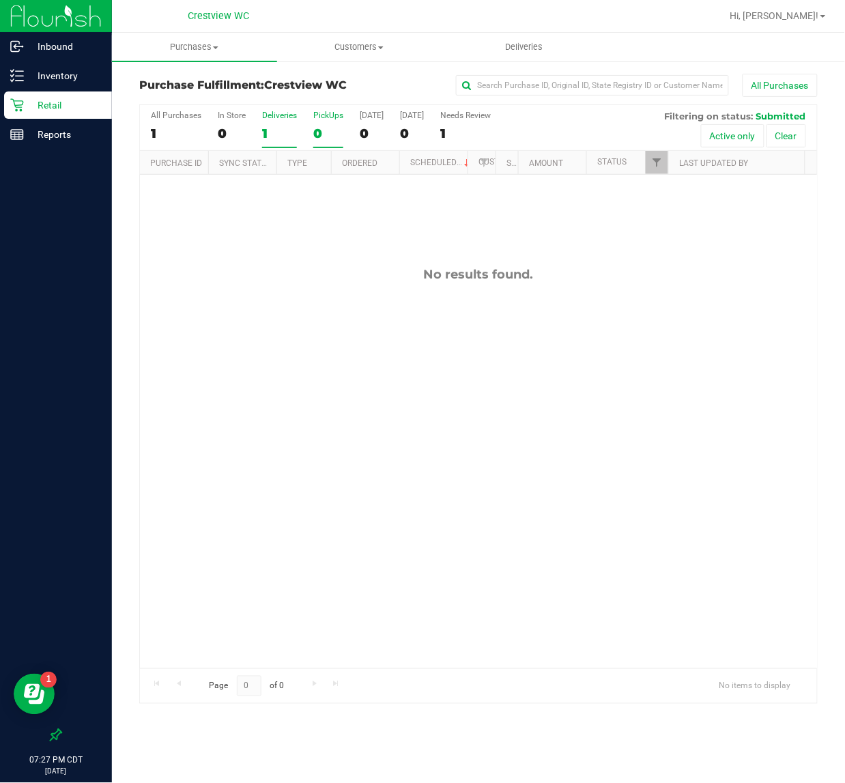
click at [270, 142] on label "Deliveries 1" at bounding box center [279, 130] width 35 height 38
click at [0, 0] on input "Deliveries 1" at bounding box center [0, 0] width 0 height 0
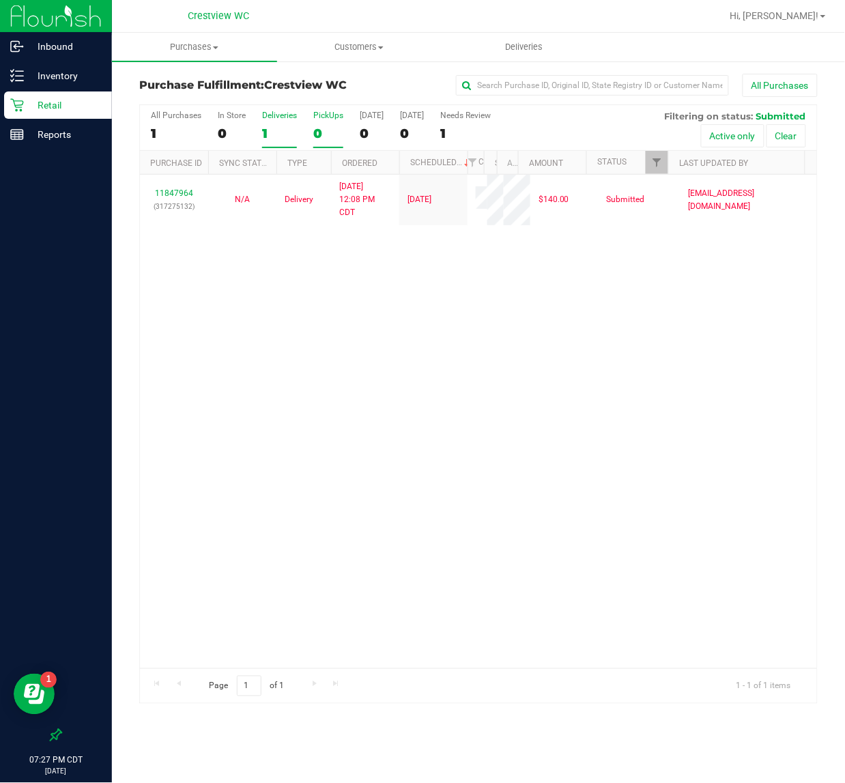
click at [328, 128] on div "0" at bounding box center [328, 134] width 30 height 16
click at [0, 0] on input "PickUps 0" at bounding box center [0, 0] width 0 height 0
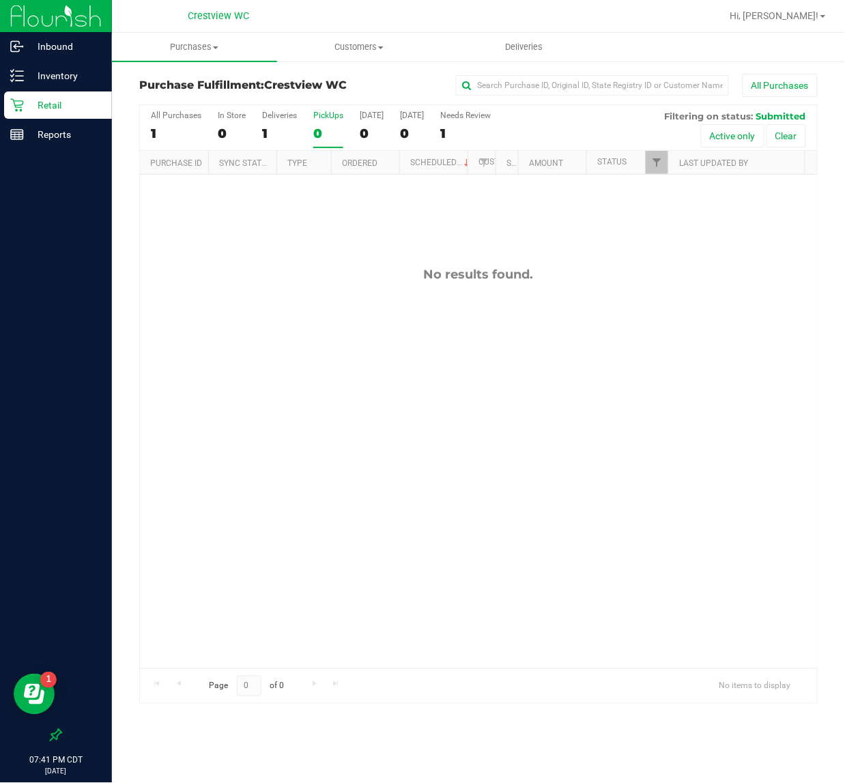
click at [319, 121] on label "PickUps 0" at bounding box center [328, 130] width 30 height 38
click at [285, 130] on div "1" at bounding box center [279, 134] width 35 height 16
click at [0, 0] on input "Deliveries 1" at bounding box center [0, 0] width 0 height 0
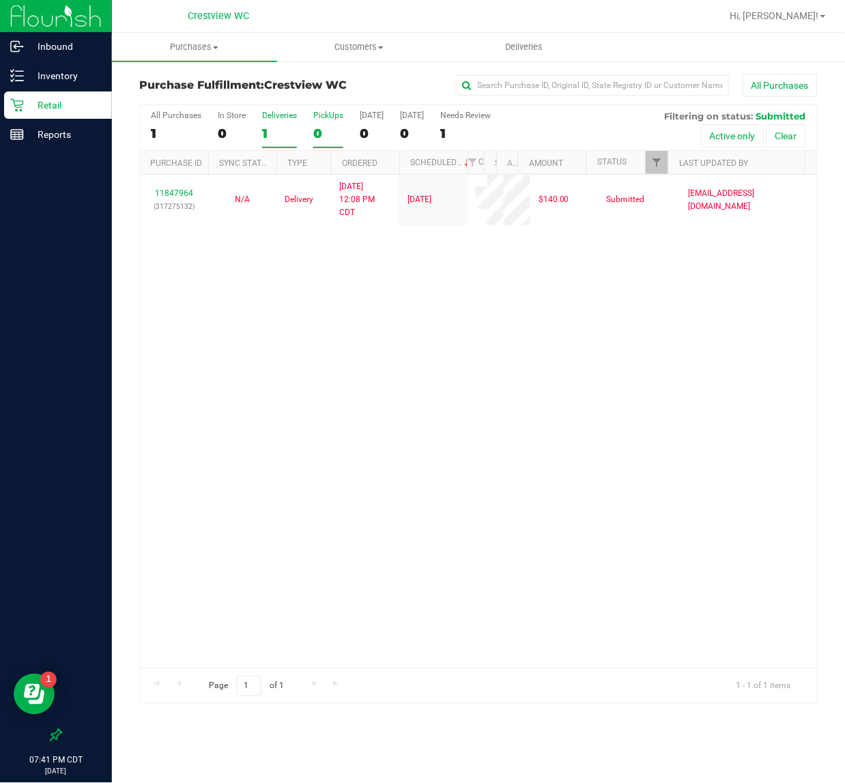
click at [326, 130] on div "0" at bounding box center [328, 134] width 30 height 16
click at [0, 0] on input "PickUps 0" at bounding box center [0, 0] width 0 height 0
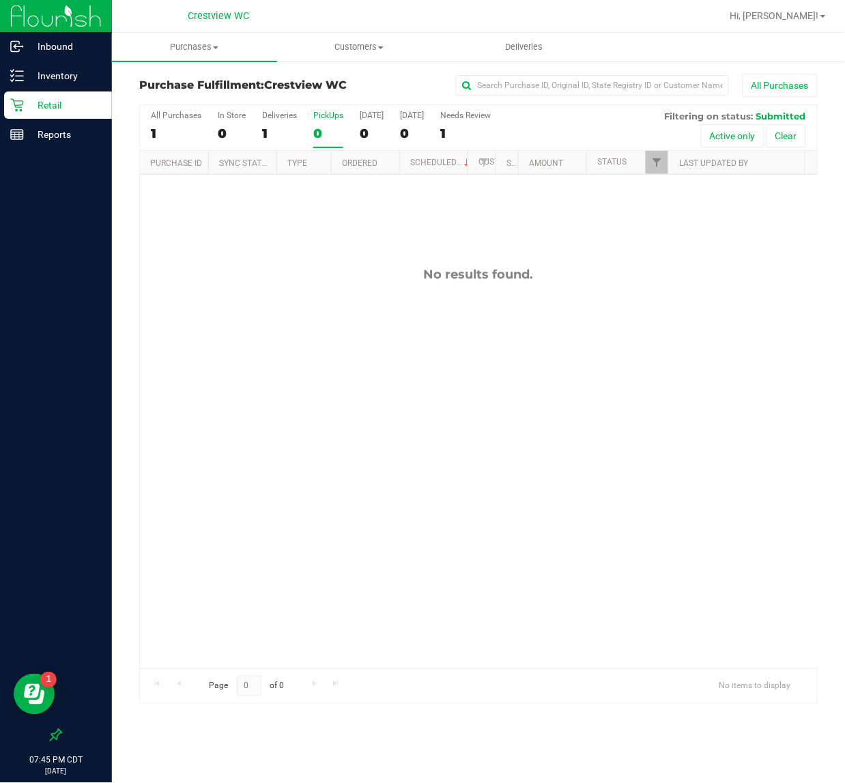
click at [315, 137] on div "0" at bounding box center [328, 134] width 30 height 16
click at [0, 0] on input "PickUps 0" at bounding box center [0, 0] width 0 height 0
click at [281, 116] on div "Deliveries" at bounding box center [279, 116] width 35 height 10
click at [0, 0] on input "Deliveries 1" at bounding box center [0, 0] width 0 height 0
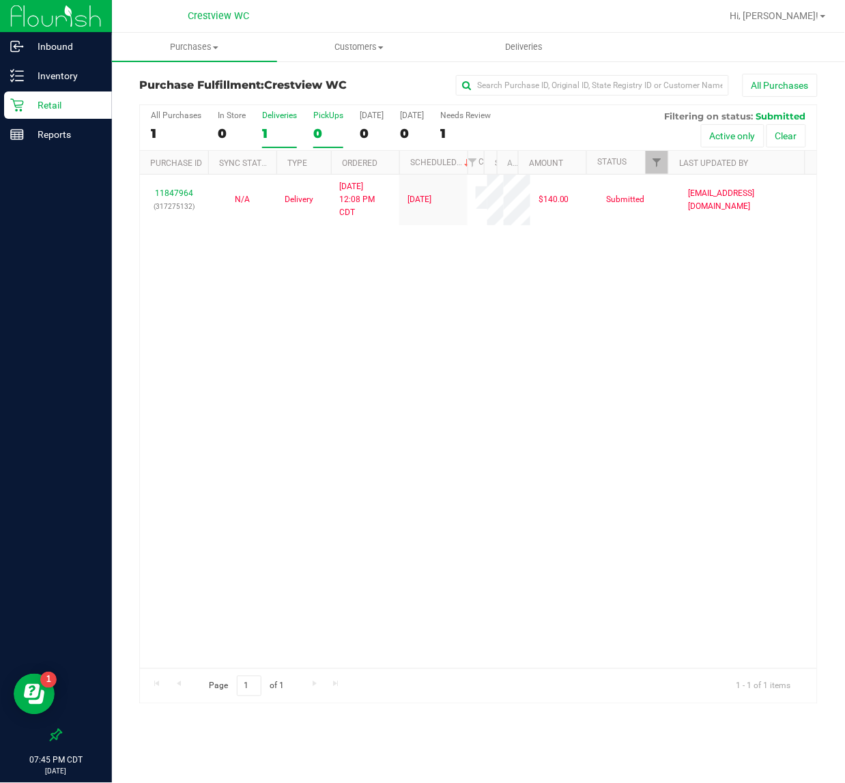
click at [326, 128] on div "0" at bounding box center [328, 134] width 30 height 16
click at [0, 0] on input "PickUps 0" at bounding box center [0, 0] width 0 height 0
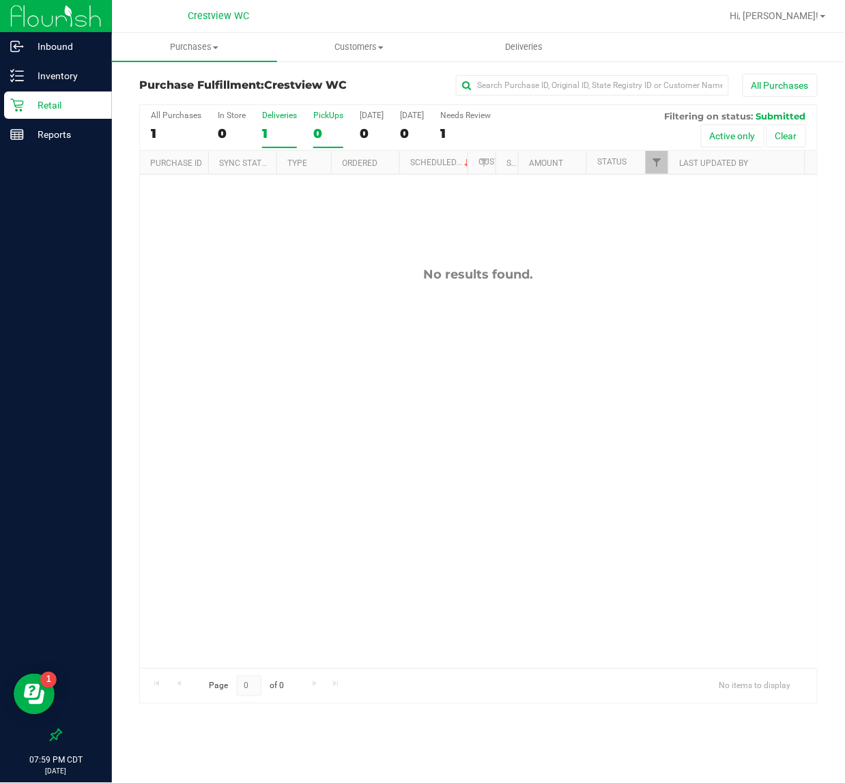
click at [280, 126] on div "1" at bounding box center [279, 134] width 35 height 16
click at [0, 0] on input "Deliveries 1" at bounding box center [0, 0] width 0 height 0
click at [320, 124] on label "PickUps 0" at bounding box center [328, 130] width 30 height 38
click at [0, 0] on input "PickUps 0" at bounding box center [0, 0] width 0 height 0
click at [661, 165] on span "Filter" at bounding box center [656, 162] width 11 height 11
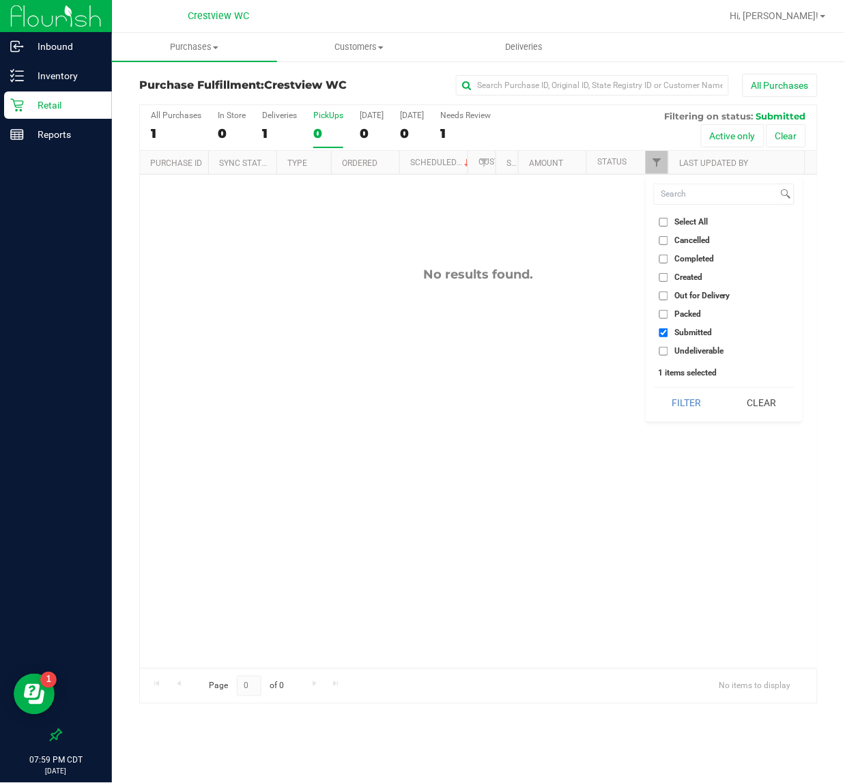
click at [662, 219] on input "Select All" at bounding box center [664, 222] width 9 height 9
checkbox input "true"
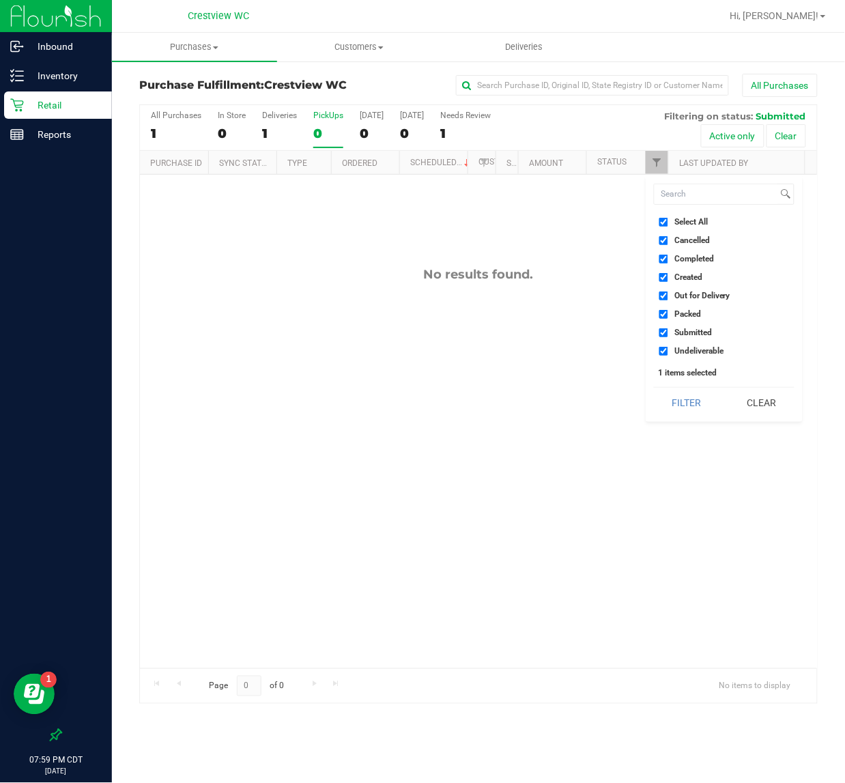
checkbox input "true"
click at [662, 219] on input "Select All" at bounding box center [664, 222] width 9 height 9
checkbox input "false"
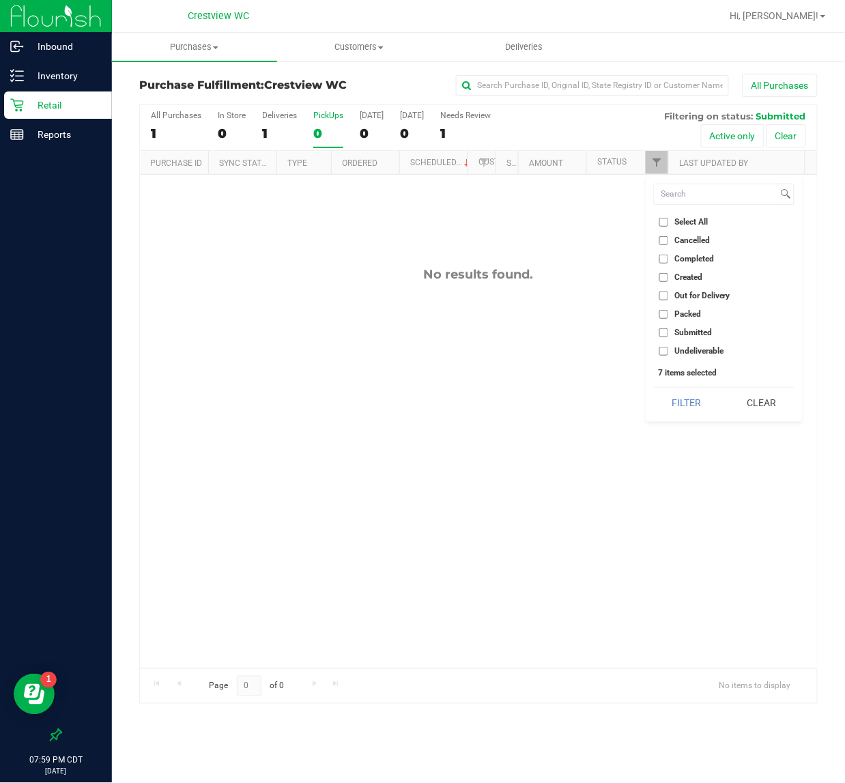
checkbox input "false"
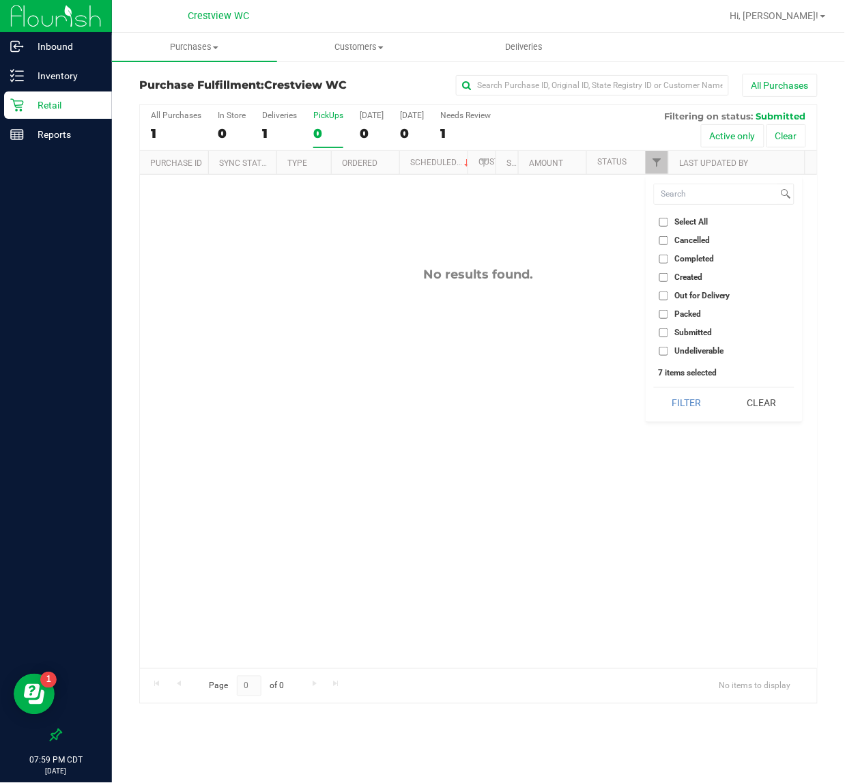
checkbox input "false"
click at [664, 314] on input "Packed" at bounding box center [664, 314] width 9 height 9
checkbox input "true"
click at [673, 397] on button "Filter" at bounding box center [687, 403] width 66 height 30
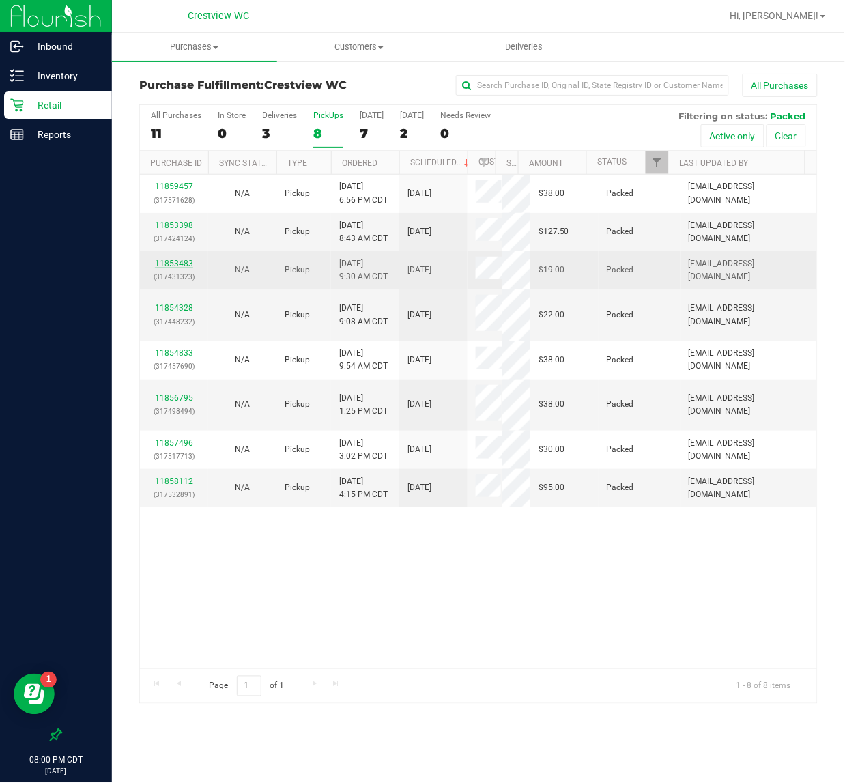
click at [165, 266] on link "11853483" at bounding box center [174, 264] width 38 height 10
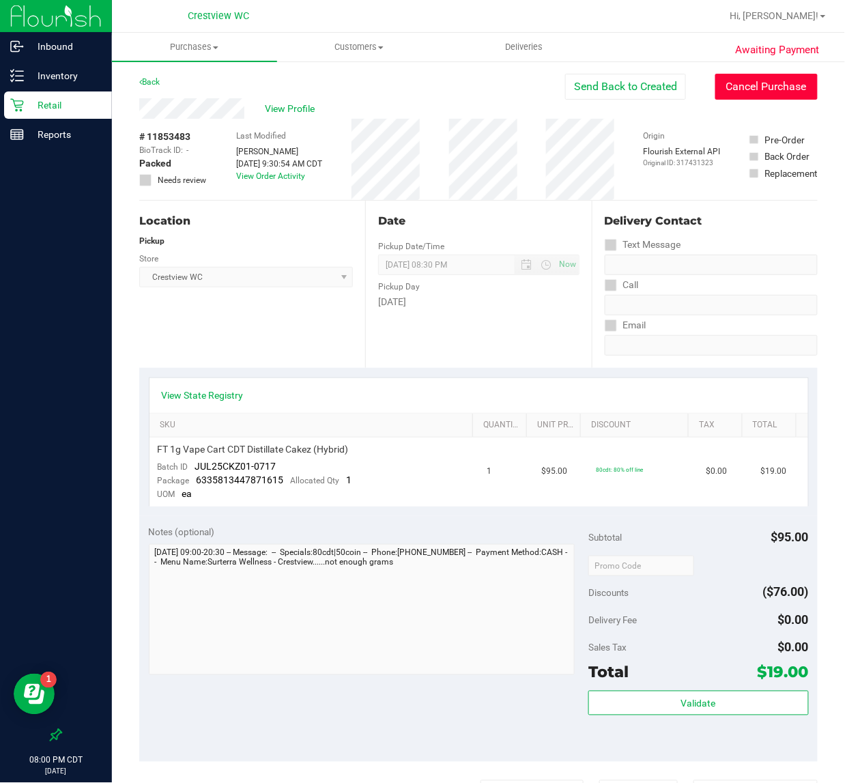
click at [721, 79] on button "Cancel Purchase" at bounding box center [767, 87] width 102 height 26
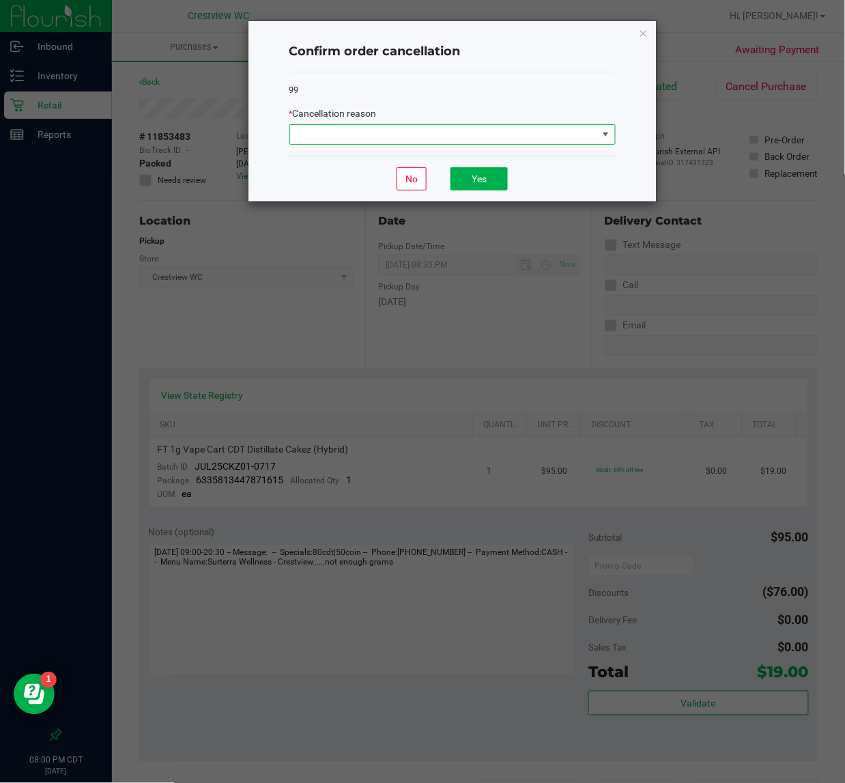
click at [427, 134] on span at bounding box center [444, 134] width 308 height 19
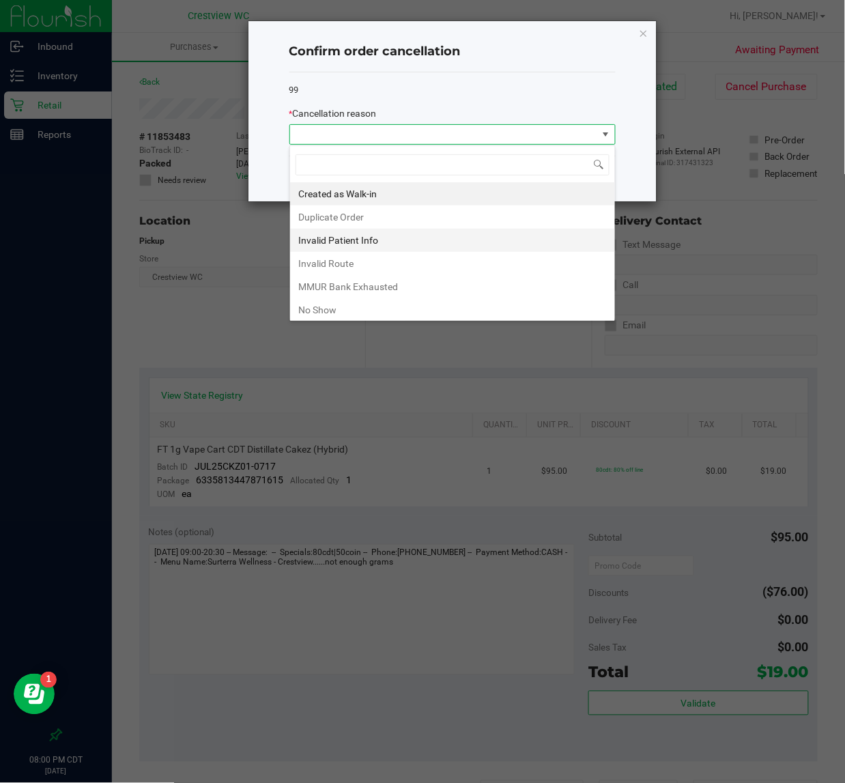
scroll to position [21, 326]
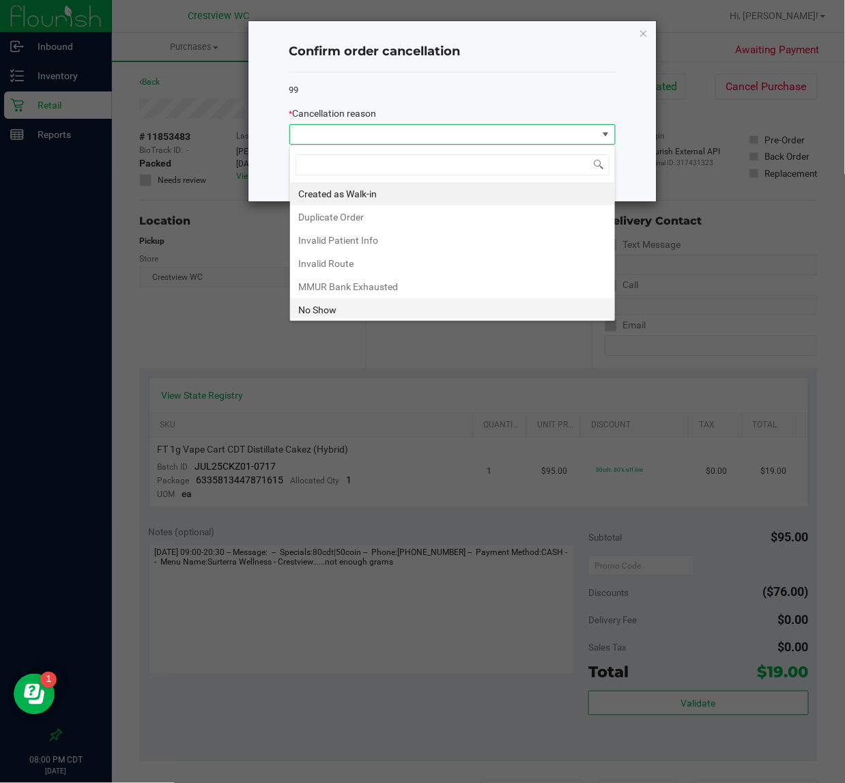
click at [315, 308] on li "No Show" at bounding box center [452, 309] width 325 height 23
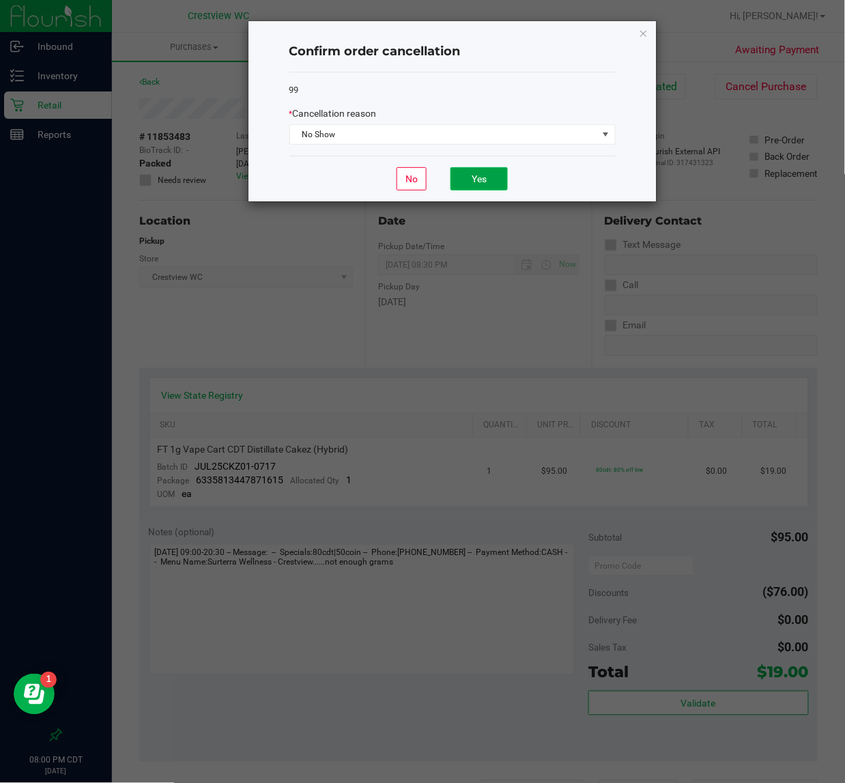
click at [464, 183] on button "Yes" at bounding box center [479, 178] width 57 height 23
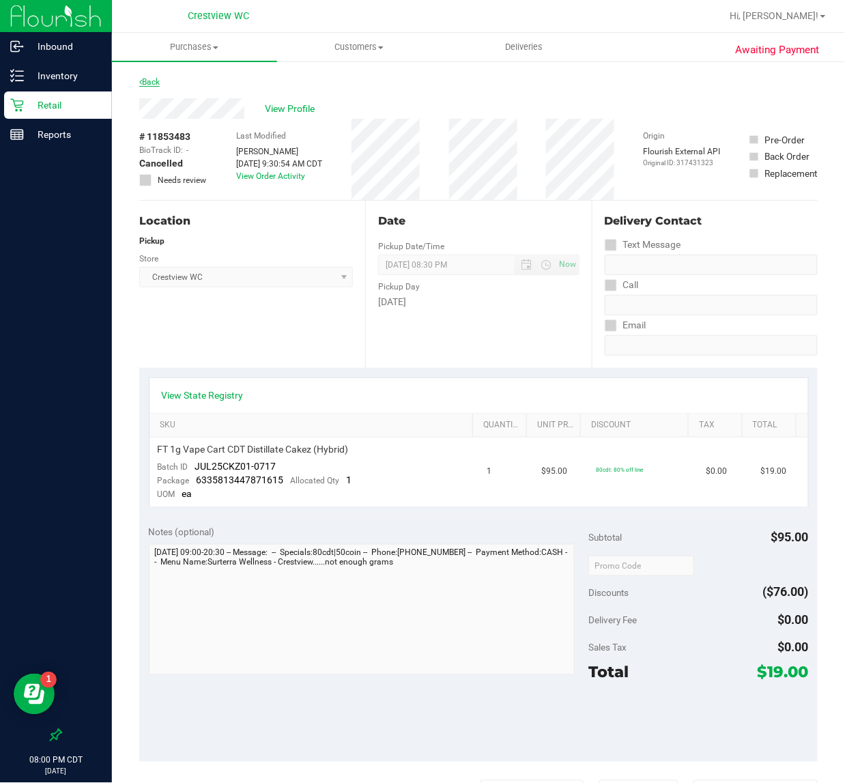
click at [158, 81] on link "Back" at bounding box center [149, 82] width 20 height 10
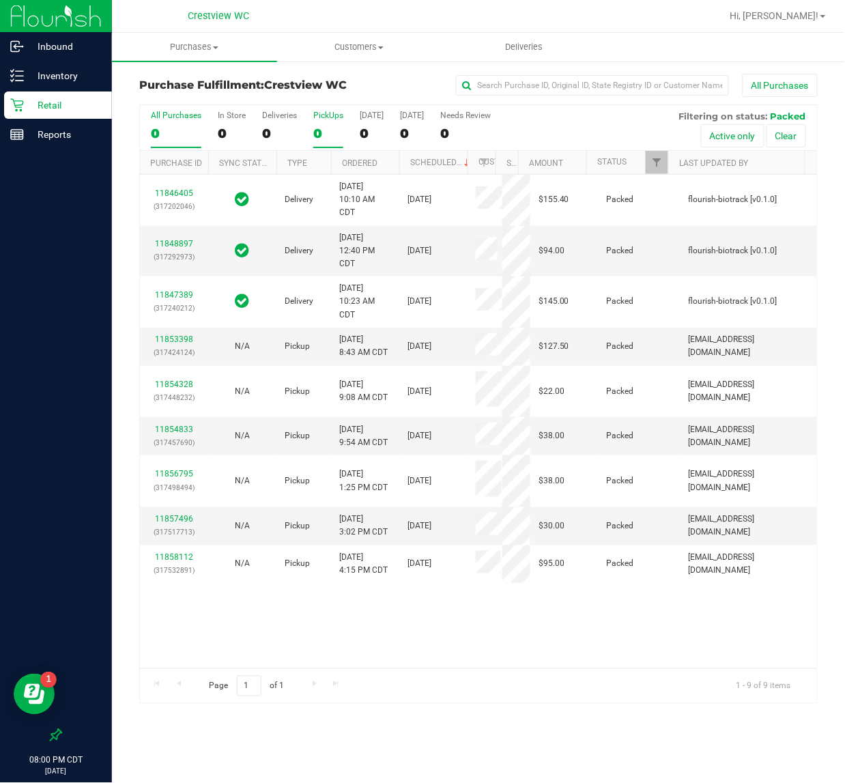
click at [328, 115] on div "PickUps" at bounding box center [328, 116] width 30 height 10
click at [0, 0] on input "PickUps 0" at bounding box center [0, 0] width 0 height 0
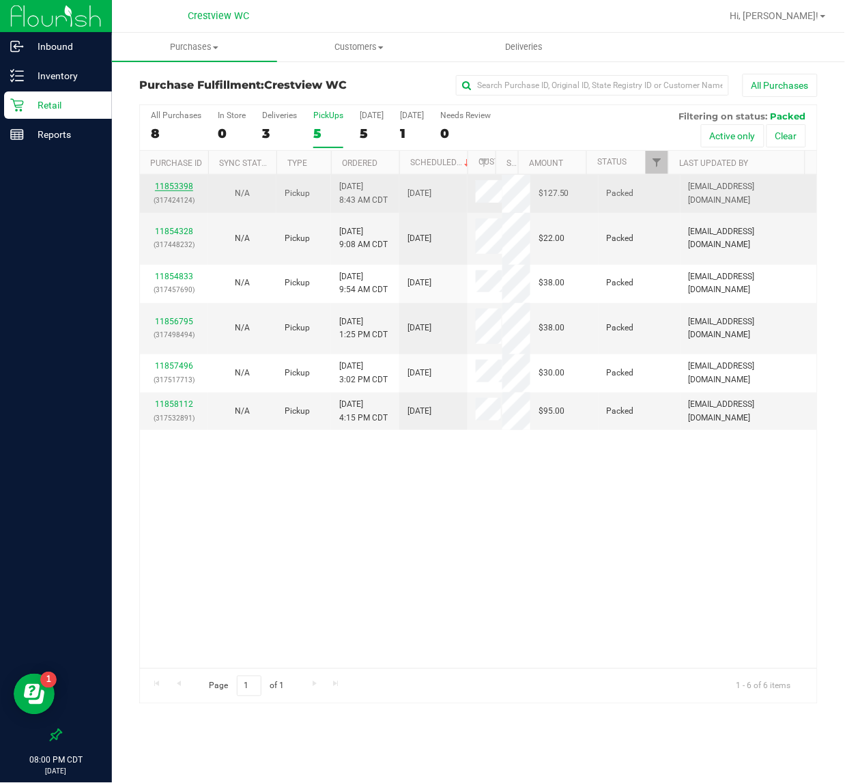
click at [183, 188] on link "11853398" at bounding box center [174, 187] width 38 height 10
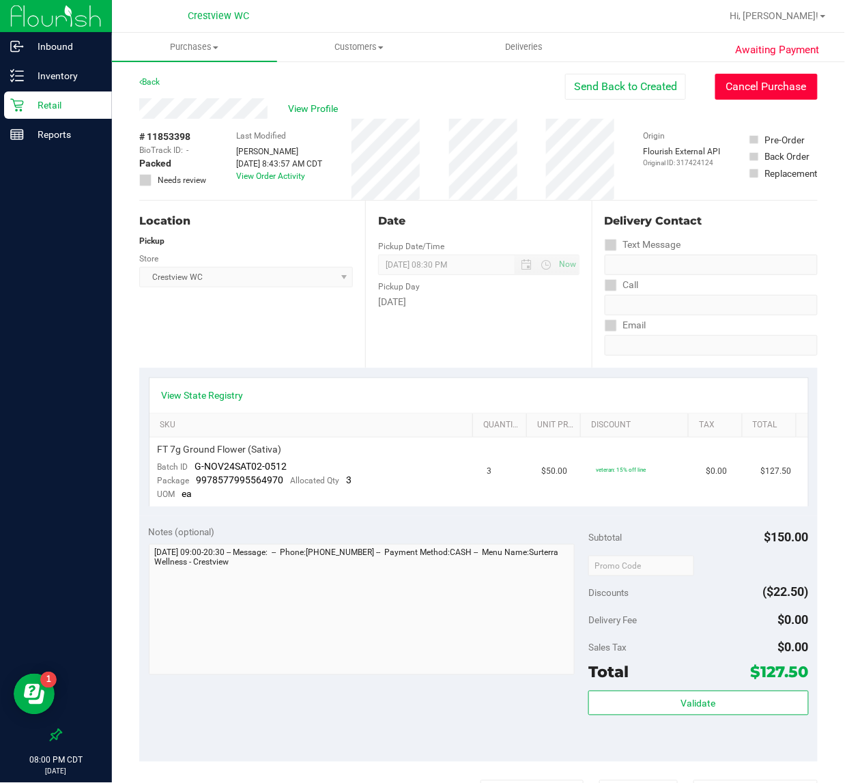
click at [745, 77] on button "Cancel Purchase" at bounding box center [767, 87] width 102 height 26
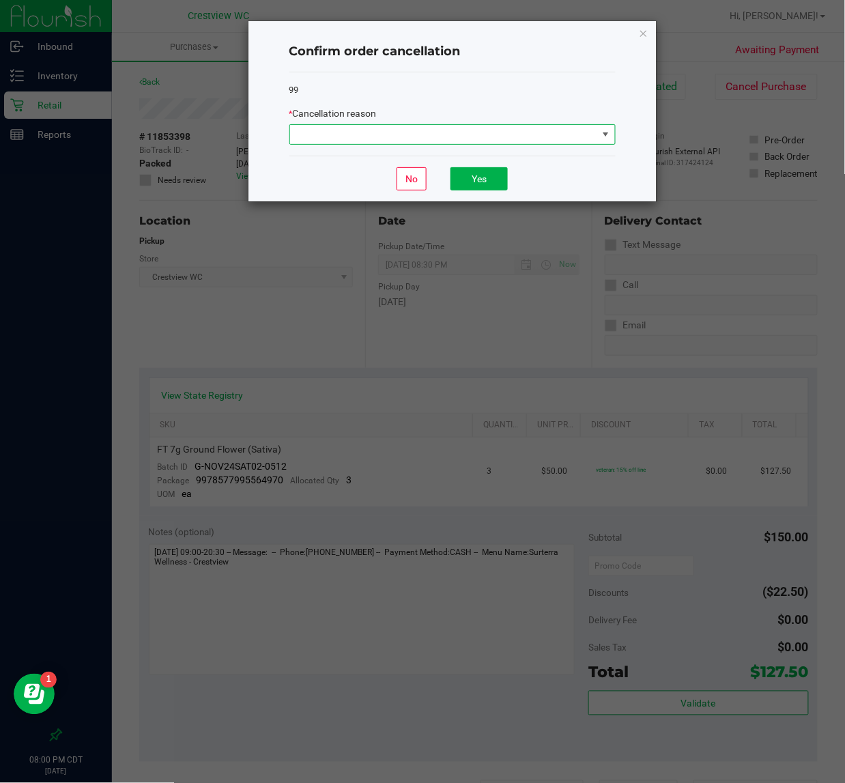
click at [461, 128] on span at bounding box center [444, 134] width 308 height 19
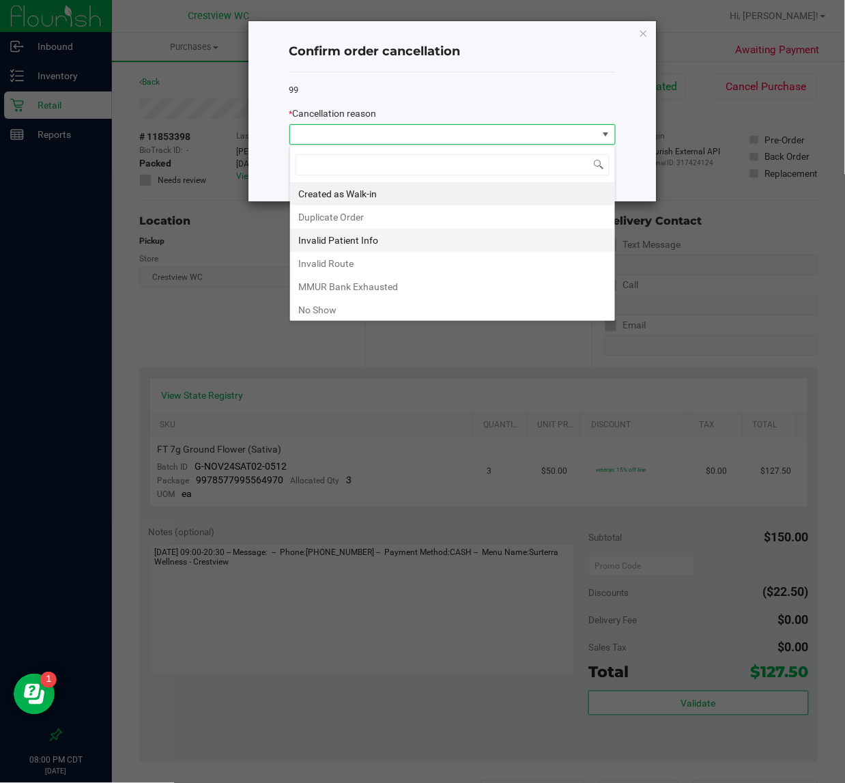
scroll to position [21, 326]
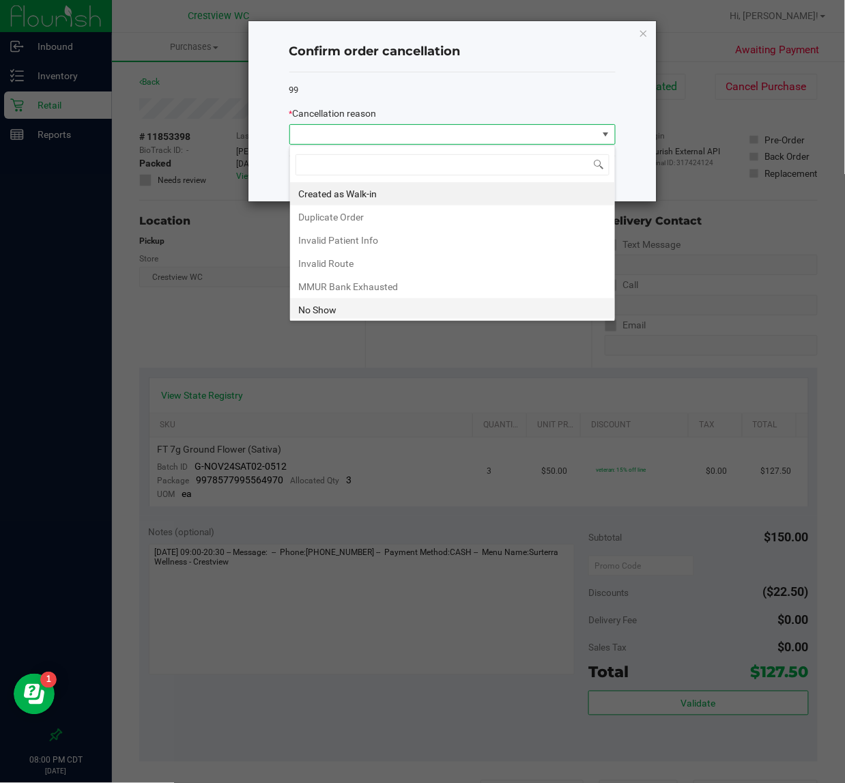
click at [322, 309] on li "No Show" at bounding box center [452, 309] width 325 height 23
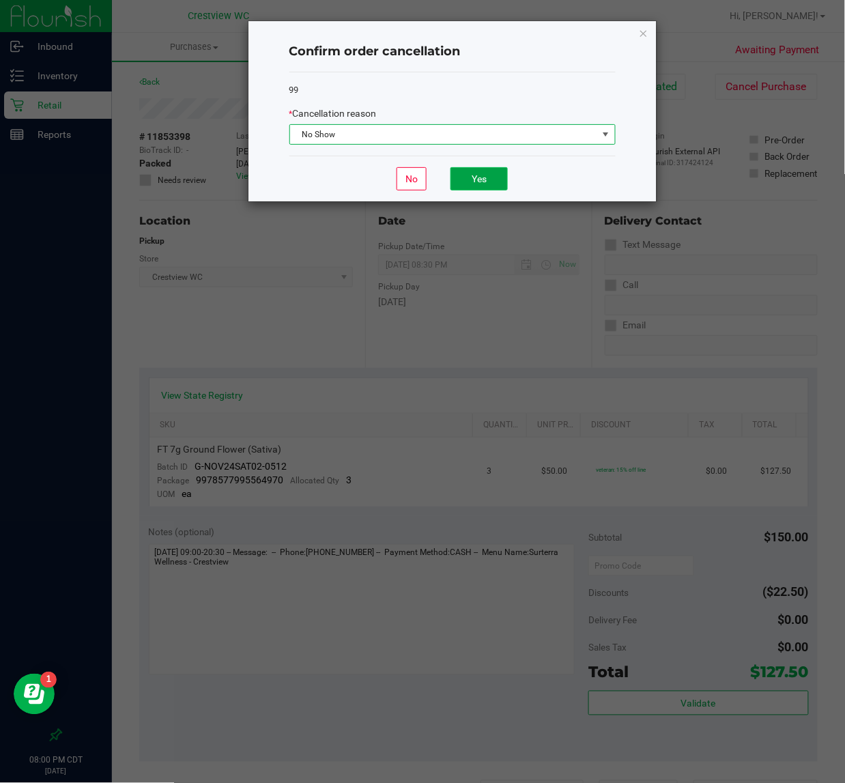
click at [479, 182] on button "Yes" at bounding box center [479, 178] width 57 height 23
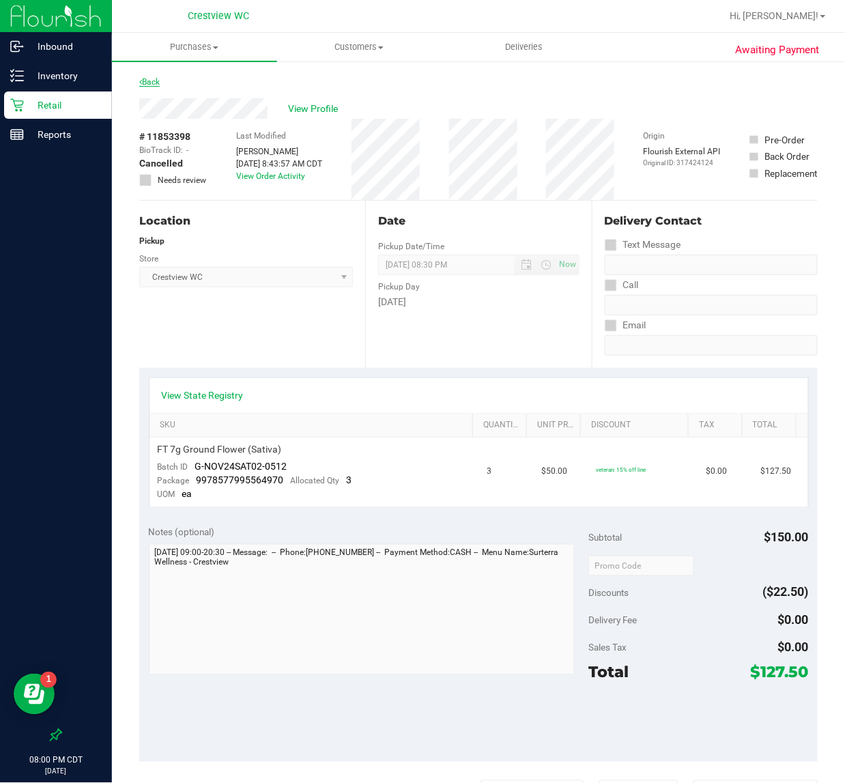
click at [149, 80] on link "Back" at bounding box center [149, 82] width 20 height 10
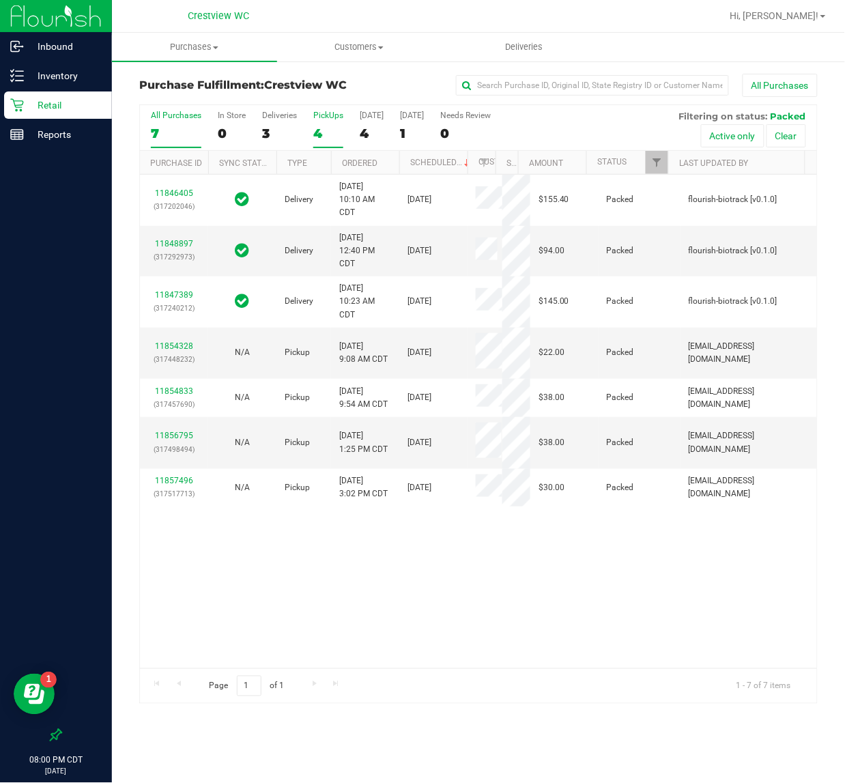
click at [320, 120] on label "PickUps 4" at bounding box center [328, 130] width 30 height 38
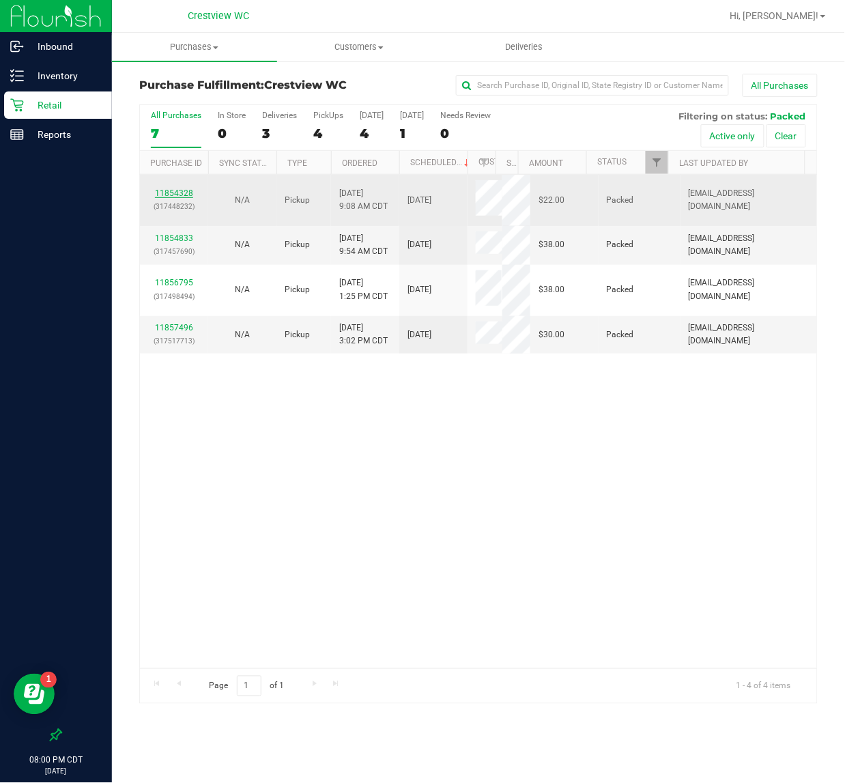
click at [174, 193] on link "11854328" at bounding box center [174, 193] width 38 height 10
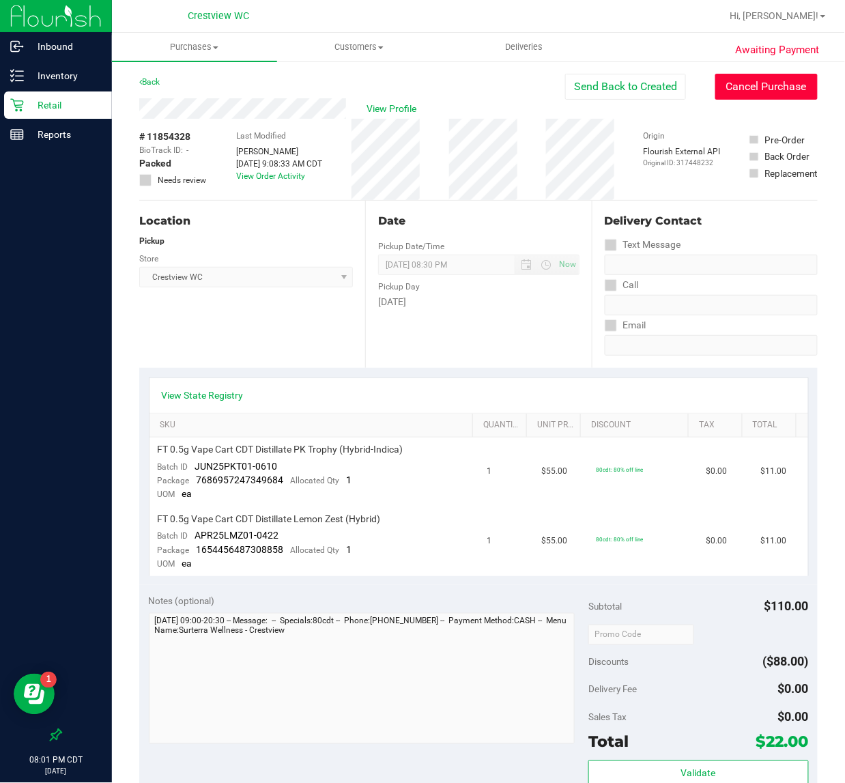
click at [732, 80] on button "Cancel Purchase" at bounding box center [767, 87] width 102 height 26
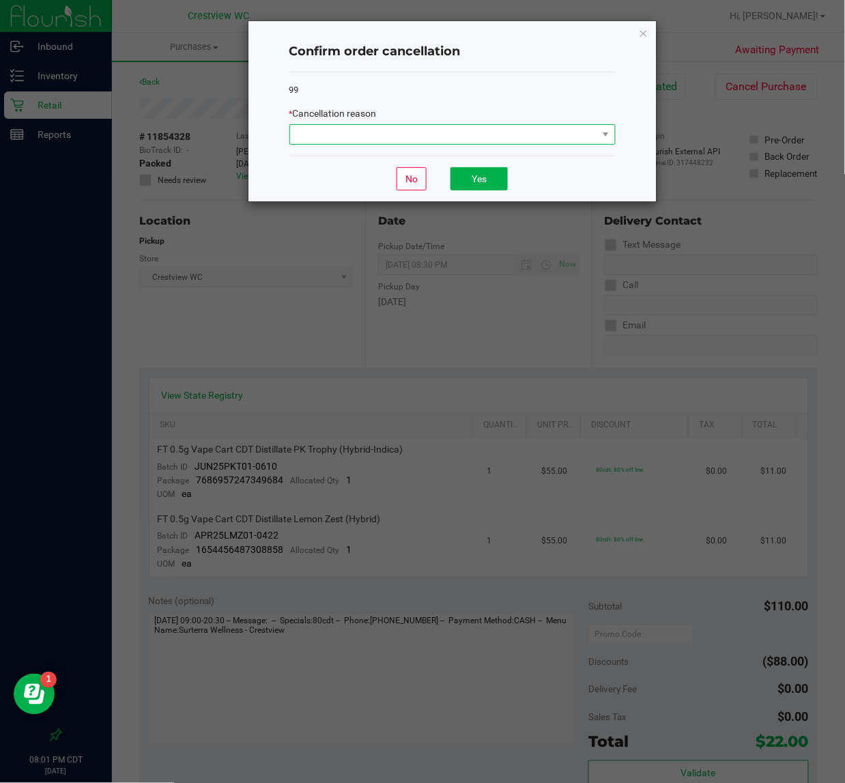
click at [367, 135] on span at bounding box center [444, 134] width 308 height 19
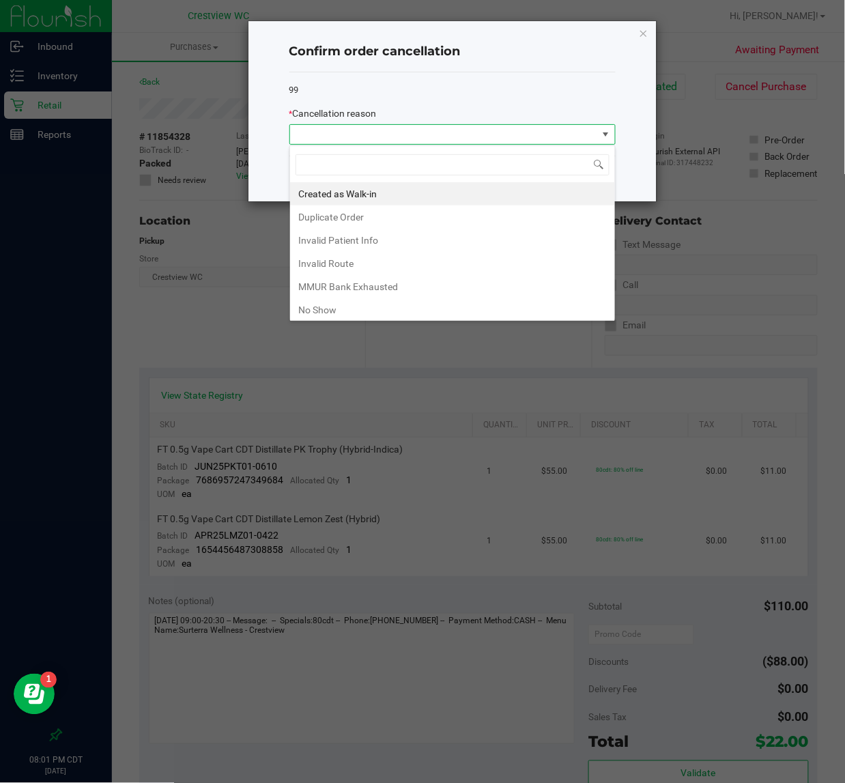
scroll to position [21, 326]
click at [323, 311] on li "No Show" at bounding box center [452, 309] width 325 height 23
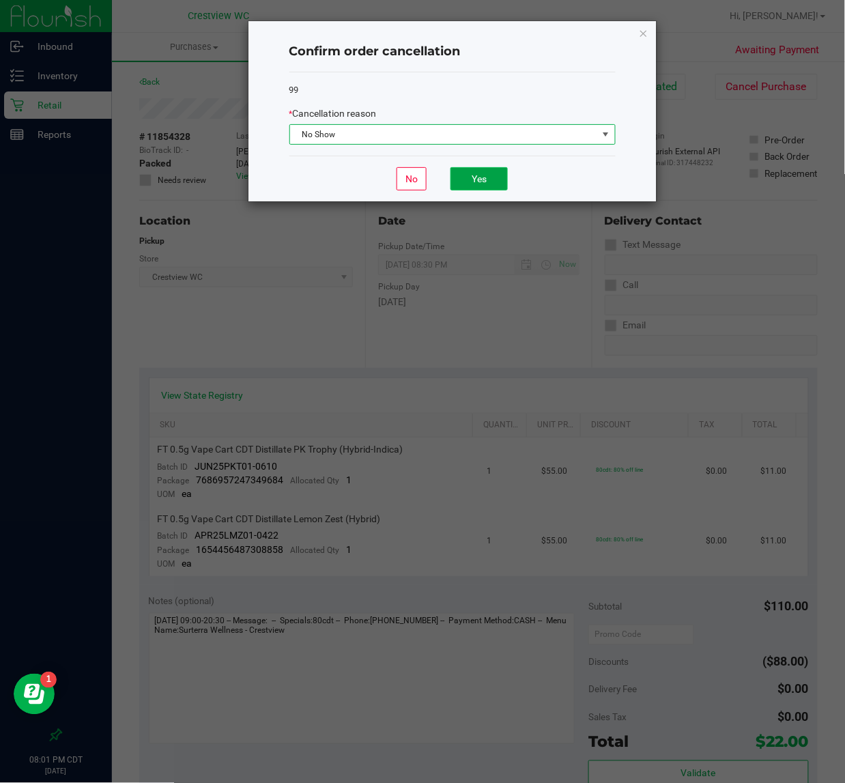
click at [471, 174] on button "Yes" at bounding box center [479, 178] width 57 height 23
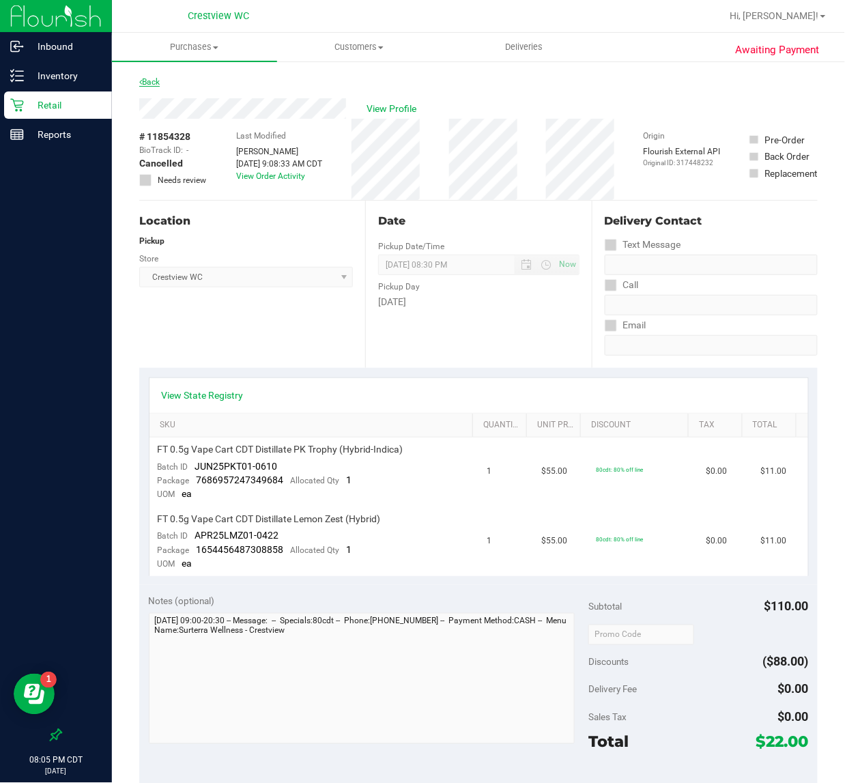
click at [147, 85] on link "Back" at bounding box center [149, 82] width 20 height 10
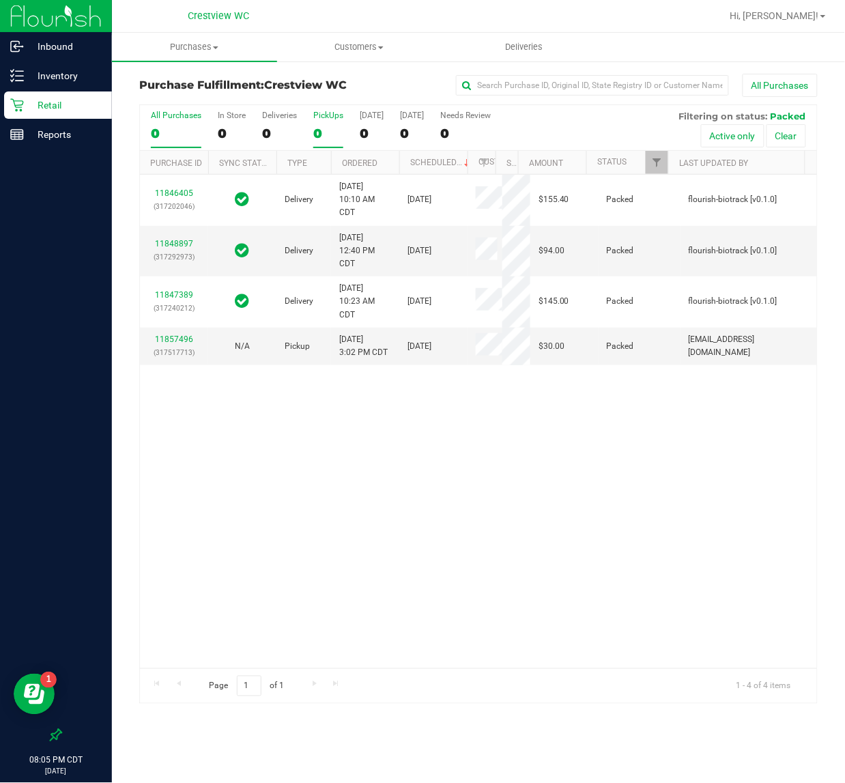
click at [315, 131] on div "0" at bounding box center [328, 134] width 30 height 16
click at [0, 0] on input "PickUps 0" at bounding box center [0, 0] width 0 height 0
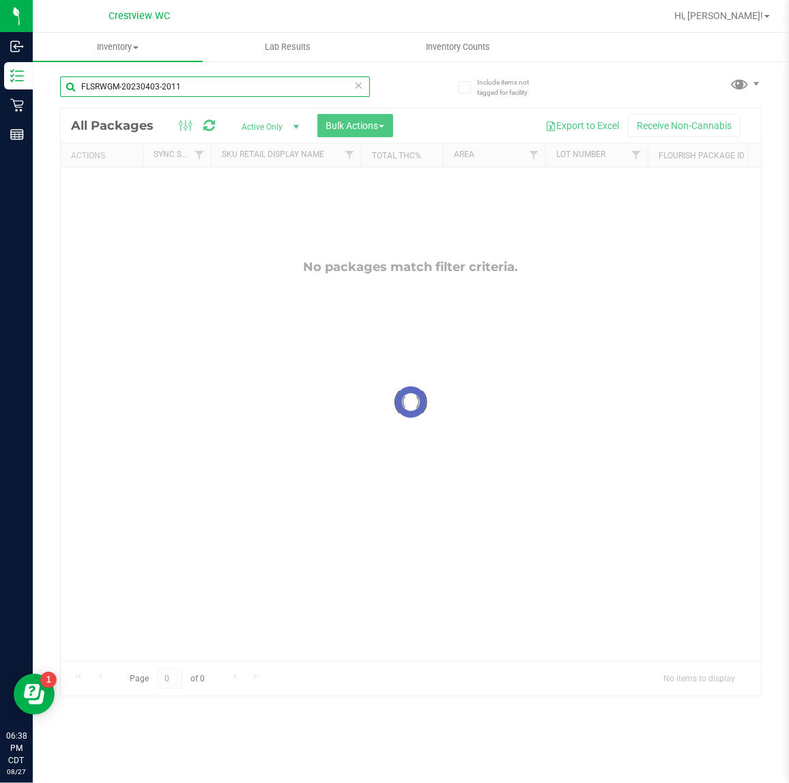
click at [216, 87] on input "FLSRWGM-20230403-2011" at bounding box center [215, 86] width 310 height 20
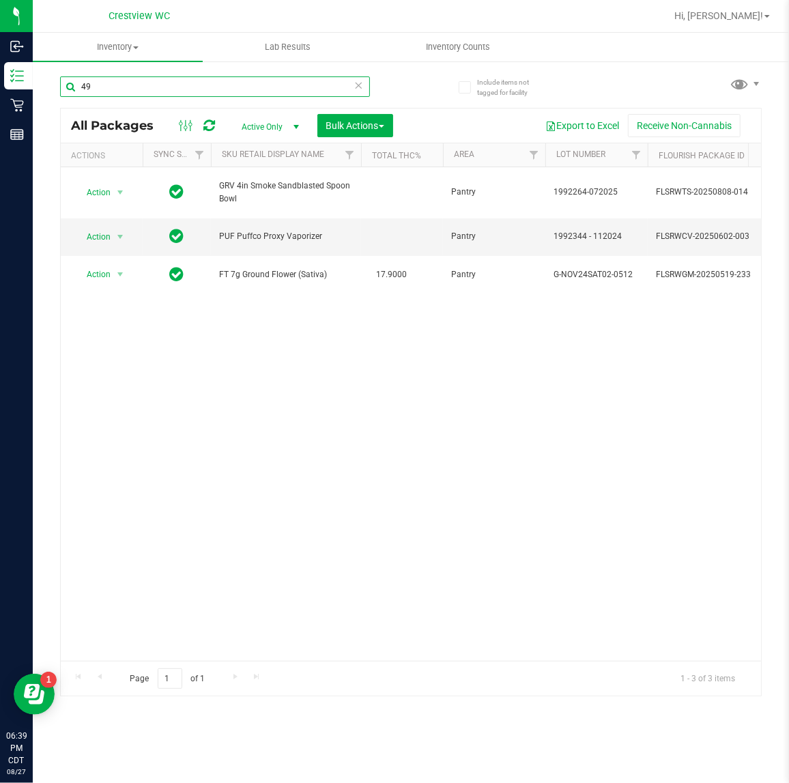
type input "4"
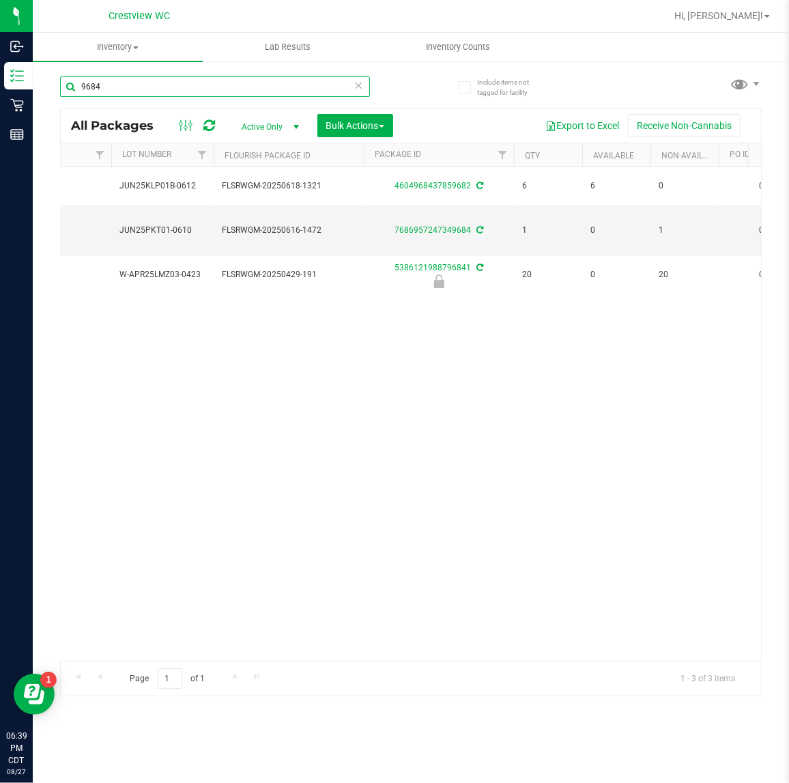
scroll to position [0, 335]
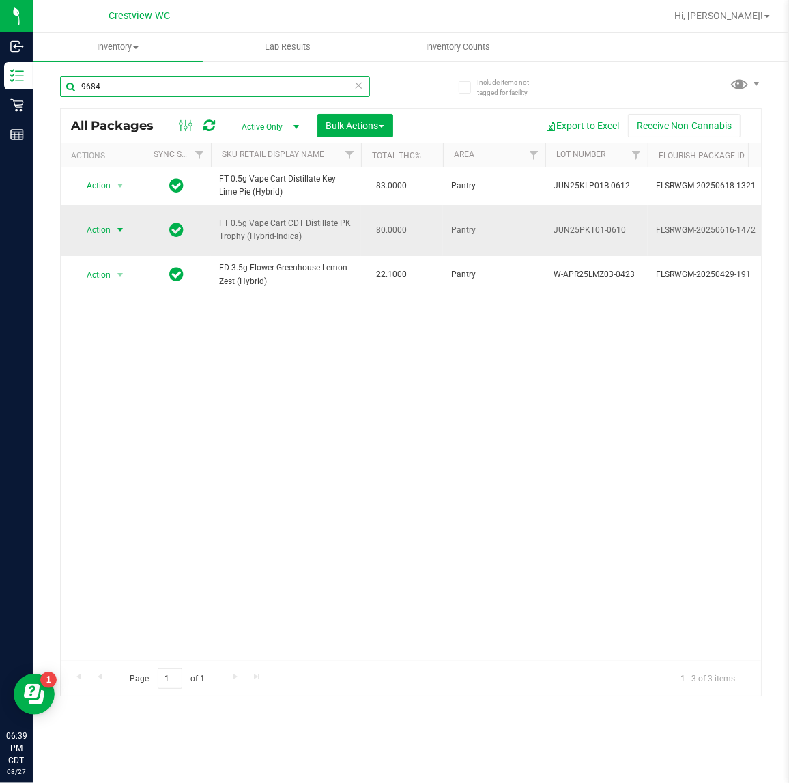
type input "9684"
click at [110, 222] on span "Action" at bounding box center [92, 230] width 37 height 19
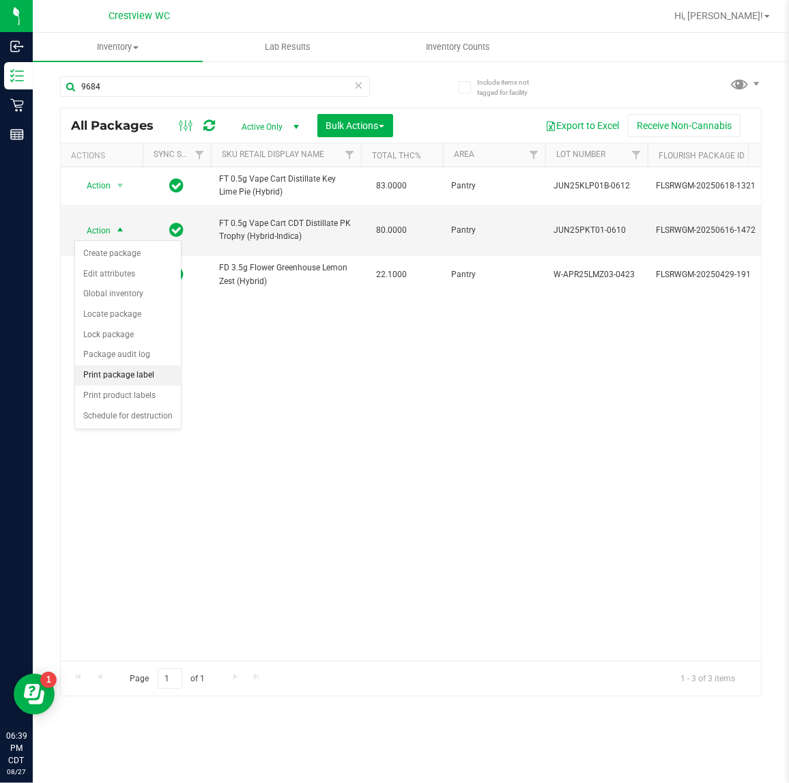
click at [102, 379] on li "Print package label" at bounding box center [128, 375] width 106 height 20
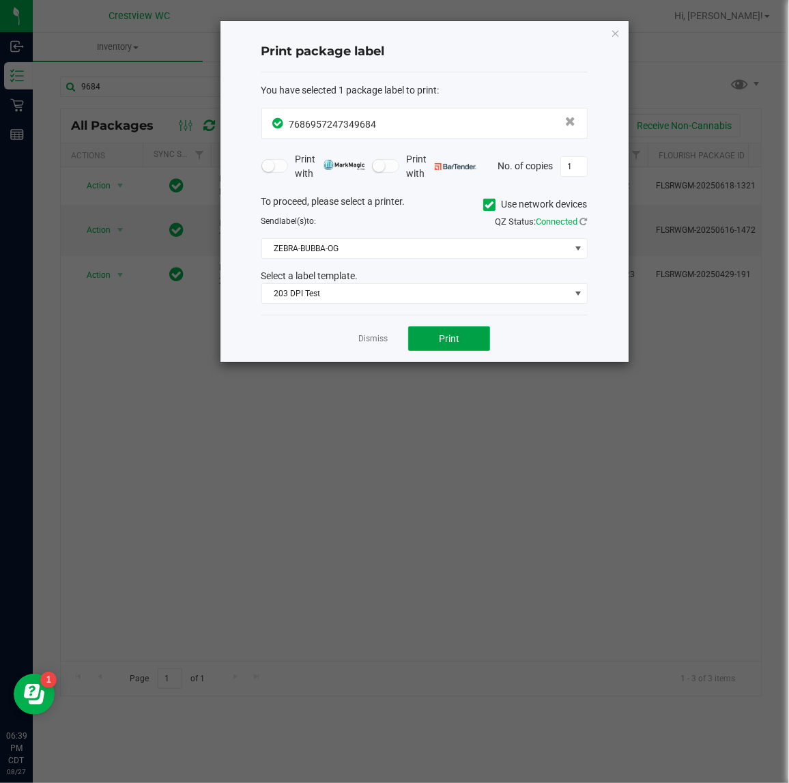
click at [443, 342] on span "Print" at bounding box center [449, 338] width 20 height 11
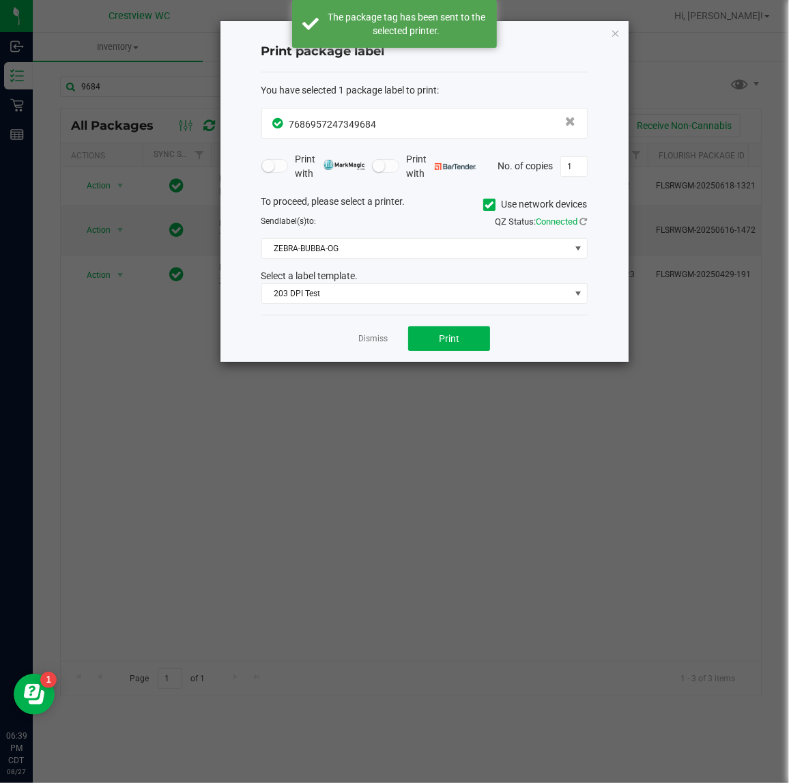
click at [620, 33] on div "Print package label You have selected 1 package label to print : 76869572473496…" at bounding box center [425, 191] width 408 height 341
click at [617, 33] on icon "button" at bounding box center [616, 33] width 10 height 16
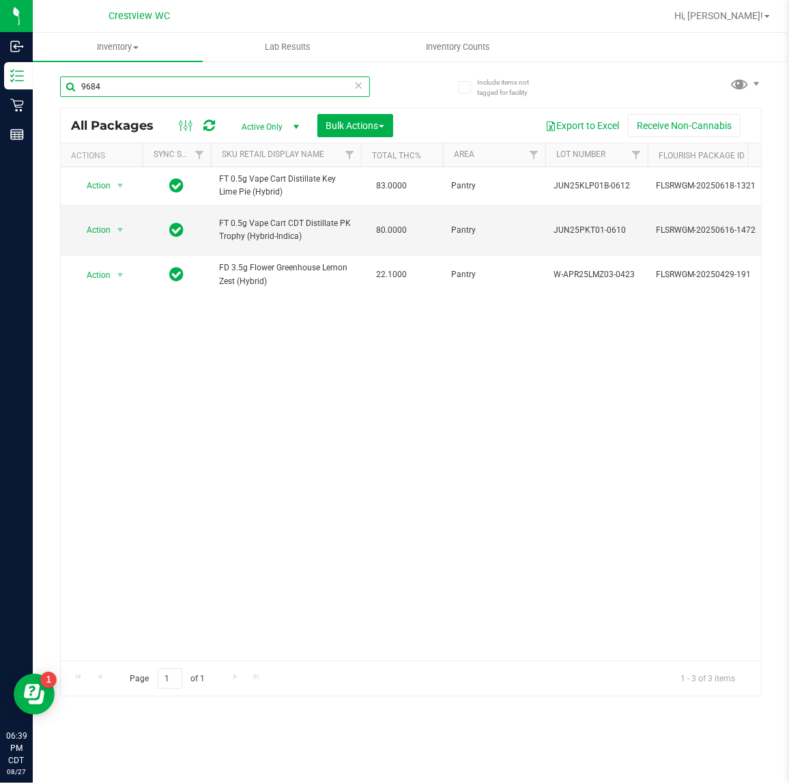
click at [285, 93] on input "9684" at bounding box center [215, 86] width 310 height 20
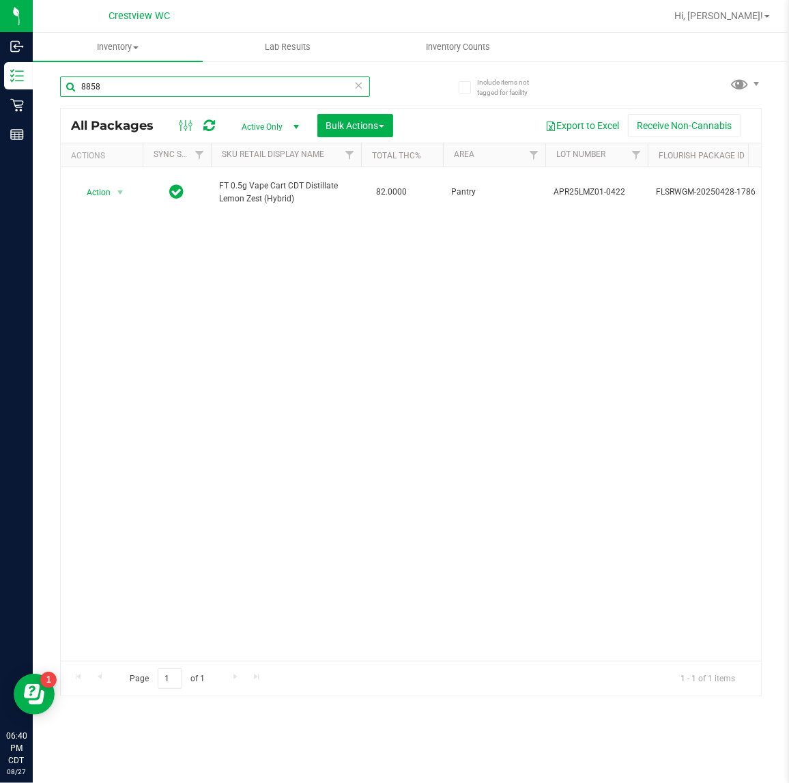
type input "8858"
click at [229, 92] on input "8858" at bounding box center [215, 86] width 310 height 20
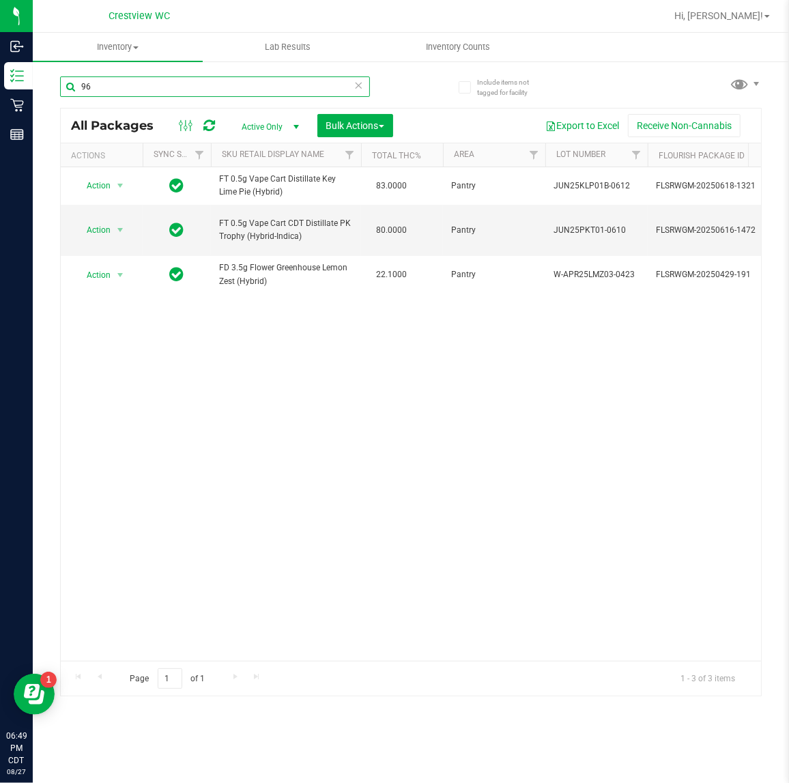
type input "9"
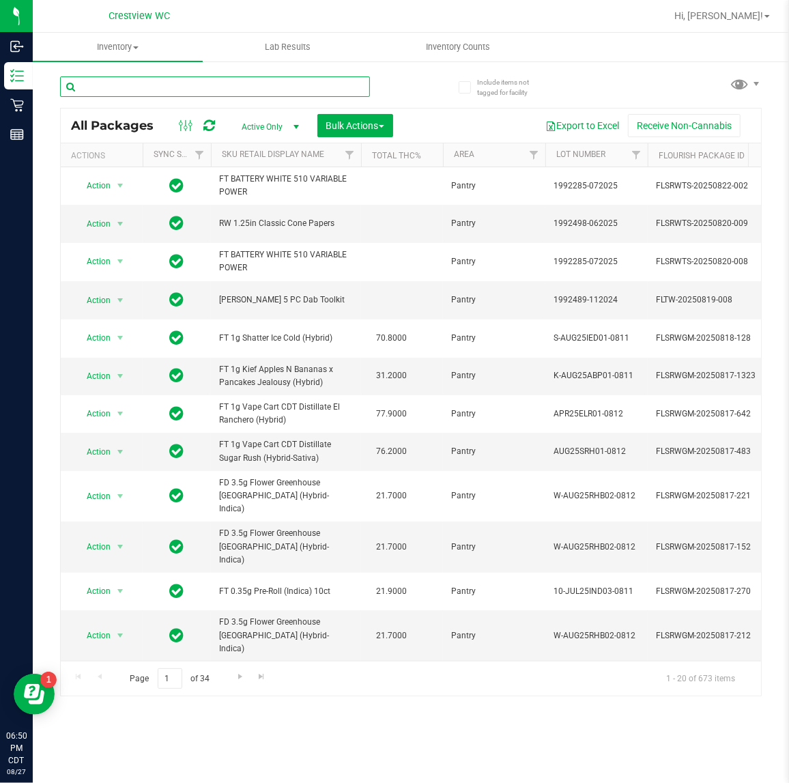
click at [240, 87] on input "text" at bounding box center [215, 86] width 310 height 20
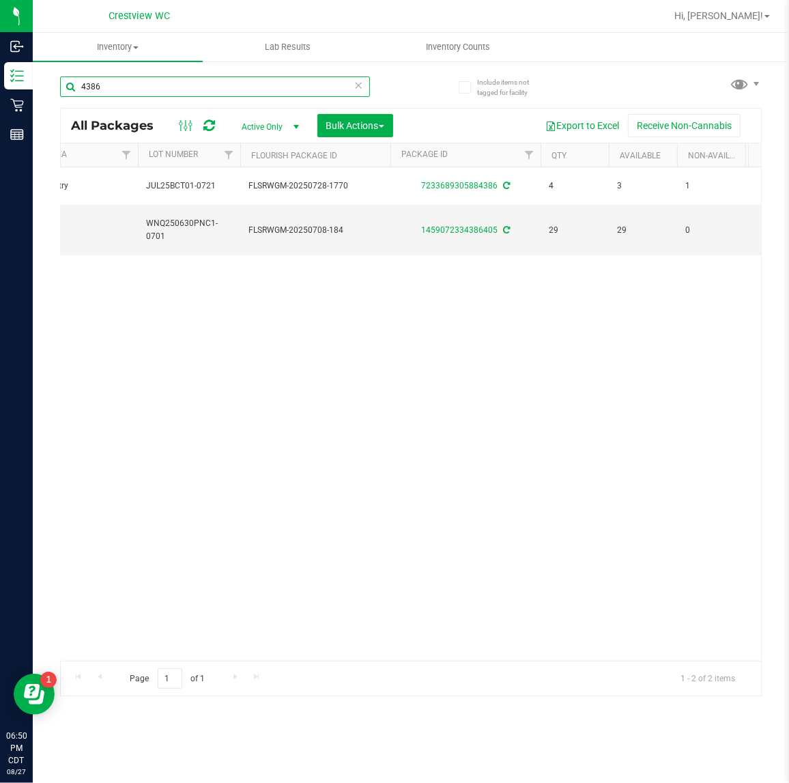
scroll to position [0, 155]
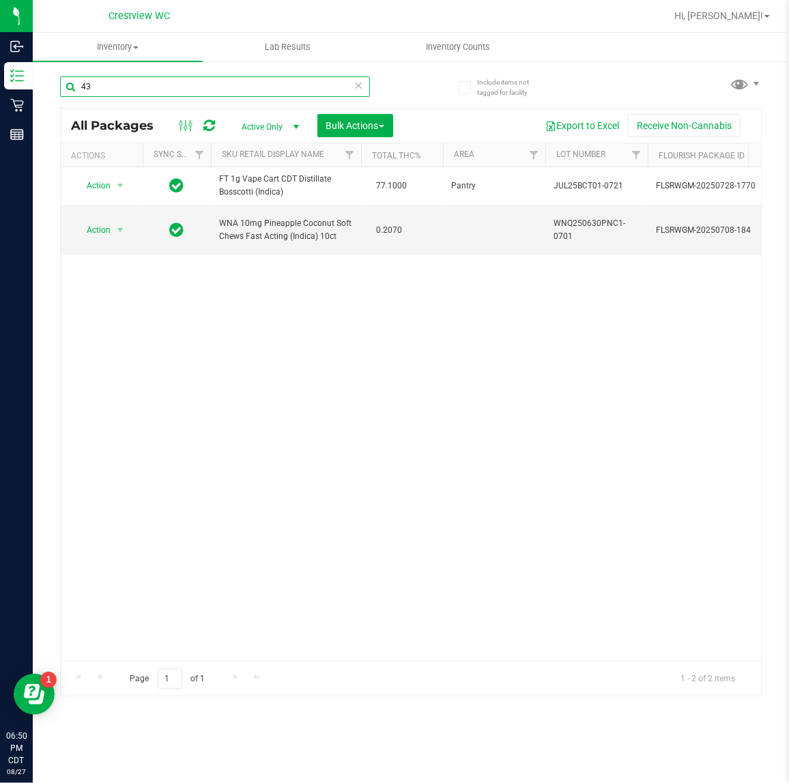
type input "4"
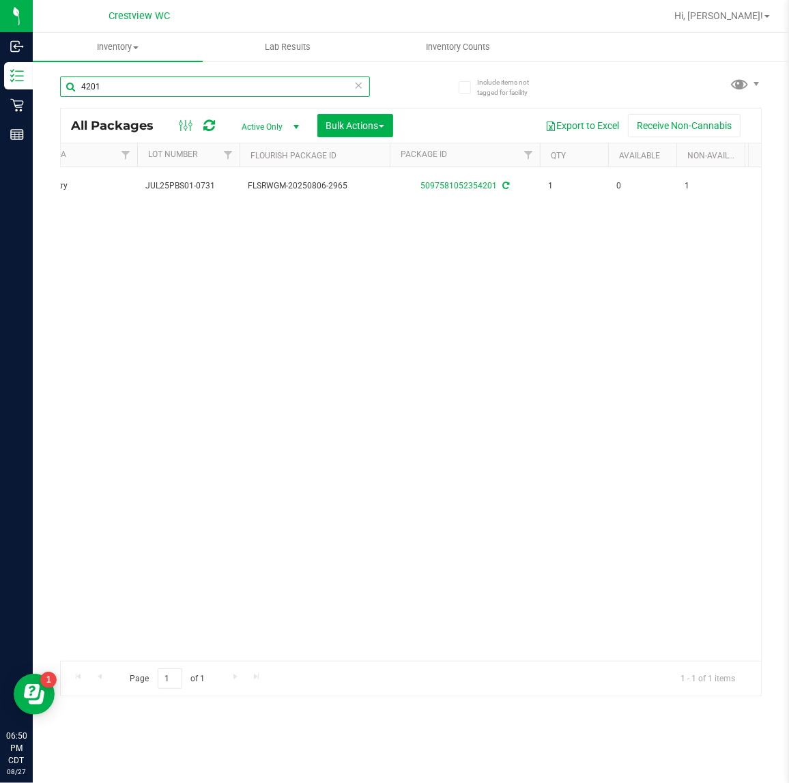
scroll to position [0, 296]
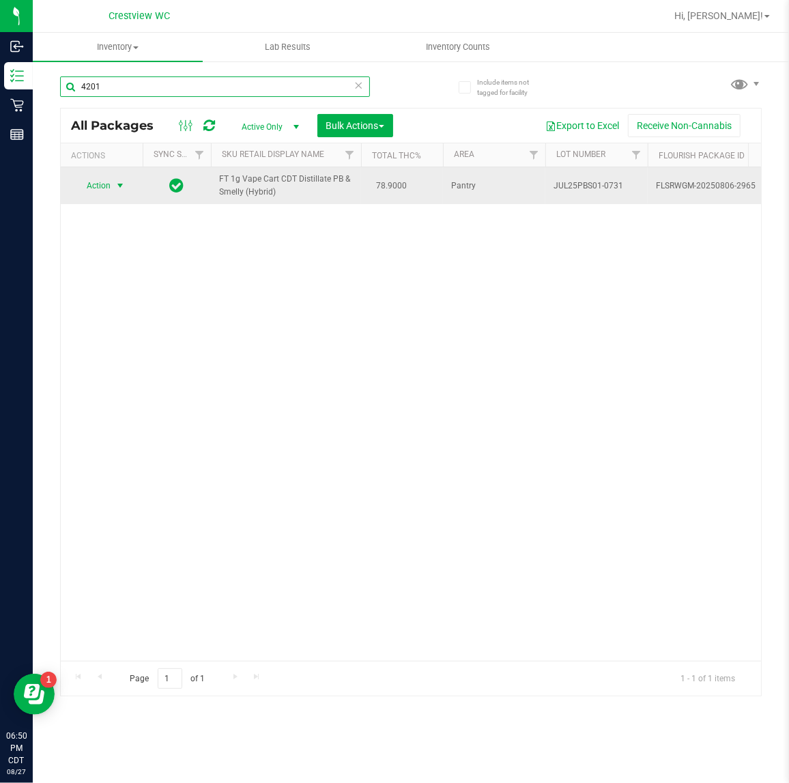
type input "4201"
click at [118, 185] on span "select" at bounding box center [120, 185] width 11 height 11
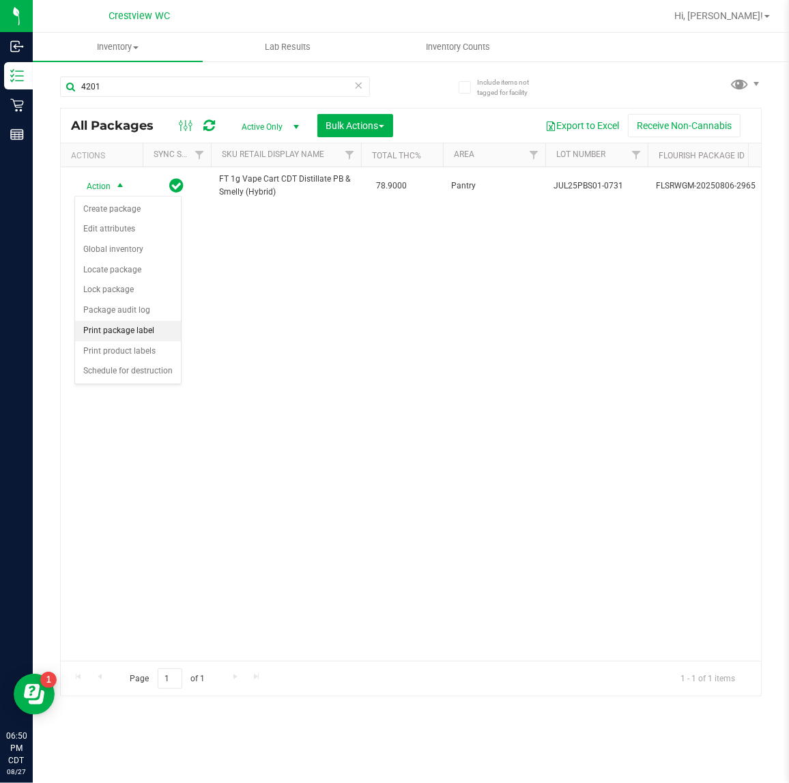
click at [138, 328] on li "Print package label" at bounding box center [128, 331] width 106 height 20
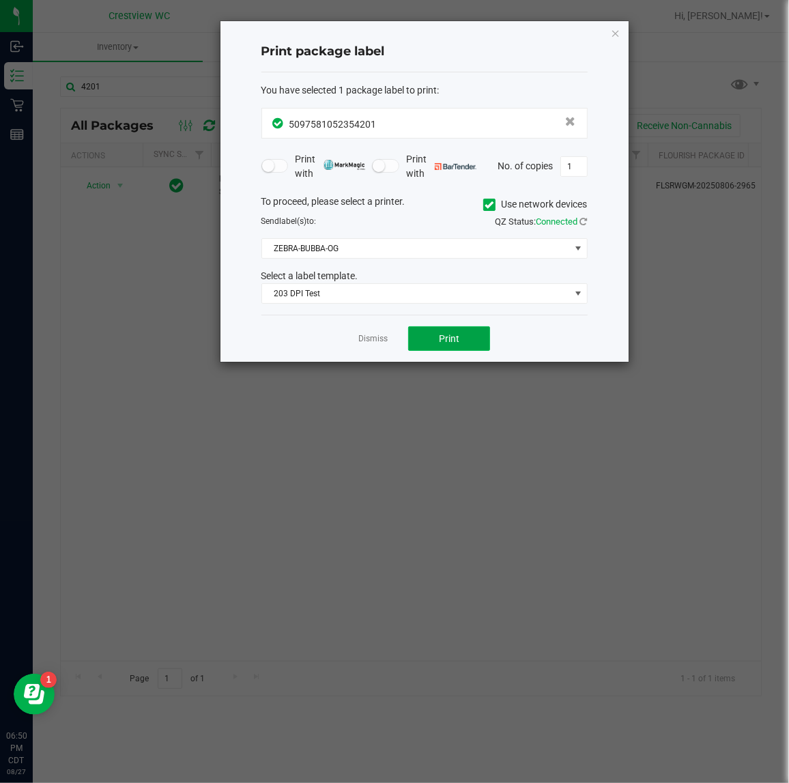
click at [454, 338] on span "Print" at bounding box center [449, 338] width 20 height 11
drag, startPoint x: 613, startPoint y: 31, endPoint x: 604, endPoint y: 31, distance: 8.2
click at [613, 31] on icon "button" at bounding box center [616, 33] width 10 height 16
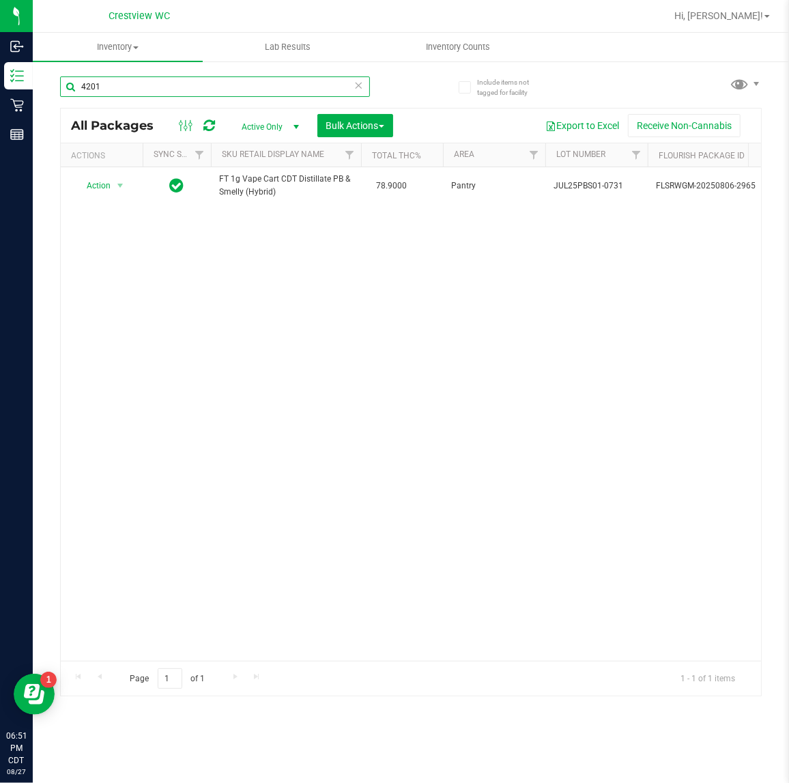
click at [294, 86] on input "4201" at bounding box center [215, 86] width 310 height 20
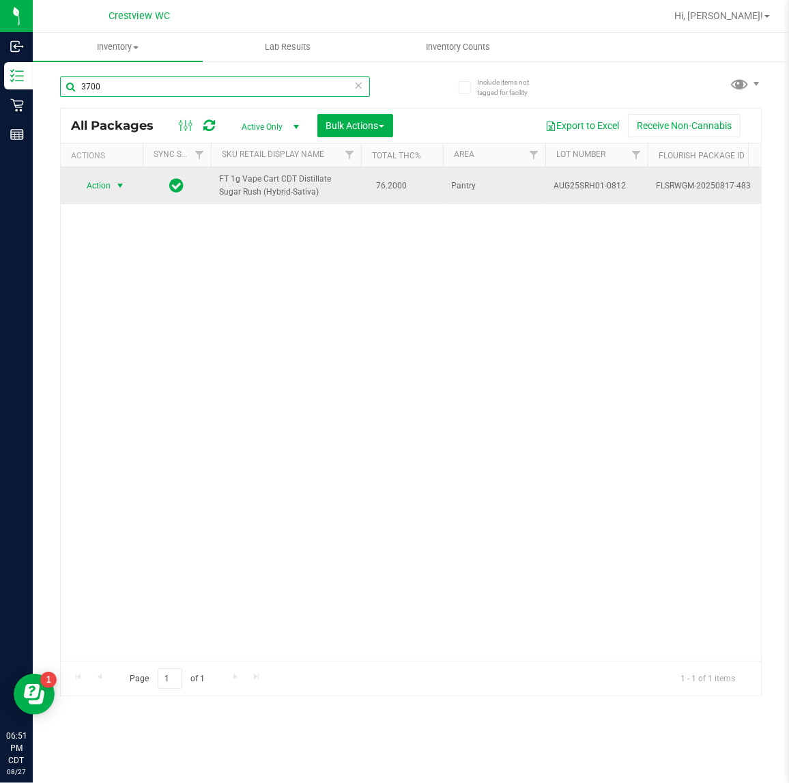
type input "3700"
click at [108, 195] on span "Action" at bounding box center [92, 185] width 37 height 19
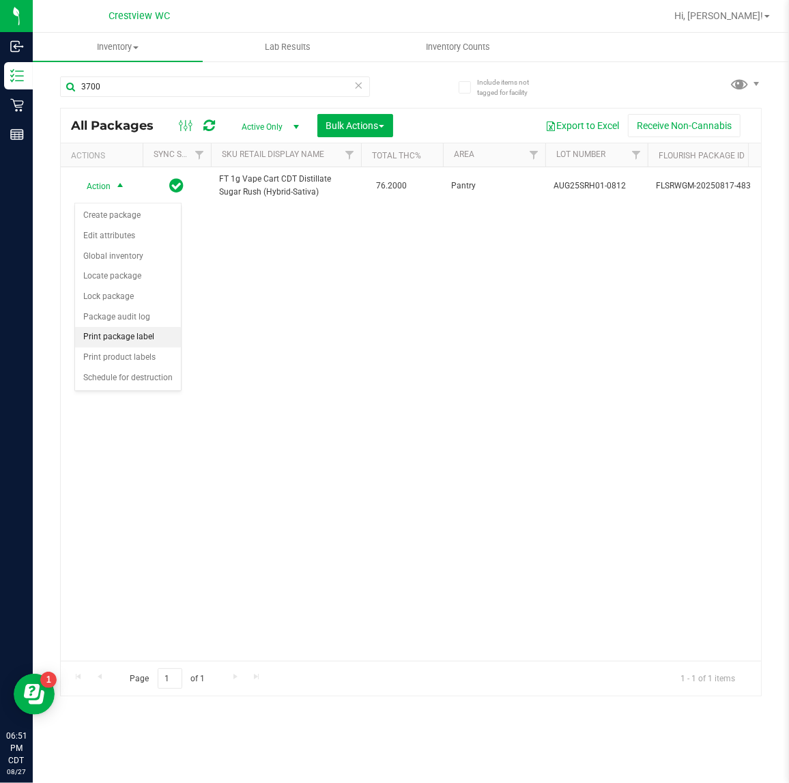
click at [128, 341] on li "Print package label" at bounding box center [128, 337] width 106 height 20
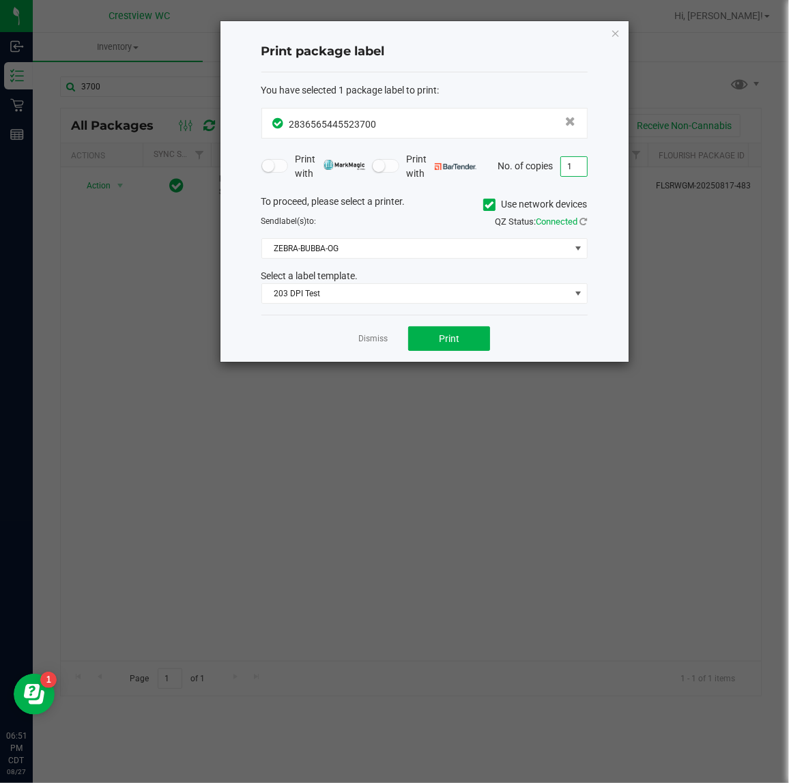
click at [578, 159] on input "1" at bounding box center [574, 166] width 26 height 19
type input "2"
click at [429, 343] on button "Print" at bounding box center [449, 338] width 82 height 25
click at [615, 31] on icon "button" at bounding box center [616, 33] width 10 height 16
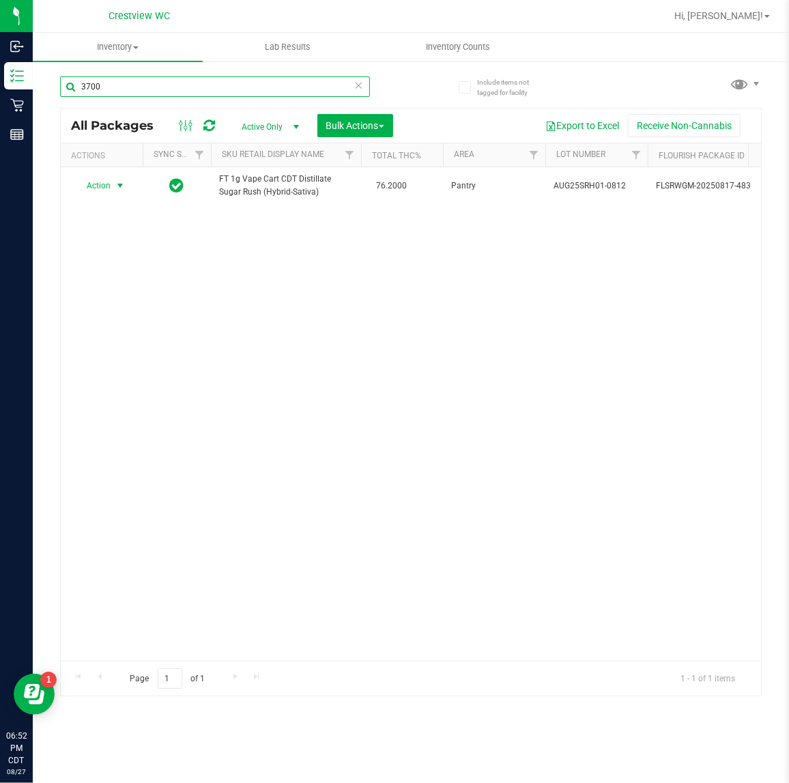
click at [335, 89] on input "3700" at bounding box center [215, 86] width 310 height 20
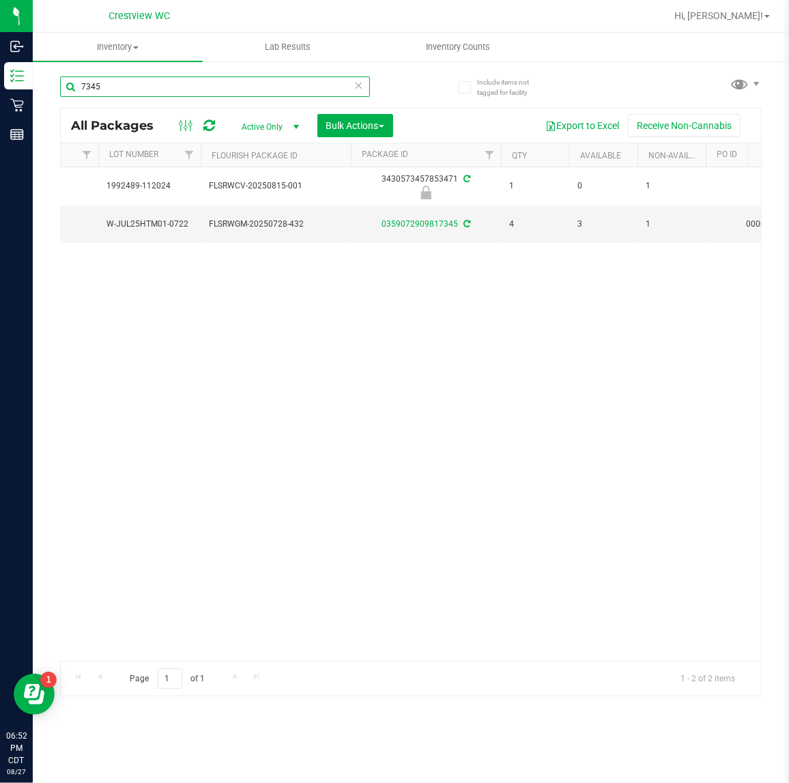
scroll to position [0, 331]
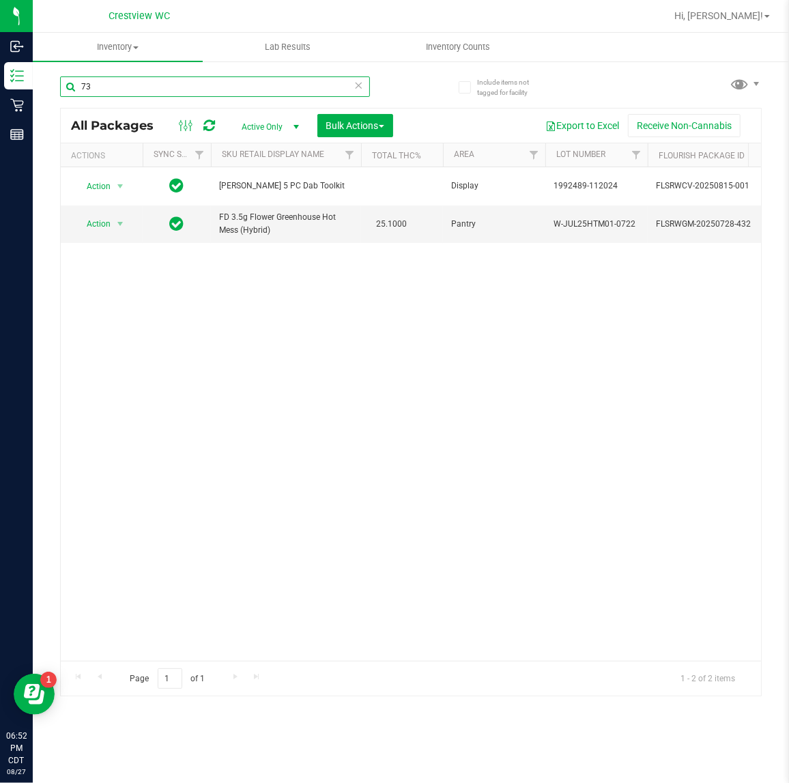
type input "7"
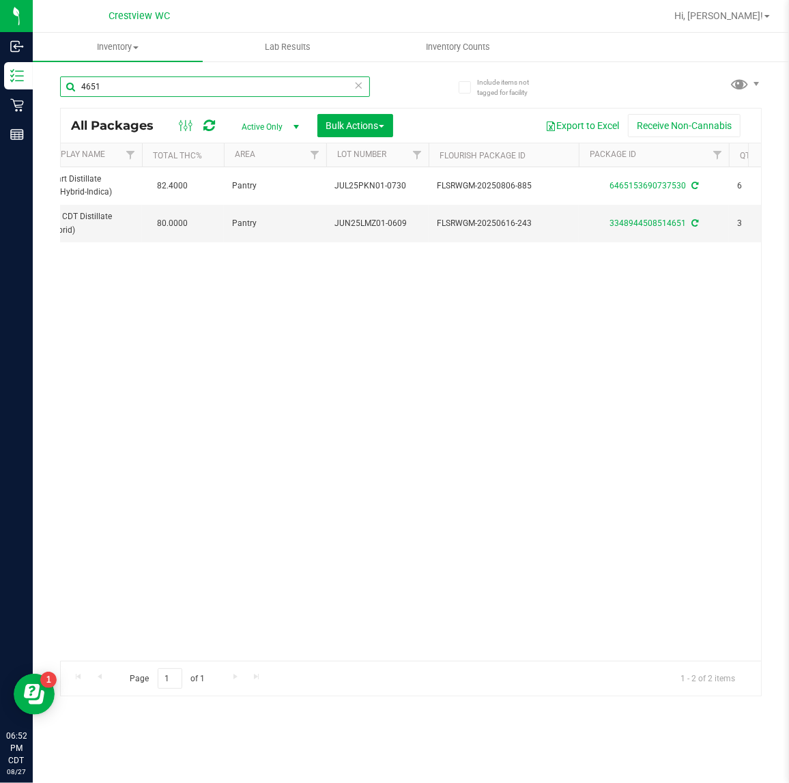
scroll to position [0, 34]
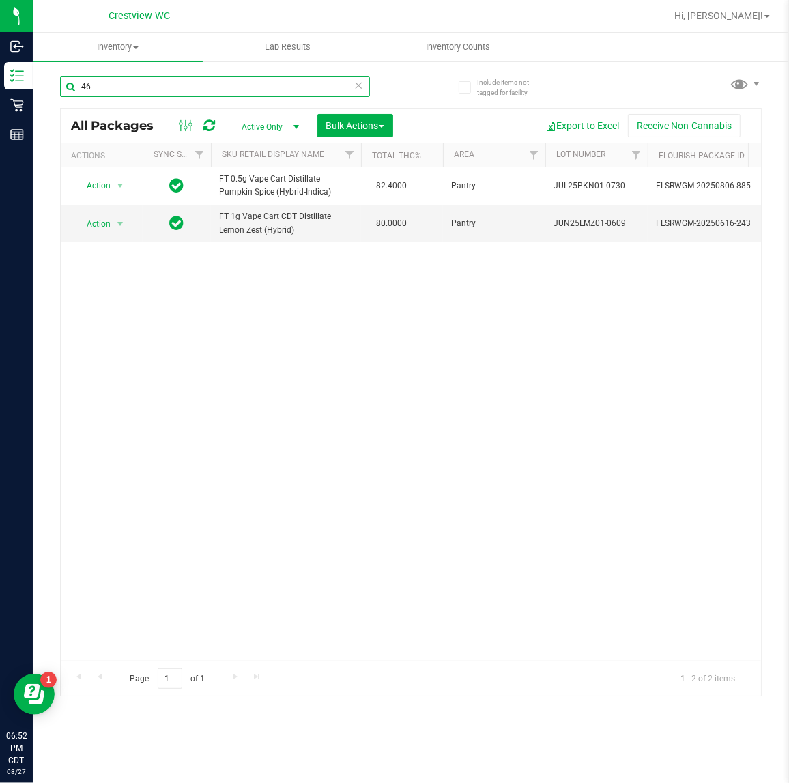
type input "4"
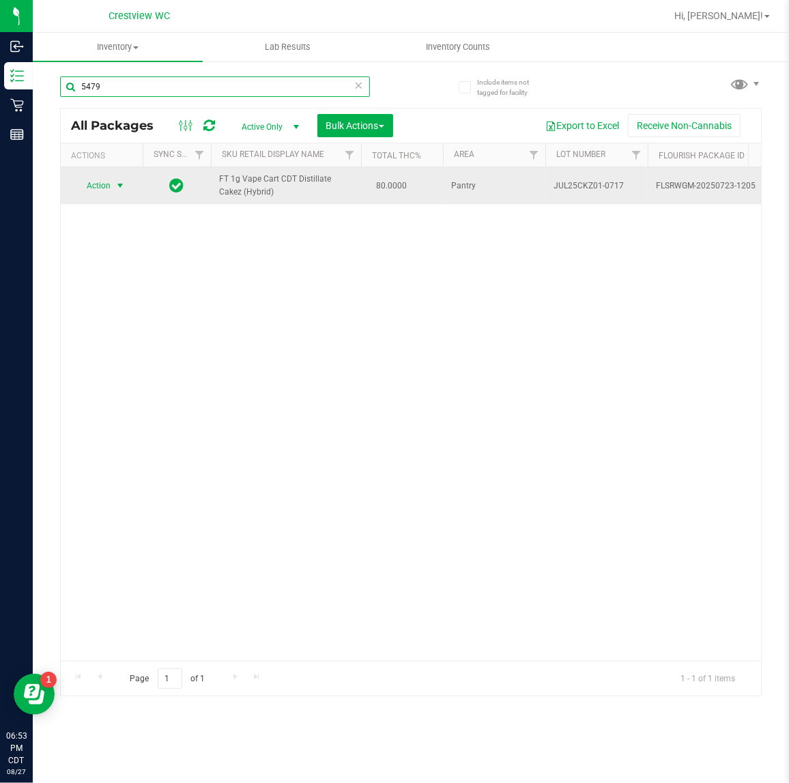
type input "5479"
click at [98, 195] on span "Action" at bounding box center [92, 185] width 37 height 19
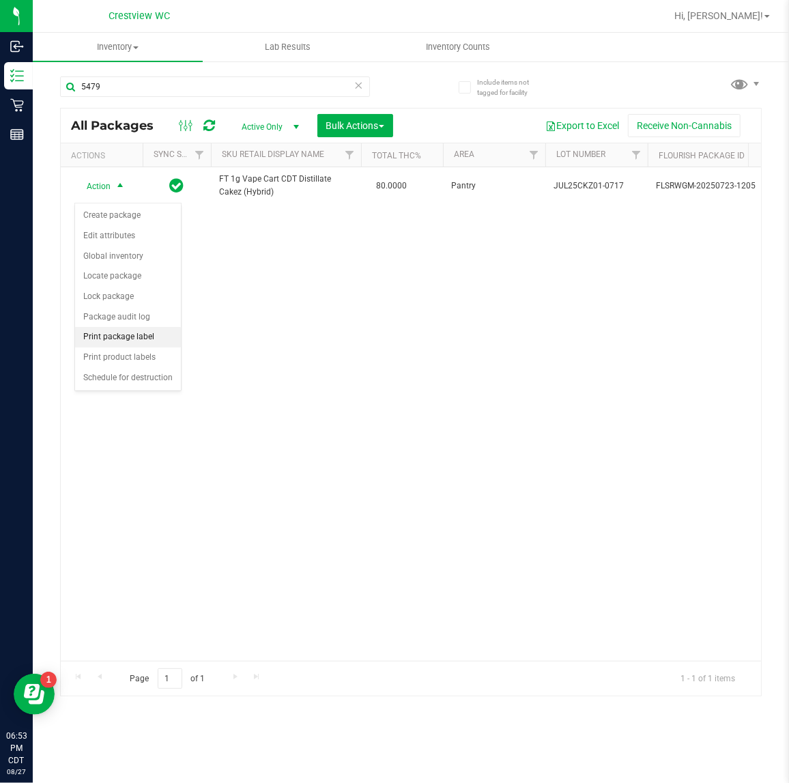
click at [137, 335] on li "Print package label" at bounding box center [128, 337] width 106 height 20
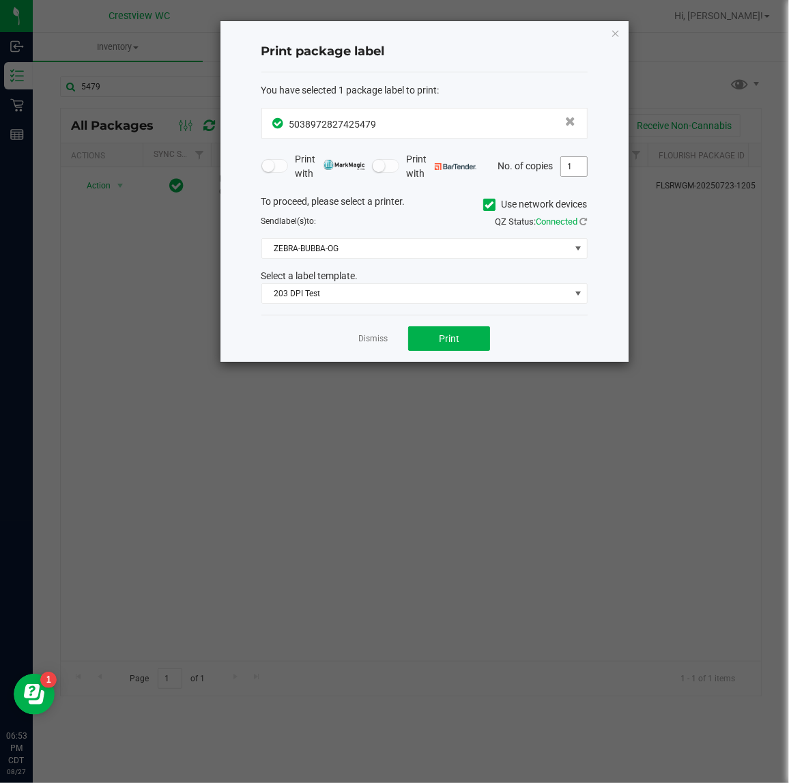
click at [583, 173] on input "1" at bounding box center [574, 166] width 26 height 19
type input "2"
drag, startPoint x: 452, startPoint y: 335, endPoint x: 550, endPoint y: 462, distance: 160.2
click at [451, 335] on span "Print" at bounding box center [449, 338] width 20 height 11
click at [622, 28] on div "Print package label You have selected 1 package label to print : 50389728274254…" at bounding box center [425, 191] width 408 height 341
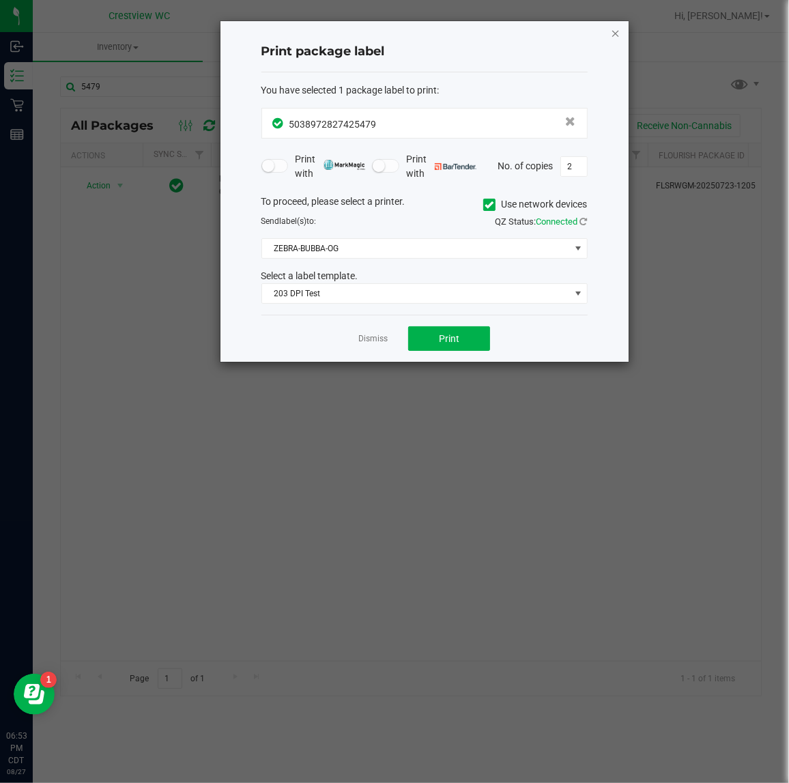
click at [619, 33] on icon "button" at bounding box center [616, 33] width 10 height 16
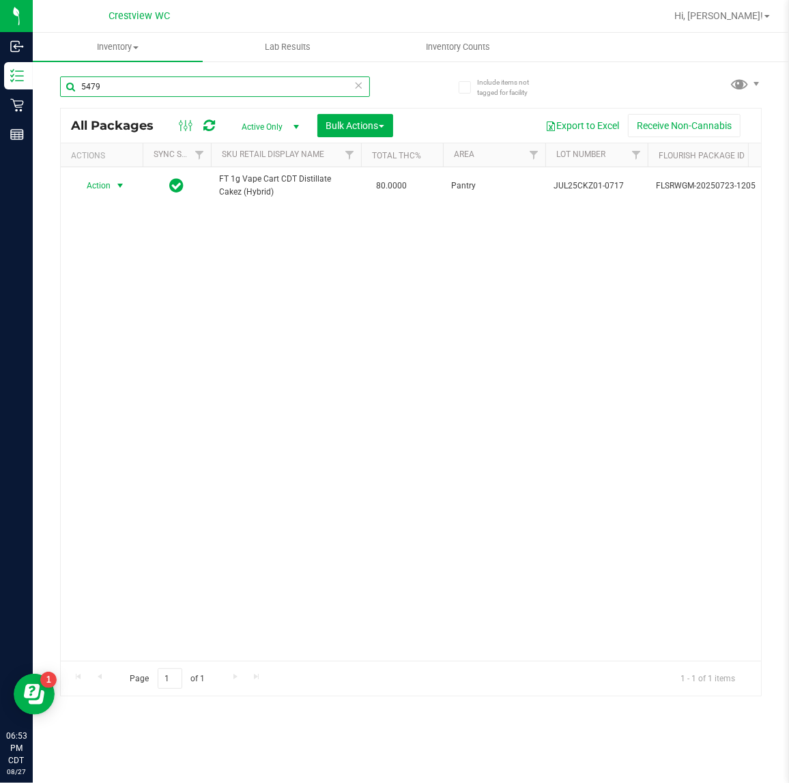
click at [328, 80] on input "5479" at bounding box center [215, 86] width 310 height 20
drag, startPoint x: 328, startPoint y: 80, endPoint x: 452, endPoint y: 421, distance: 362.7
click at [326, 80] on input "5479" at bounding box center [215, 86] width 310 height 20
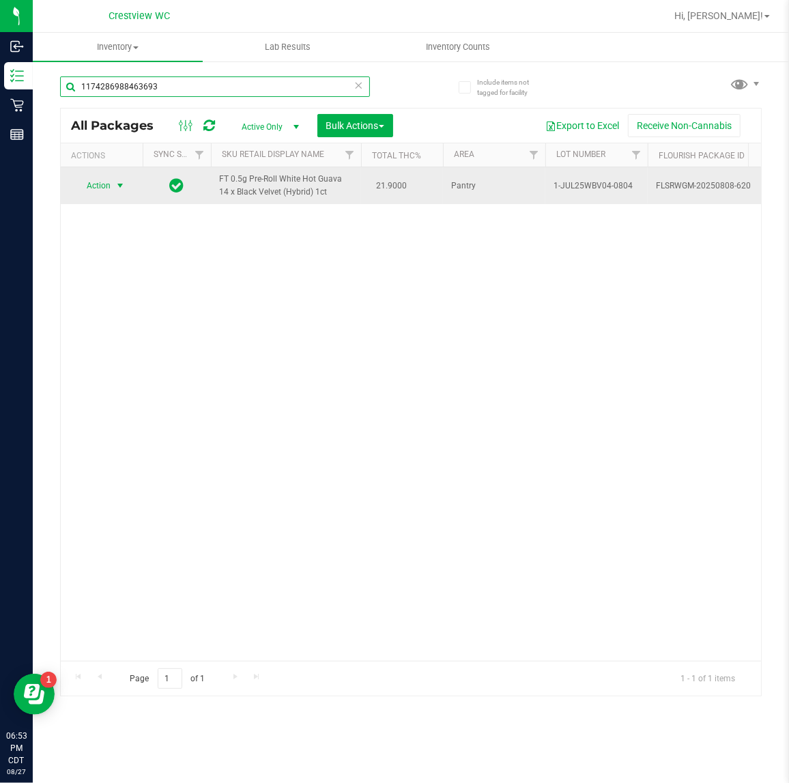
type input "1174286988463693"
click at [96, 178] on span "Action" at bounding box center [92, 185] width 37 height 19
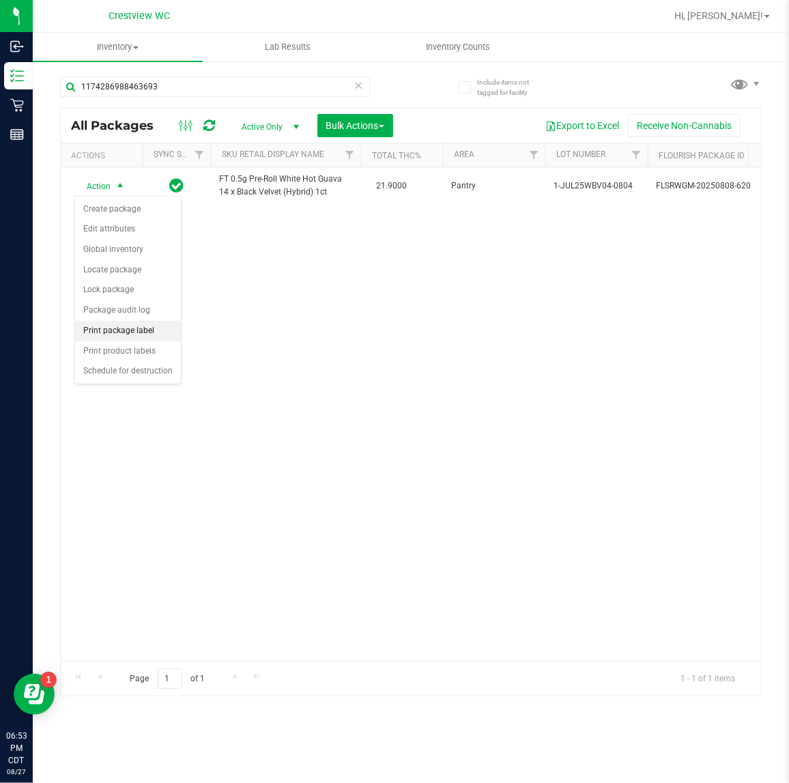
click at [104, 326] on li "Print package label" at bounding box center [128, 331] width 106 height 20
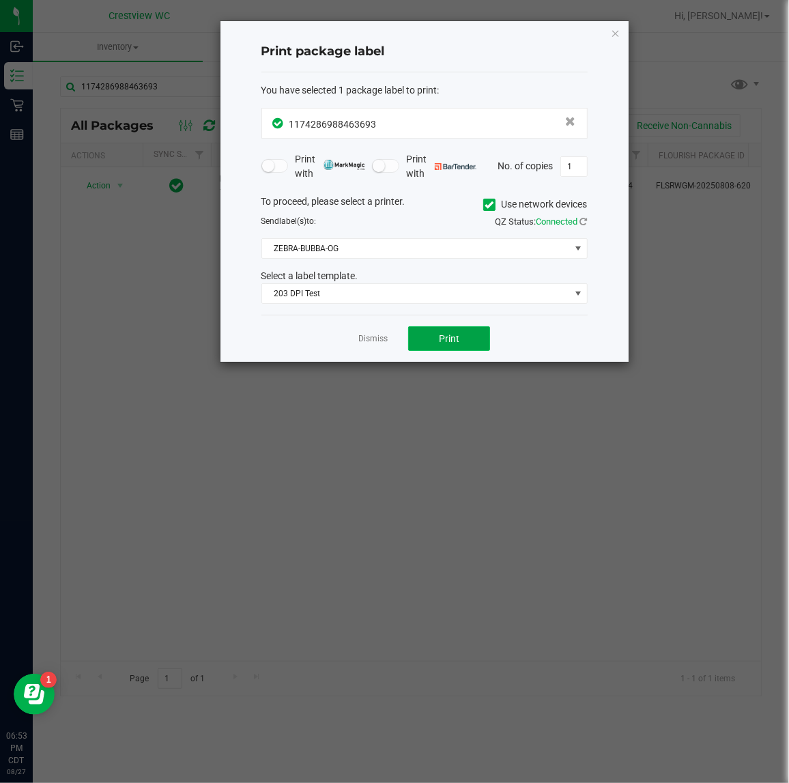
click at [435, 332] on button "Print" at bounding box center [449, 338] width 82 height 25
click at [612, 28] on icon "button" at bounding box center [616, 33] width 10 height 16
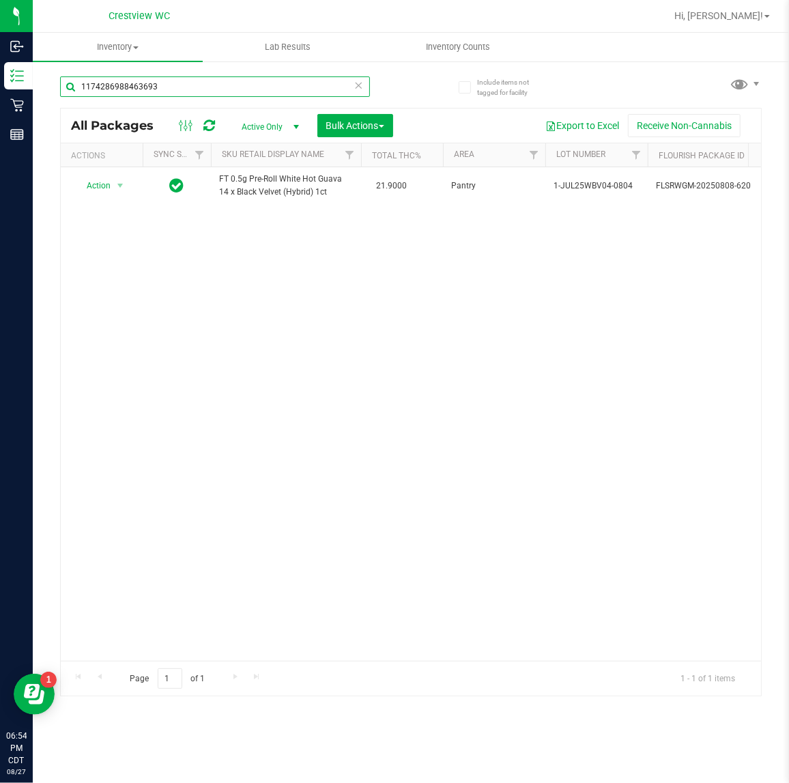
click at [169, 79] on input "1174286988463693" at bounding box center [215, 86] width 310 height 20
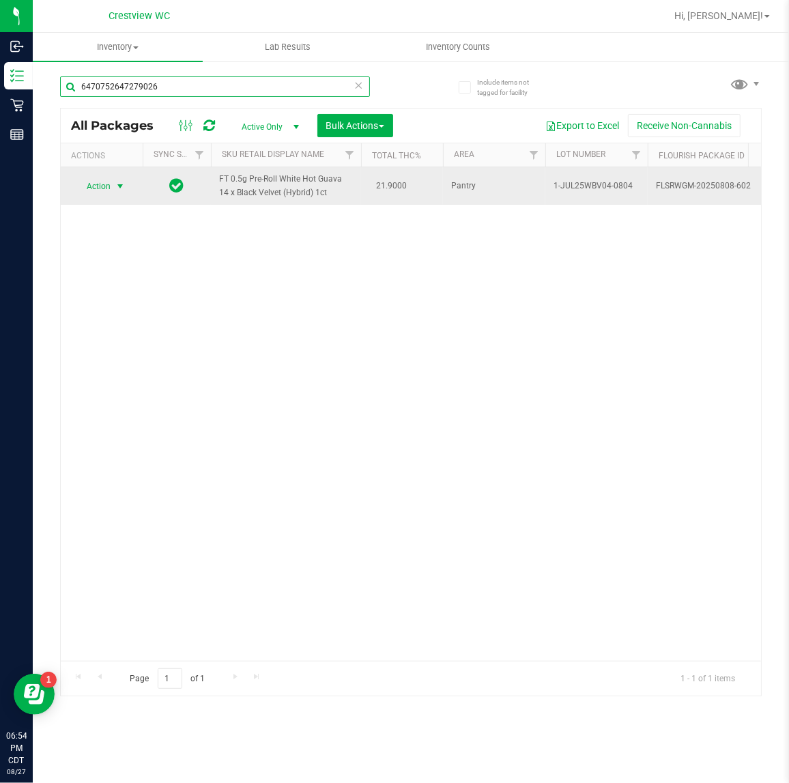
type input "6470752647279026"
click at [103, 190] on span "Action" at bounding box center [92, 186] width 37 height 19
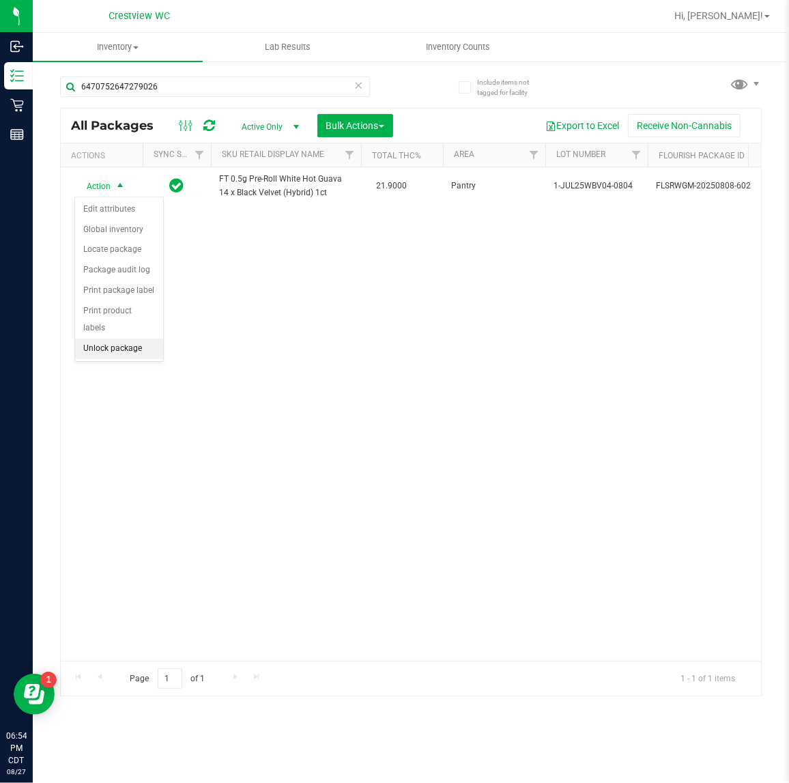
click at [115, 339] on li "Unlock package" at bounding box center [119, 349] width 88 height 20
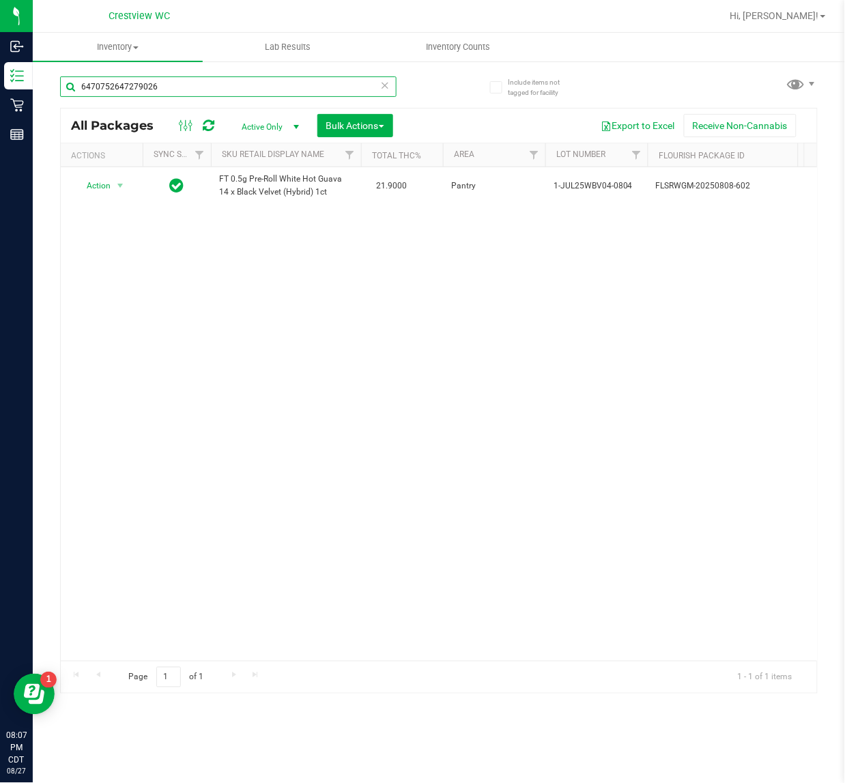
click at [208, 84] on input "6470752647279026" at bounding box center [228, 86] width 337 height 20
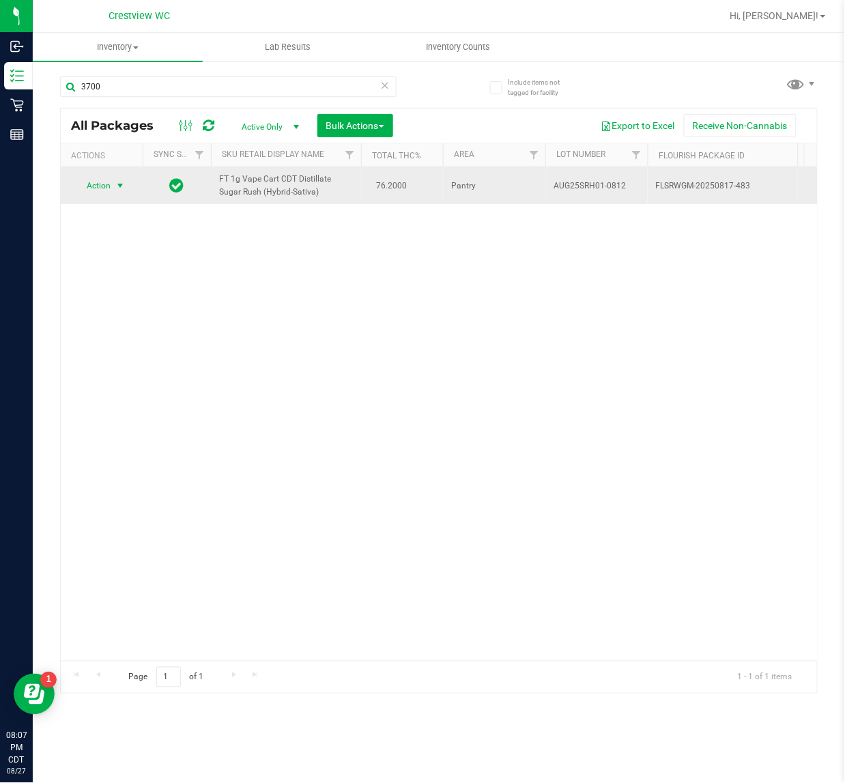
click at [107, 193] on span "Action" at bounding box center [92, 185] width 37 height 19
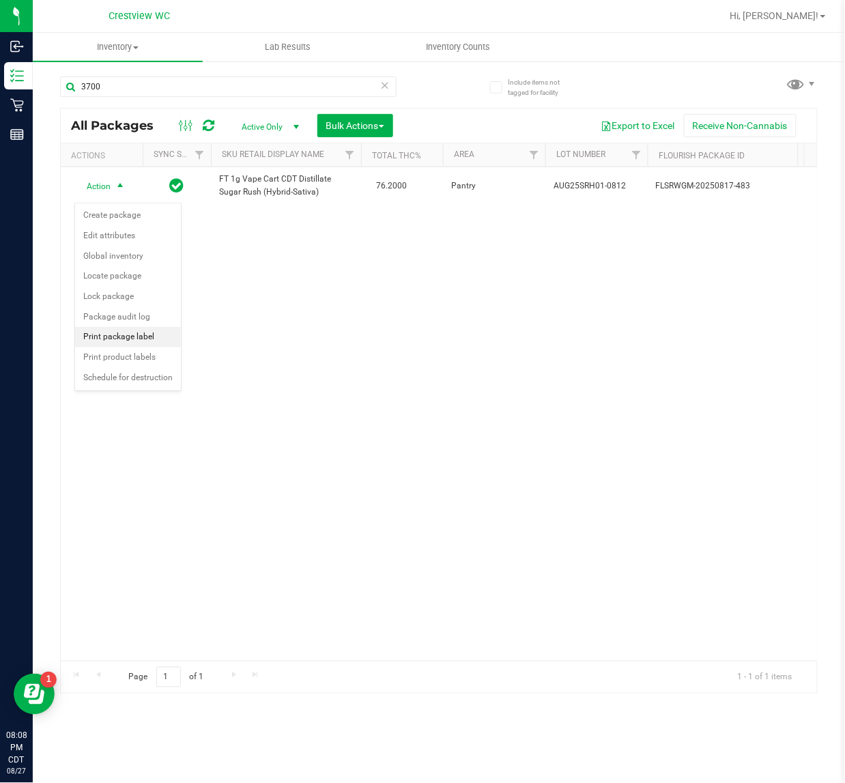
click at [107, 346] on li "Print package label" at bounding box center [128, 337] width 106 height 20
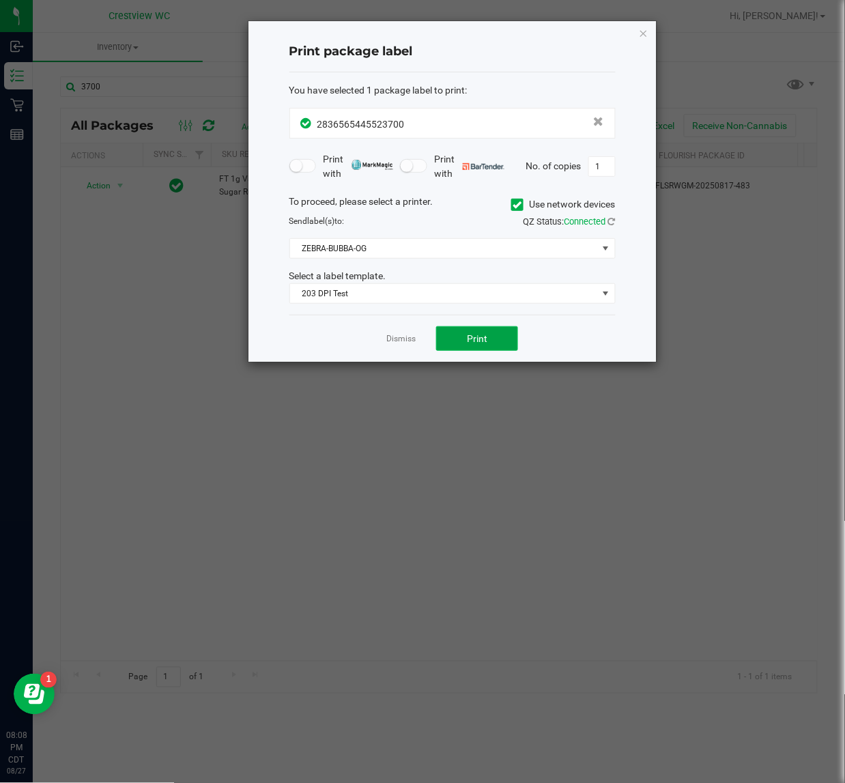
click at [488, 339] on button "Print" at bounding box center [477, 338] width 82 height 25
click at [640, 29] on icon "button" at bounding box center [644, 33] width 10 height 16
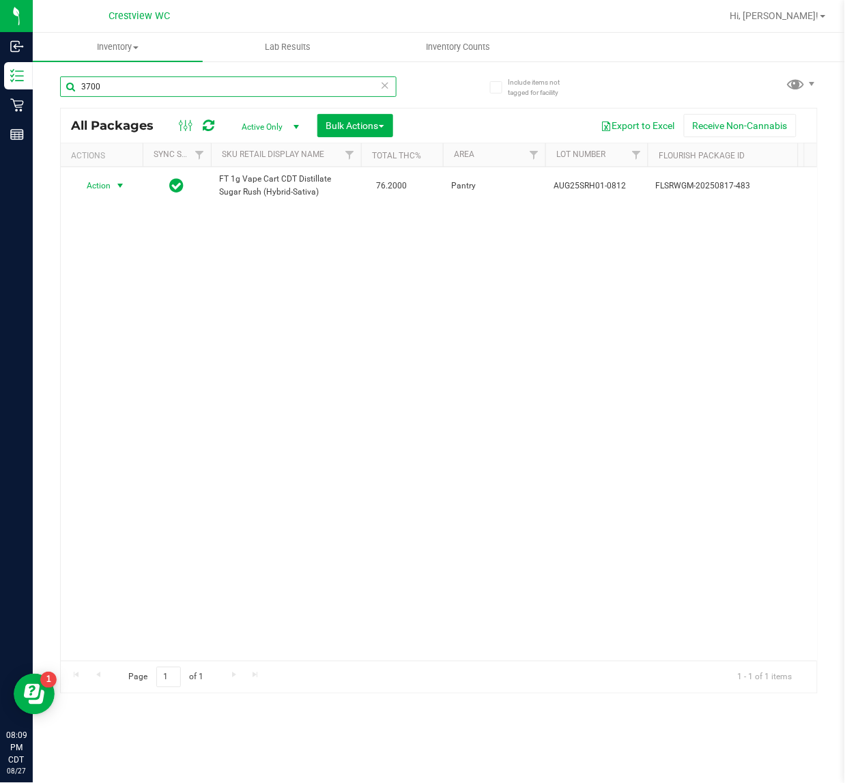
click at [142, 89] on input "3700" at bounding box center [228, 86] width 337 height 20
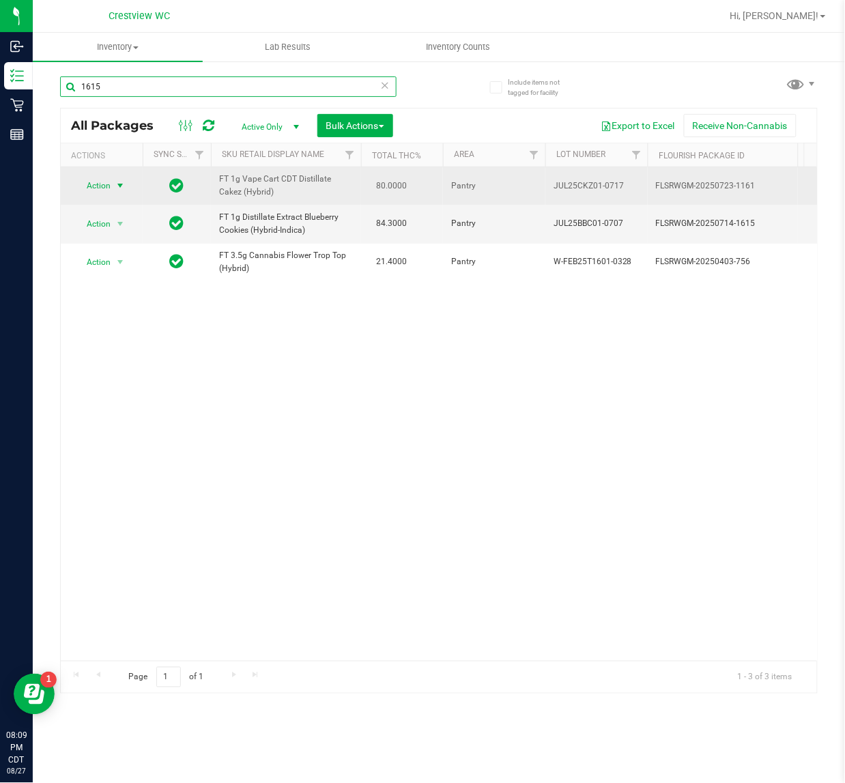
type input "1615"
click at [123, 191] on span "select" at bounding box center [120, 185] width 11 height 11
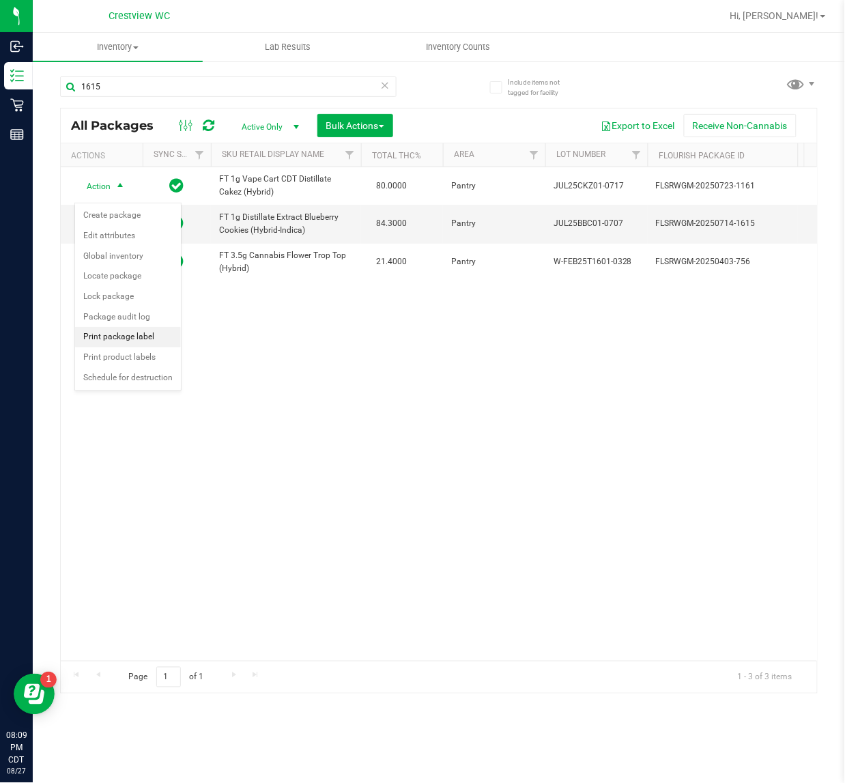
click at [100, 336] on li "Print package label" at bounding box center [128, 337] width 106 height 20
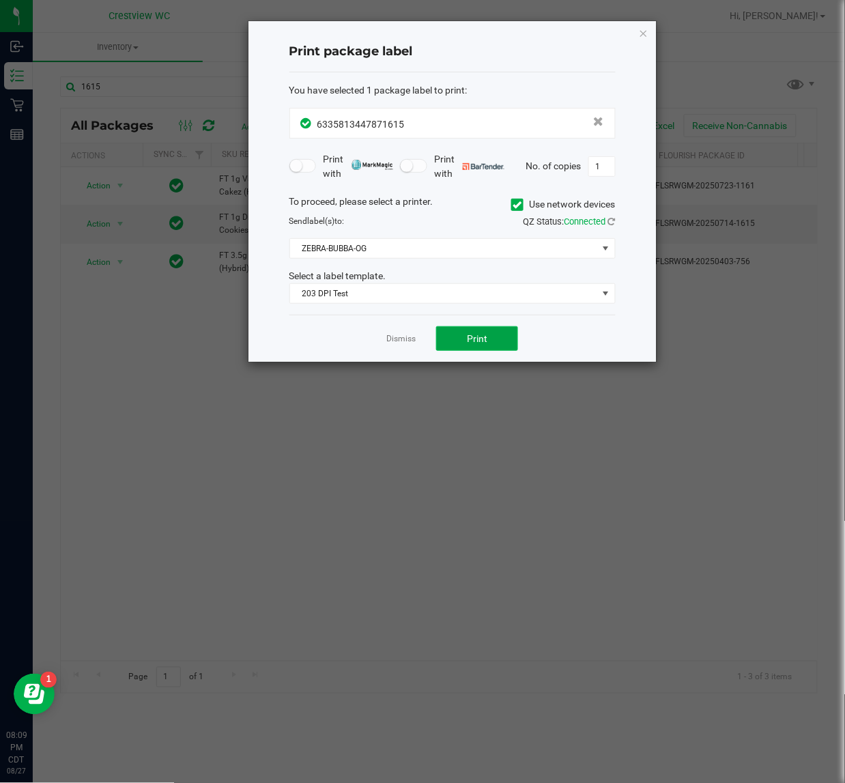
click at [501, 333] on button "Print" at bounding box center [477, 338] width 82 height 25
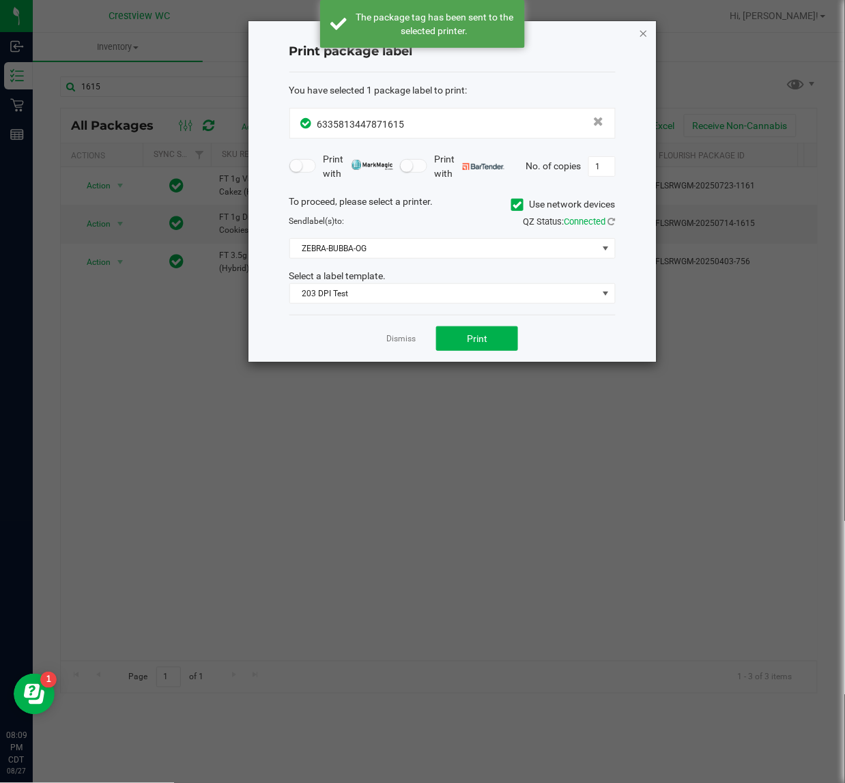
click at [643, 31] on icon "button" at bounding box center [644, 33] width 10 height 16
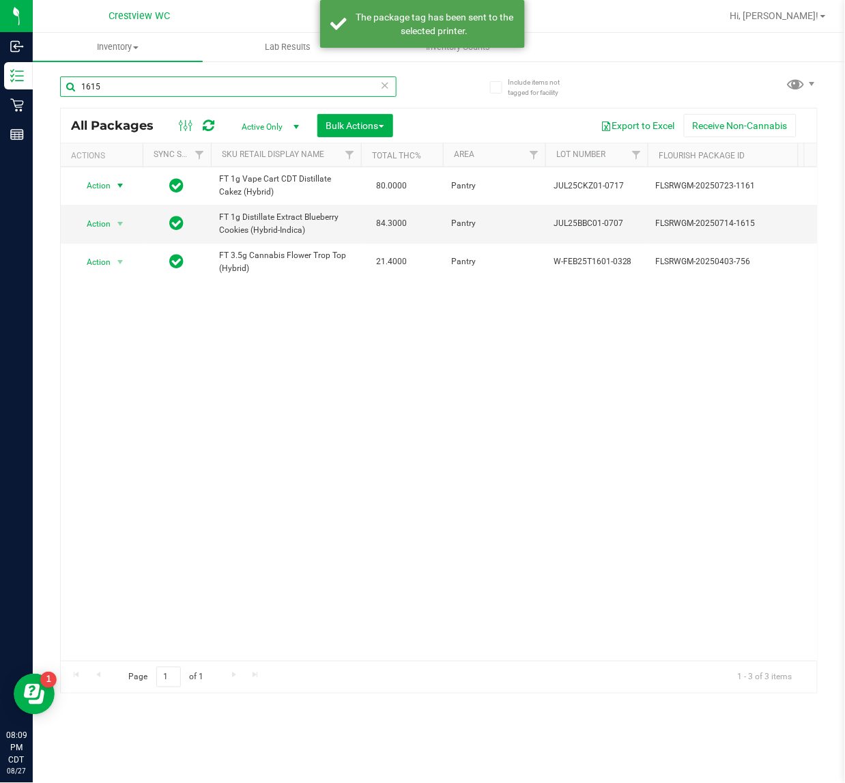
click at [157, 90] on input "1615" at bounding box center [228, 86] width 337 height 20
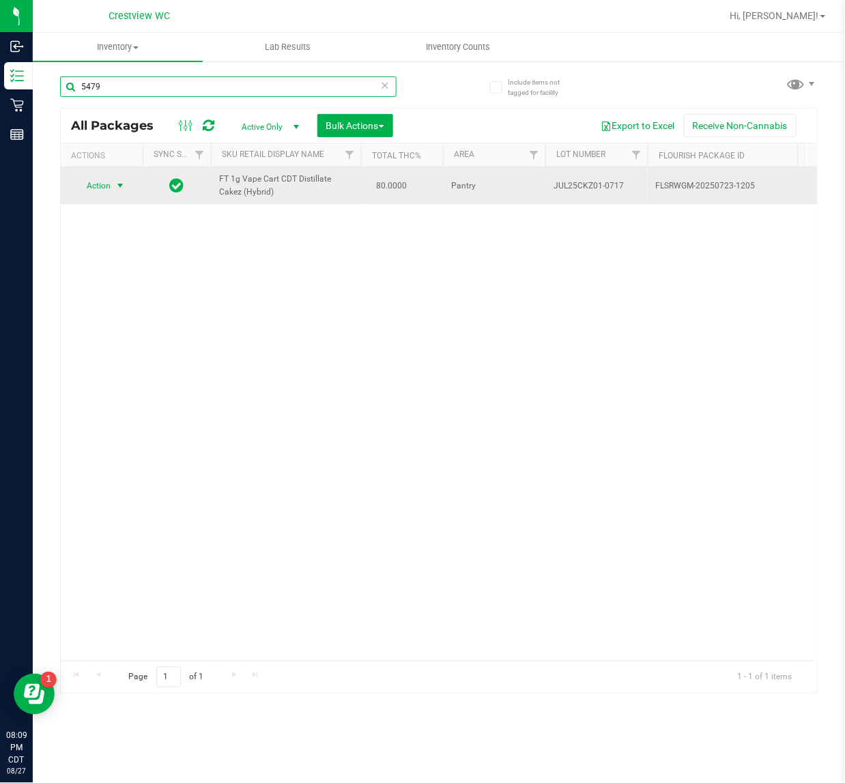
type input "5479"
click at [96, 193] on span "Action" at bounding box center [92, 185] width 37 height 19
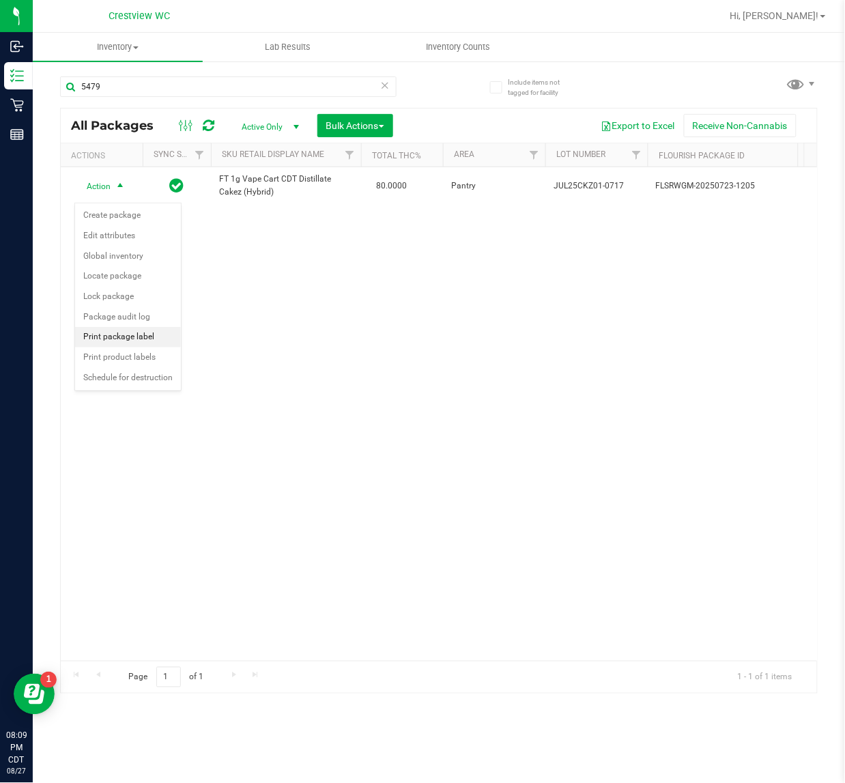
click at [148, 338] on li "Print package label" at bounding box center [128, 337] width 106 height 20
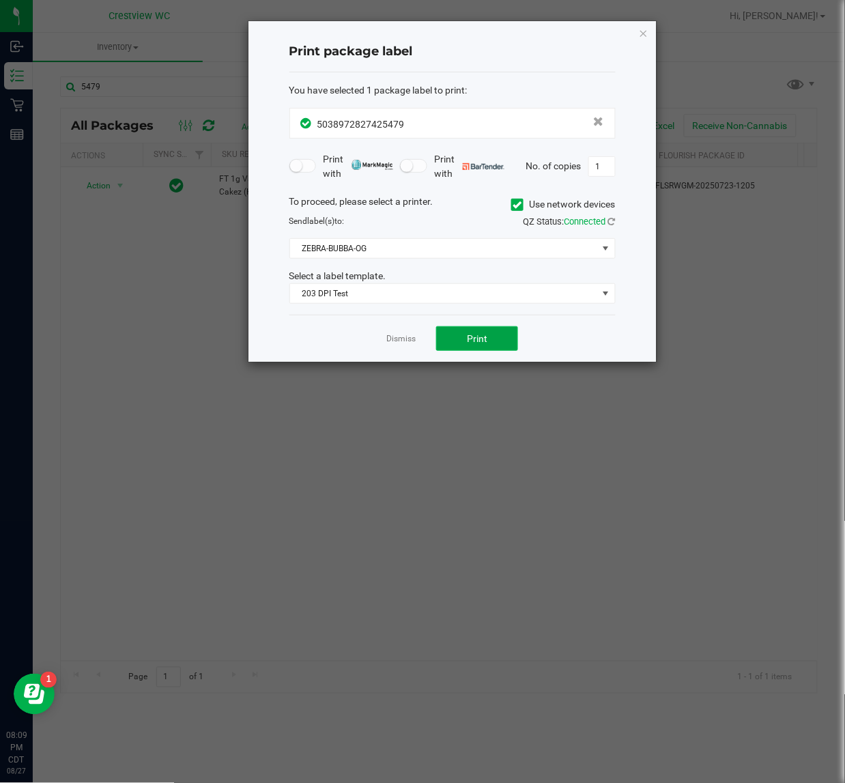
click at [454, 341] on button "Print" at bounding box center [477, 338] width 82 height 25
click at [397, 340] on link "Dismiss" at bounding box center [401, 339] width 29 height 12
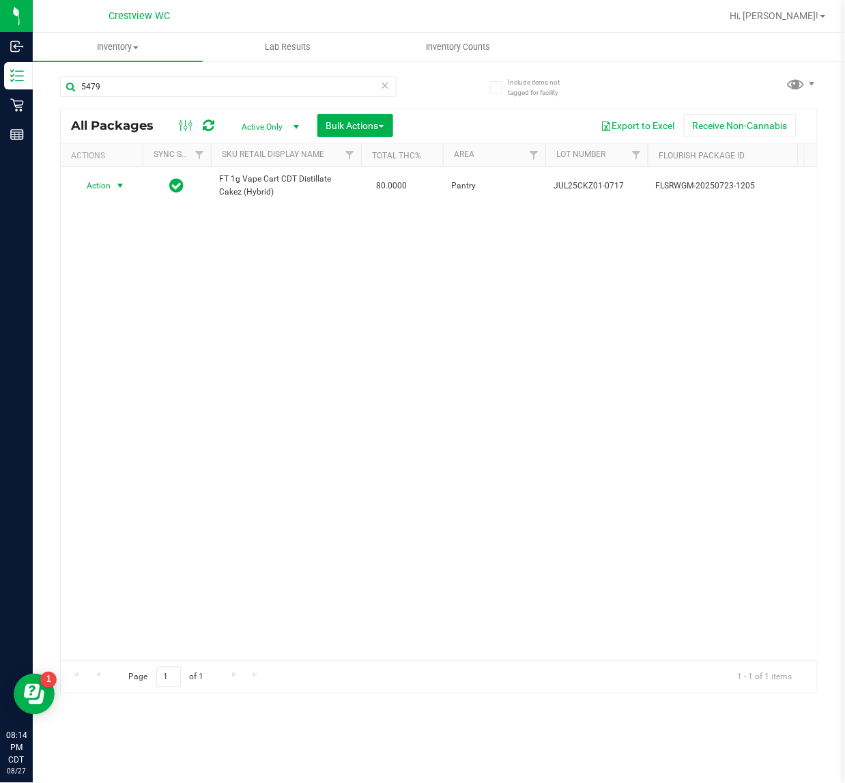
click at [348, 446] on div "Action Action Create package Edit attributes Global inventory Locate package Lo…" at bounding box center [439, 414] width 757 height 494
